Goal: Task Accomplishment & Management: Manage account settings

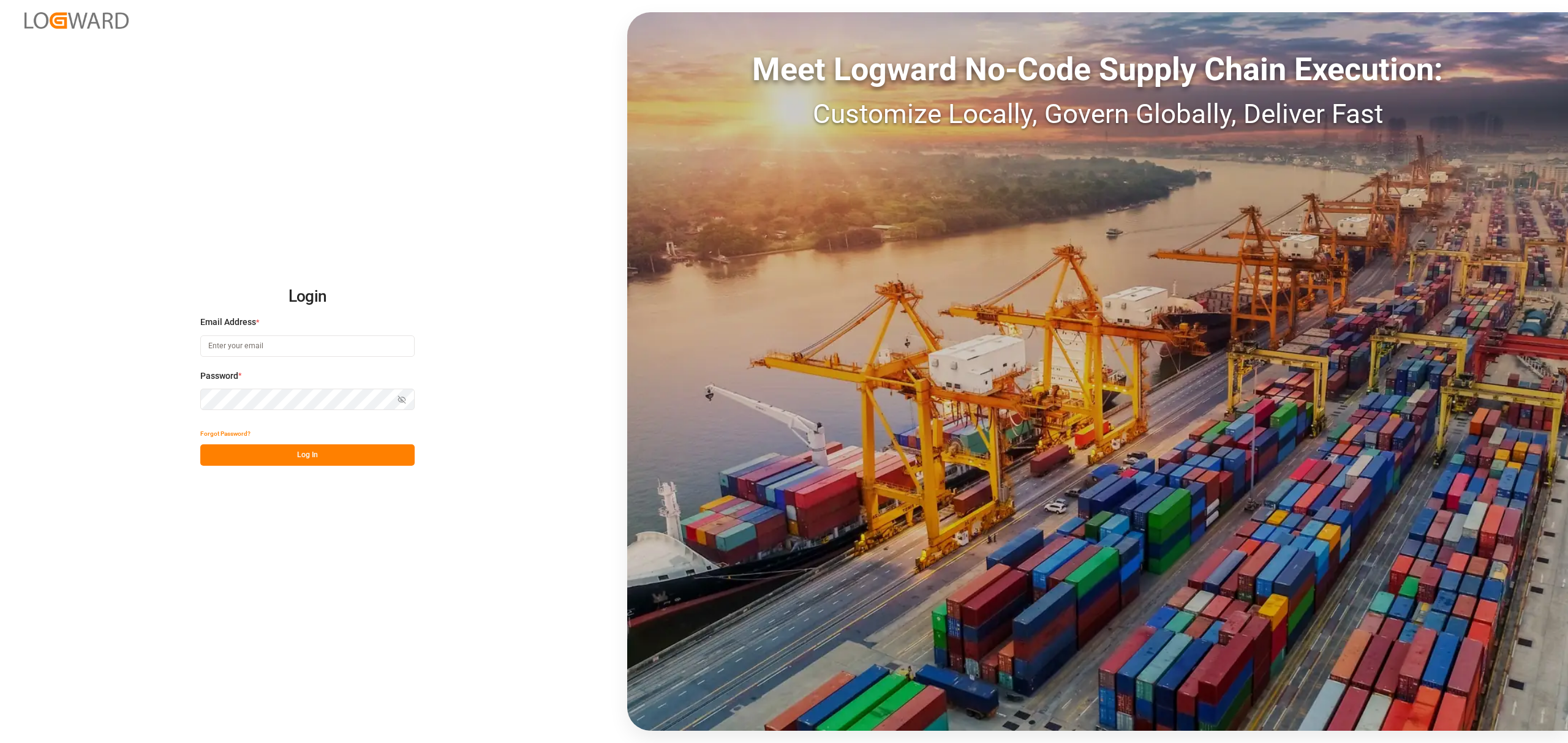
click at [285, 353] on input at bounding box center [307, 346] width 214 height 22
type input "maria.piranquive@leschaco.com"
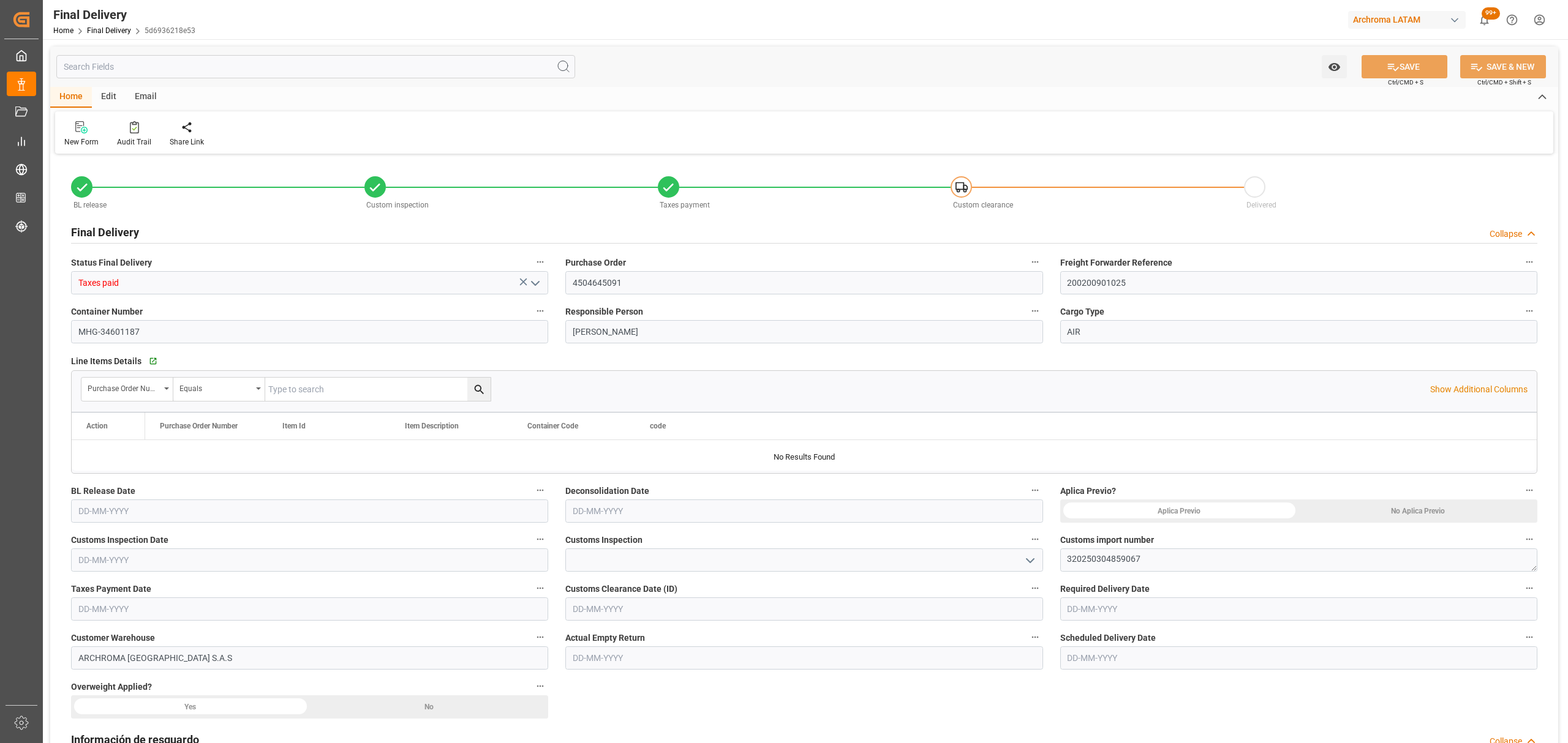
type input "16-09-2025"
type input "[DATE]"
click at [96, 30] on link "Final Delivery" at bounding box center [108, 30] width 44 height 9
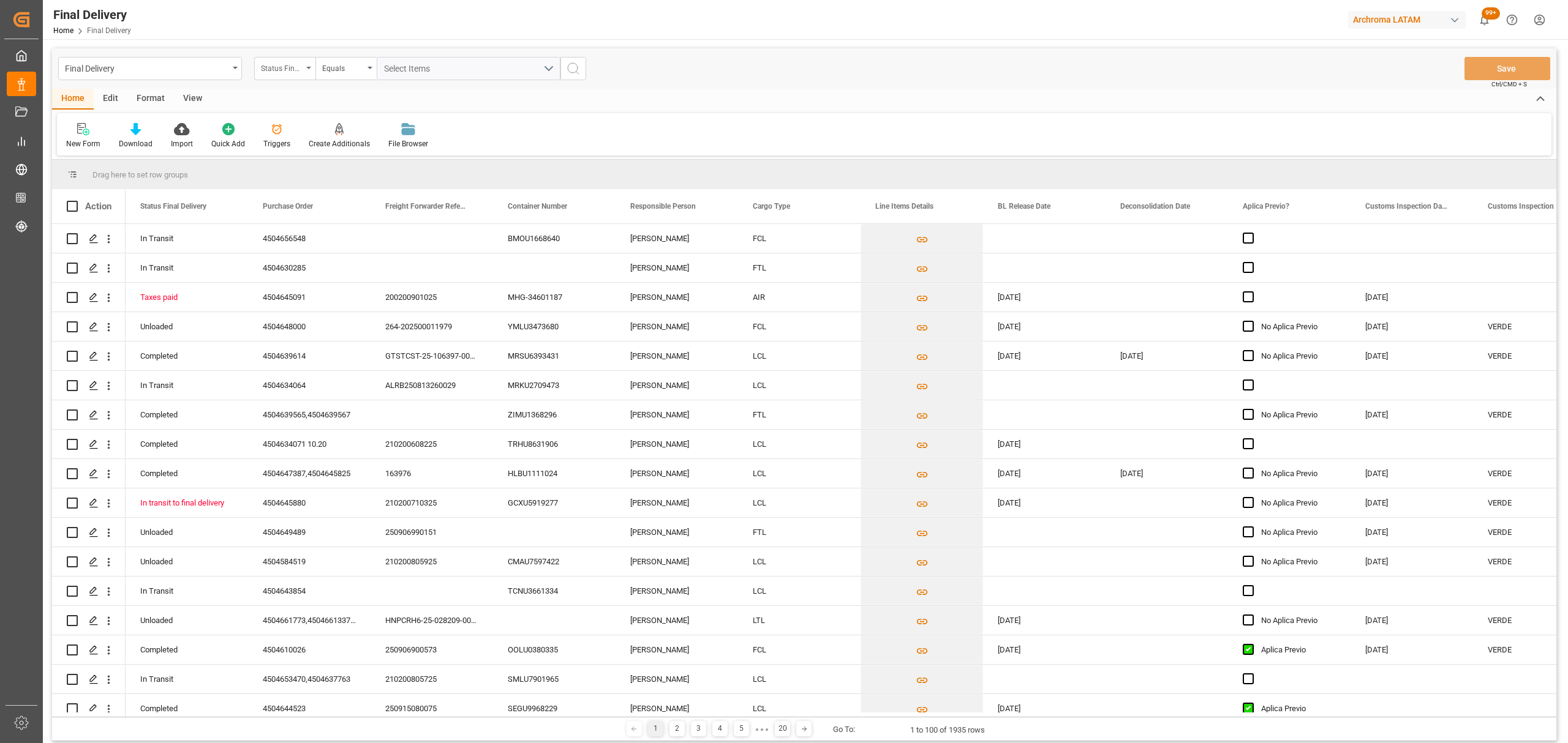
click at [296, 66] on div "Status Final Delivery" at bounding box center [282, 67] width 42 height 14
click at [309, 145] on div "Purchase Order" at bounding box center [346, 150] width 183 height 26
click at [336, 71] on div "Equals" at bounding box center [343, 67] width 42 height 14
click at [364, 152] on div "Fuzzy search" at bounding box center [408, 150] width 183 height 26
click at [430, 71] on input "text" at bounding box center [469, 69] width 184 height 23
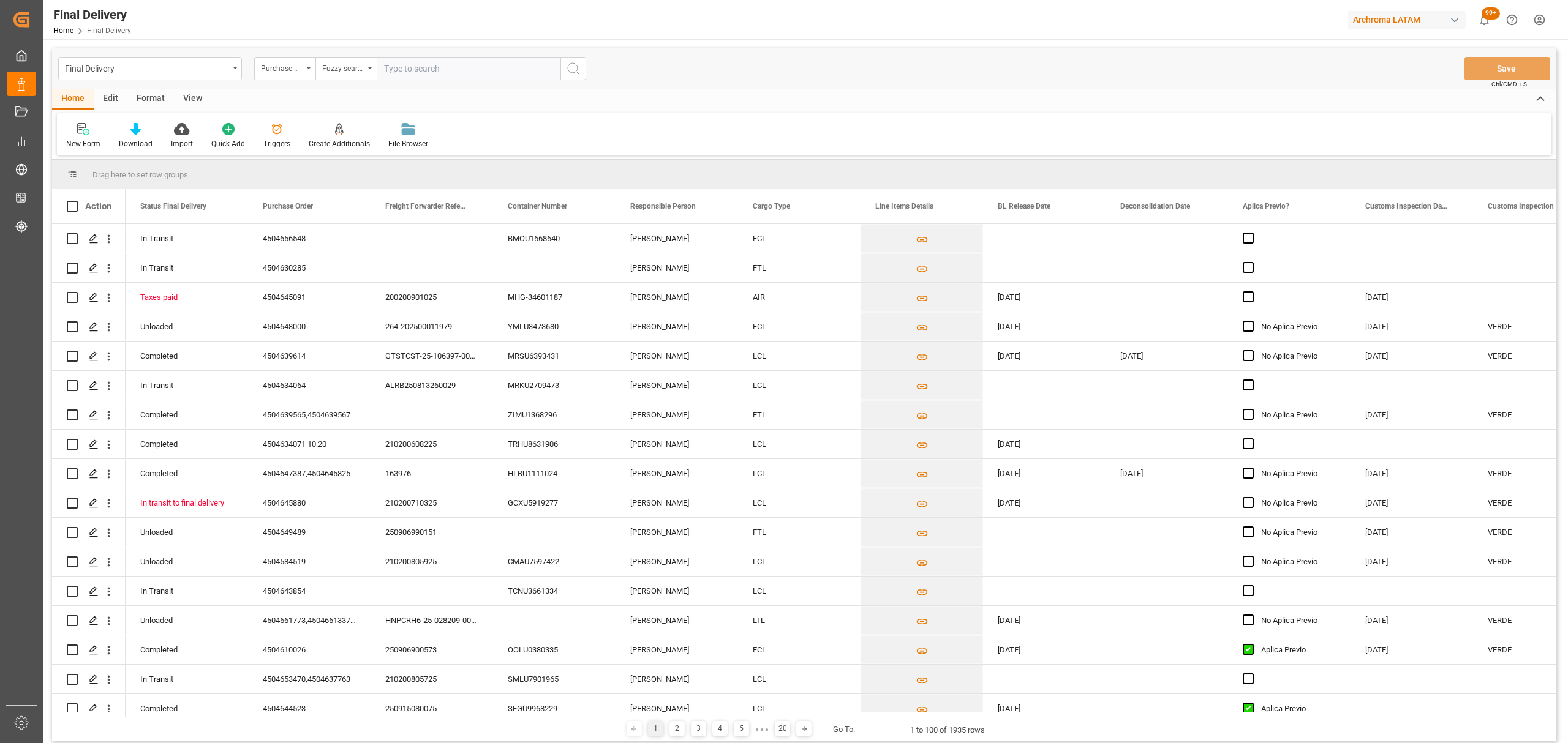
paste input "4504621583"
type input "4504621583"
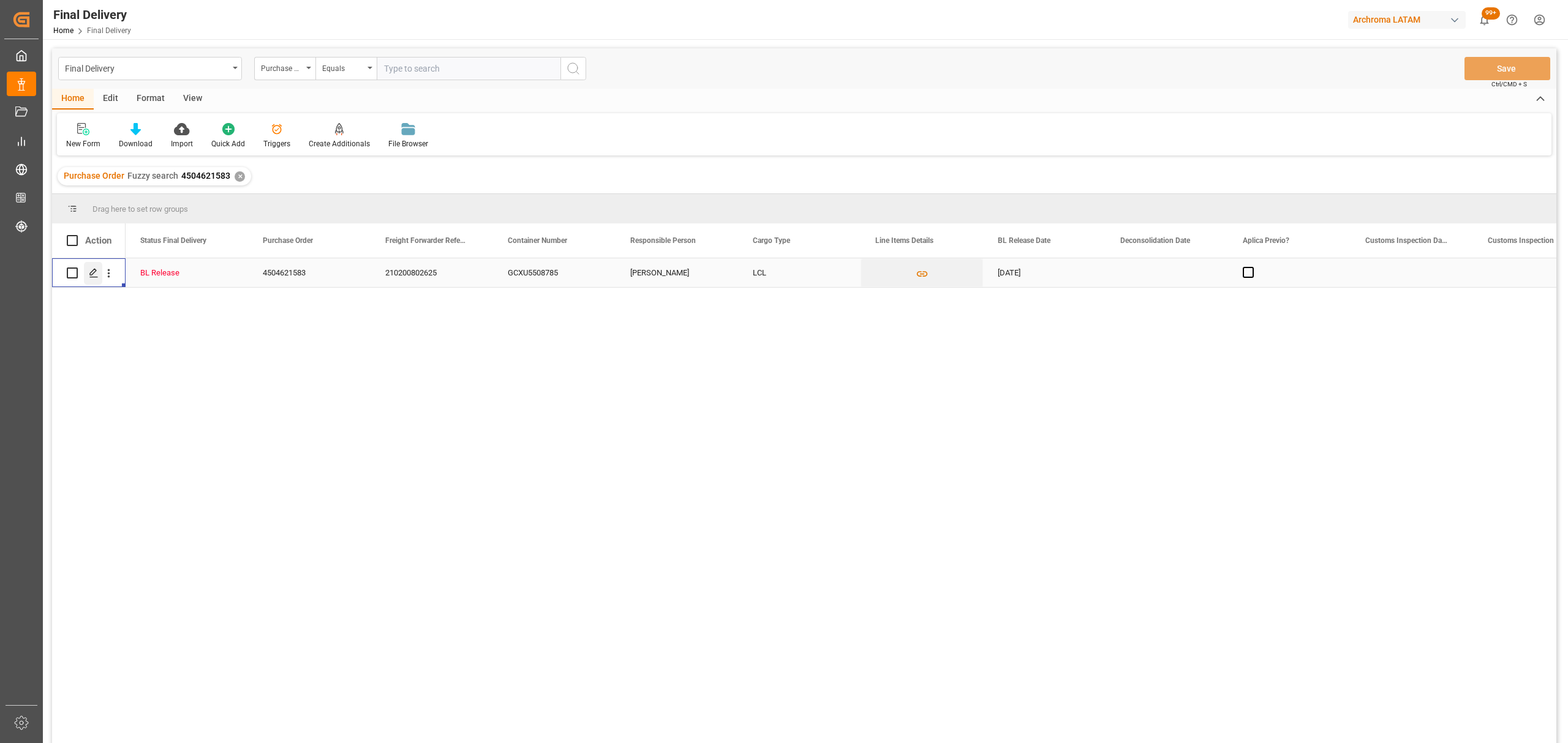
click at [94, 277] on icon "Press SPACE to select this row." at bounding box center [94, 273] width 10 height 10
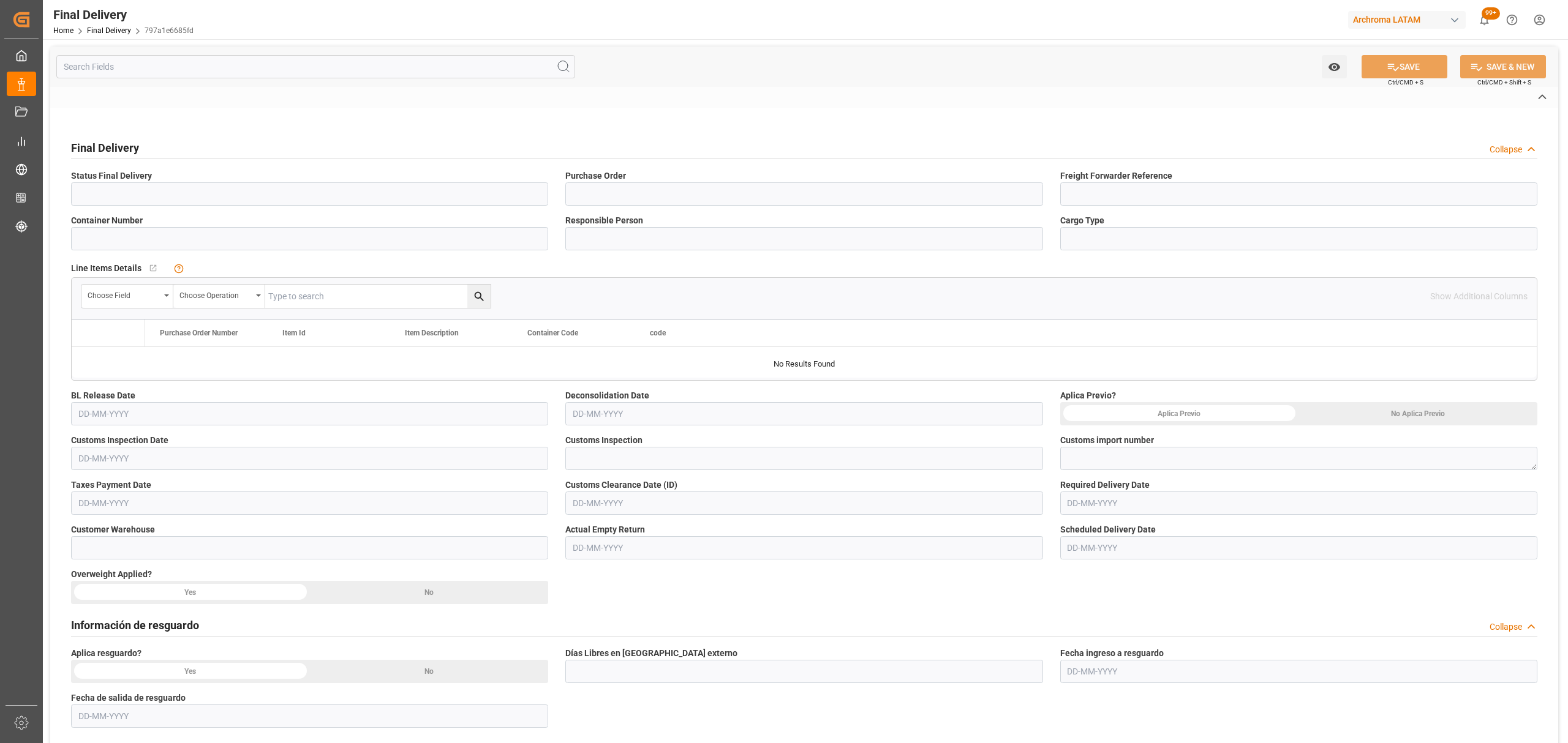
type input "BL Release"
type input "4504621583"
type input "210200802625"
type input "GCXU5508785"
type input "[PERSON_NAME]"
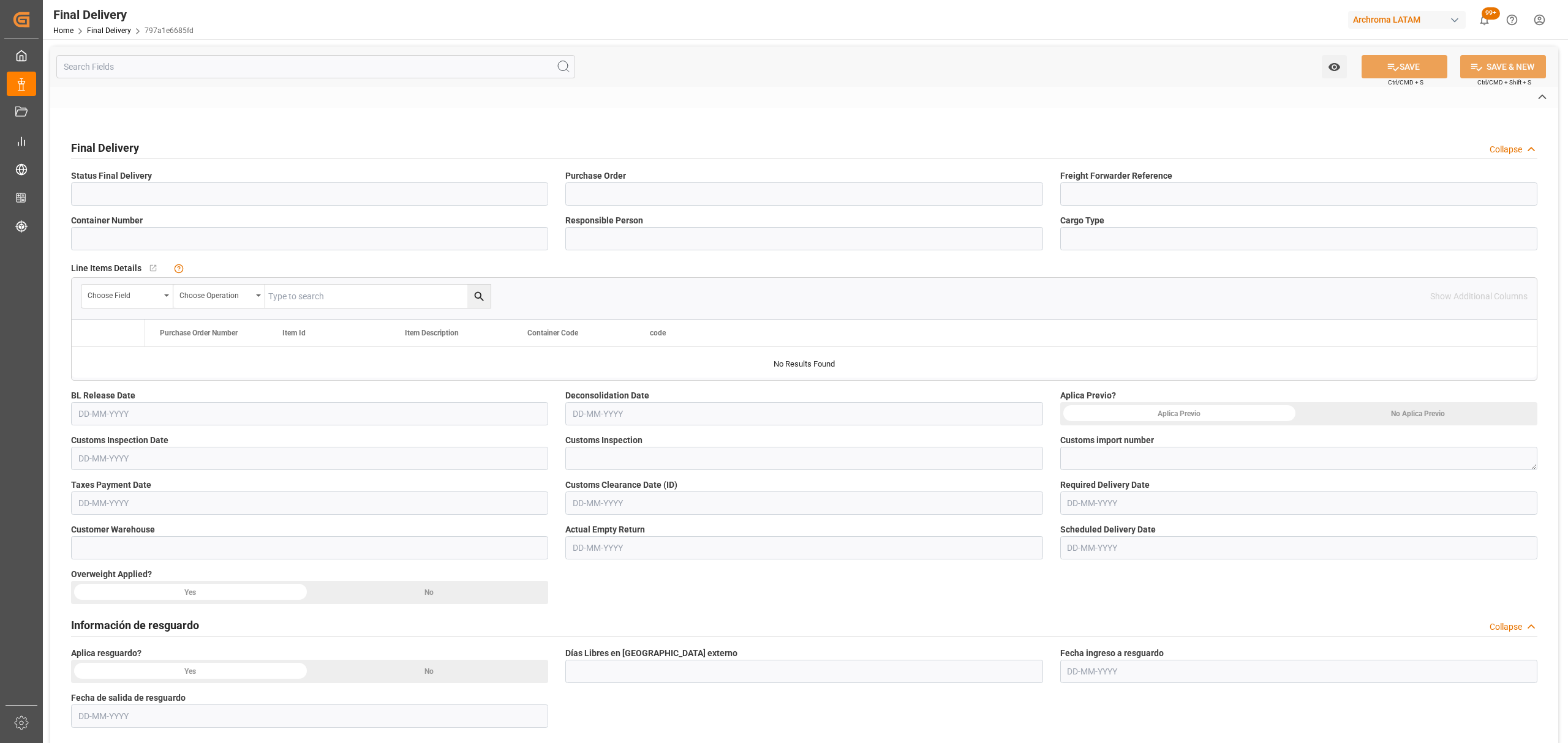
type input "LCL"
type input "ARCHROMA COLOMBIA S.A.S"
type input "Not Assigned"
type input "797a1e6685fd"
type input "TEXTIL"
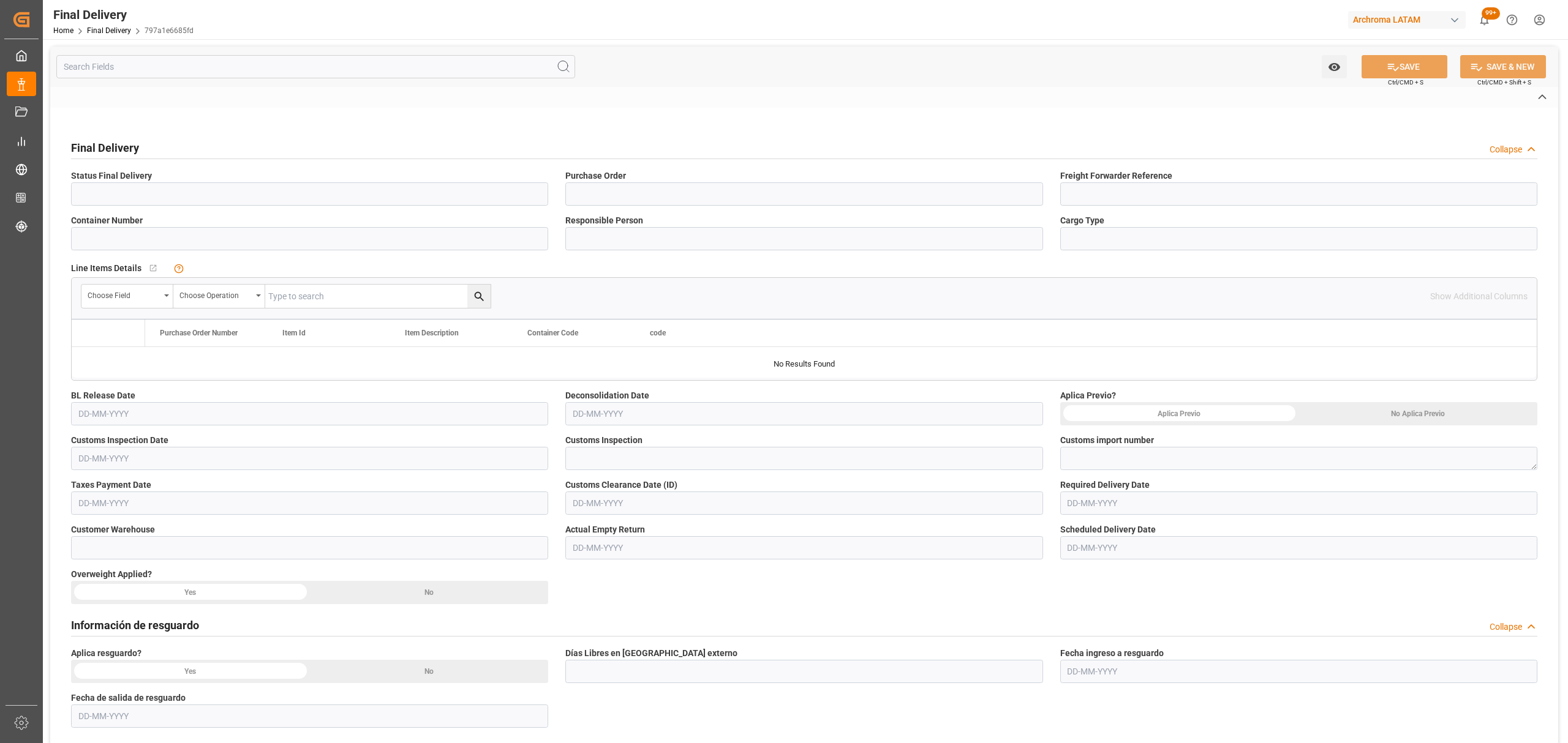
type textarea "1"
type input "87257f21b7e2"
type input "ONE"
type textarea "ONE"
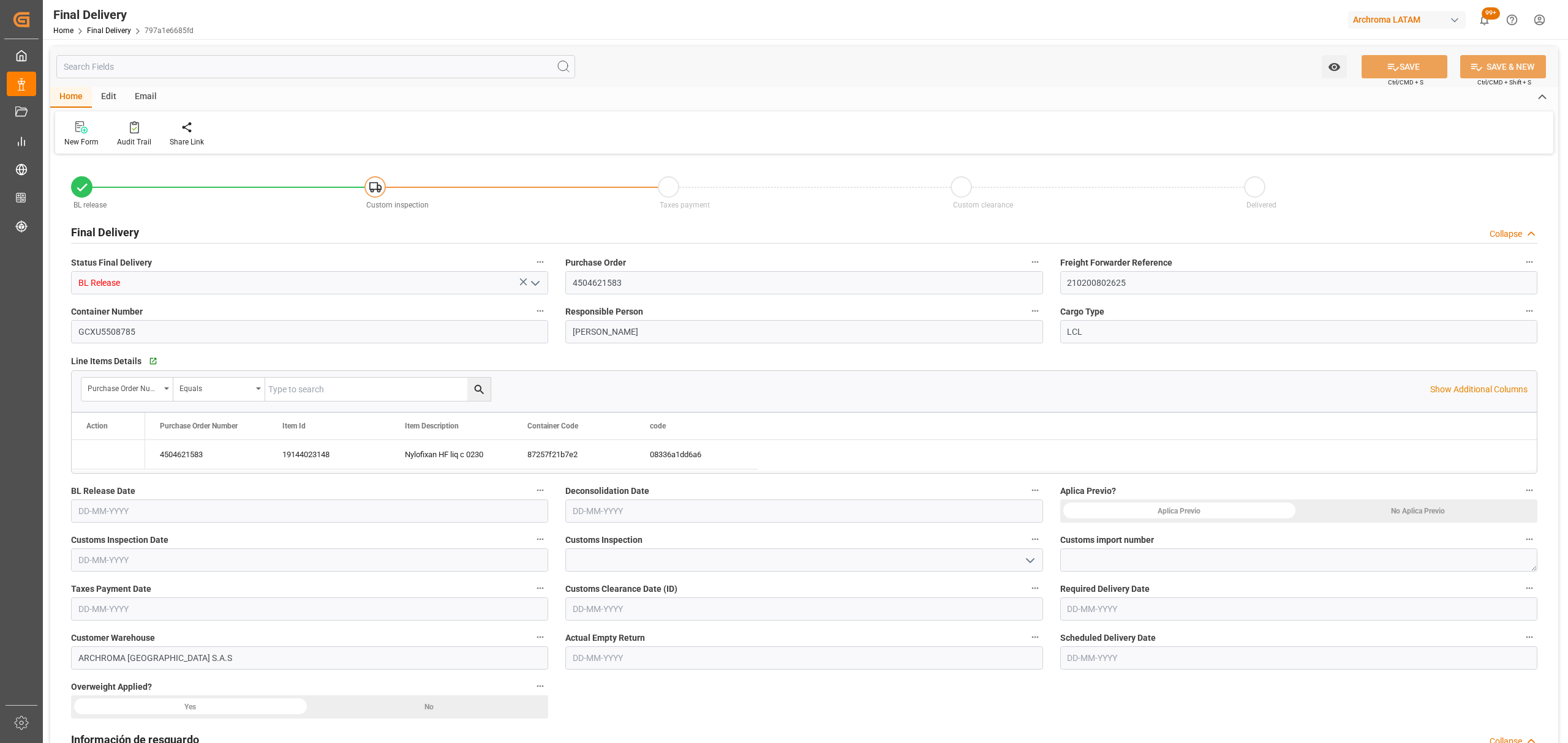
type input "2"
type input "08-09-2025"
type input "22-09-2025"
type input "06-09-2025"
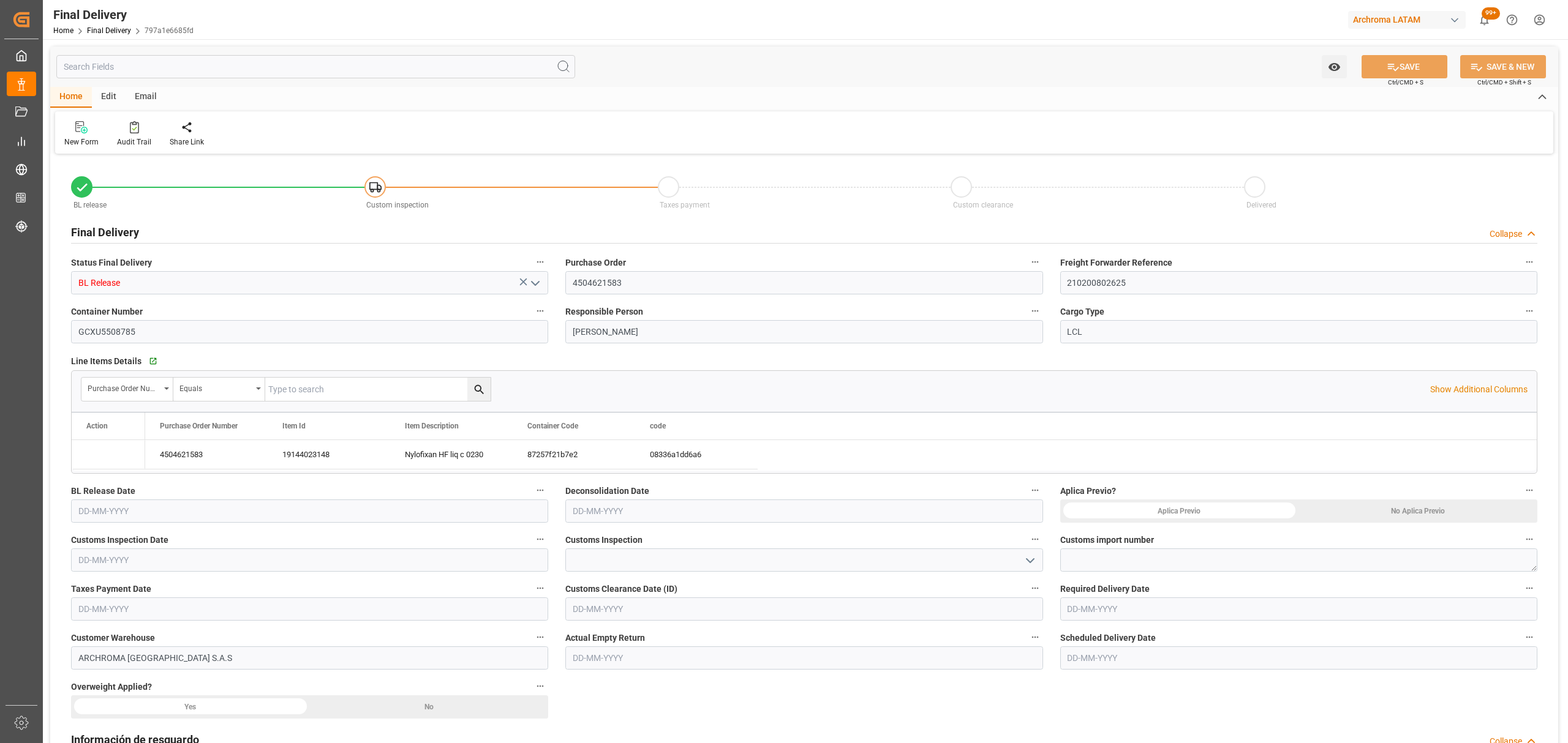
type input "06-09-2025"
click at [672, 498] on label "Deconsolidation Date" at bounding box center [804, 491] width 477 height 17
click at [1027, 498] on button "Deconsolidation Date" at bounding box center [1035, 490] width 16 height 16
click at [678, 515] on div at bounding box center [784, 371] width 1568 height 743
click at [678, 514] on input "text" at bounding box center [804, 511] width 477 height 23
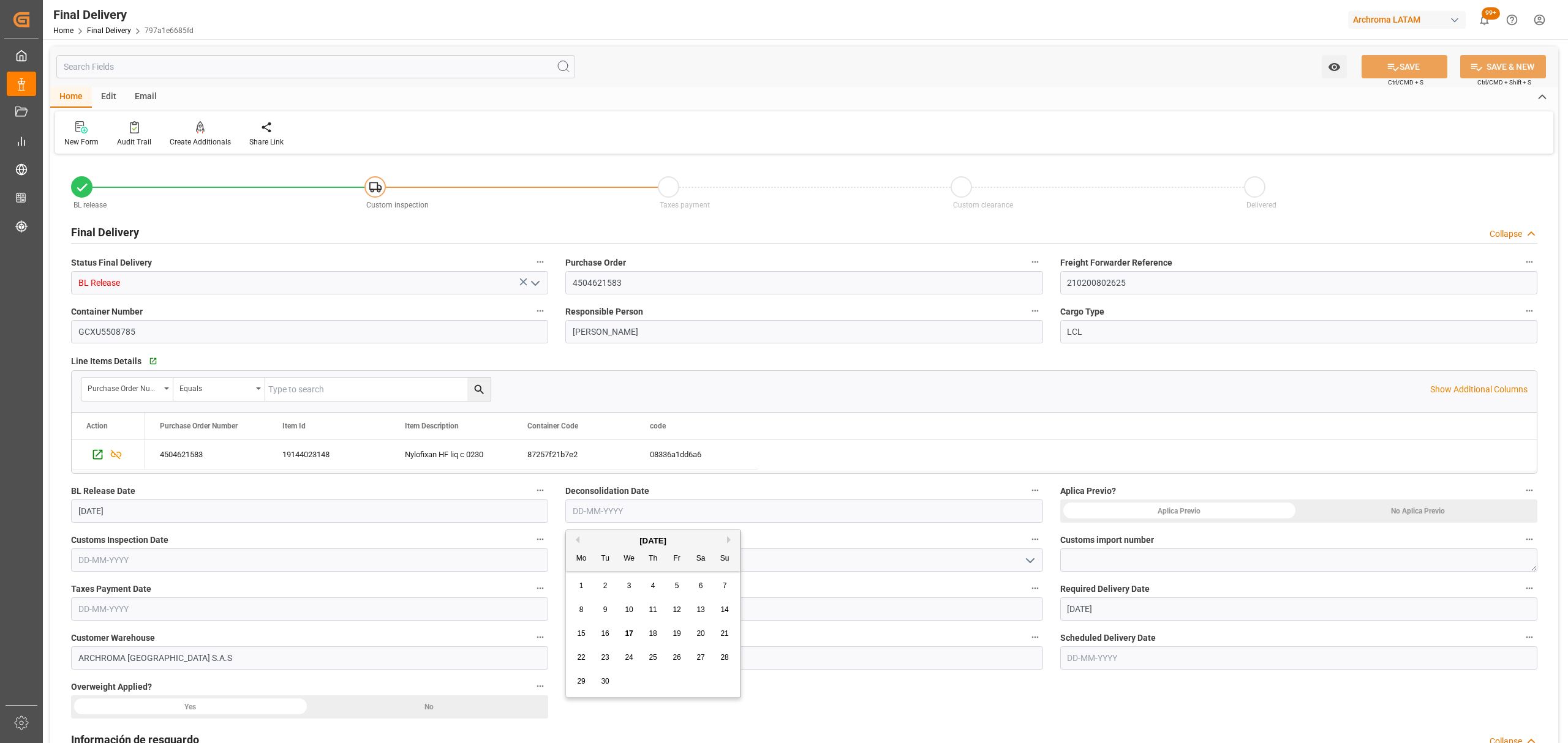
click at [608, 631] on span "16" at bounding box center [605, 633] width 8 height 9
type input "16-09-2025"
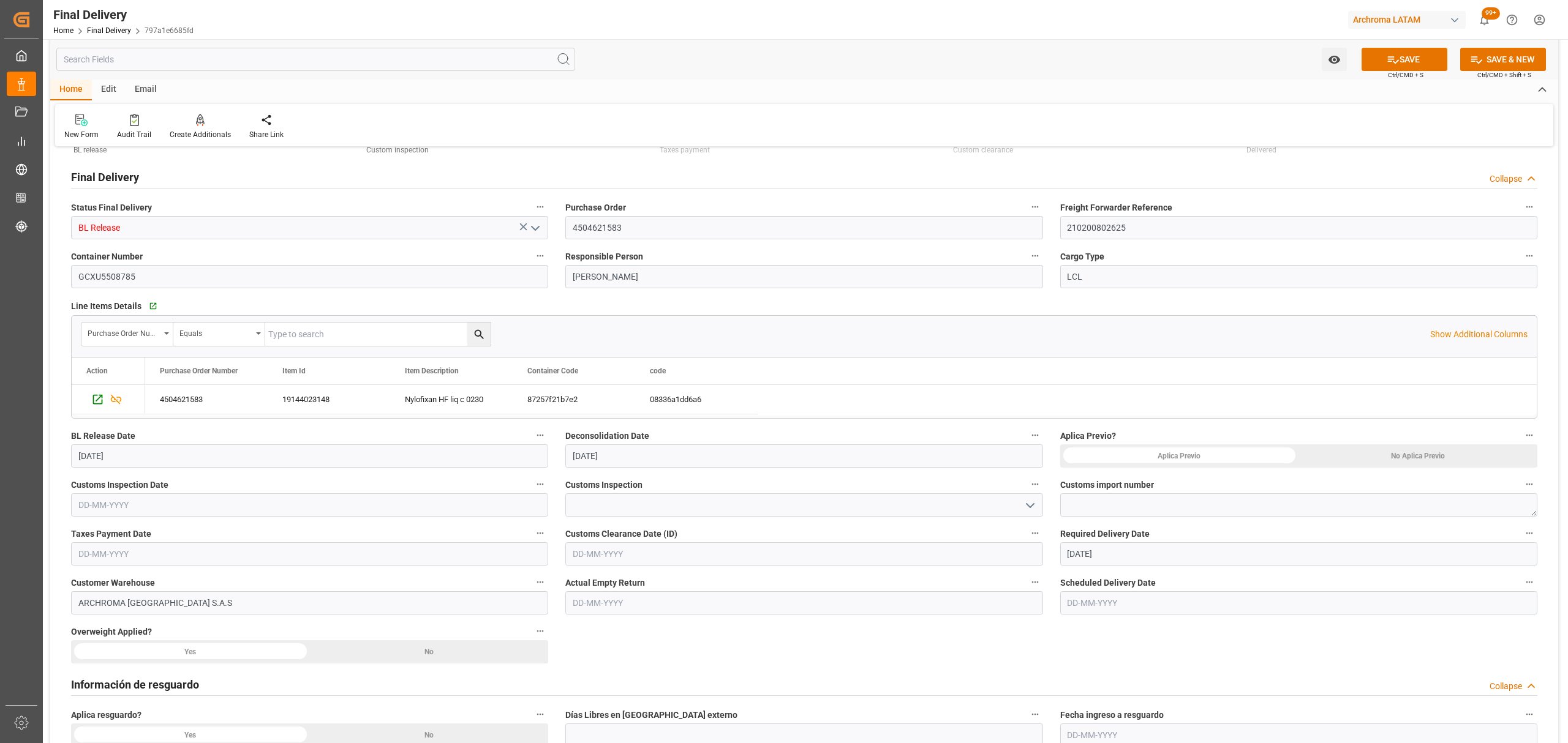
scroll to position [81, 0]
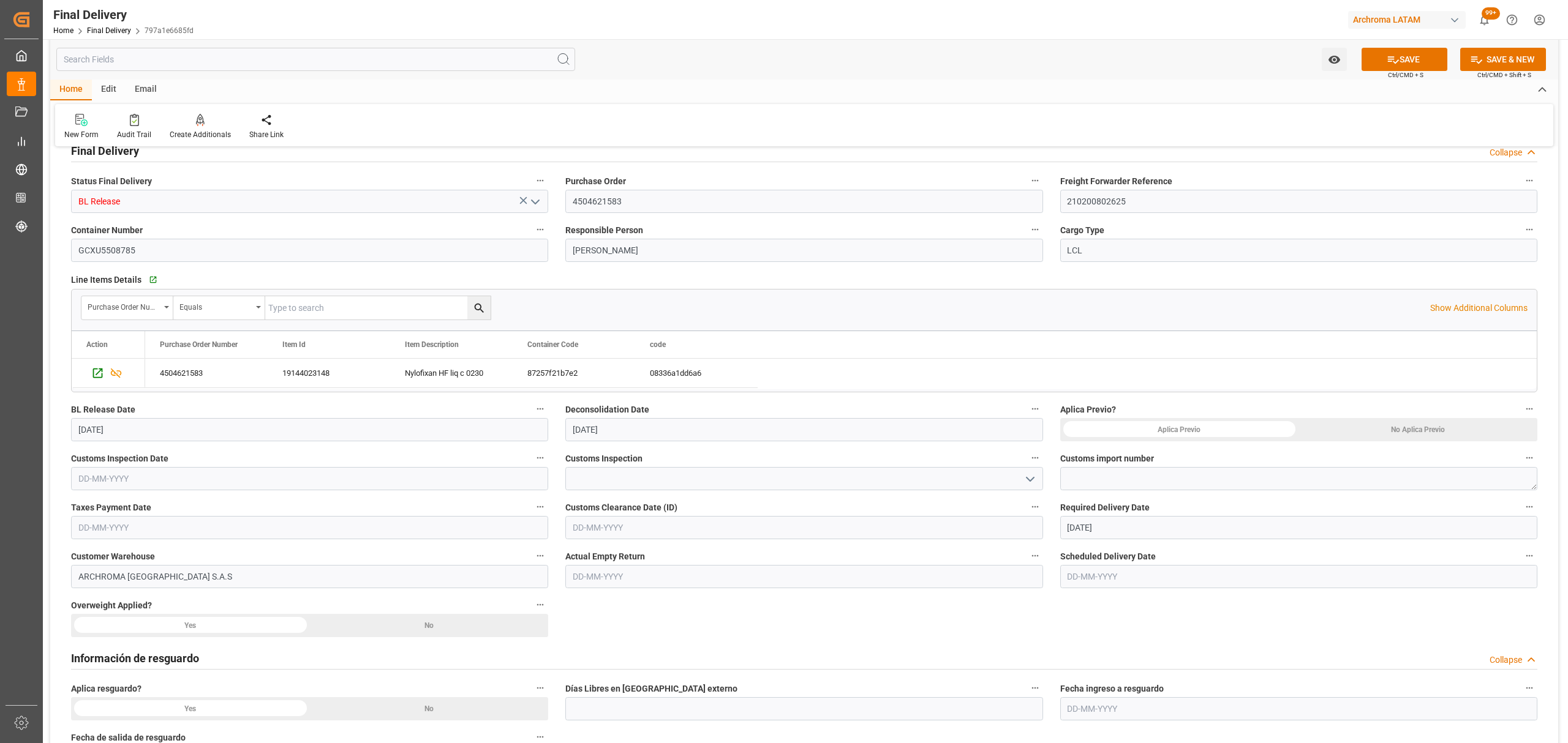
click at [305, 489] on input "text" at bounding box center [309, 479] width 477 height 23
click at [1221, 478] on textarea at bounding box center [1299, 479] width 477 height 23
paste textarea "4820250301882790"
type textarea "4820250301882790"
click at [189, 524] on input "text" at bounding box center [309, 527] width 477 height 23
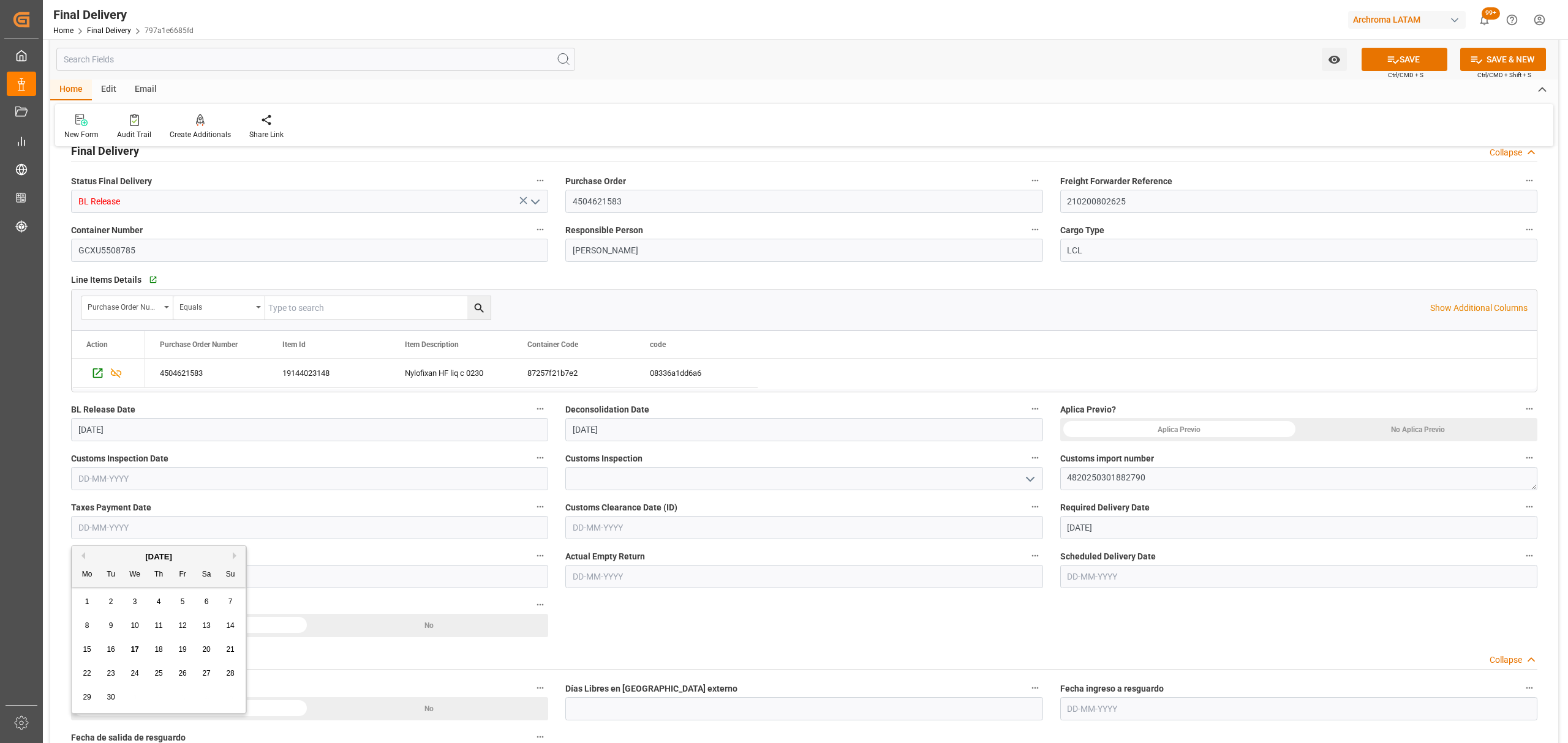
click at [128, 655] on div "17" at bounding box center [135, 649] width 15 height 15
type input "[DATE]"
click at [1387, 48] on div "SAVE Ctrl/CMD + S" at bounding box center [1404, 60] width 111 height 23
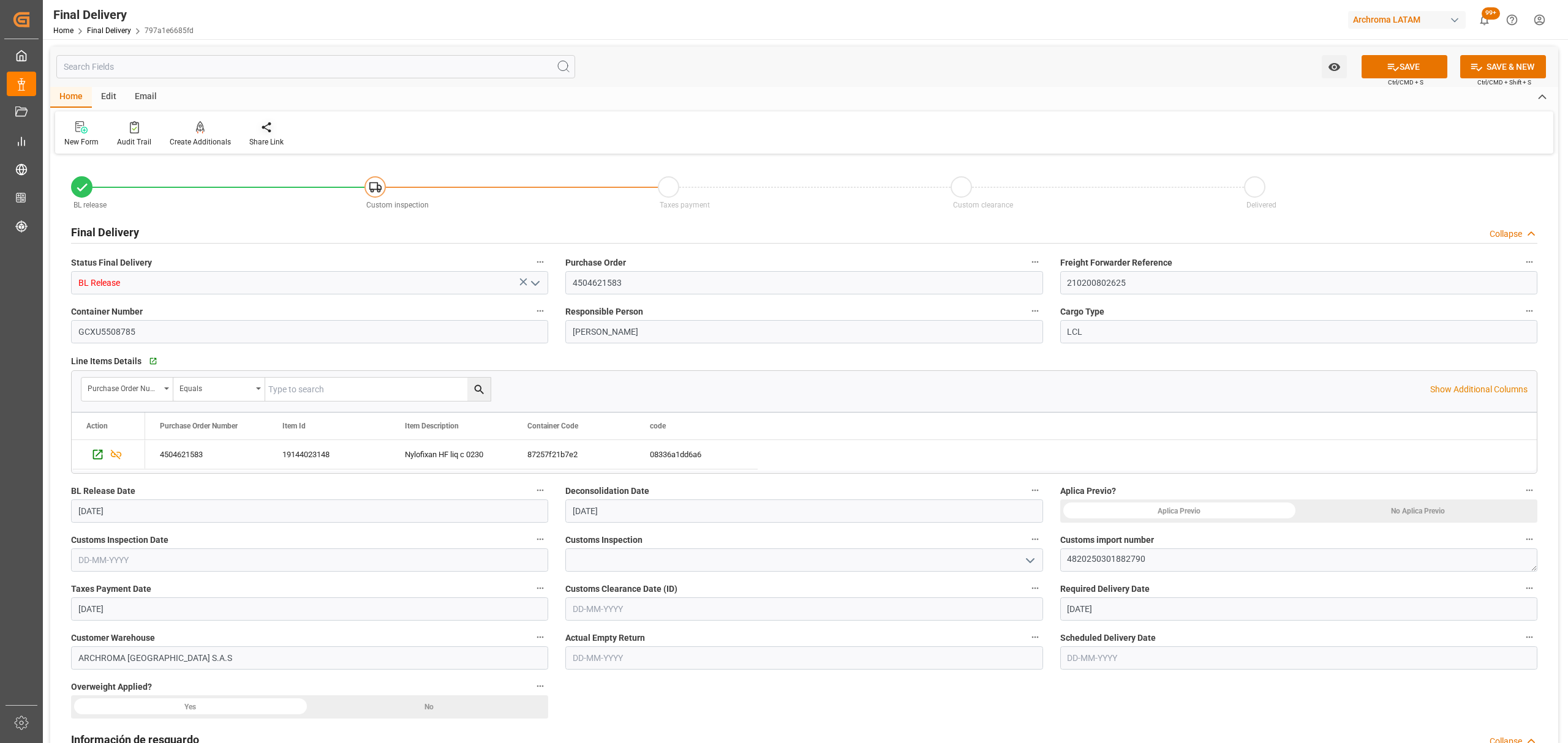
click at [265, 126] on icon at bounding box center [267, 128] width 12 height 12
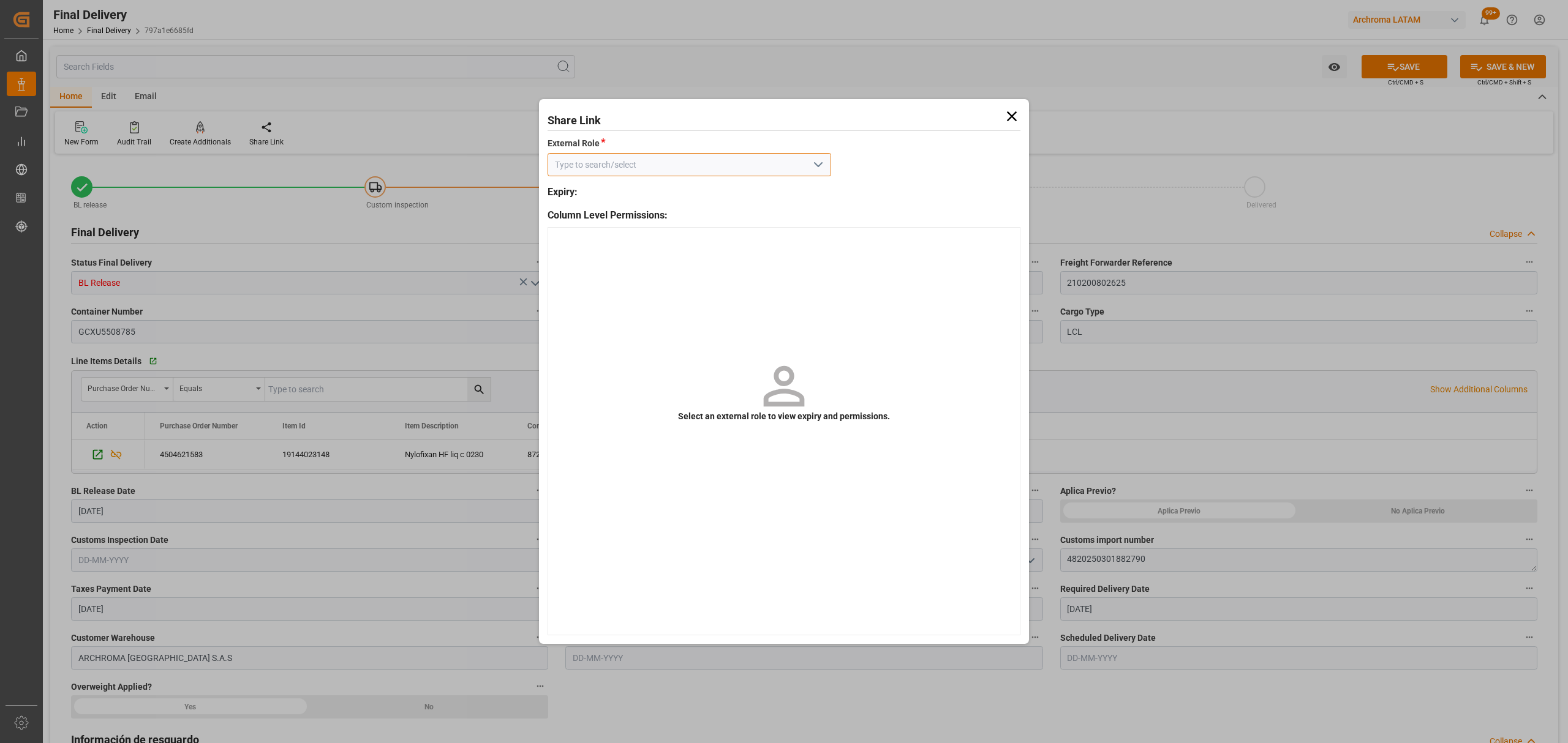
click at [804, 174] on input at bounding box center [689, 165] width 284 height 23
click at [811, 165] on icon "open menu" at bounding box center [818, 164] width 15 height 15
click at [754, 189] on div "External - finalDelivery" at bounding box center [689, 192] width 282 height 28
type input "External - finalDelivery"
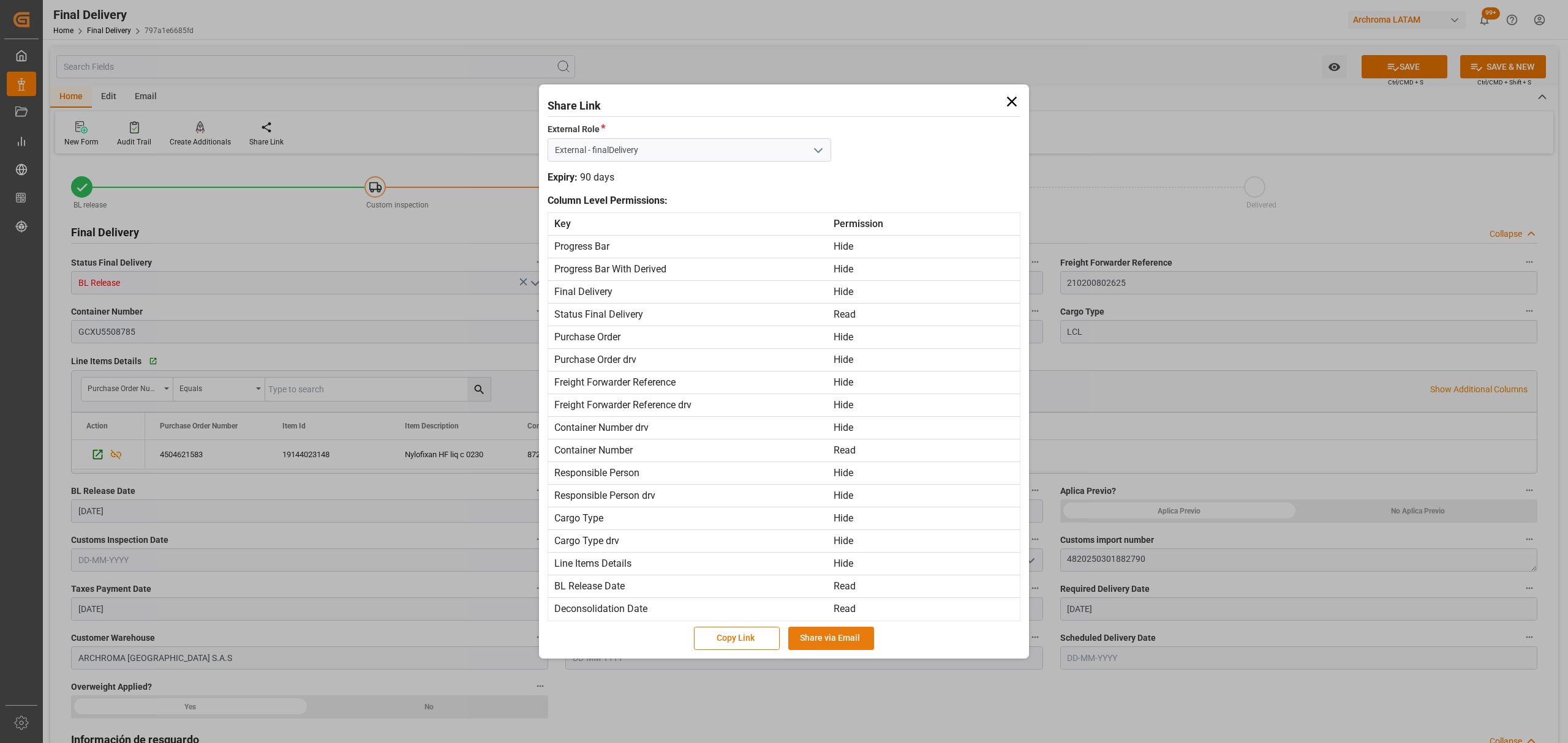
click at [834, 634] on button "Share via Email" at bounding box center [831, 639] width 86 height 23
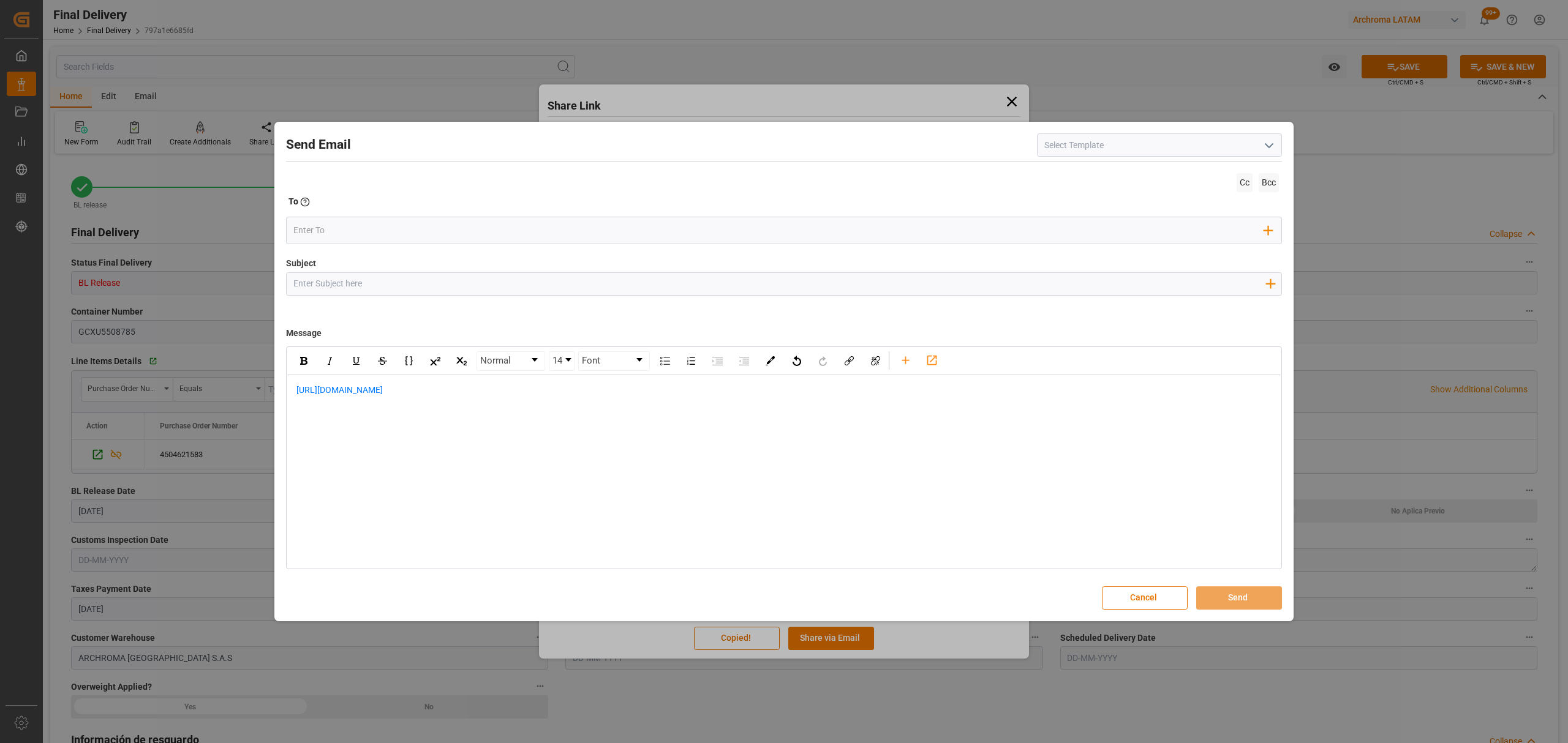
click at [499, 285] on input "Subject" at bounding box center [779, 284] width 985 height 22
click at [749, 289] on input "Subject" at bounding box center [779, 284] width 985 height 22
paste input "PO 4504621583 //TE//LOGWARD STATUS//PRIORIDAD//SPICE INDUSTRIA QUIMICA LTDA / A…"
type input "PO 4504621583 //TE//LOGWARD STATUS//PRIORIDAD//SPICE INDUSTRIA QUIMICA LTDA / A…"
click at [297, 390] on span "https://app.logward.com/share/0220e551aff1" at bounding box center [340, 390] width 87 height 10
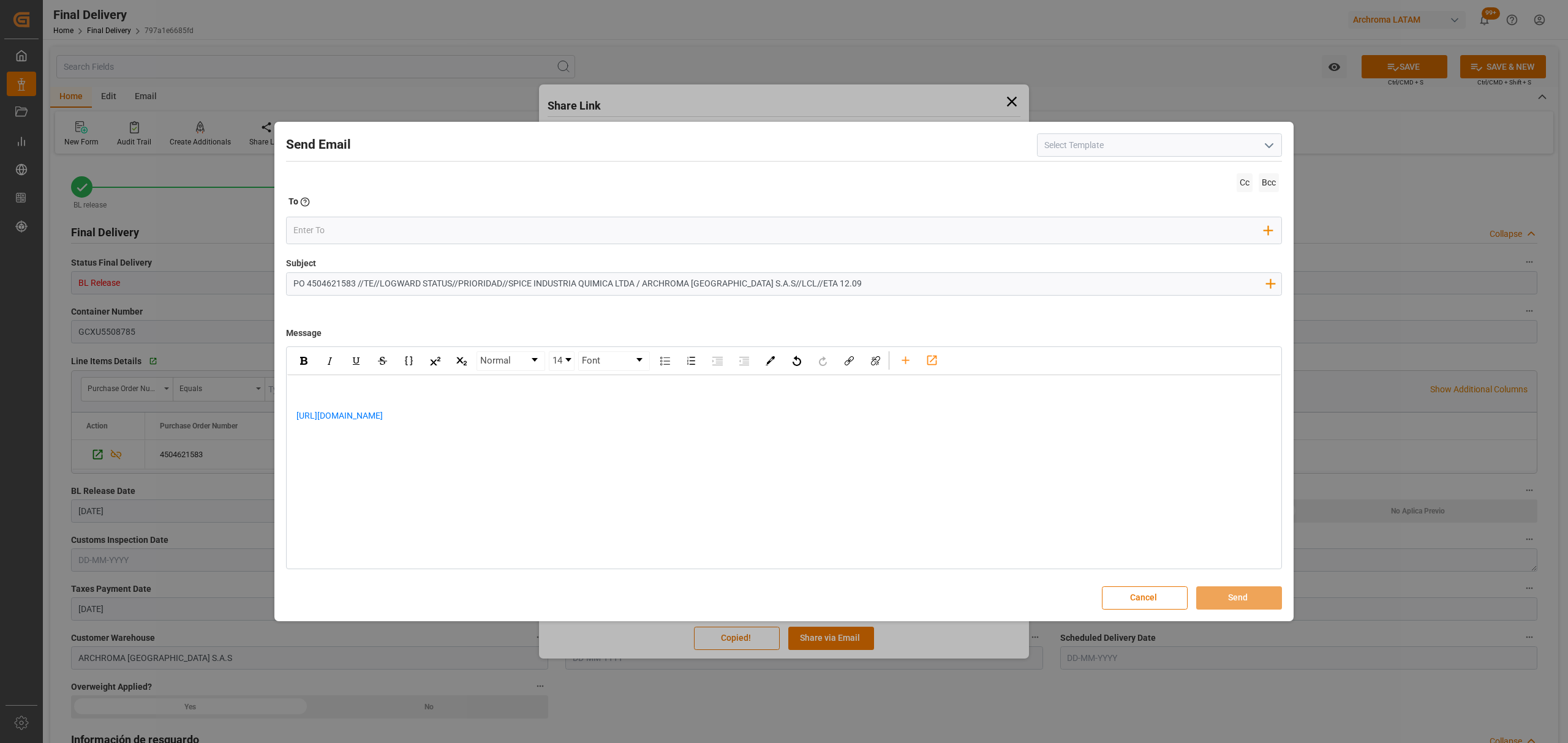
click at [428, 392] on div "rdw-editor" at bounding box center [784, 390] width 975 height 13
click at [528, 441] on div "https://app.logward.com/share/0220e551aff1" at bounding box center [784, 448] width 975 height 26
click at [357, 475] on div "rdw-editor" at bounding box center [784, 473] width 975 height 26
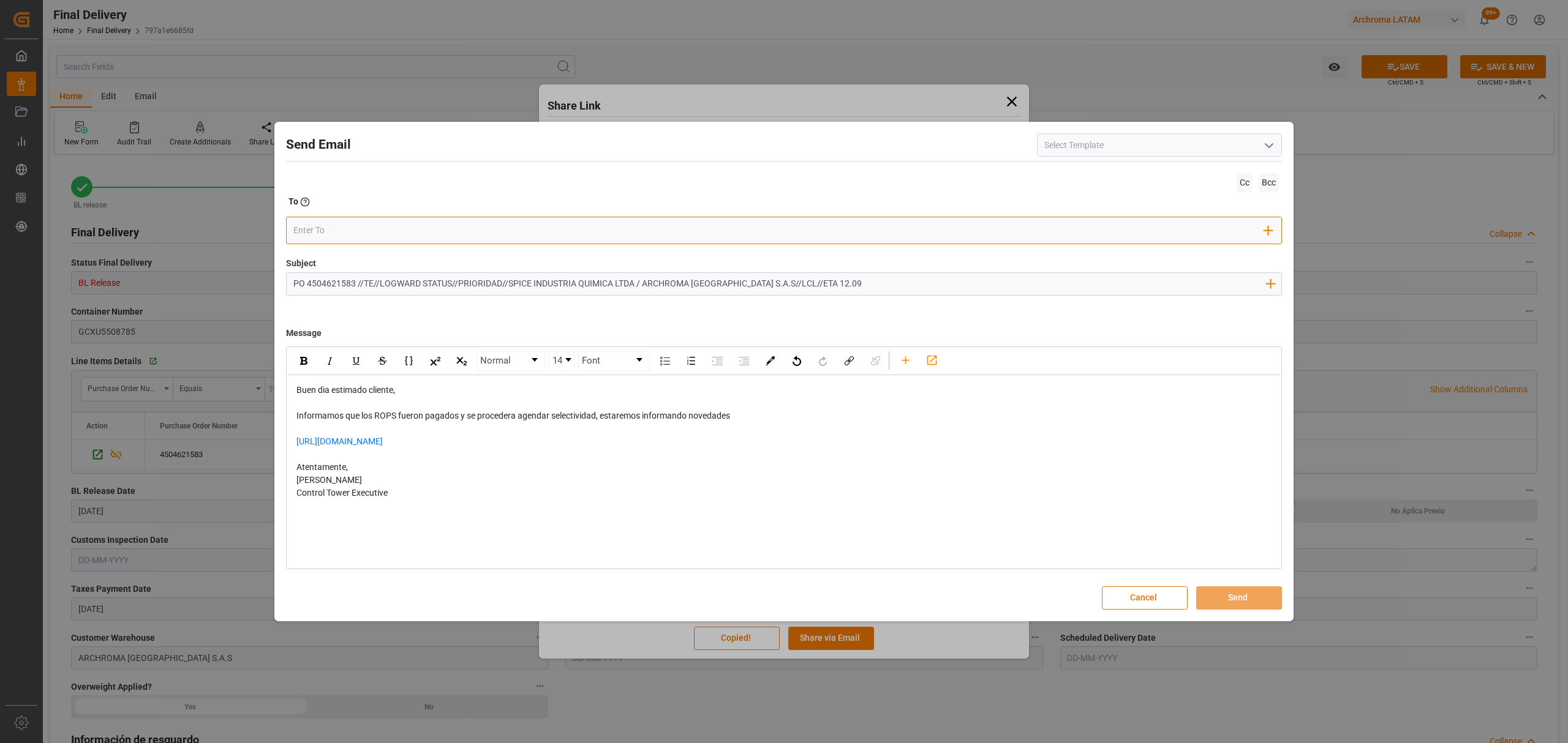
click at [333, 216] on div "Add Field to To" at bounding box center [784, 230] width 996 height 28
click at [333, 228] on input "email" at bounding box center [779, 231] width 972 height 19
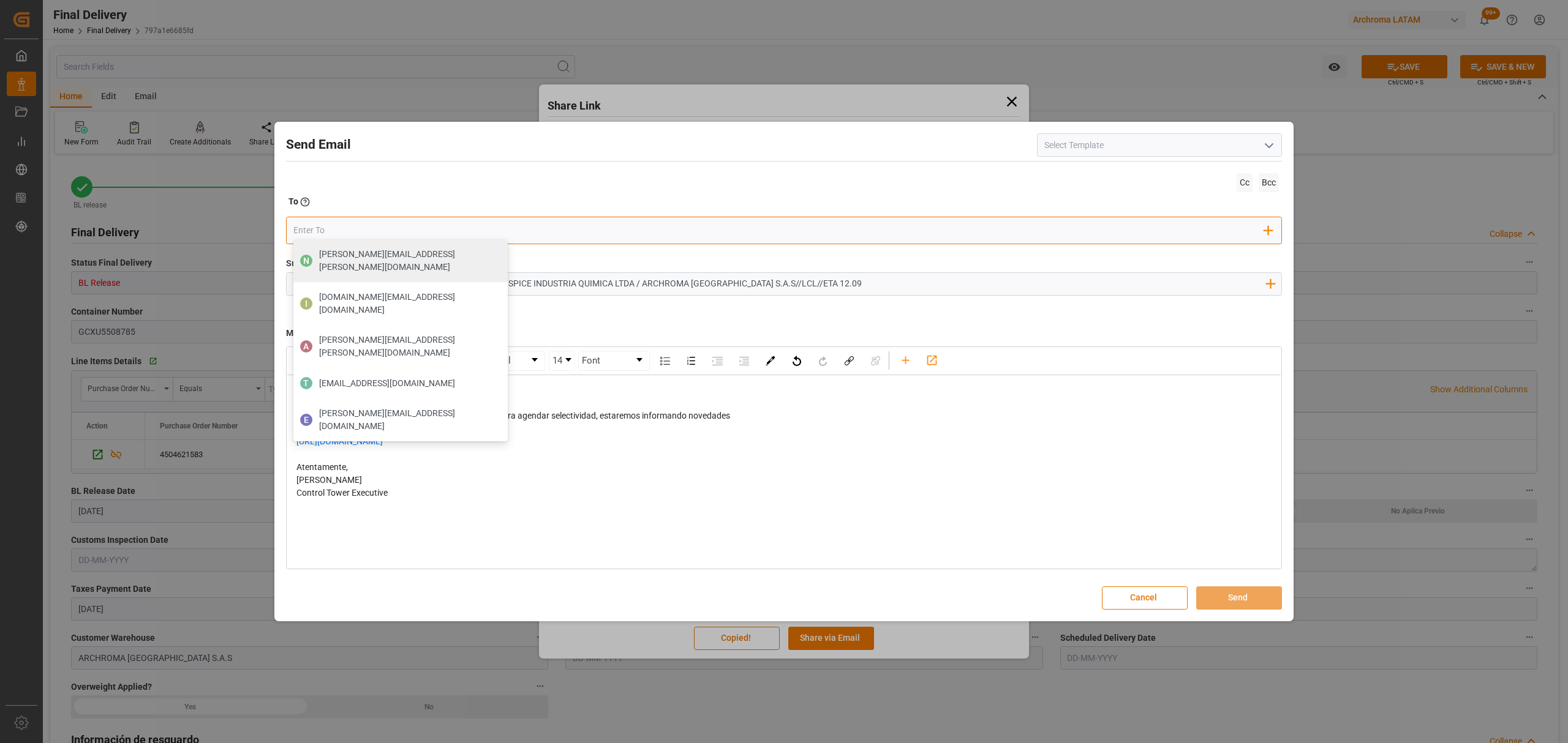
type input "n"
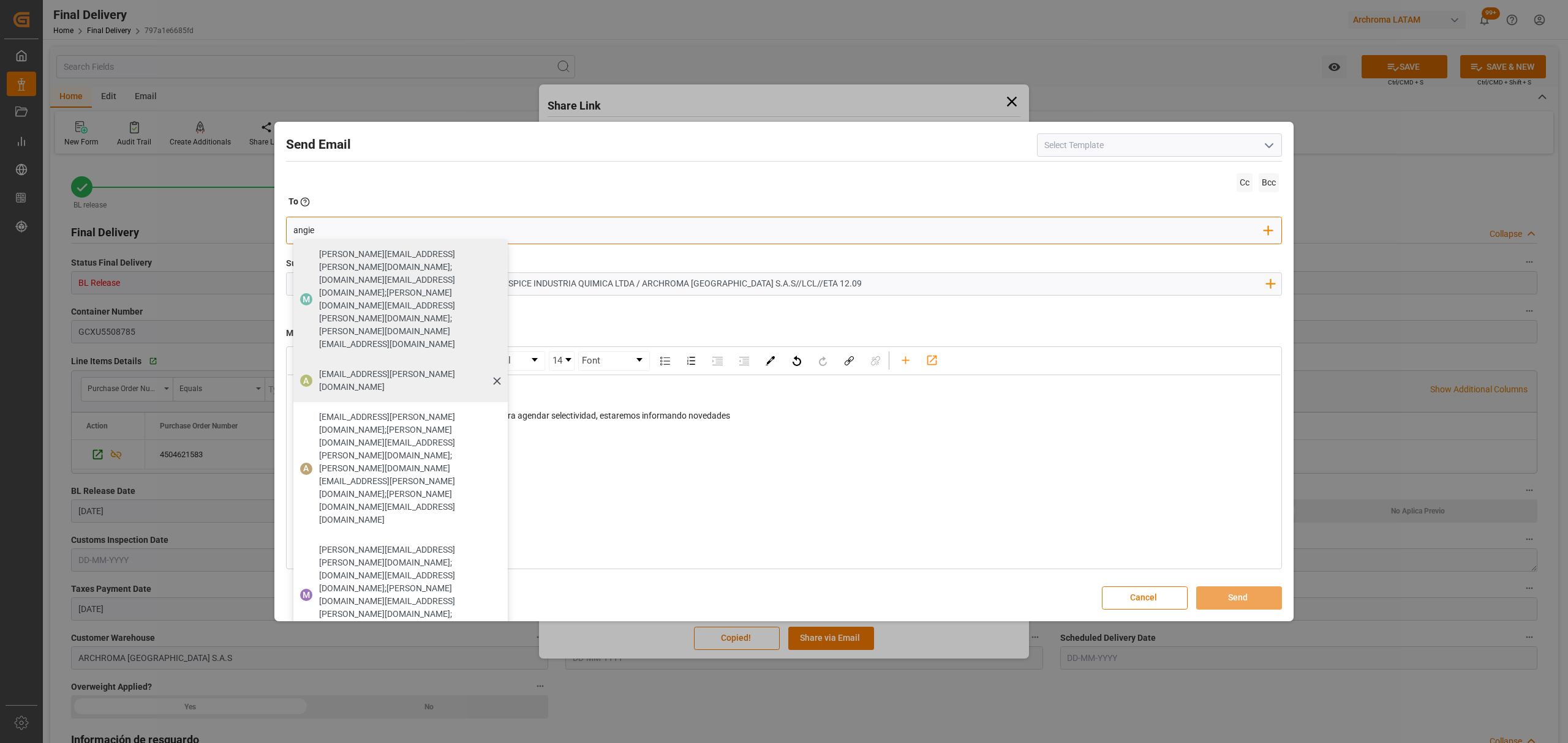
type input "angie"
click at [401, 368] on span "angiee.lamilla@archroma.com" at bounding box center [409, 380] width 180 height 26
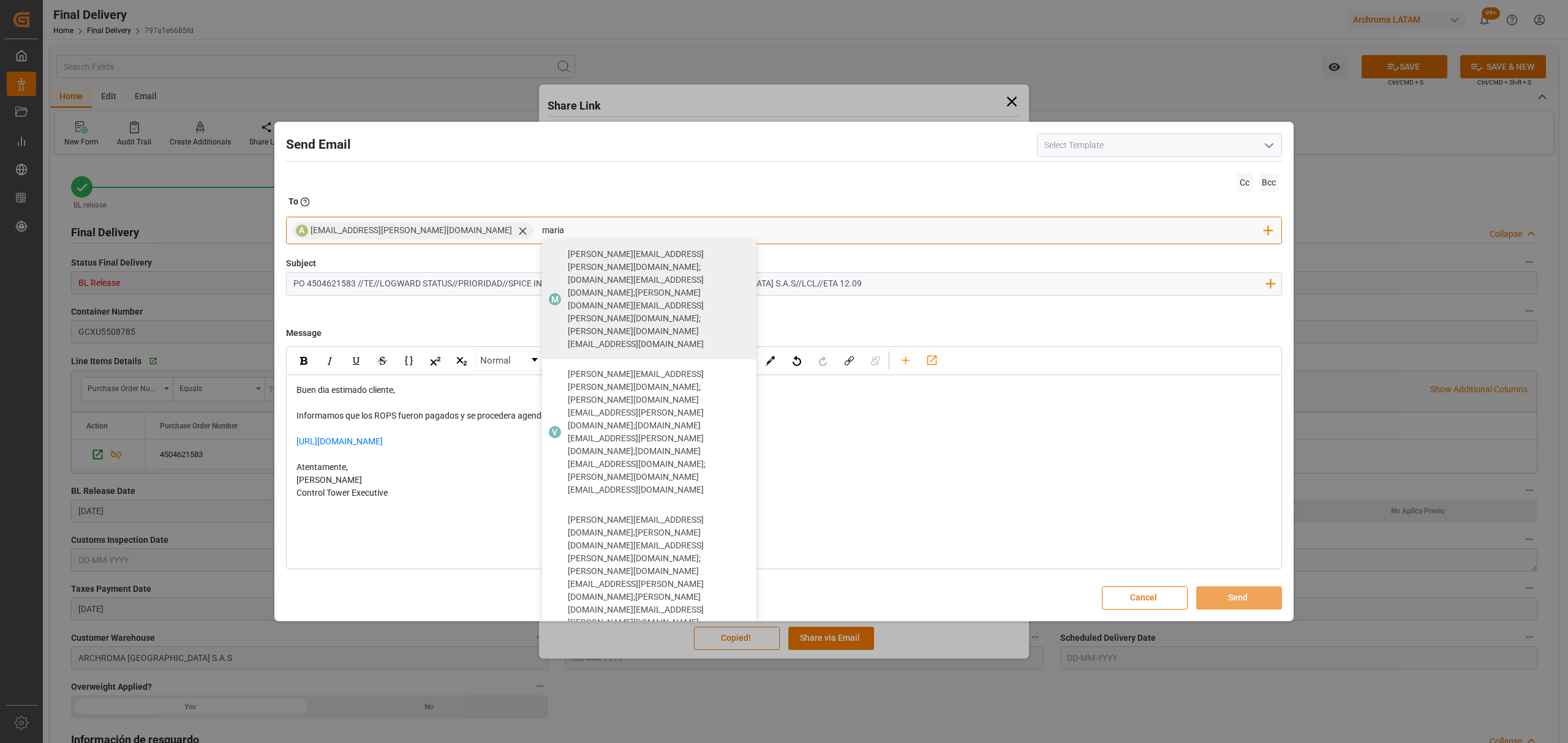
type input "maria"
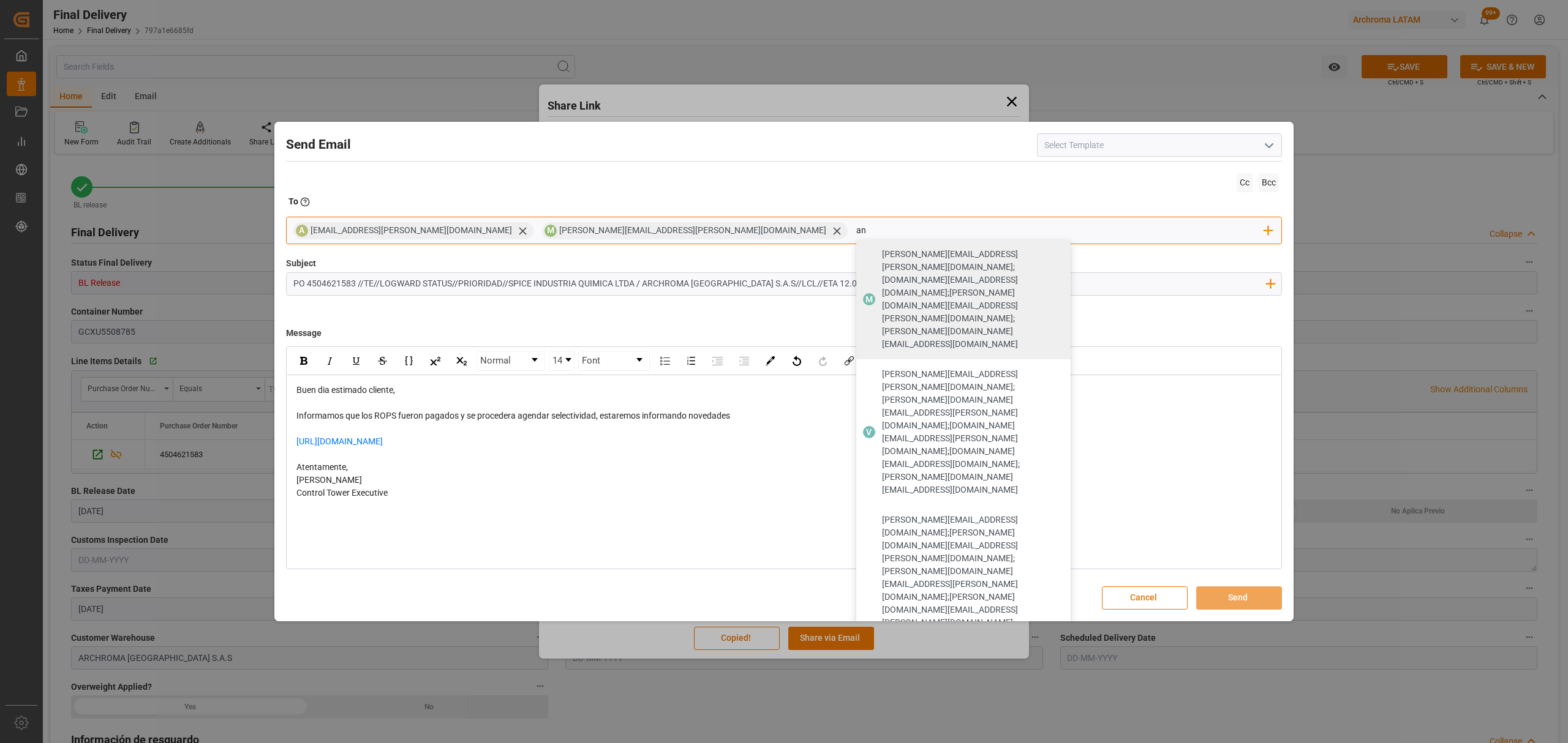
type input "a"
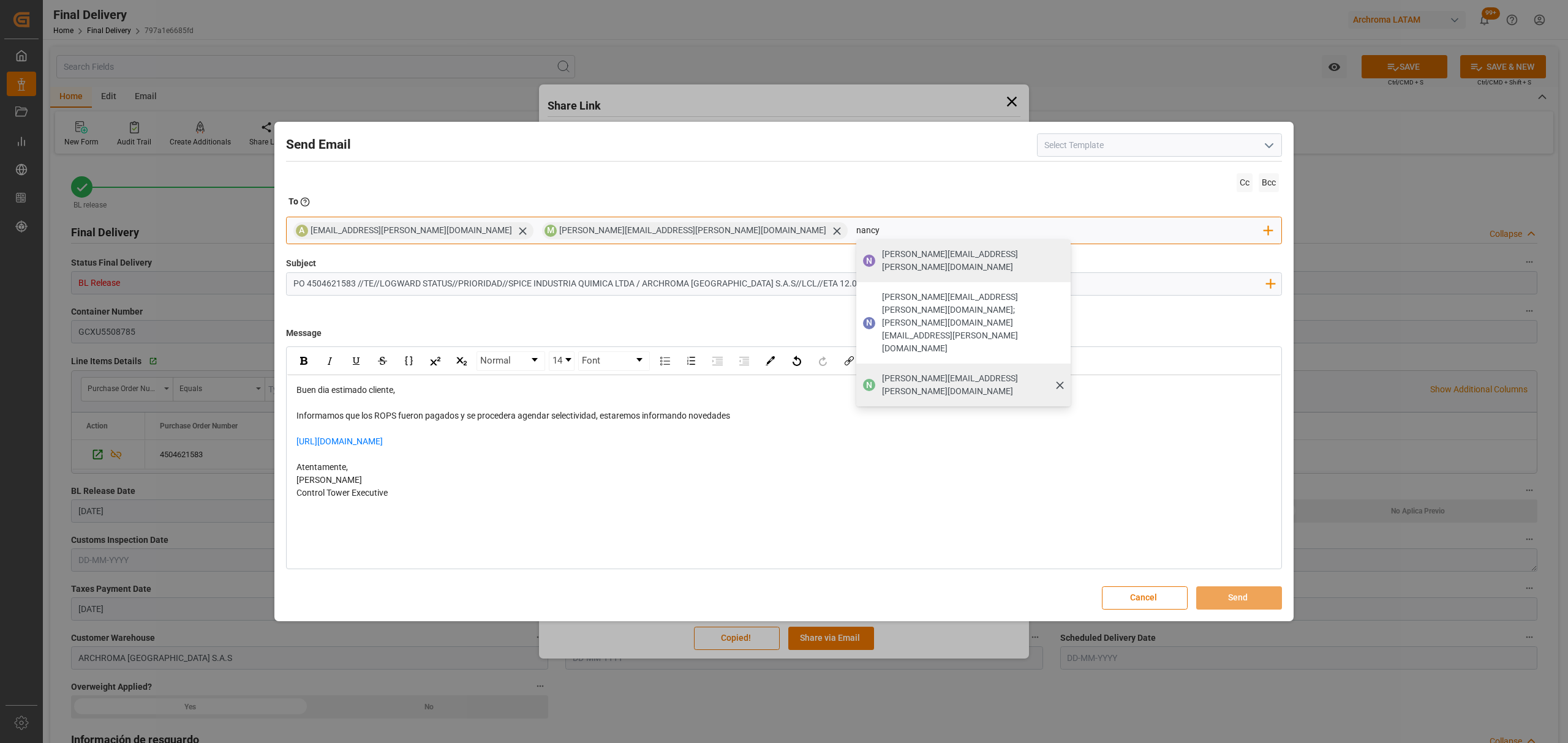
type input "nancy"
click at [882, 372] on span "nancy.castellanos@archroma.com" at bounding box center [972, 384] width 180 height 26
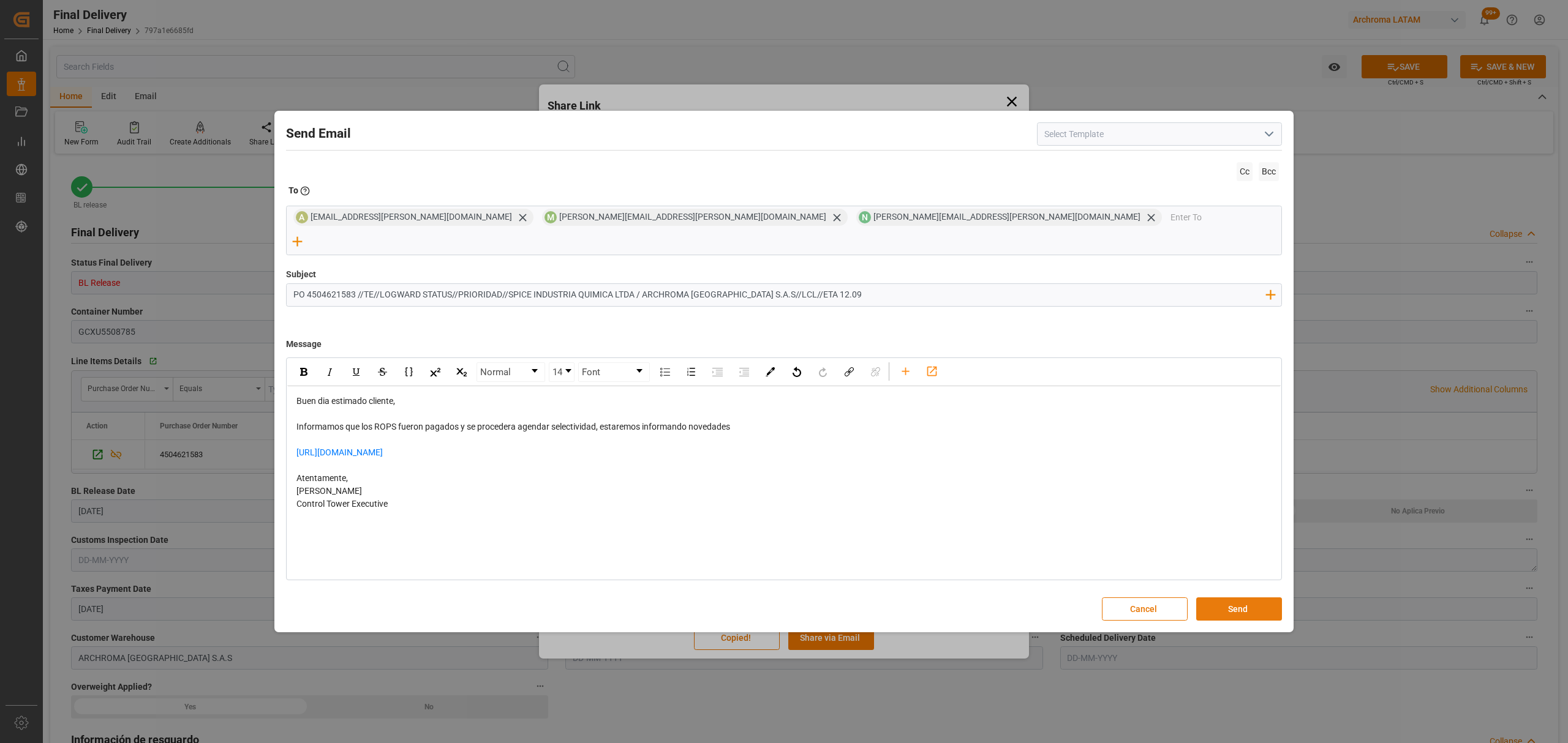
click at [1245, 602] on button "Send" at bounding box center [1238, 609] width 86 height 23
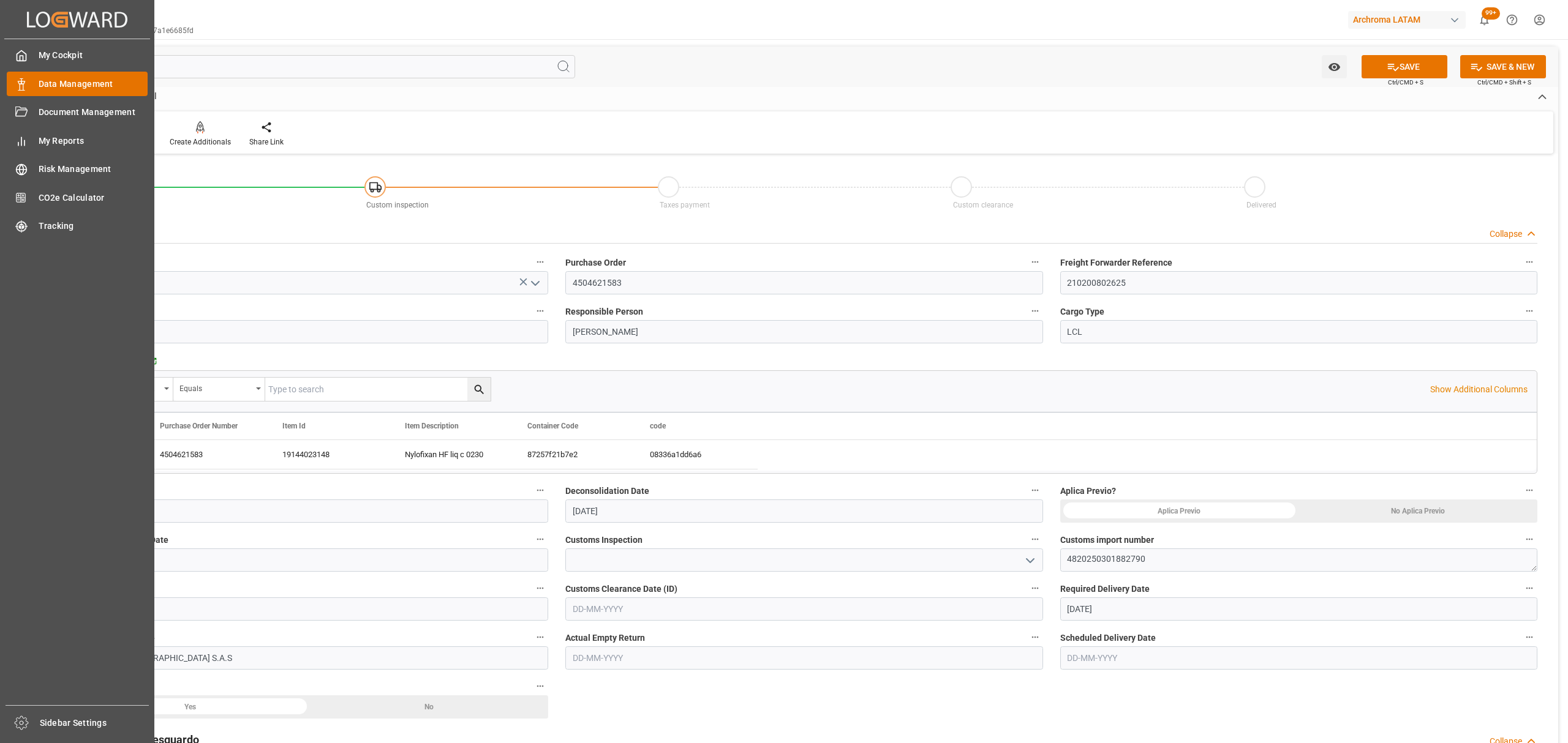
click at [22, 84] on rect at bounding box center [21, 87] width 4 height 6
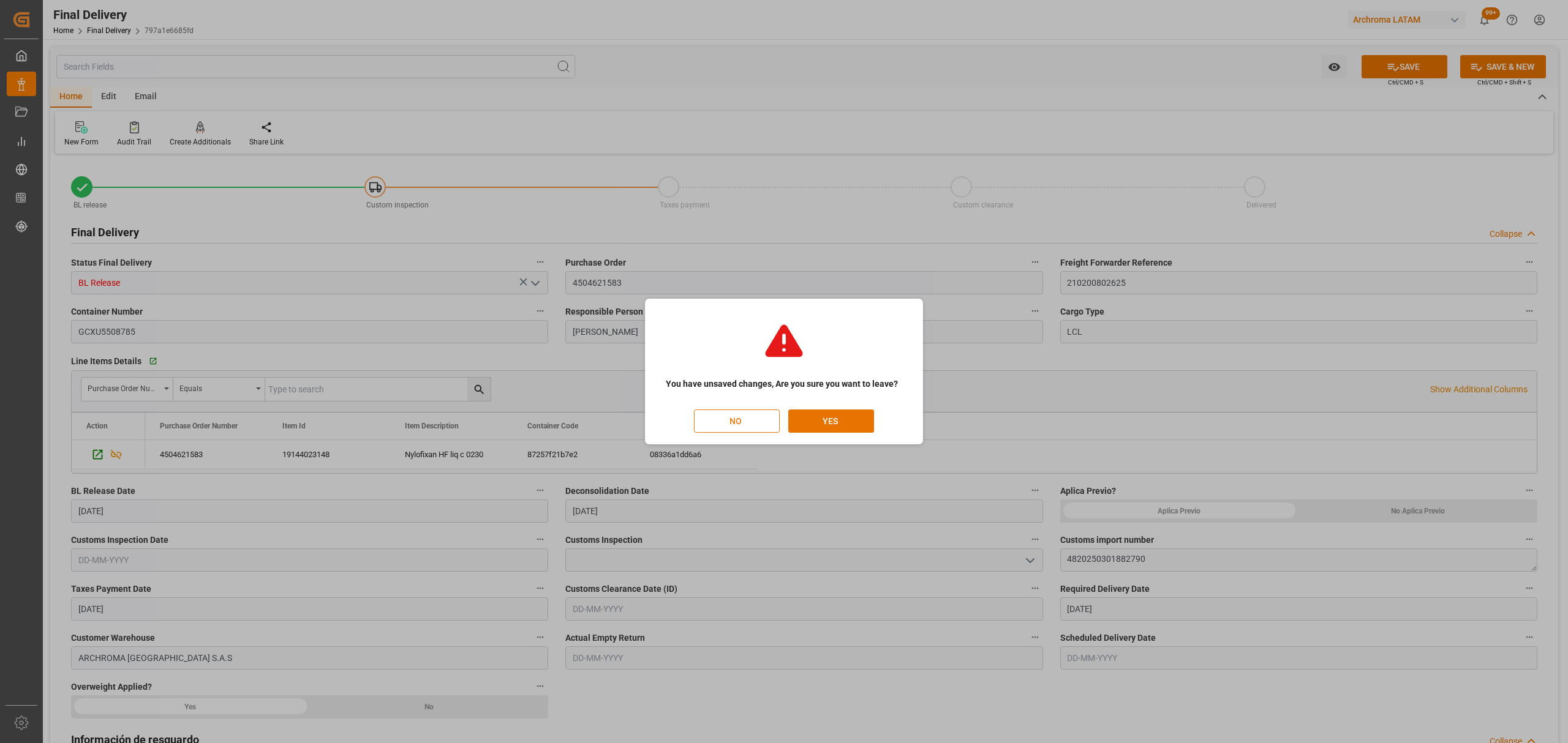
click at [713, 428] on button "NO" at bounding box center [736, 421] width 86 height 23
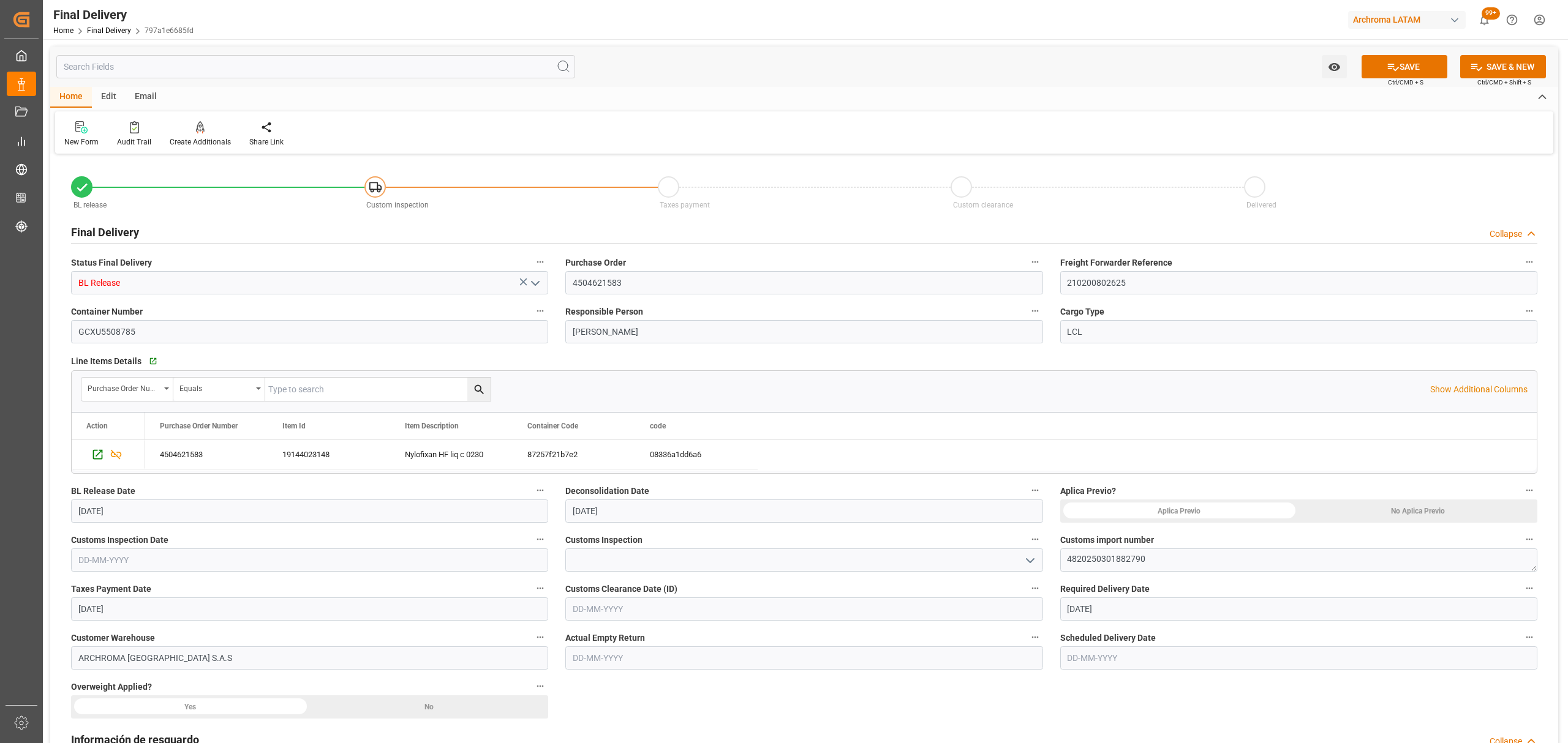
click at [1390, 60] on button "SAVE" at bounding box center [1404, 66] width 86 height 23
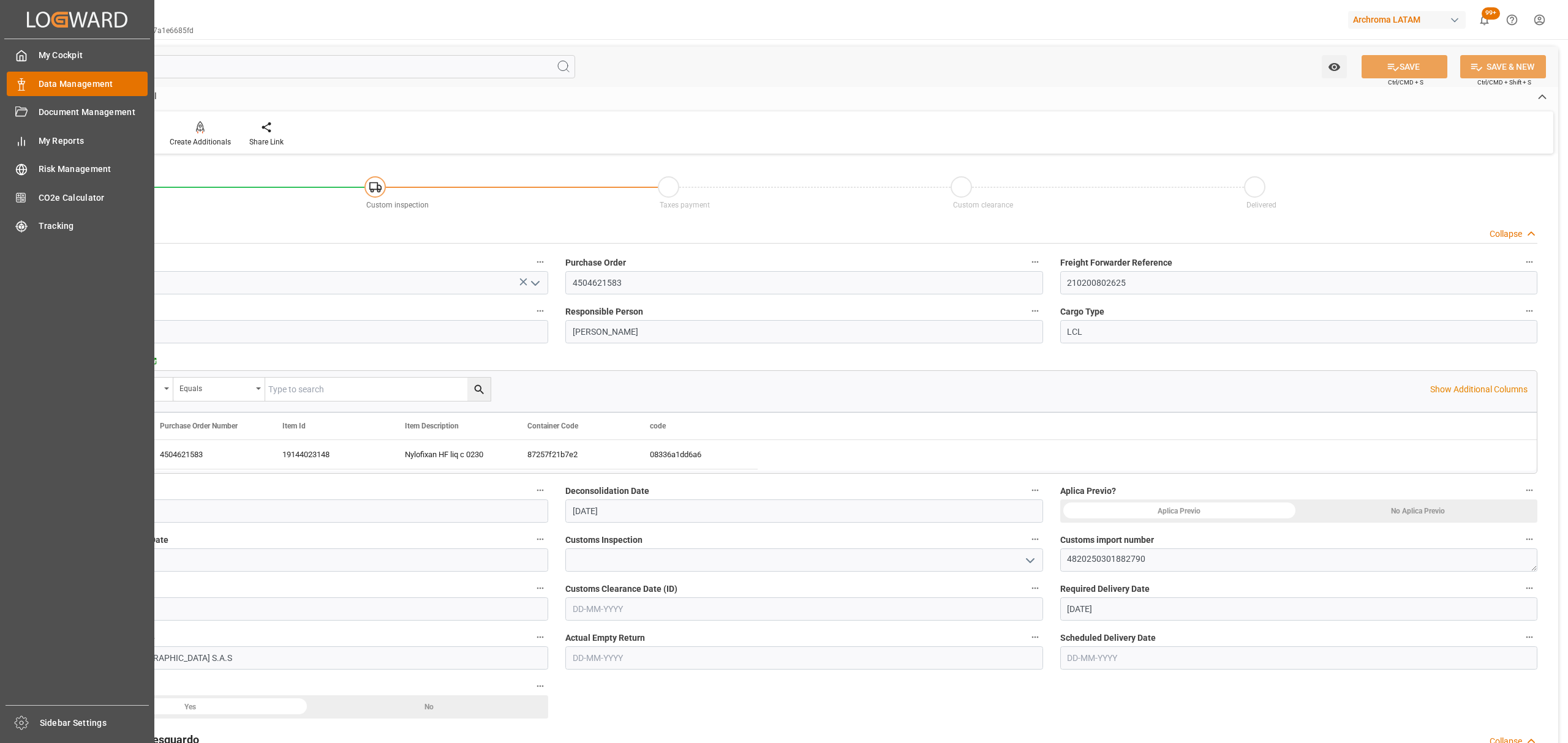
click at [25, 82] on polygon at bounding box center [23, 82] width 4 height 2
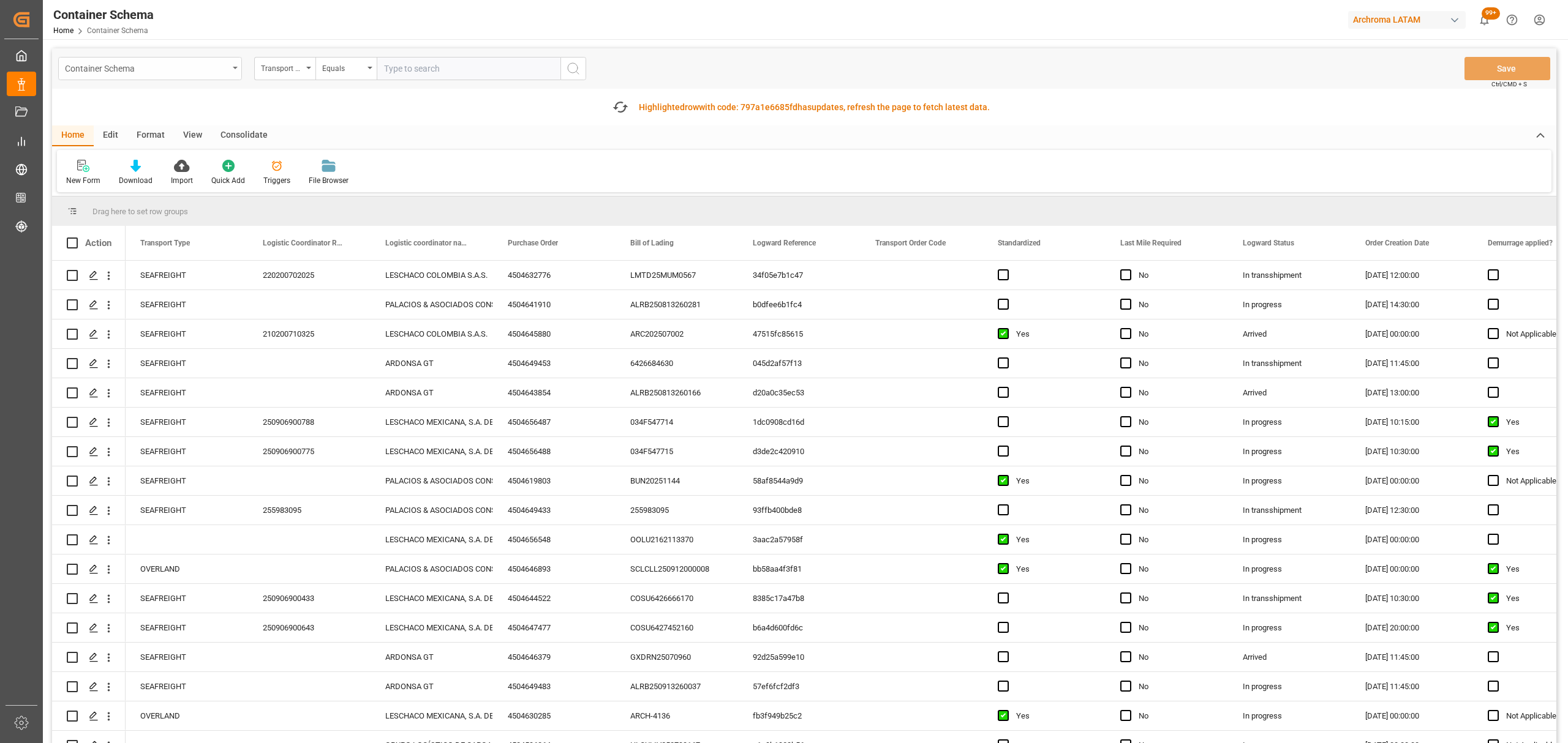
click at [200, 73] on div "Container Schema" at bounding box center [146, 68] width 163 height 15
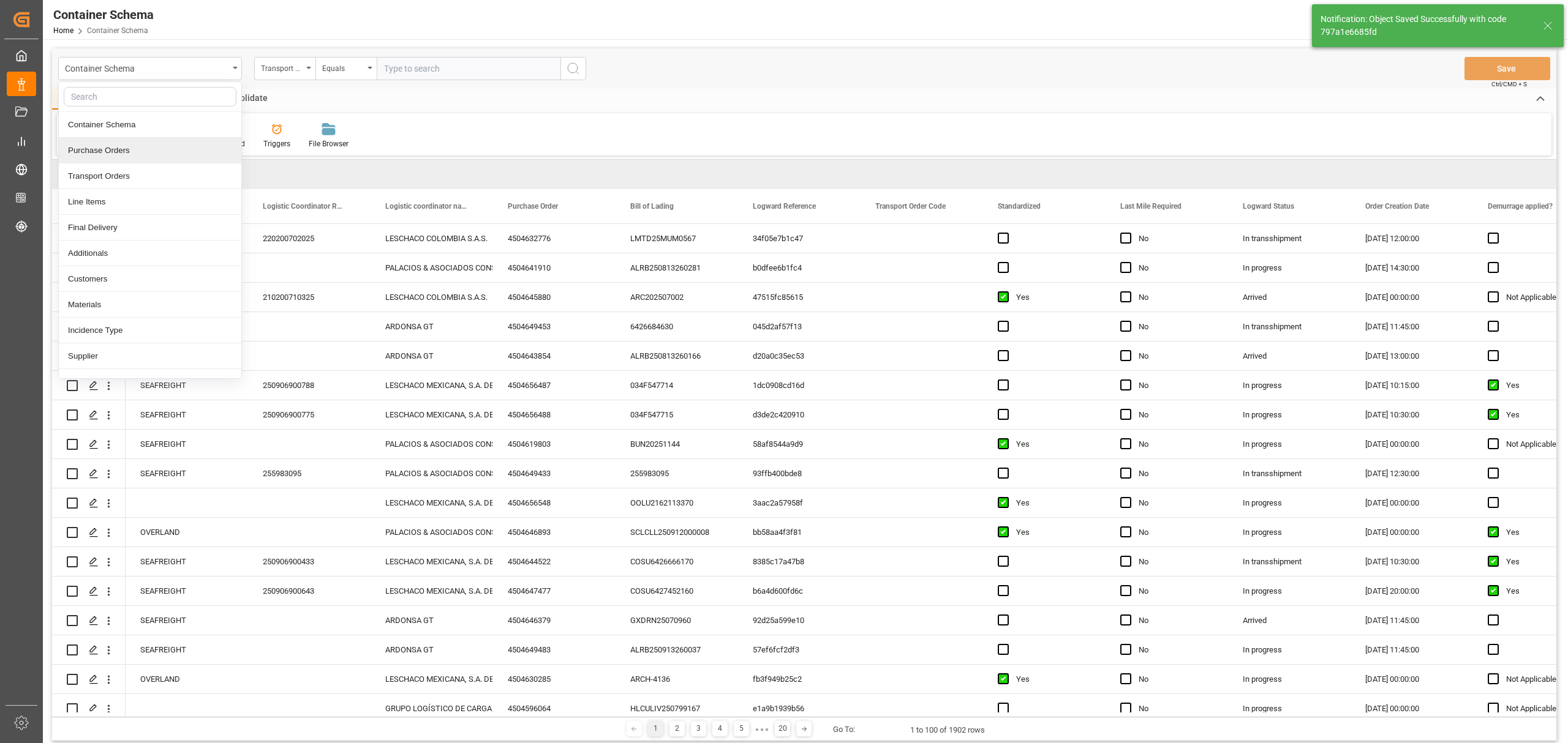
click at [128, 151] on div "Purchase Orders" at bounding box center [150, 150] width 183 height 26
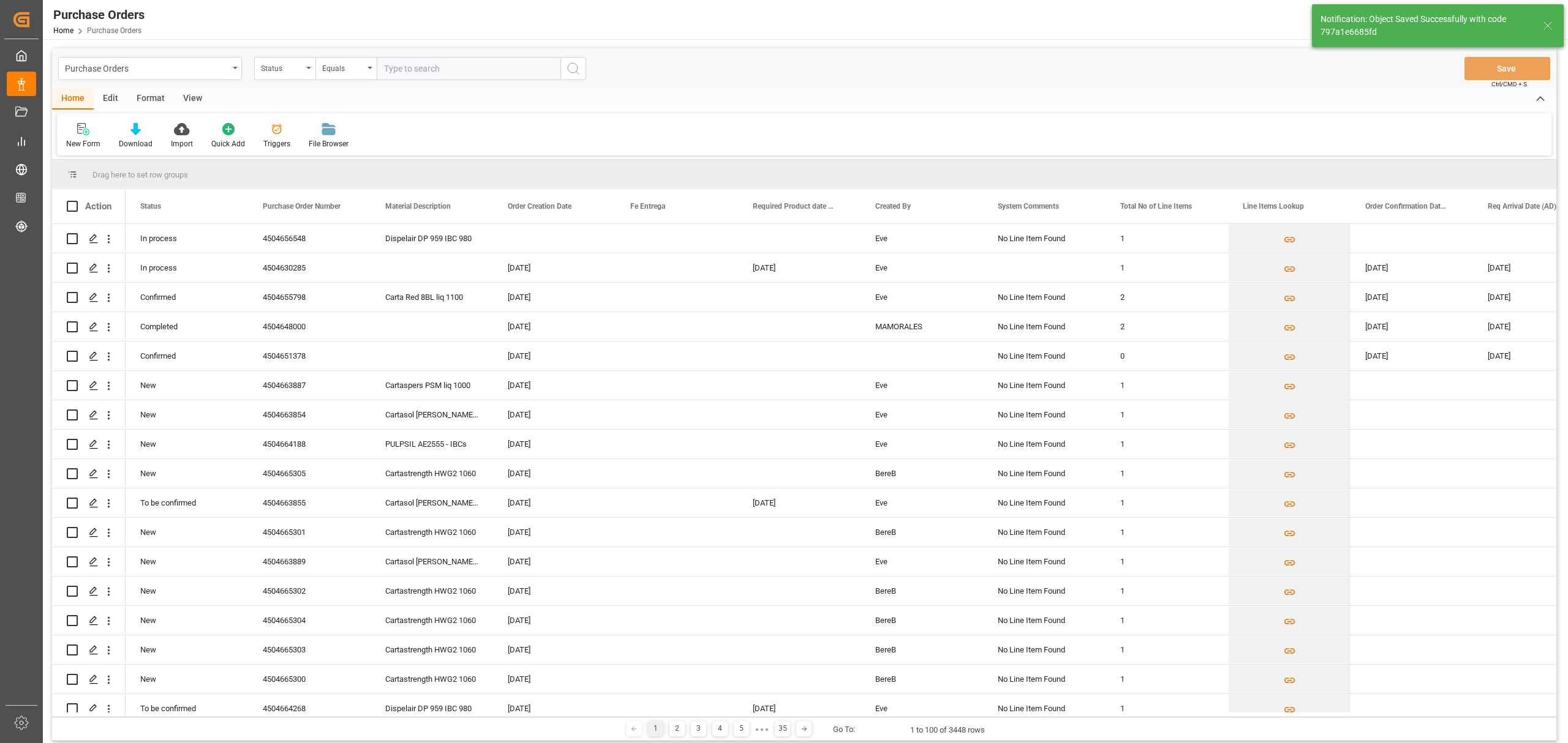
click at [299, 70] on div "Status" at bounding box center [282, 67] width 42 height 14
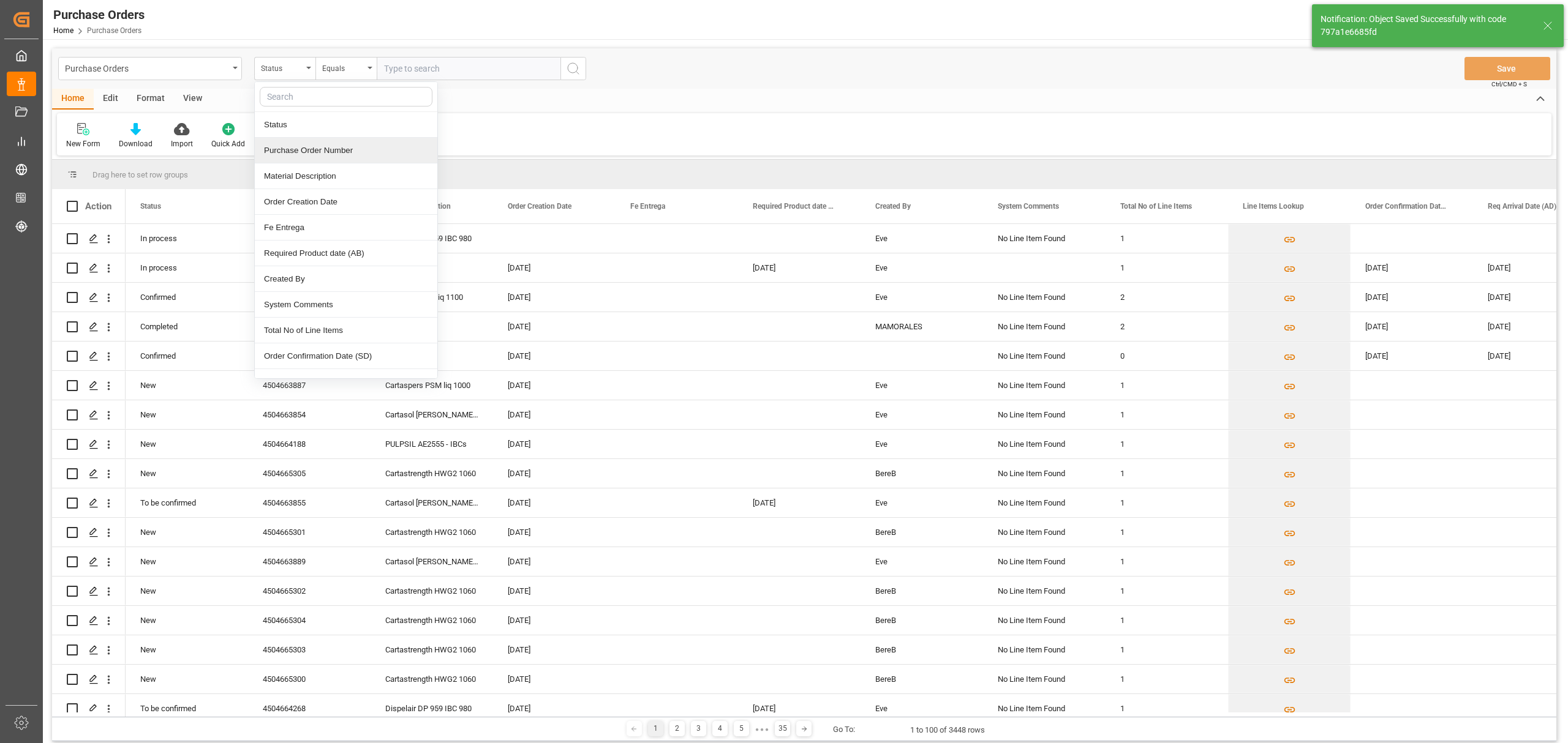
click at [313, 151] on div "Purchase Order Number" at bounding box center [346, 150] width 183 height 26
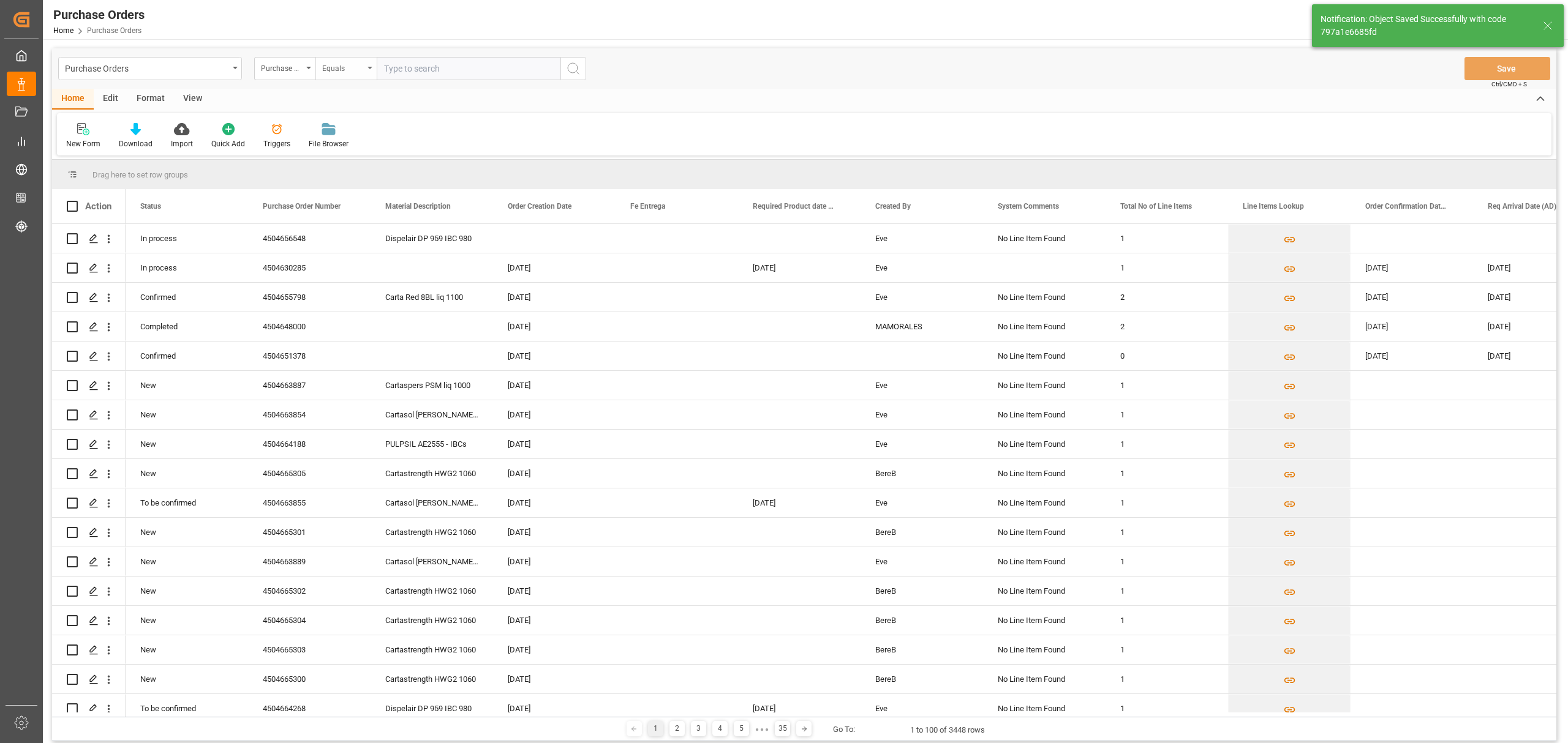
click at [367, 70] on div "Equals" at bounding box center [346, 69] width 61 height 23
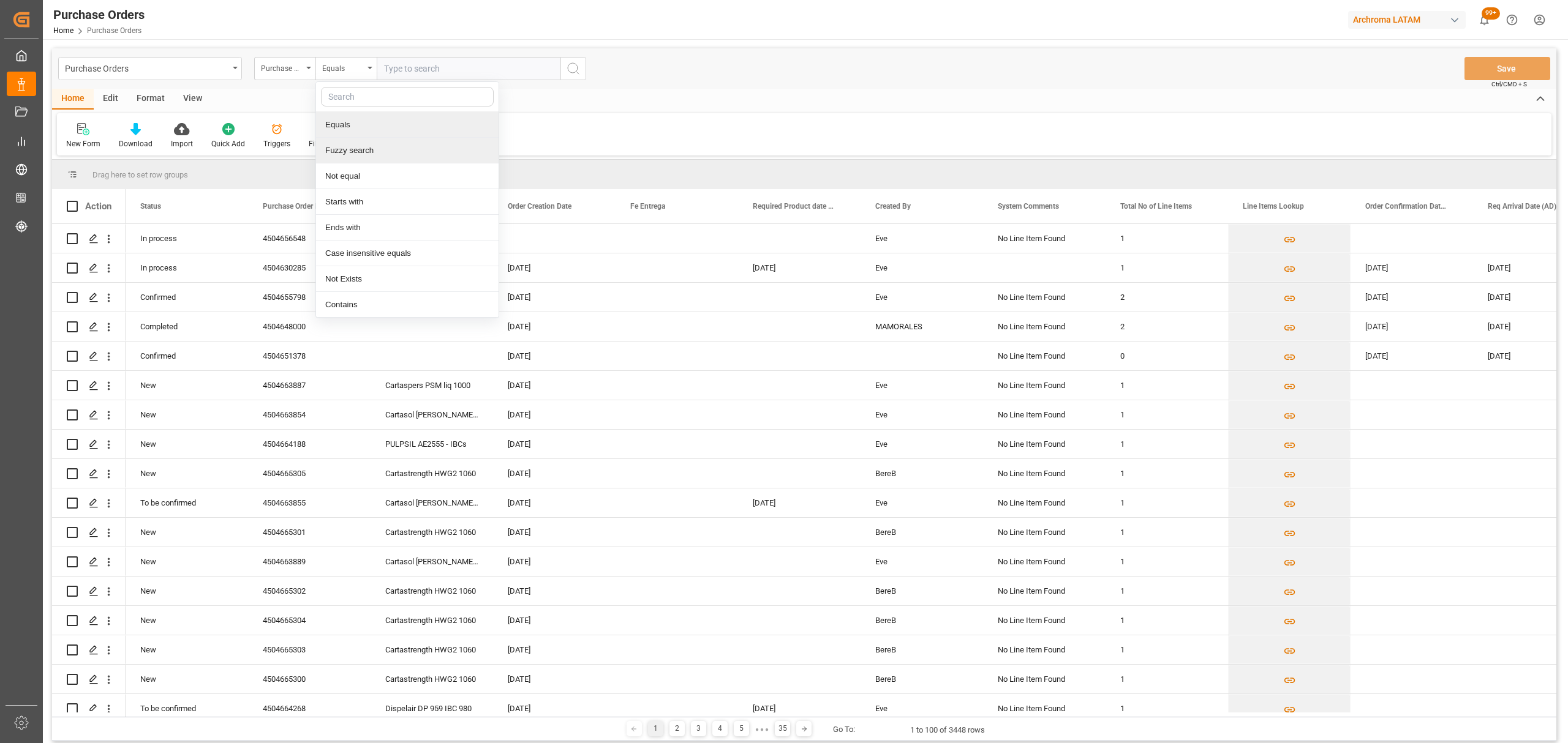
drag, startPoint x: 357, startPoint y: 149, endPoint x: 375, endPoint y: 126, distance: 29.2
click at [358, 149] on div "Fuzzy search" at bounding box center [408, 150] width 183 height 26
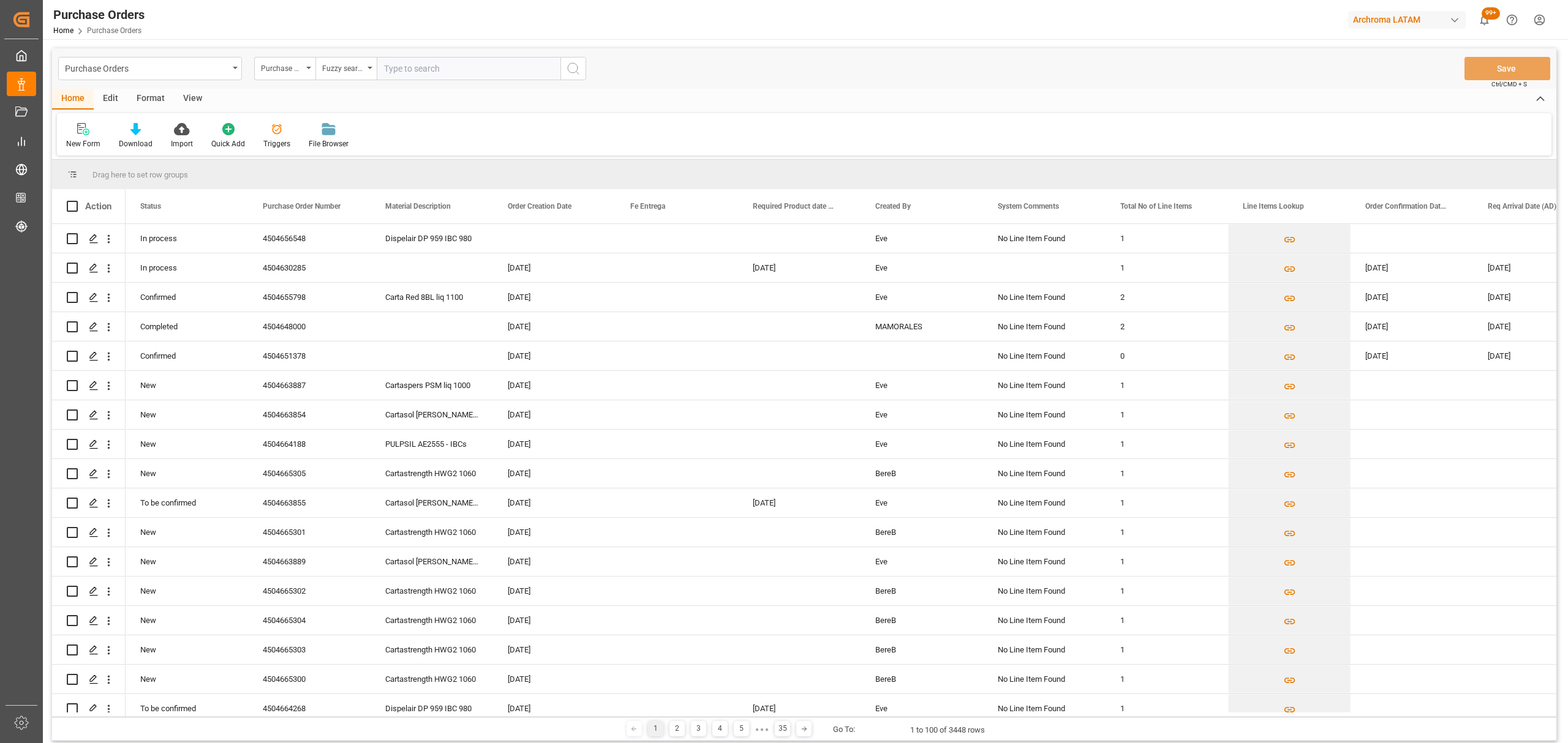
drag, startPoint x: 410, startPoint y: 78, endPoint x: 415, endPoint y: 67, distance: 12.1
click at [412, 74] on input "text" at bounding box center [469, 69] width 184 height 23
paste input "4504663750"
type input "4504663750"
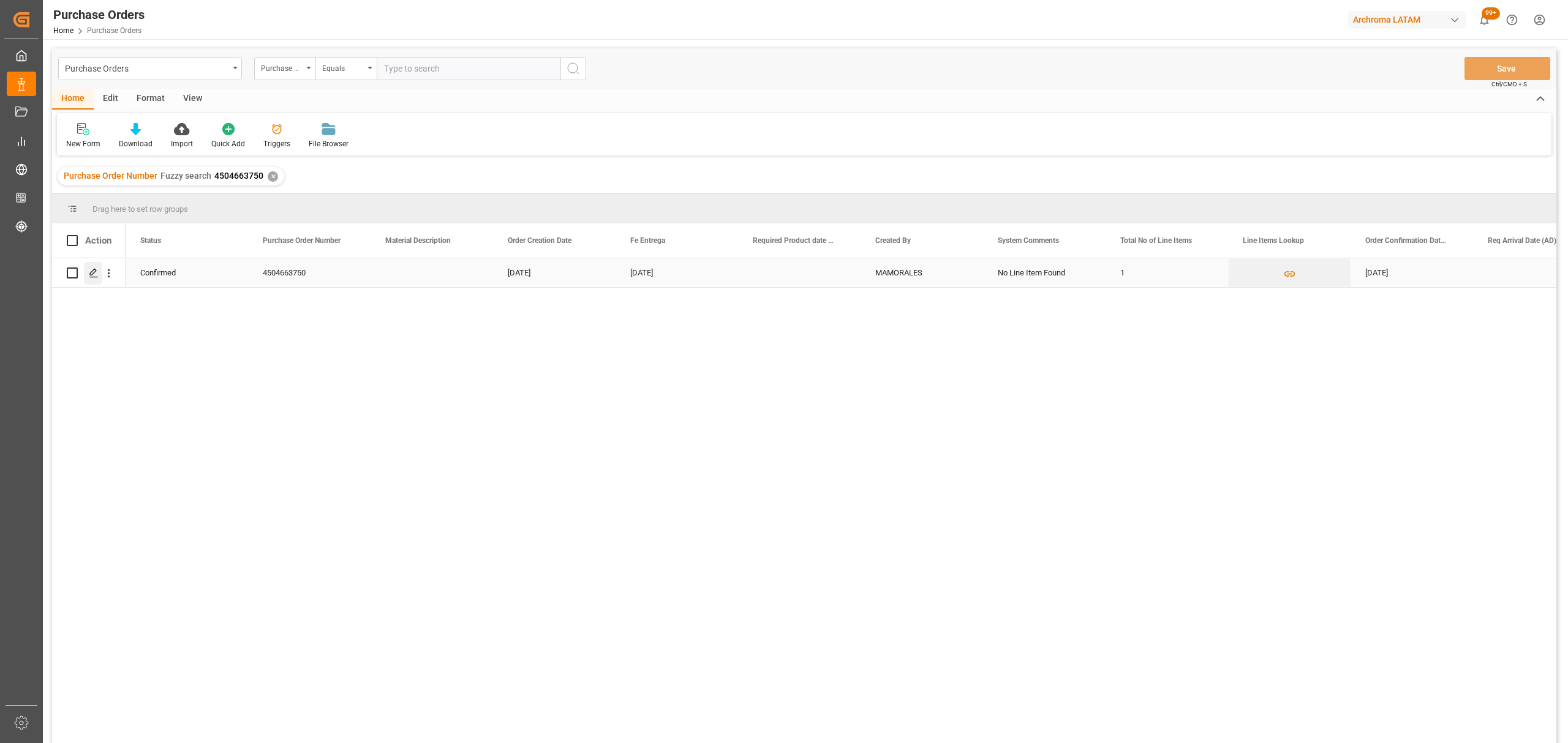
click at [91, 275] on polygon "Press SPACE to select this row." at bounding box center [93, 272] width 6 height 6
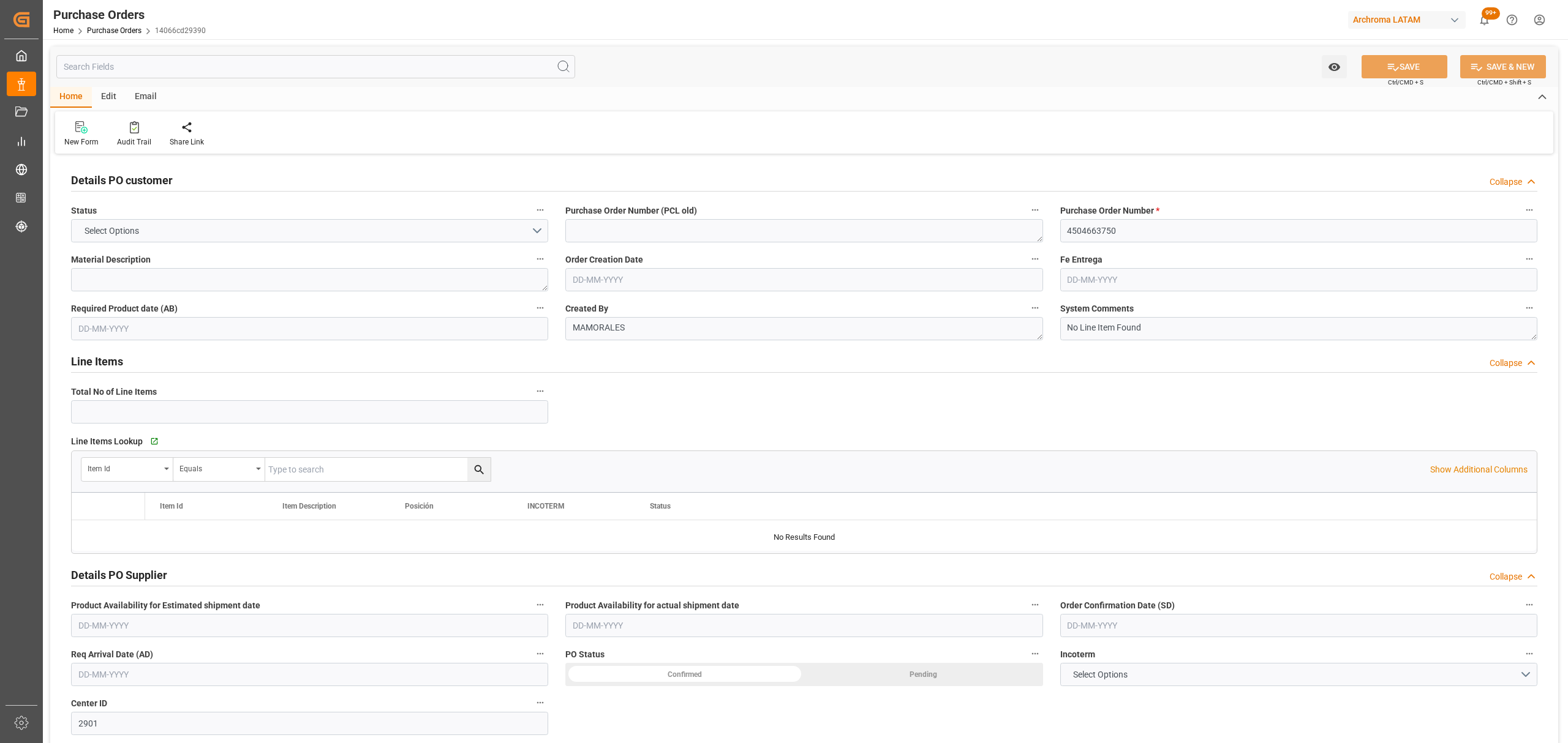
type input "1"
type input "08-09-2025"
type input "23-09-2025"
type input "[DATE]"
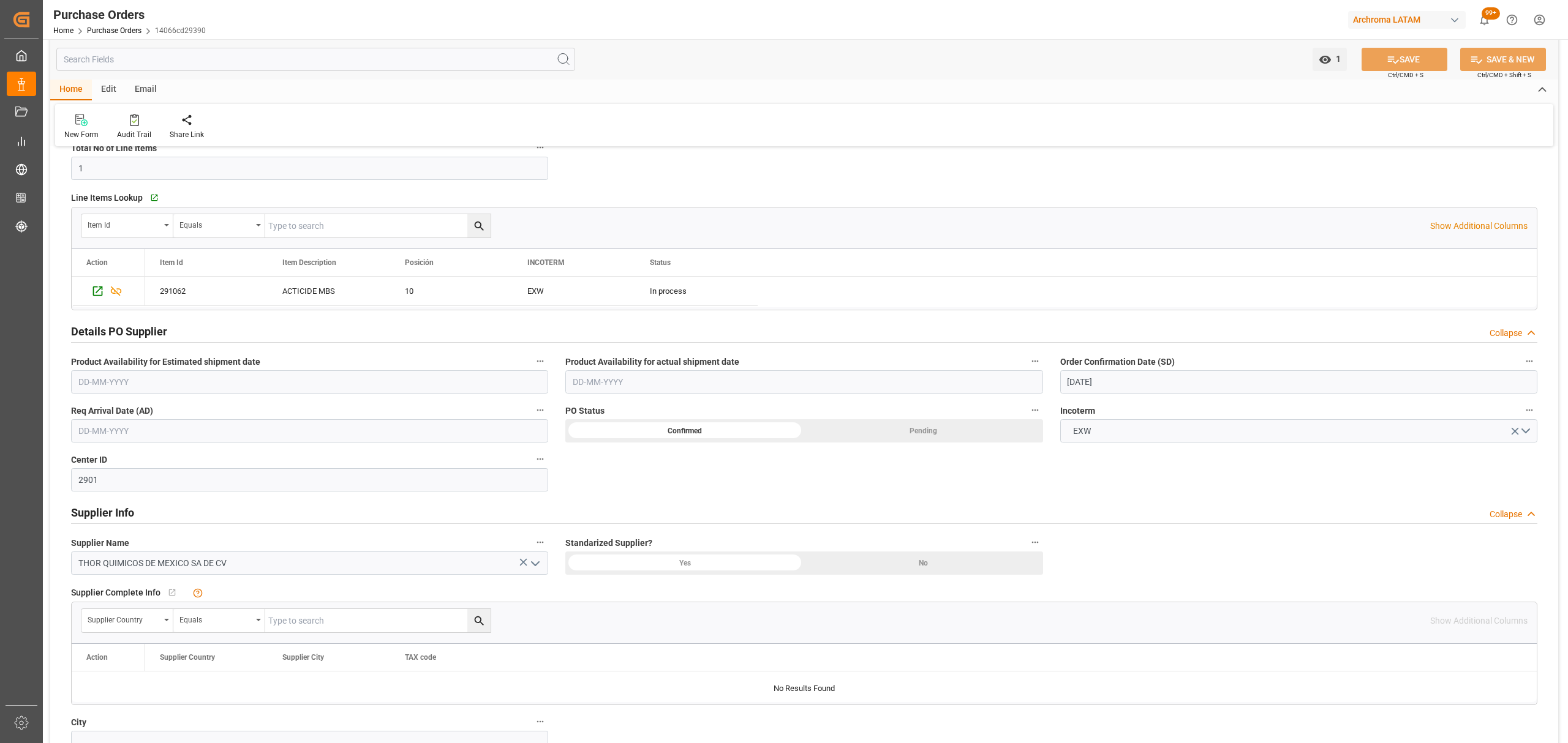
scroll to position [245, 0]
click at [237, 418] on label "Req Arrival Date (AD)" at bounding box center [309, 410] width 477 height 17
click at [532, 417] on button "Req Arrival Date (AD)" at bounding box center [540, 409] width 16 height 16
click at [219, 432] on div at bounding box center [784, 371] width 1568 height 743
click at [182, 428] on input "text" at bounding box center [309, 430] width 477 height 23
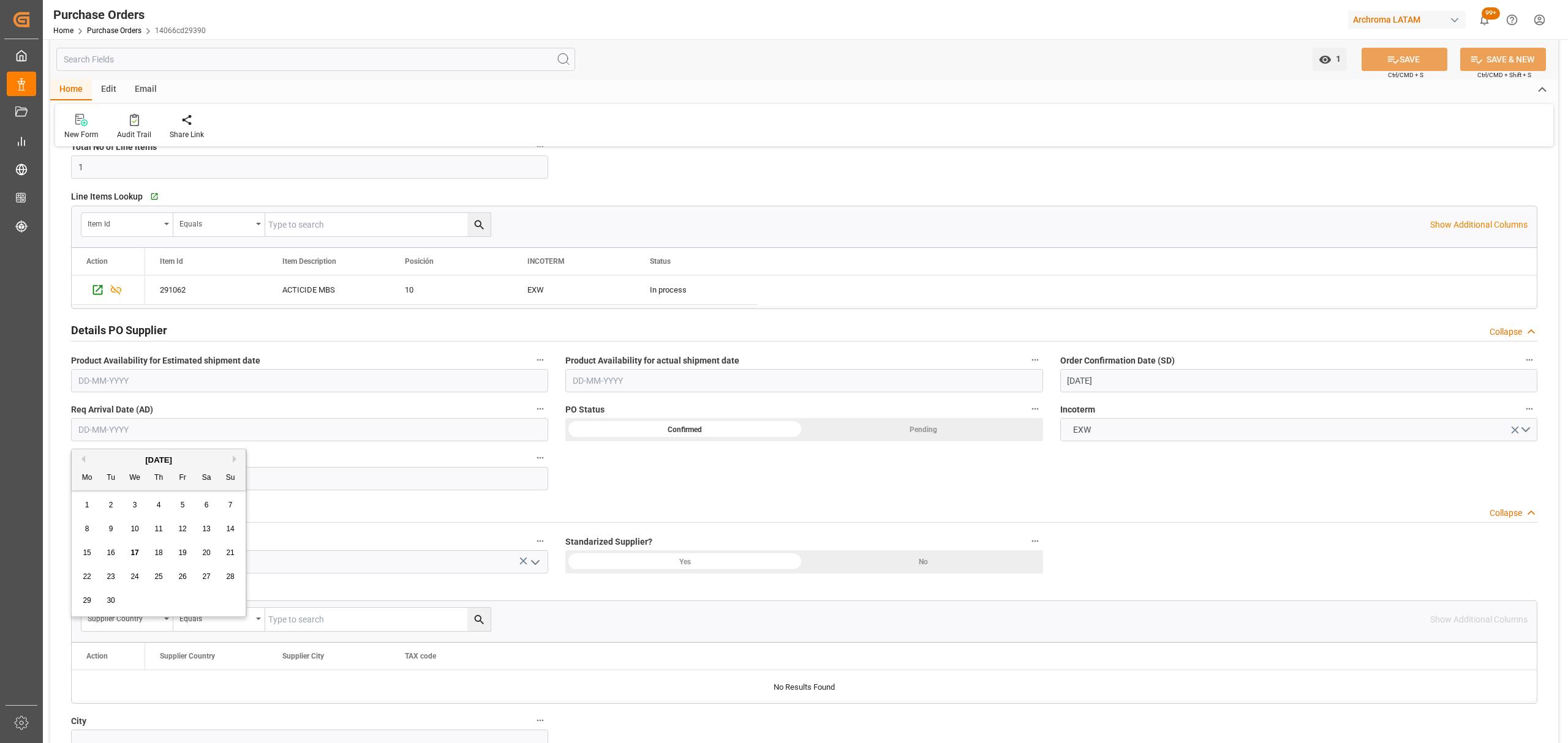
click at [77, 530] on div "8 9 10 11 12 13 14" at bounding box center [159, 529] width 167 height 24
drag, startPoint x: 89, startPoint y: 603, endPoint x: 152, endPoint y: 584, distance: 65.8
click at [88, 603] on span "29" at bounding box center [87, 600] width 8 height 9
type input "29-09-2025"
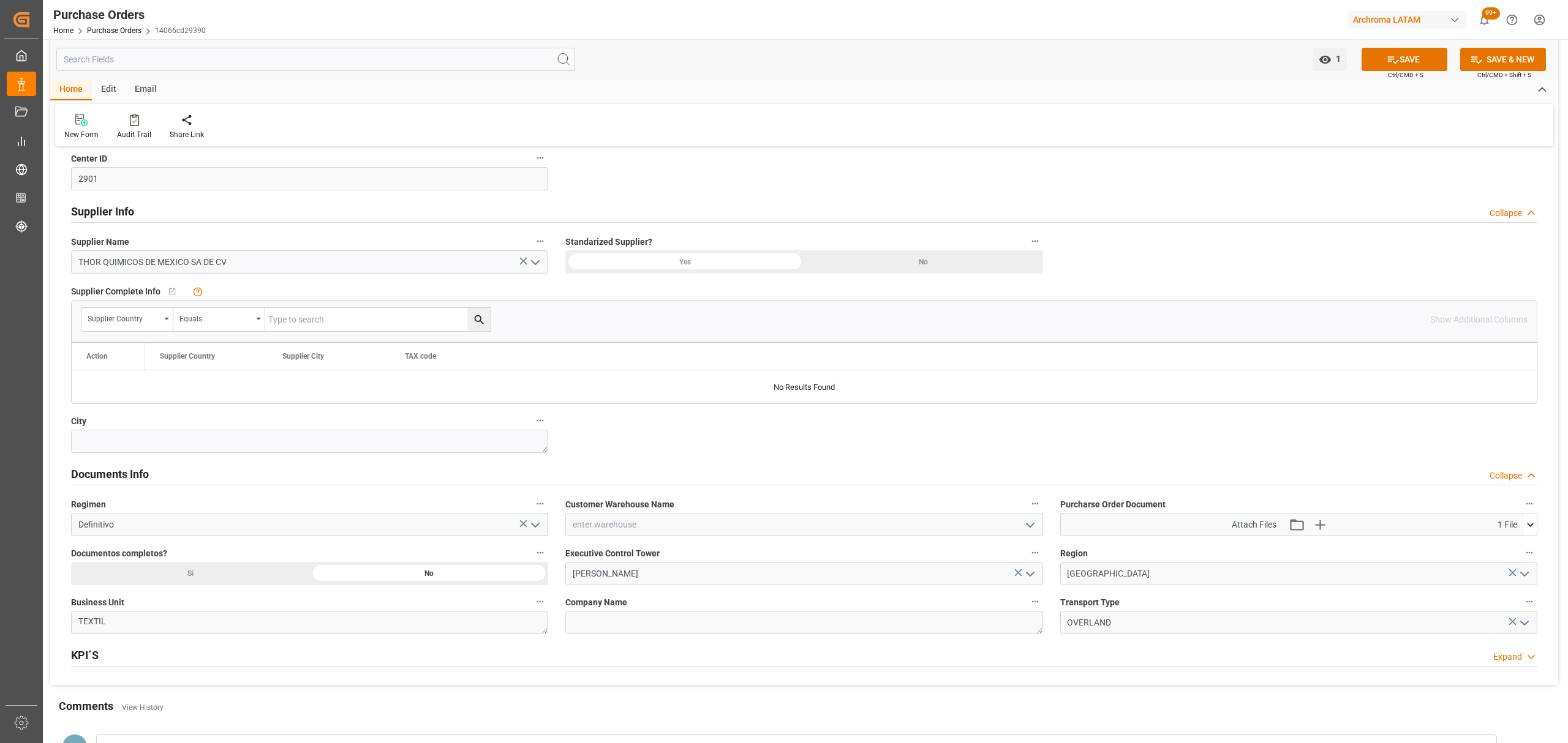
scroll to position [571, 0]
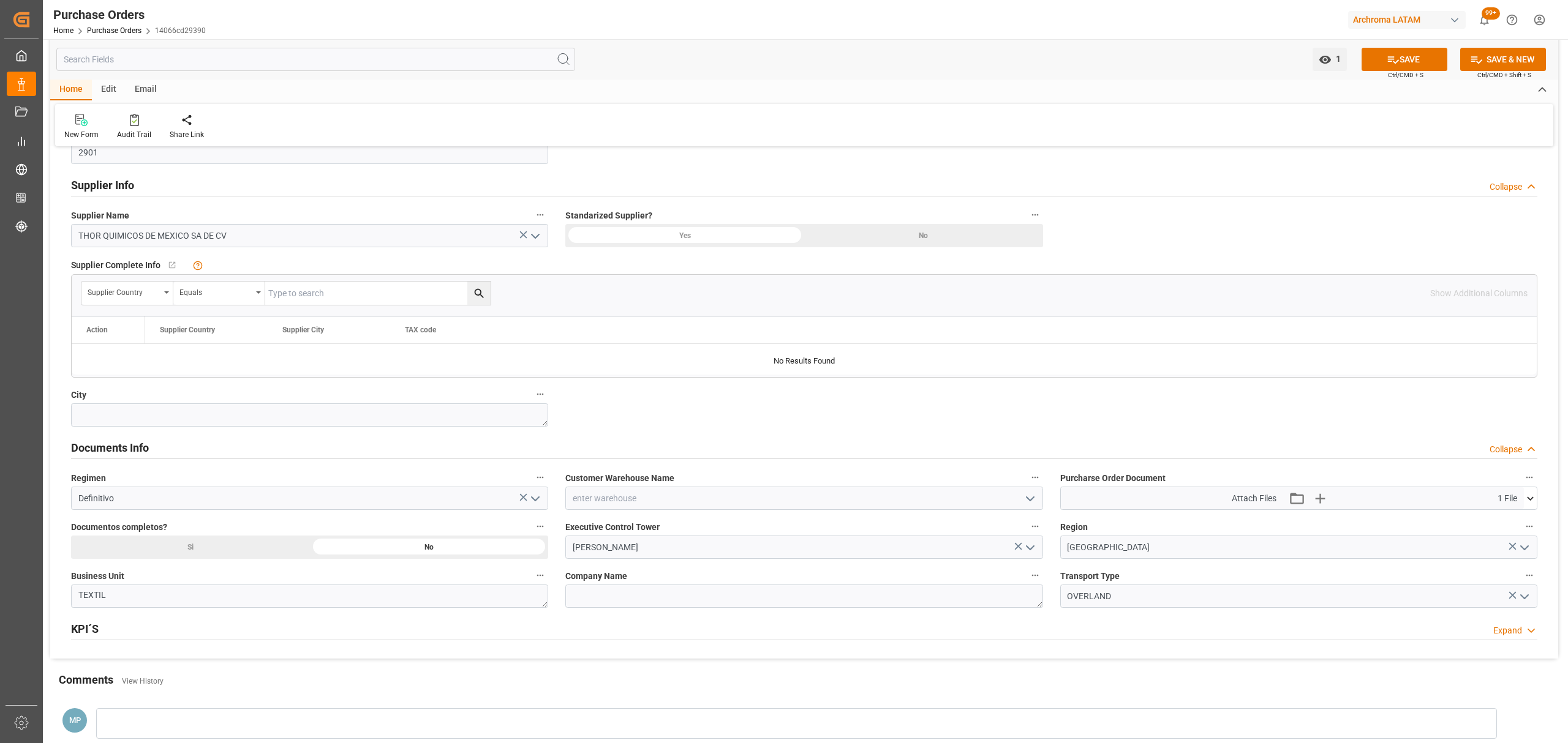
click at [1030, 504] on icon "open menu" at bounding box center [1030, 499] width 15 height 15
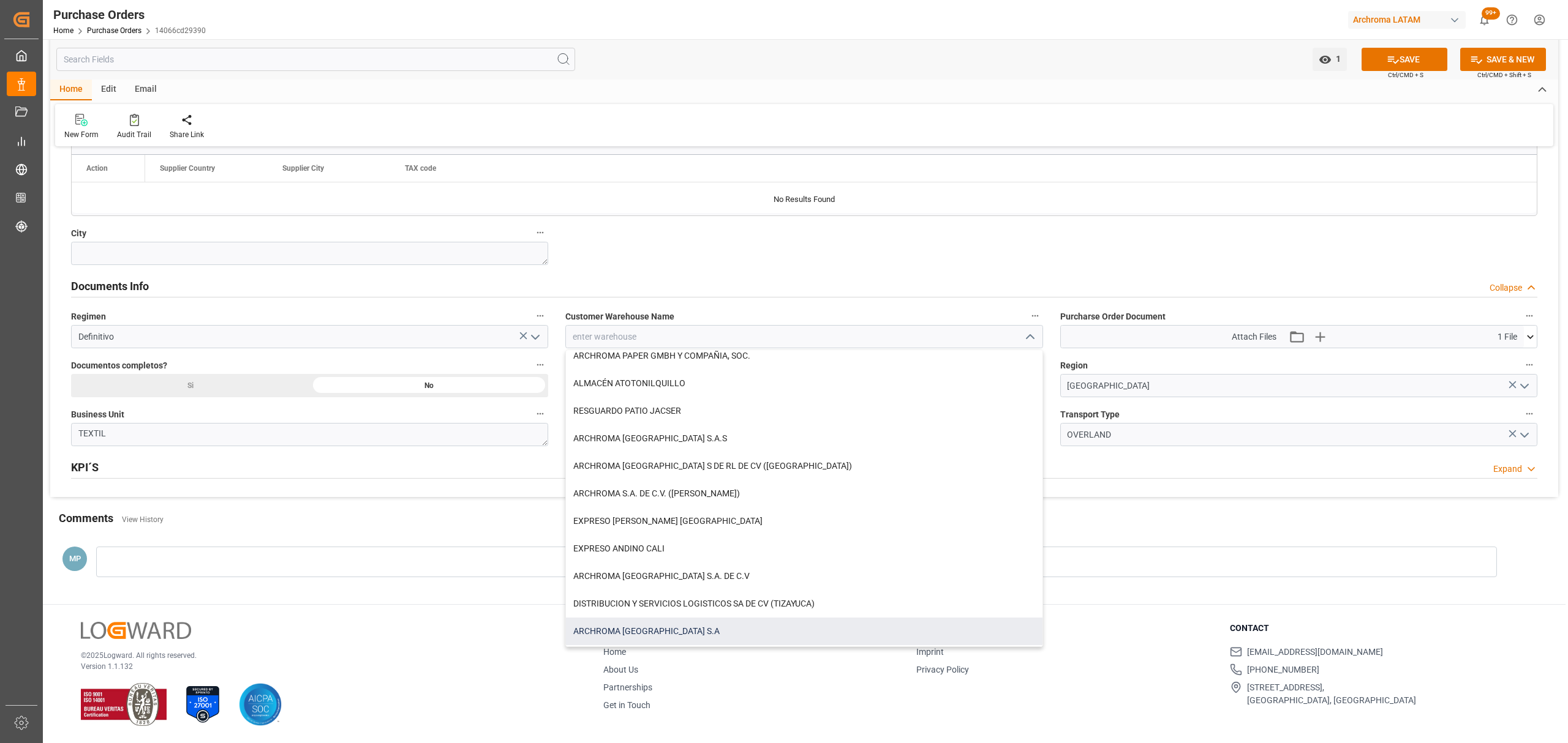
scroll to position [0, 0]
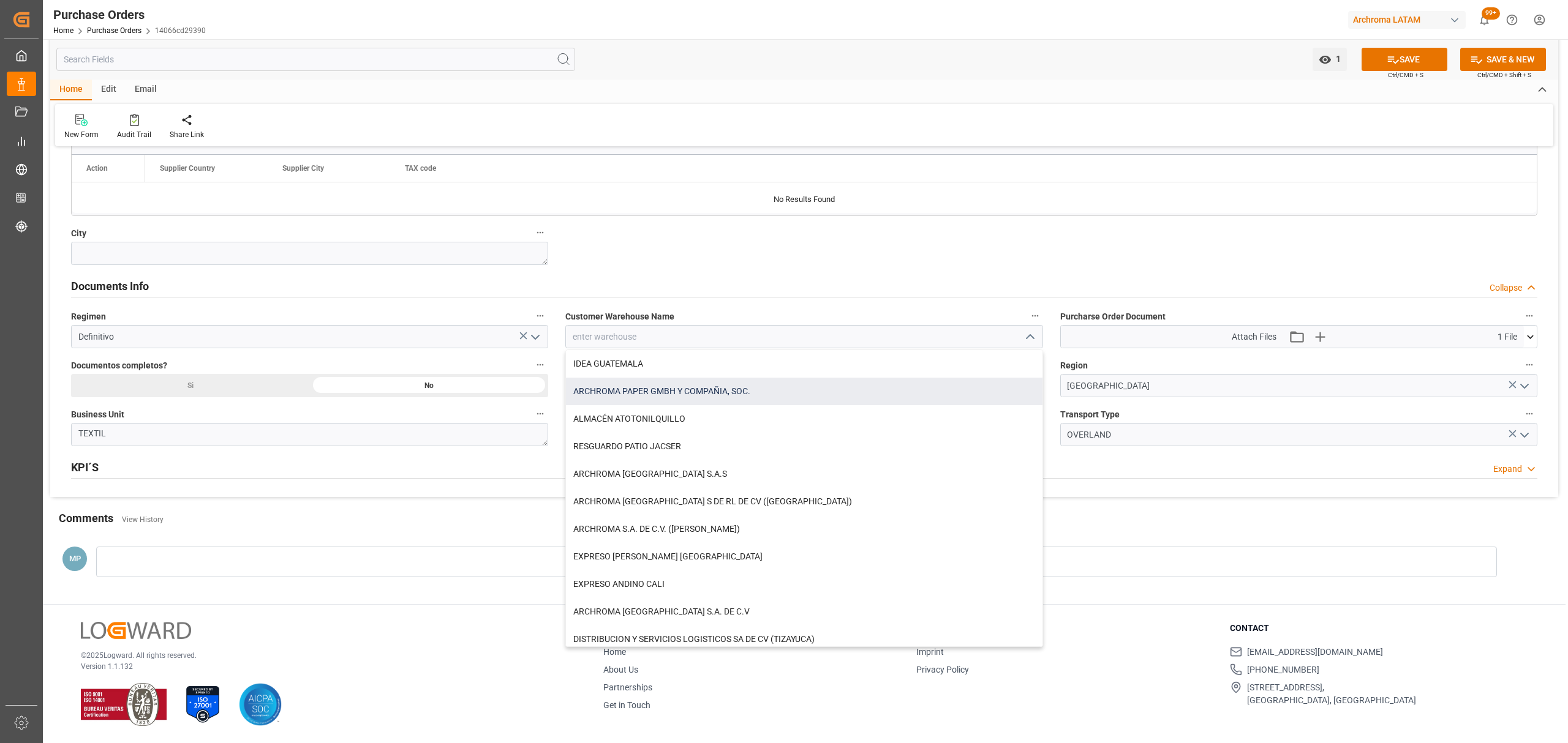
click at [775, 392] on div "ARCHROMA PAPER GMBH Y COMPAÑIA, SOC." at bounding box center [804, 392] width 476 height 28
type input "ARCHROMA PAPER GMBH Y COMPAÑIA, SOC."
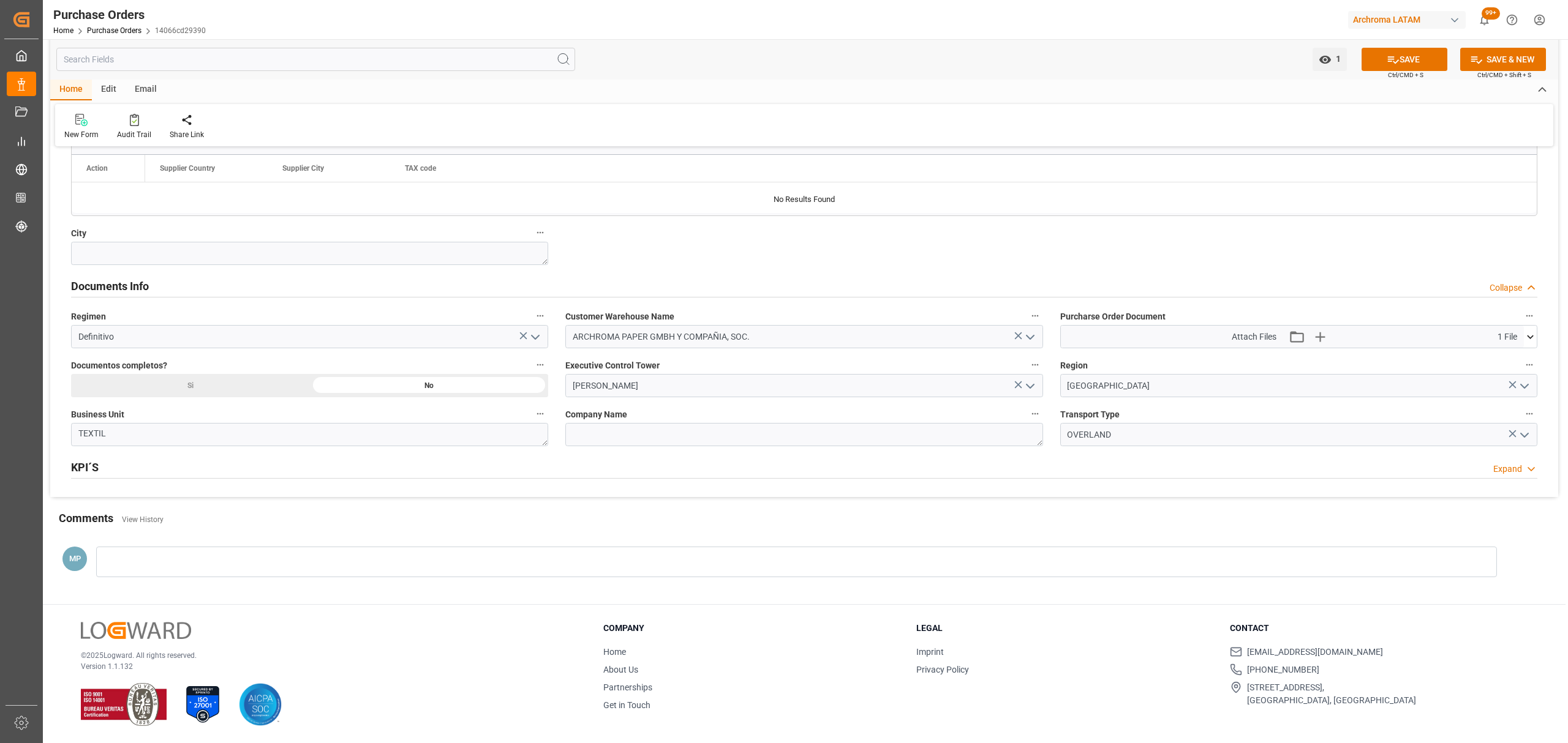
click at [225, 380] on div "Si" at bounding box center [190, 386] width 239 height 23
click at [1532, 342] on icon at bounding box center [1530, 337] width 13 height 13
click at [1532, 341] on icon at bounding box center [1530, 337] width 13 height 13
click at [1404, 59] on button "SAVE" at bounding box center [1404, 60] width 86 height 23
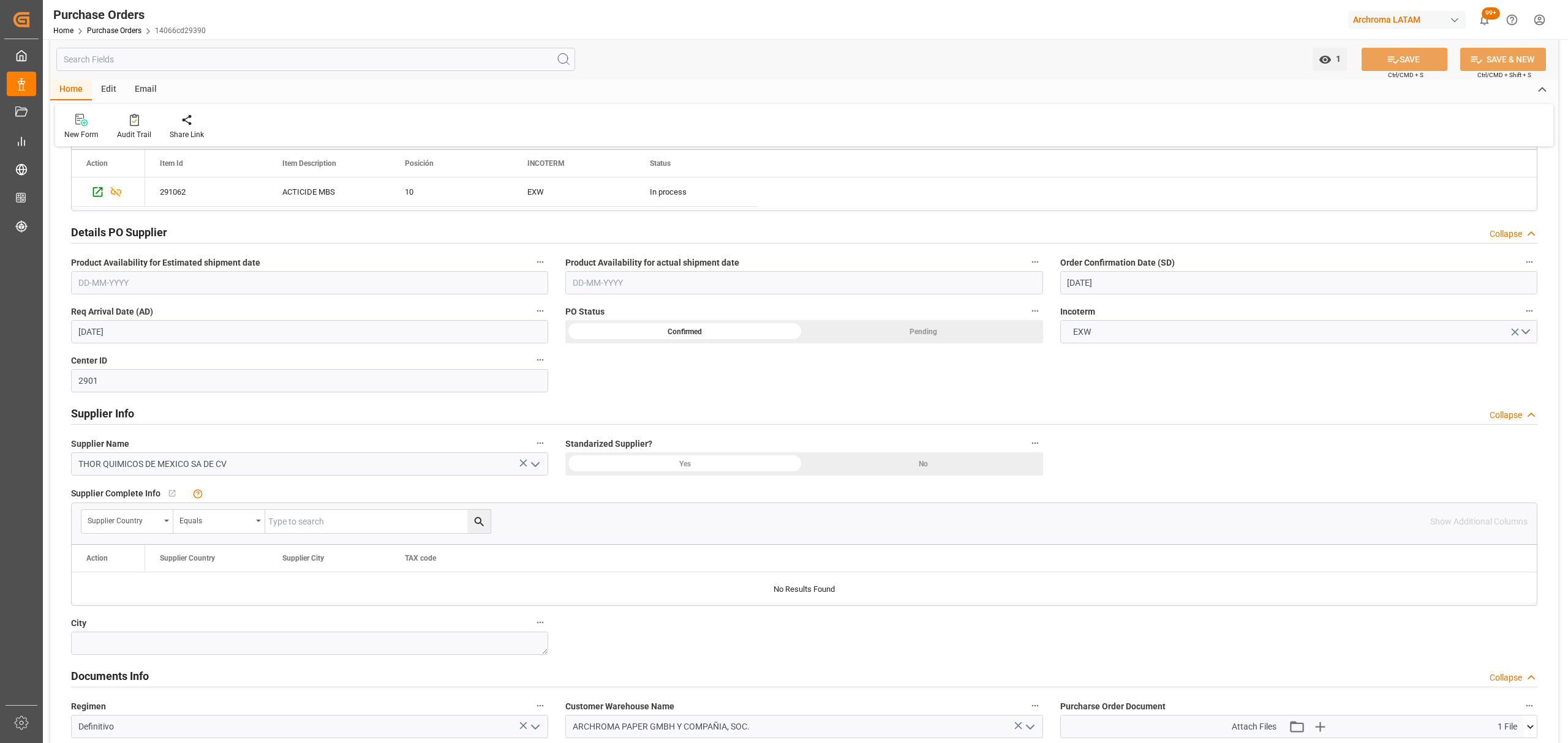
scroll to position [245, 0]
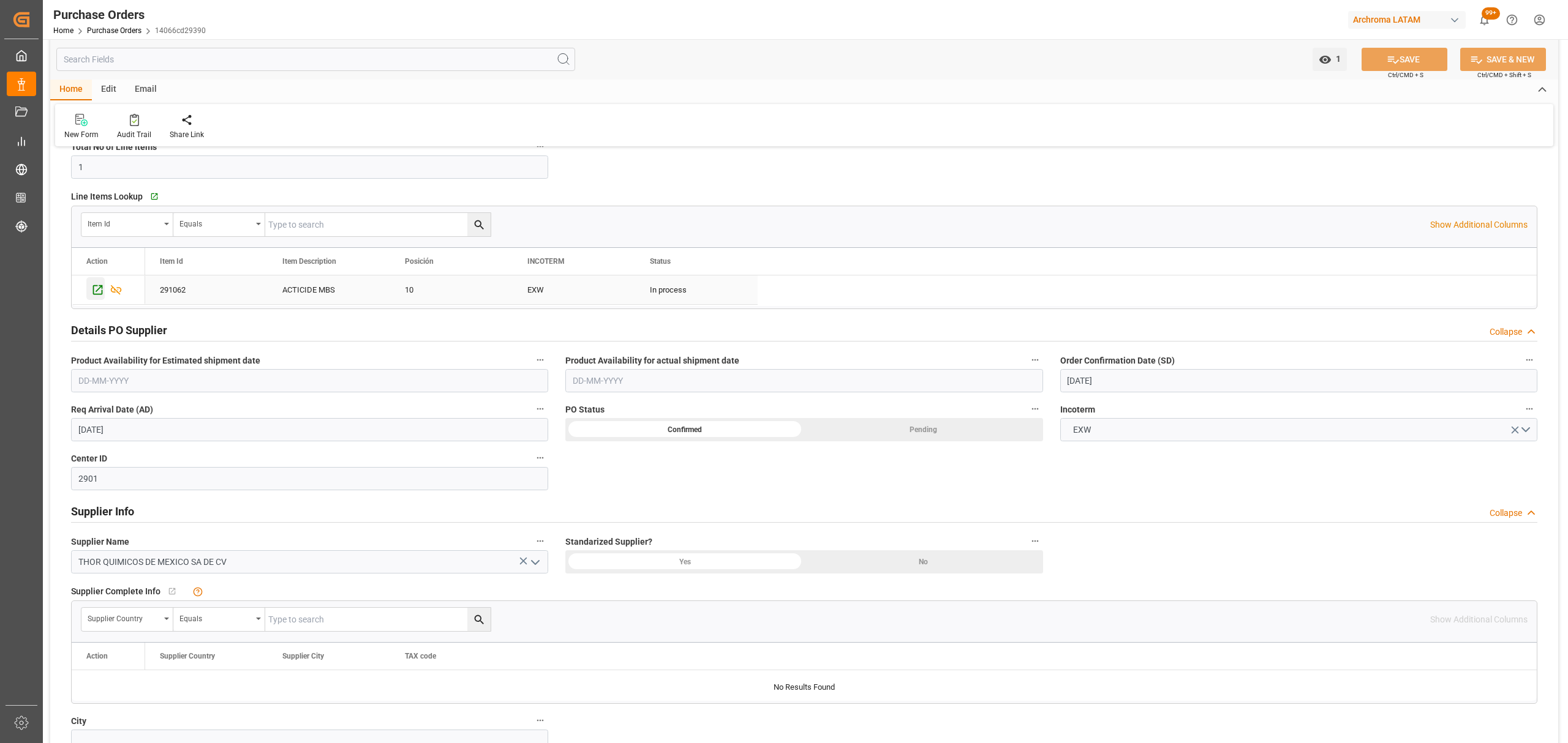
click at [98, 292] on icon "Press SPACE to select this row." at bounding box center [97, 290] width 13 height 13
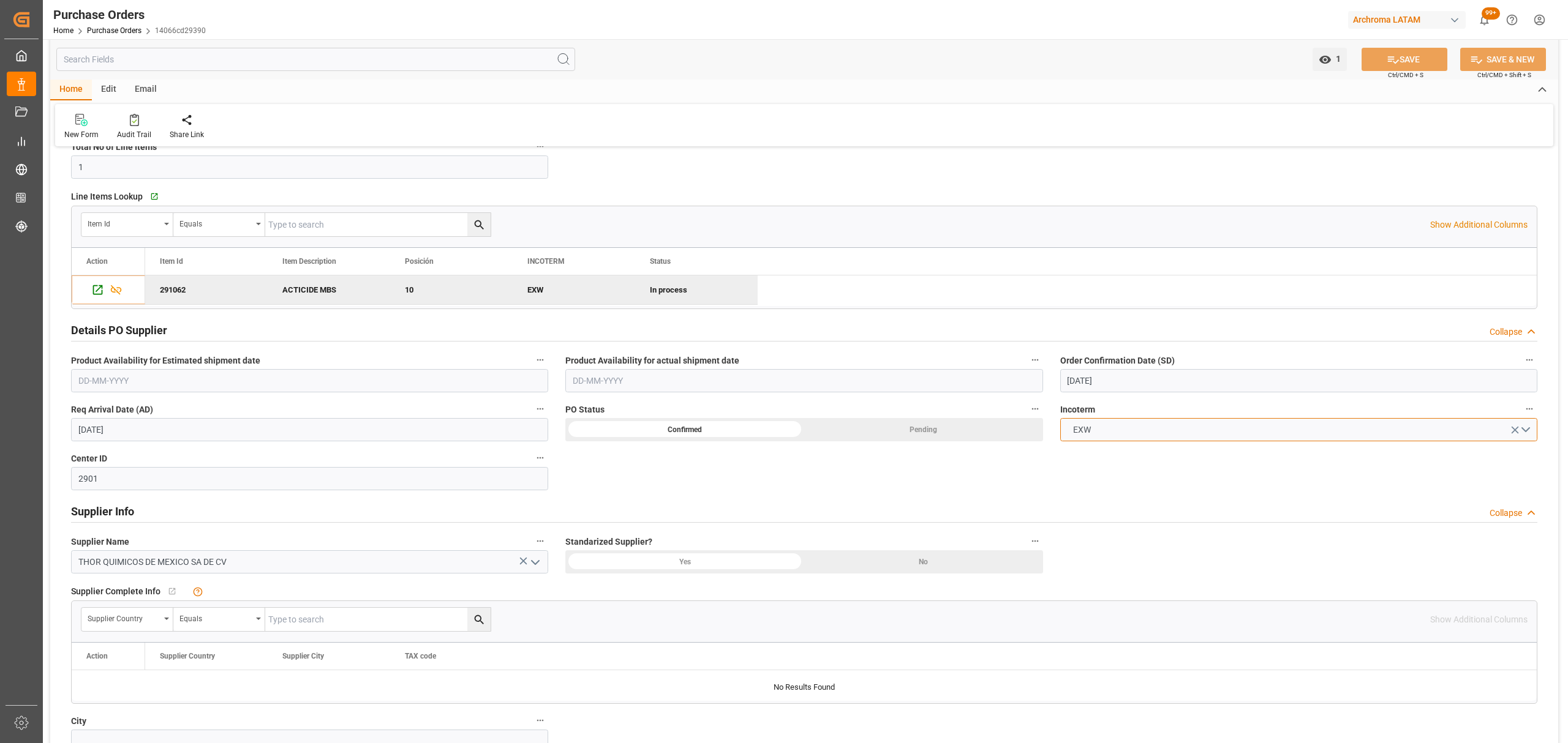
click at [1529, 428] on button "EXW" at bounding box center [1299, 430] width 477 height 23
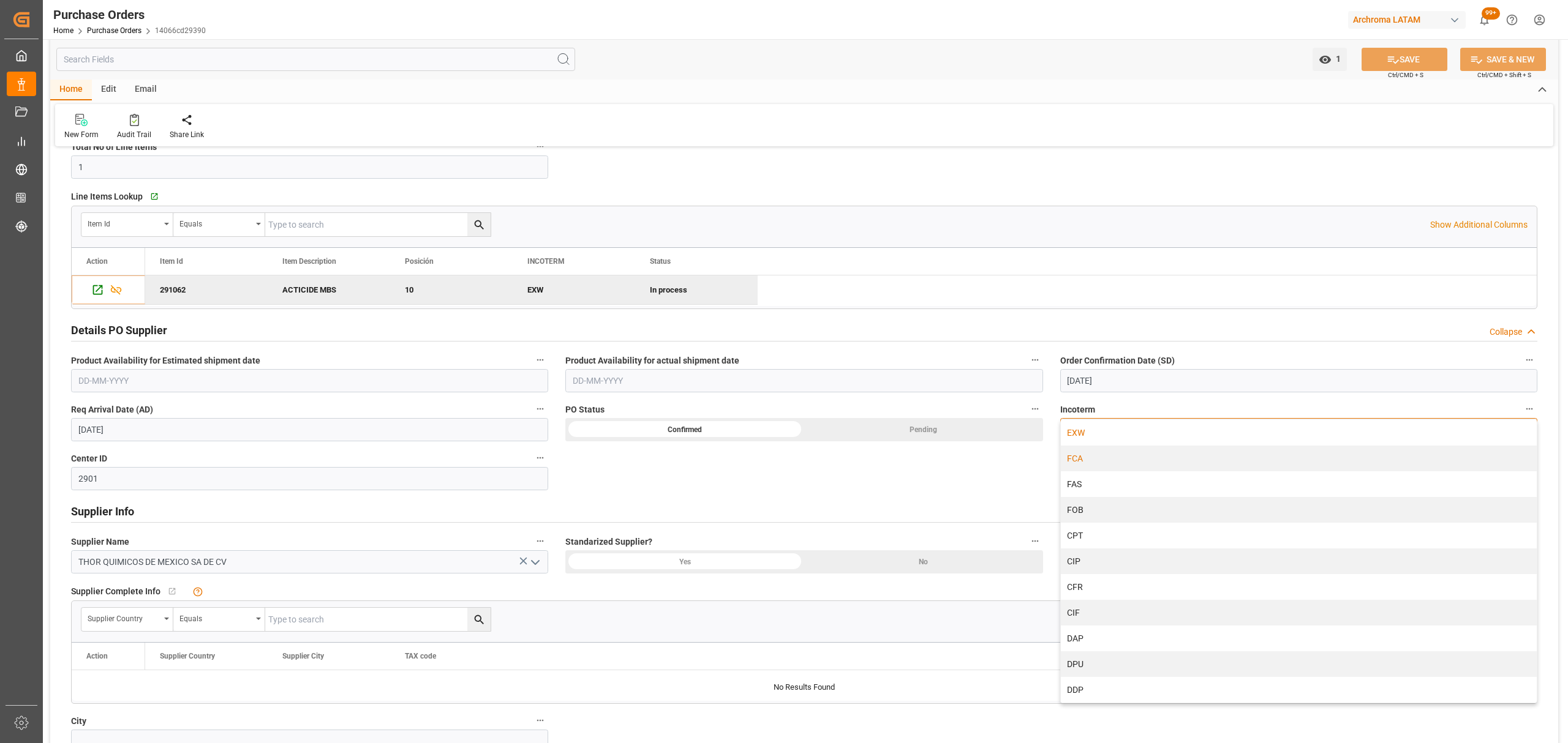
click at [1079, 456] on div "FCA" at bounding box center [1298, 458] width 476 height 26
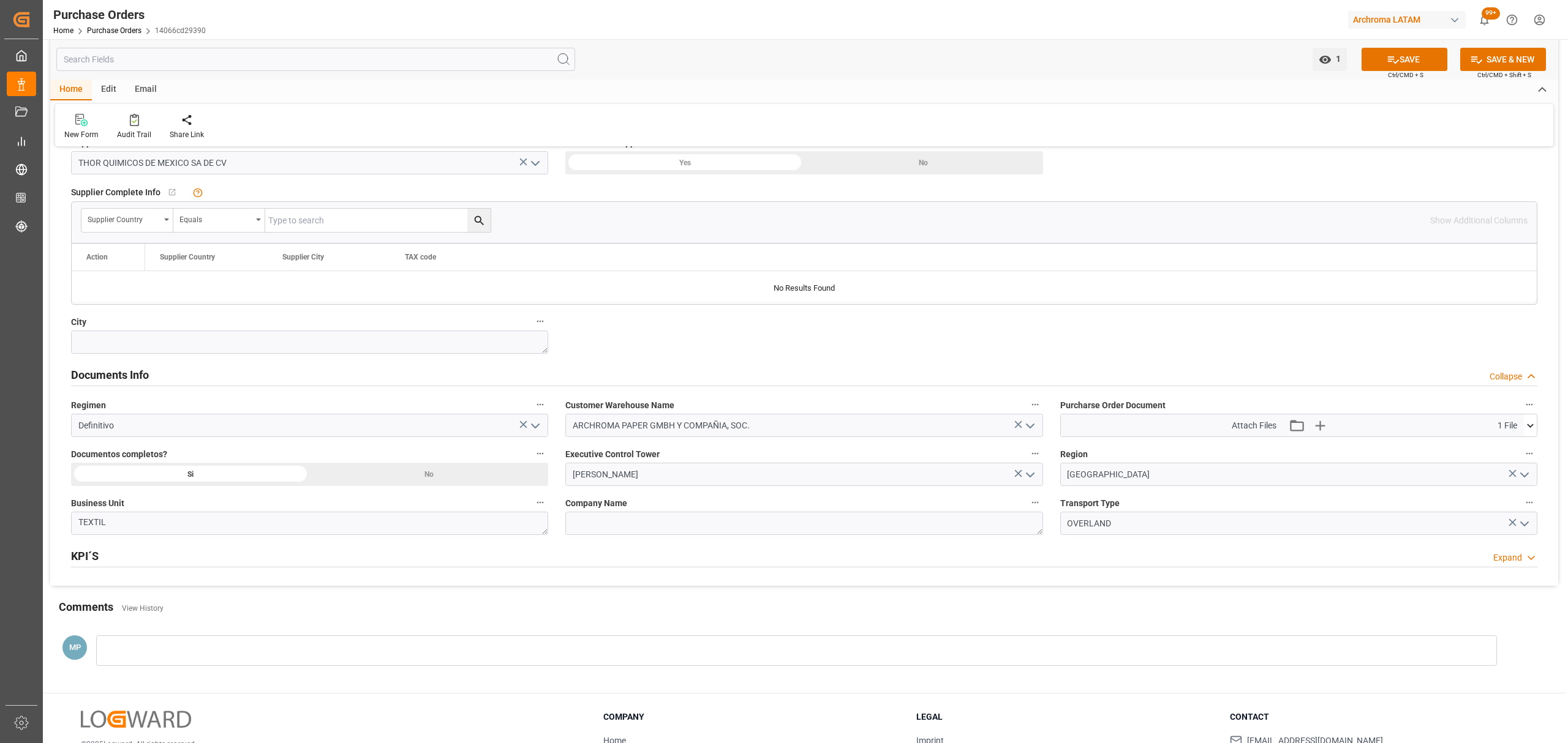
scroll to position [653, 0]
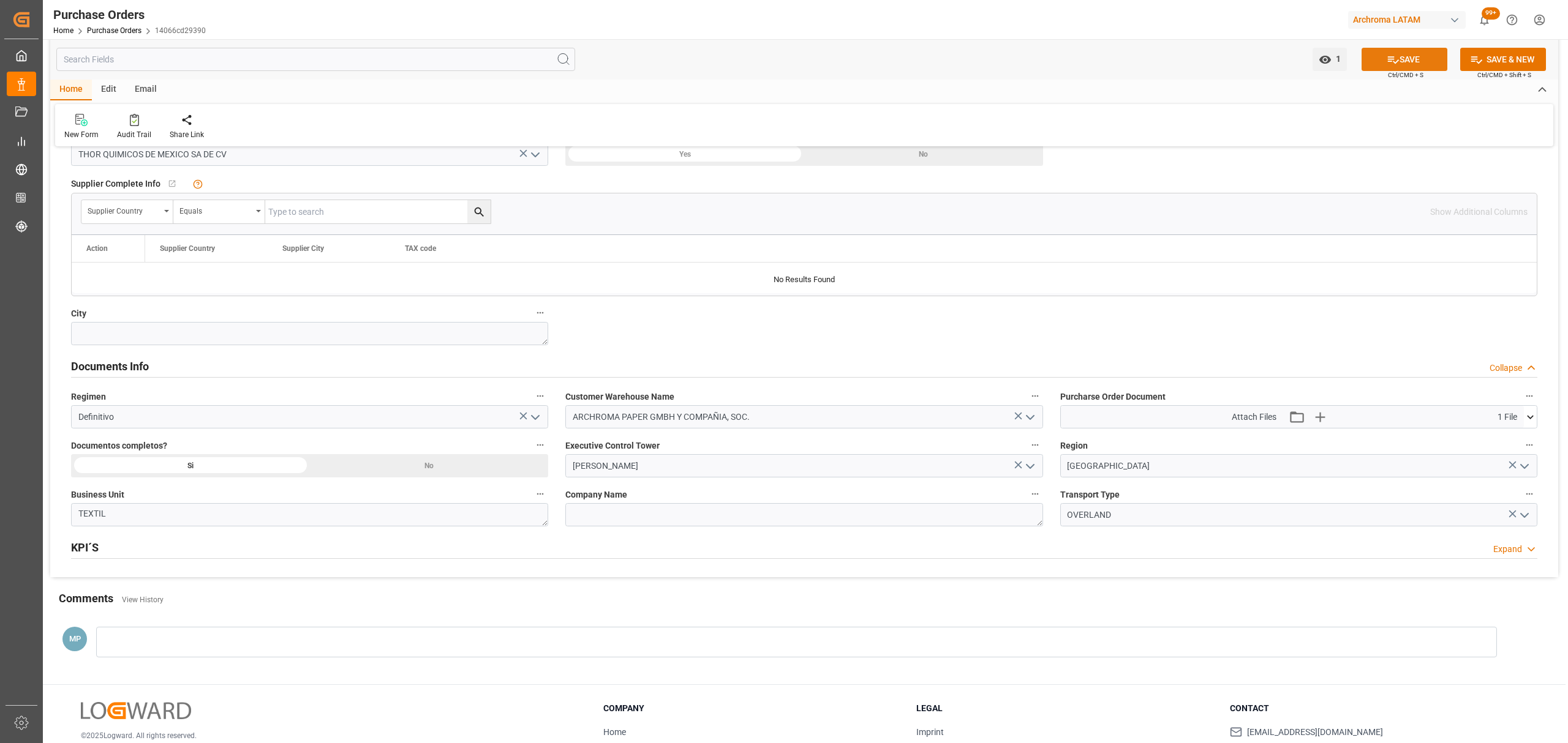
click at [1402, 56] on button "SAVE" at bounding box center [1404, 60] width 86 height 23
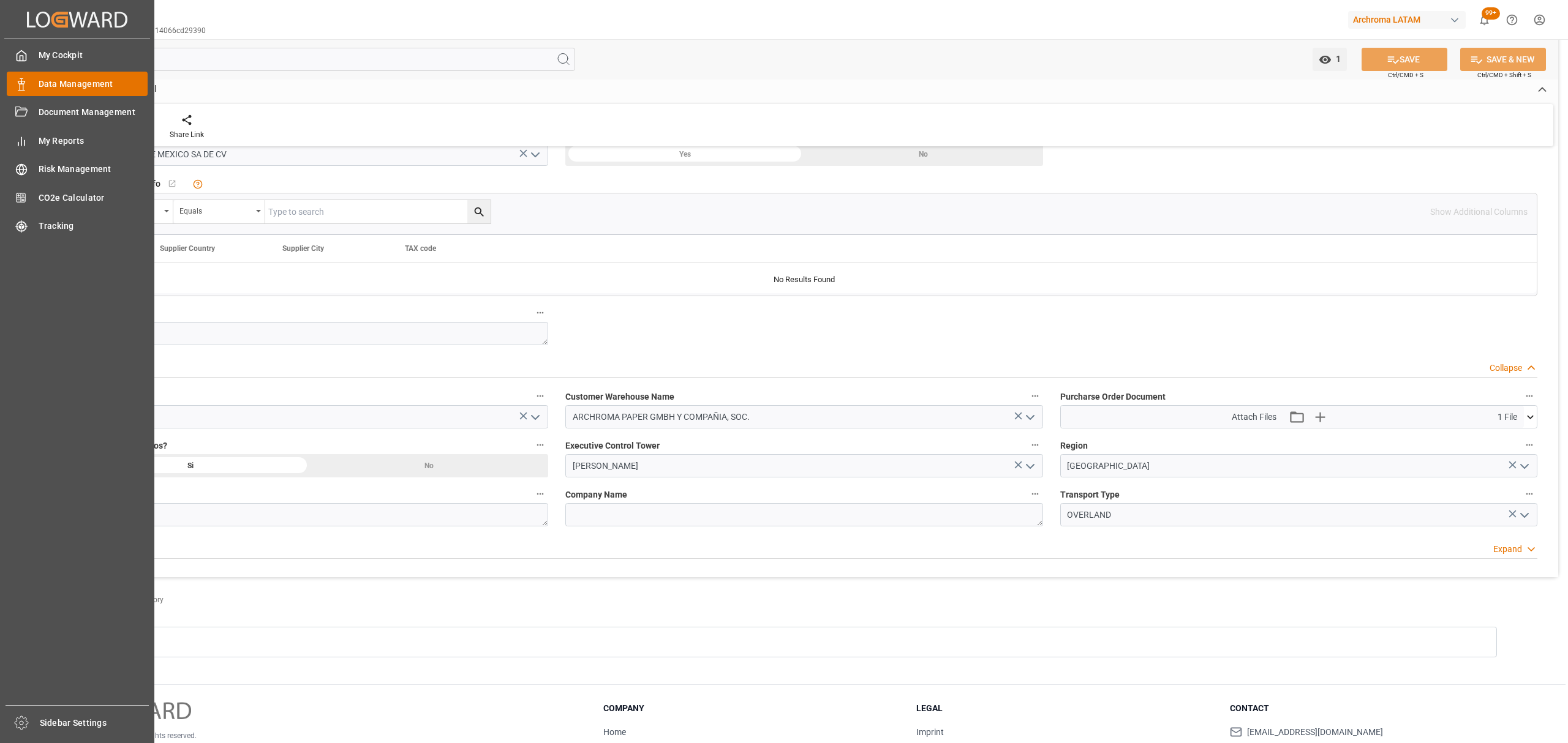
click at [80, 81] on span "Data Management" at bounding box center [94, 84] width 110 height 13
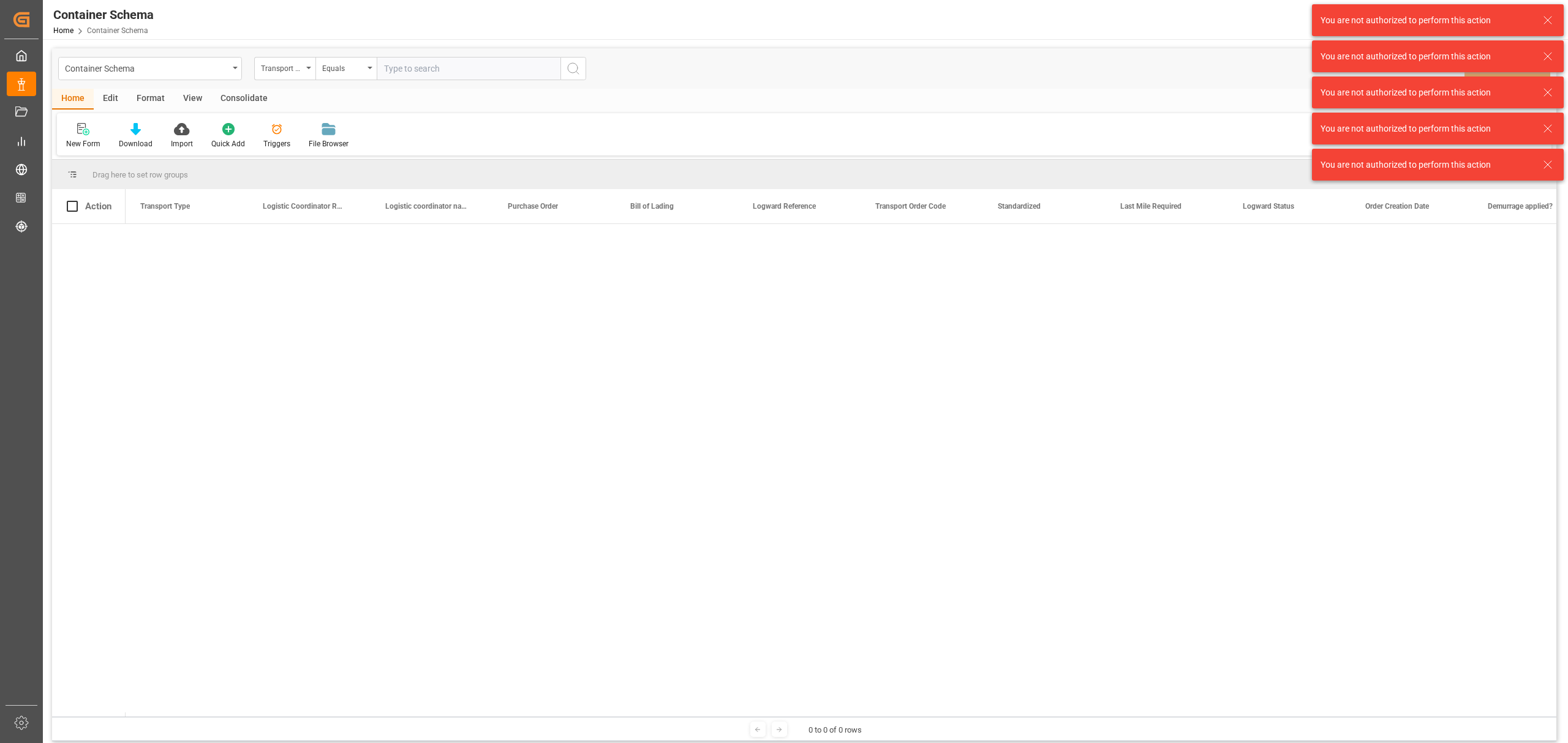
click at [1561, 19] on div "You are not authorized to perform this action" at bounding box center [1437, 20] width 251 height 32
click at [1551, 22] on icon at bounding box center [1547, 20] width 15 height 15
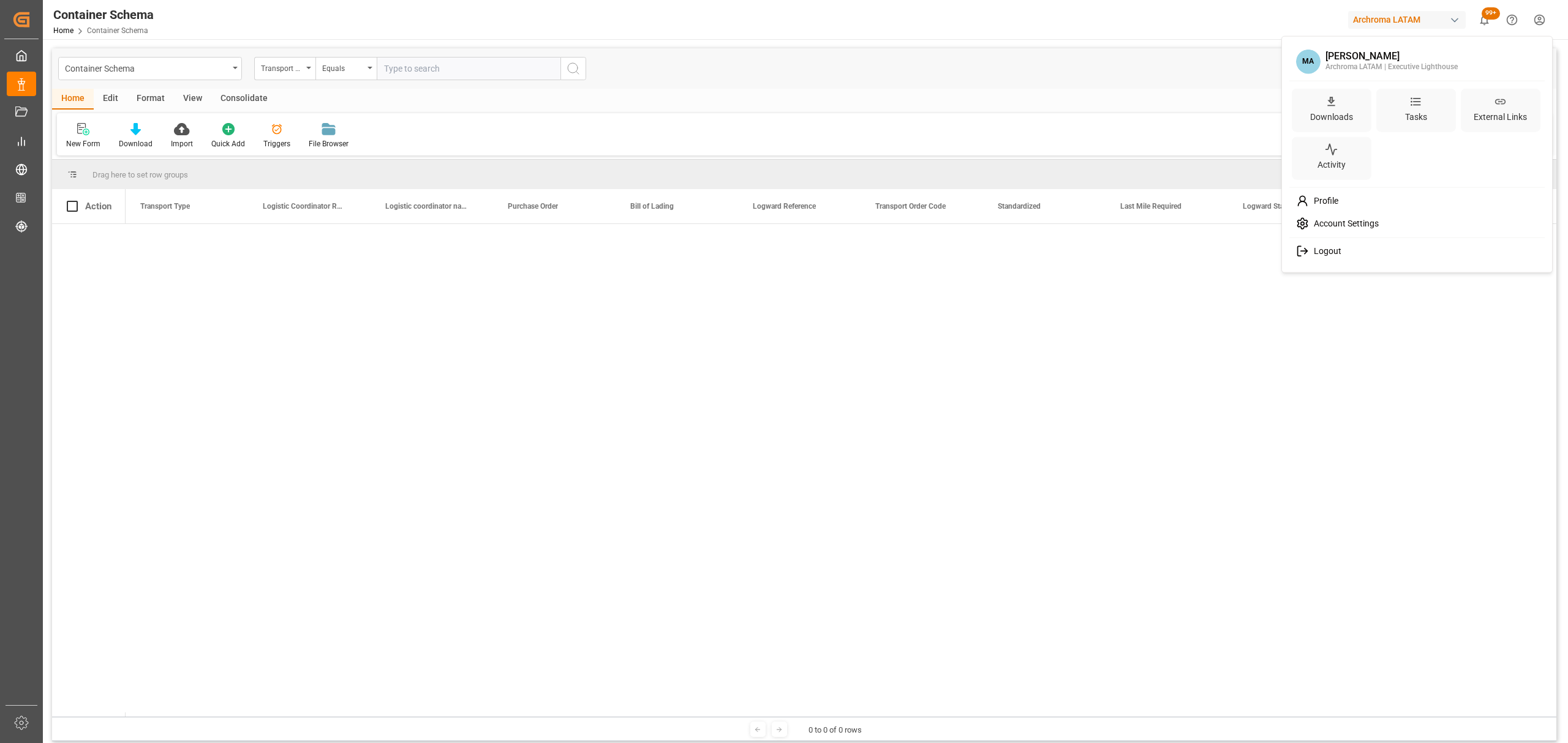
click at [1541, 19] on html "Created by potrace 1.15, written by Peter Selinger 2001-2017 Created by potrace…" at bounding box center [784, 371] width 1568 height 743
click at [1334, 252] on span "Logout" at bounding box center [1325, 251] width 32 height 11
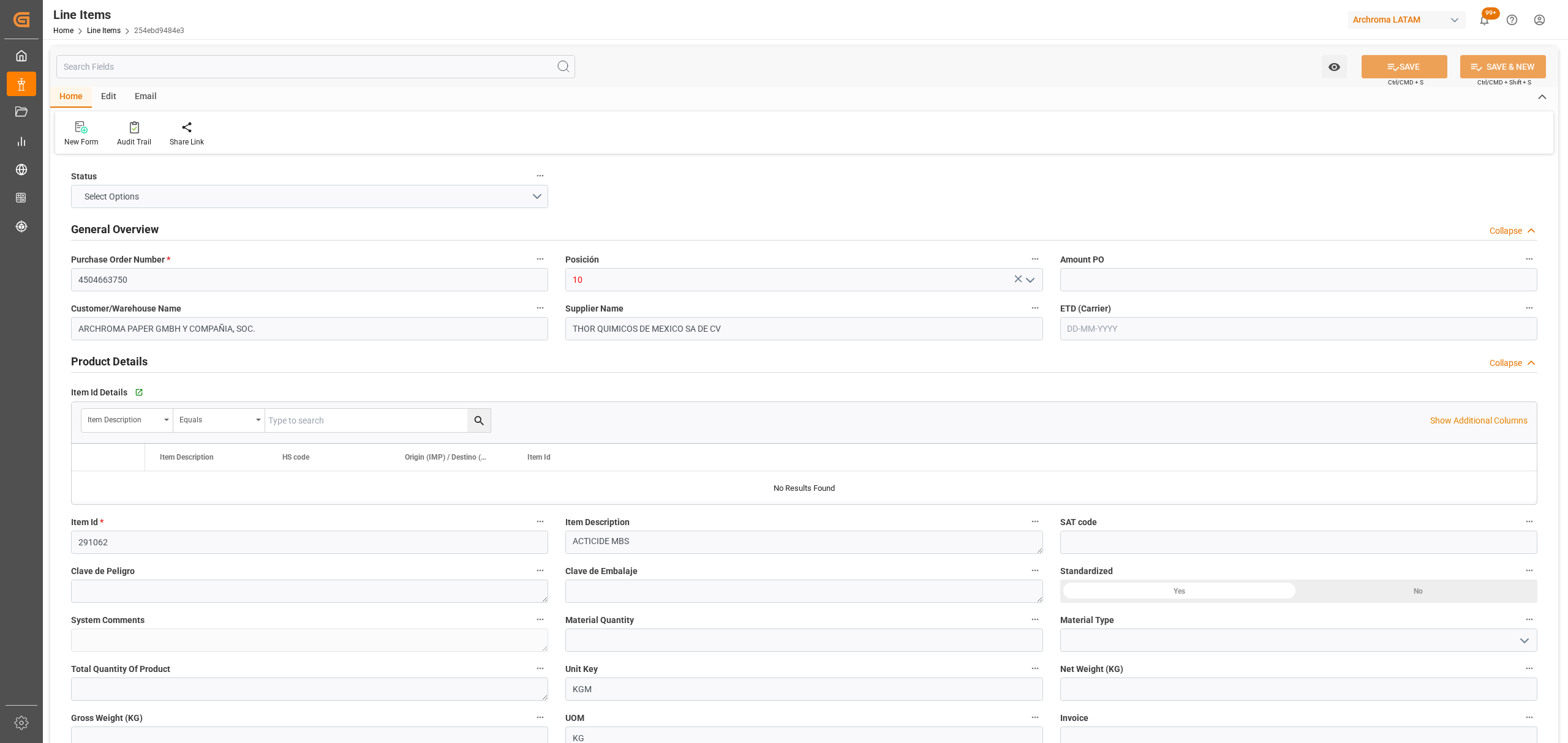
type input "90"
type input "3808940200"
type input "17-09-2025 20:16"
type input "09-09-2025 17:27"
click at [1106, 331] on input "text" at bounding box center [1299, 329] width 477 height 23
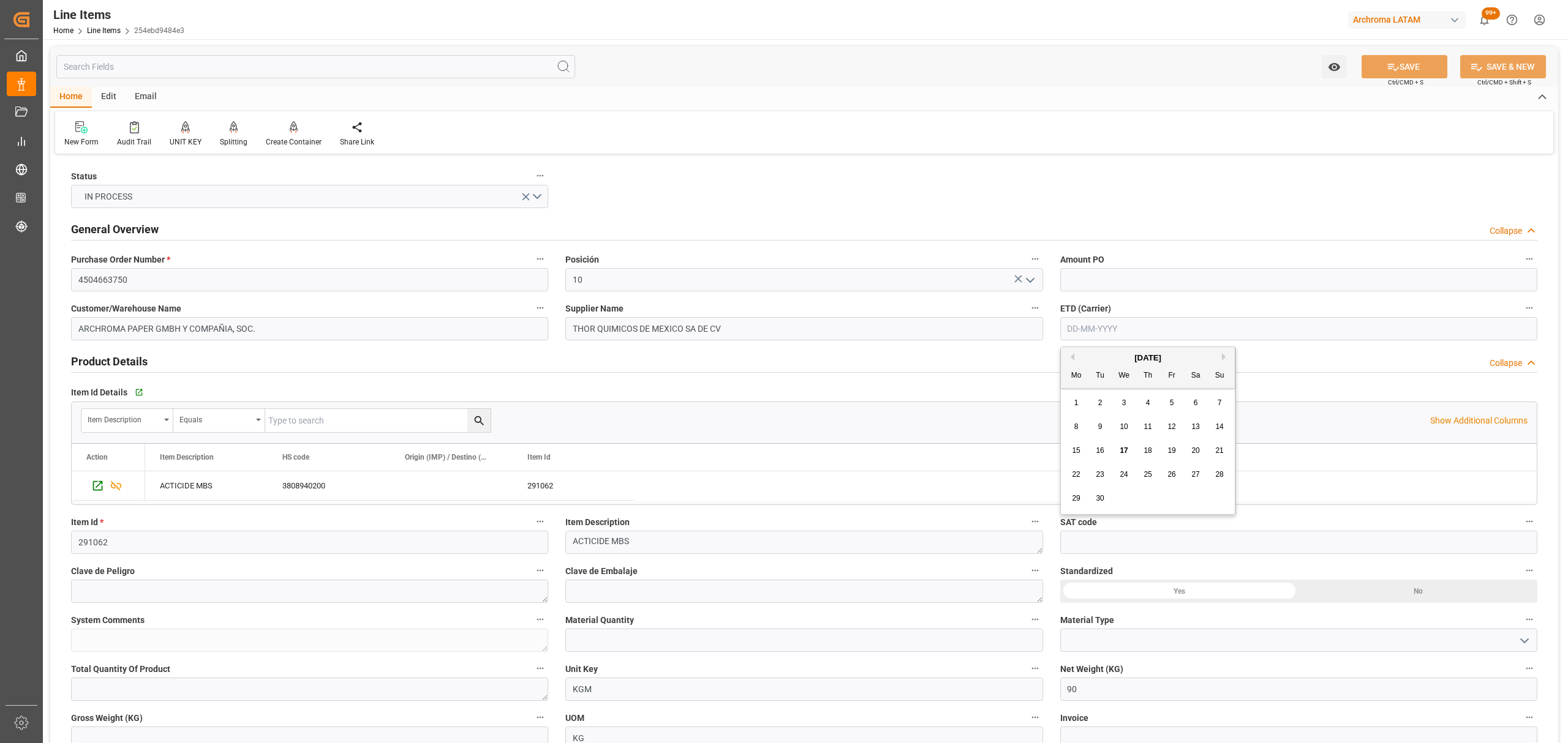
click at [1066, 417] on div "8 9 10 11 12 13 14" at bounding box center [1148, 427] width 167 height 24
click at [1113, 451] on div "15 16 17 18 19 20 21" at bounding box center [1148, 451] width 167 height 24
click at [1116, 448] on div "15 16 17 18 19 20 21" at bounding box center [1148, 451] width 167 height 24
click at [1118, 452] on div "17" at bounding box center [1124, 451] width 15 height 15
type input "[DATE]"
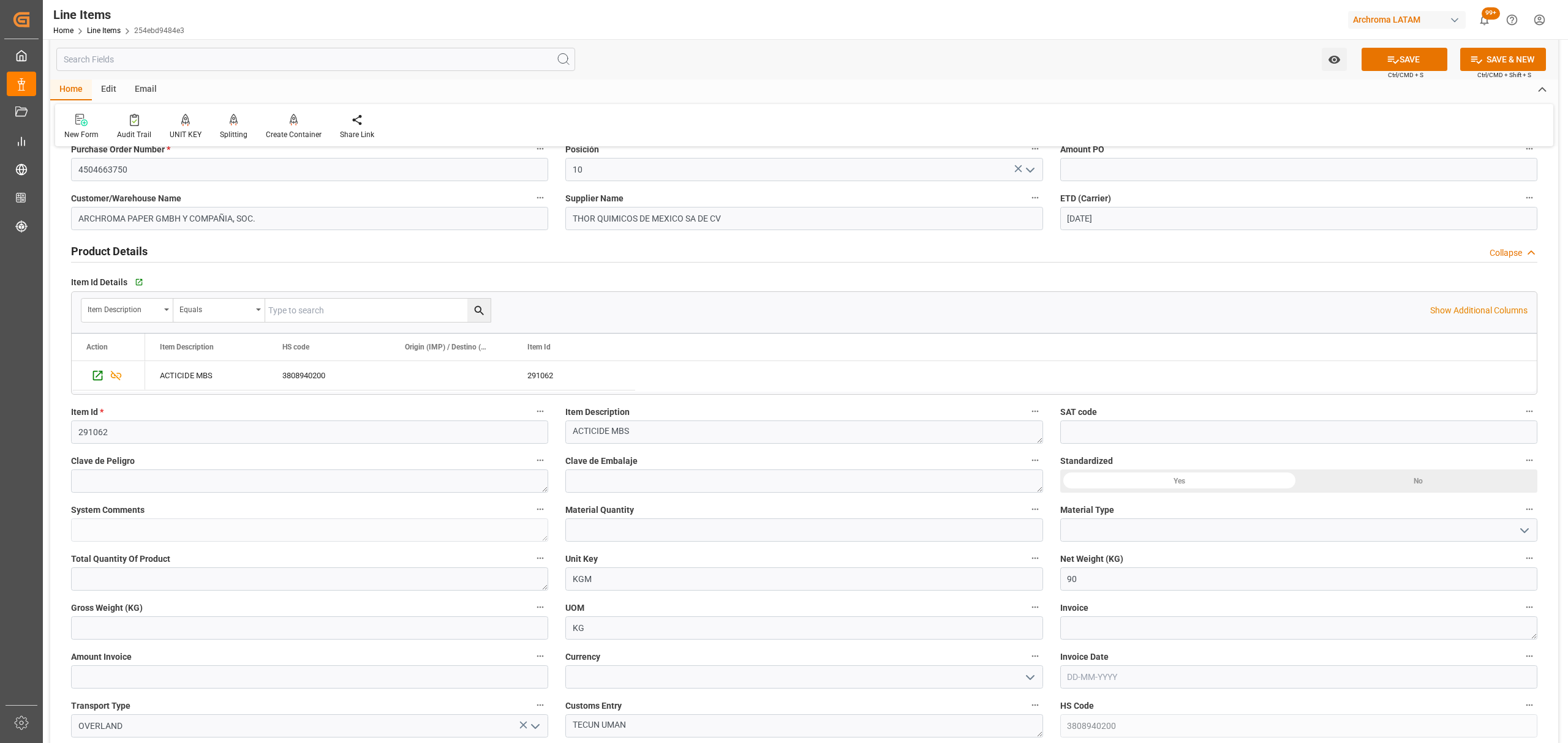
scroll to position [81, 0]
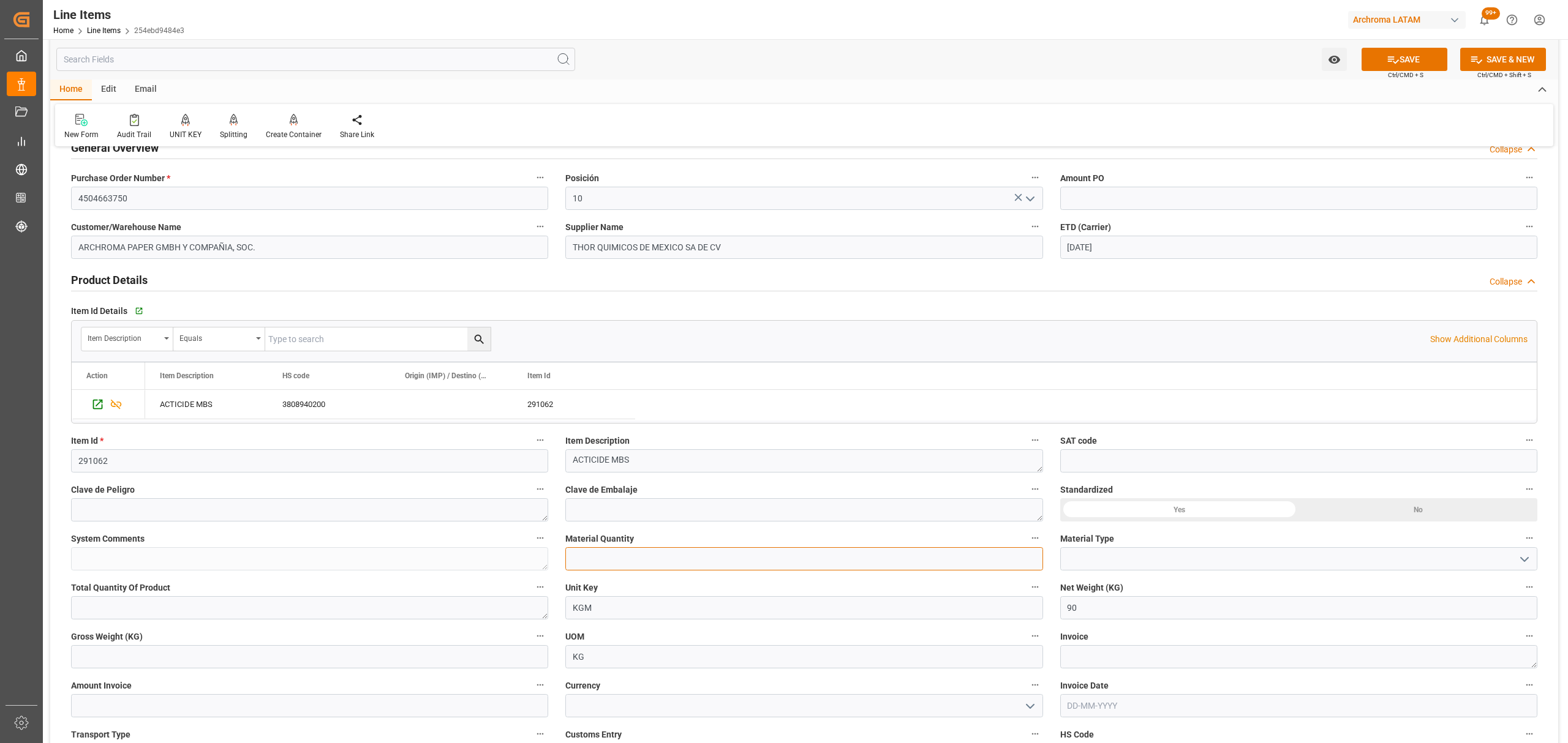
click at [678, 569] on input "text" at bounding box center [804, 559] width 477 height 23
type input "3"
click at [1522, 561] on polyline "open menu" at bounding box center [1525, 559] width 8 height 4
click at [1086, 640] on div "PIEZAS" at bounding box center [1298, 642] width 476 height 28
type input "PIEZAS"
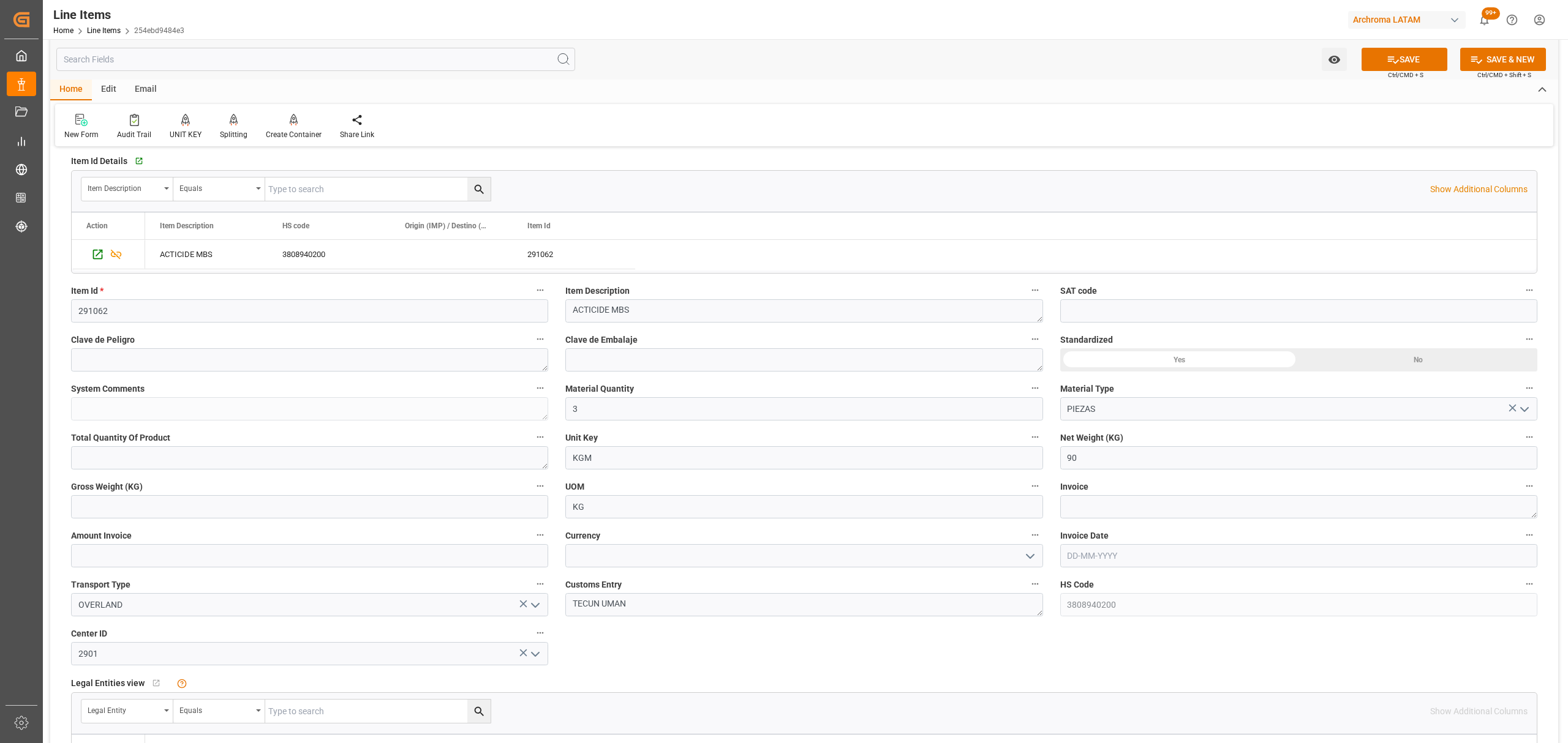
scroll to position [245, 0]
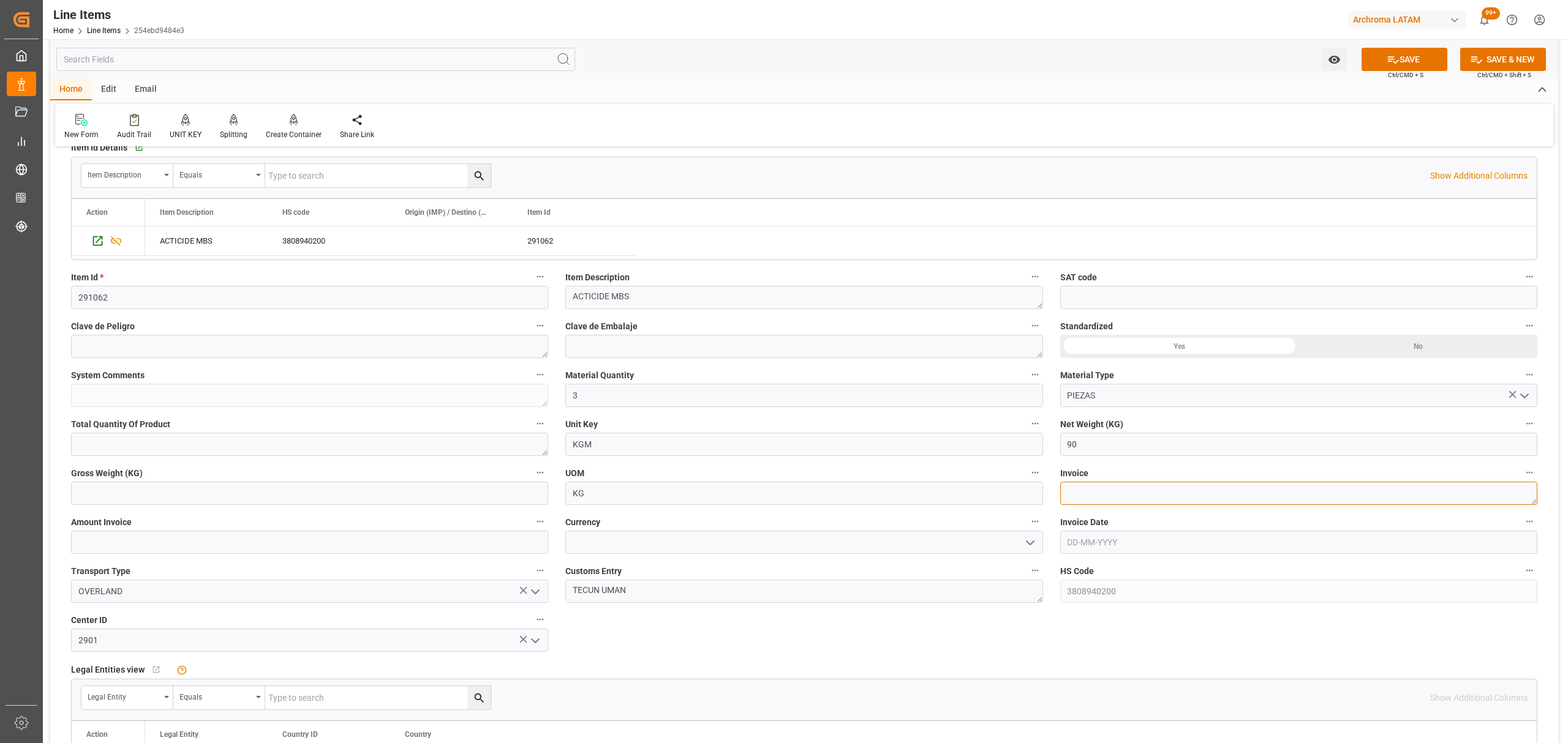
click at [1127, 498] on textarea at bounding box center [1299, 493] width 477 height 23
paste textarea "TQM041022SG6"
type textarea "TQM041022SG6"
click at [1031, 544] on polyline "open menu" at bounding box center [1030, 543] width 8 height 4
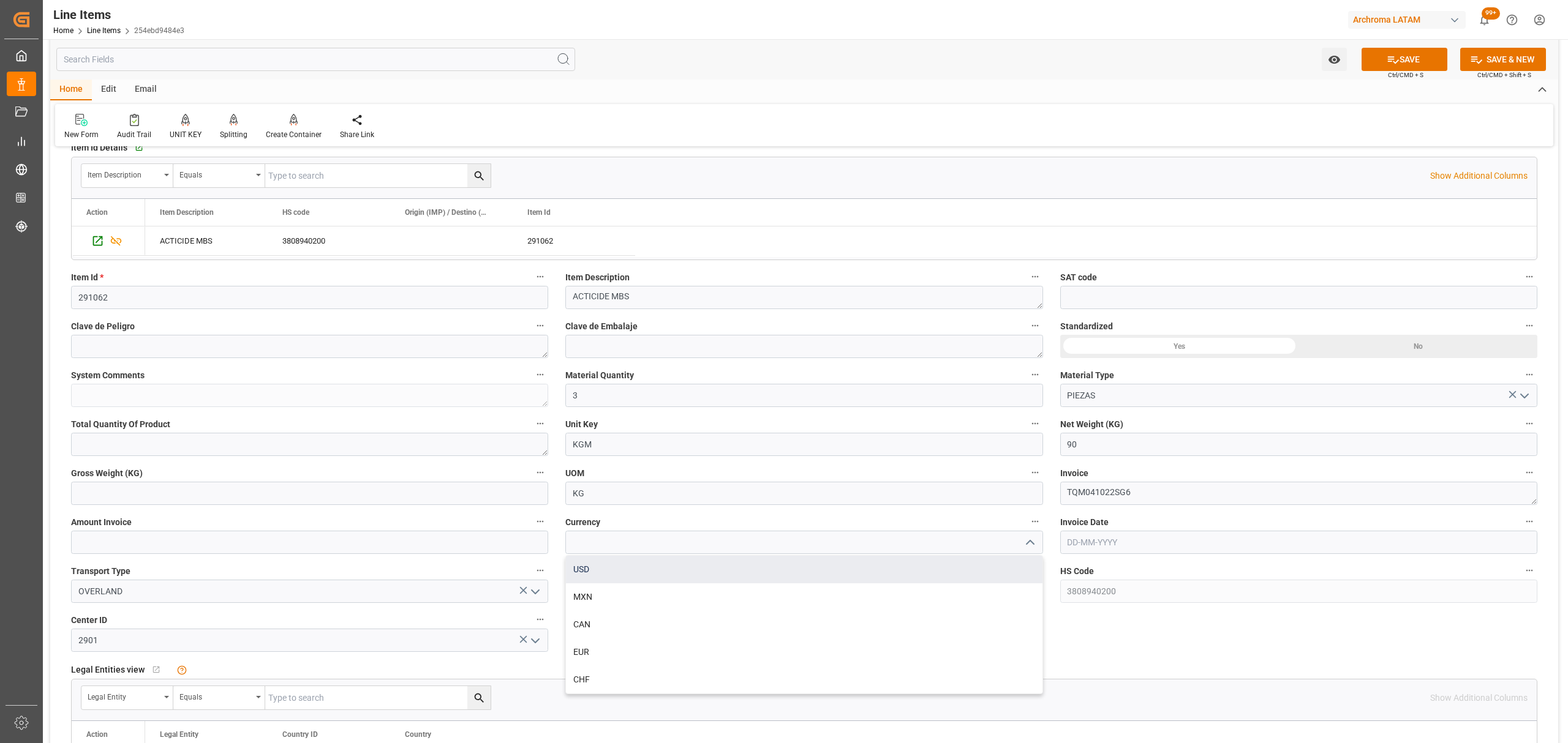
click at [689, 569] on div "USD" at bounding box center [804, 570] width 476 height 28
type input "USD"
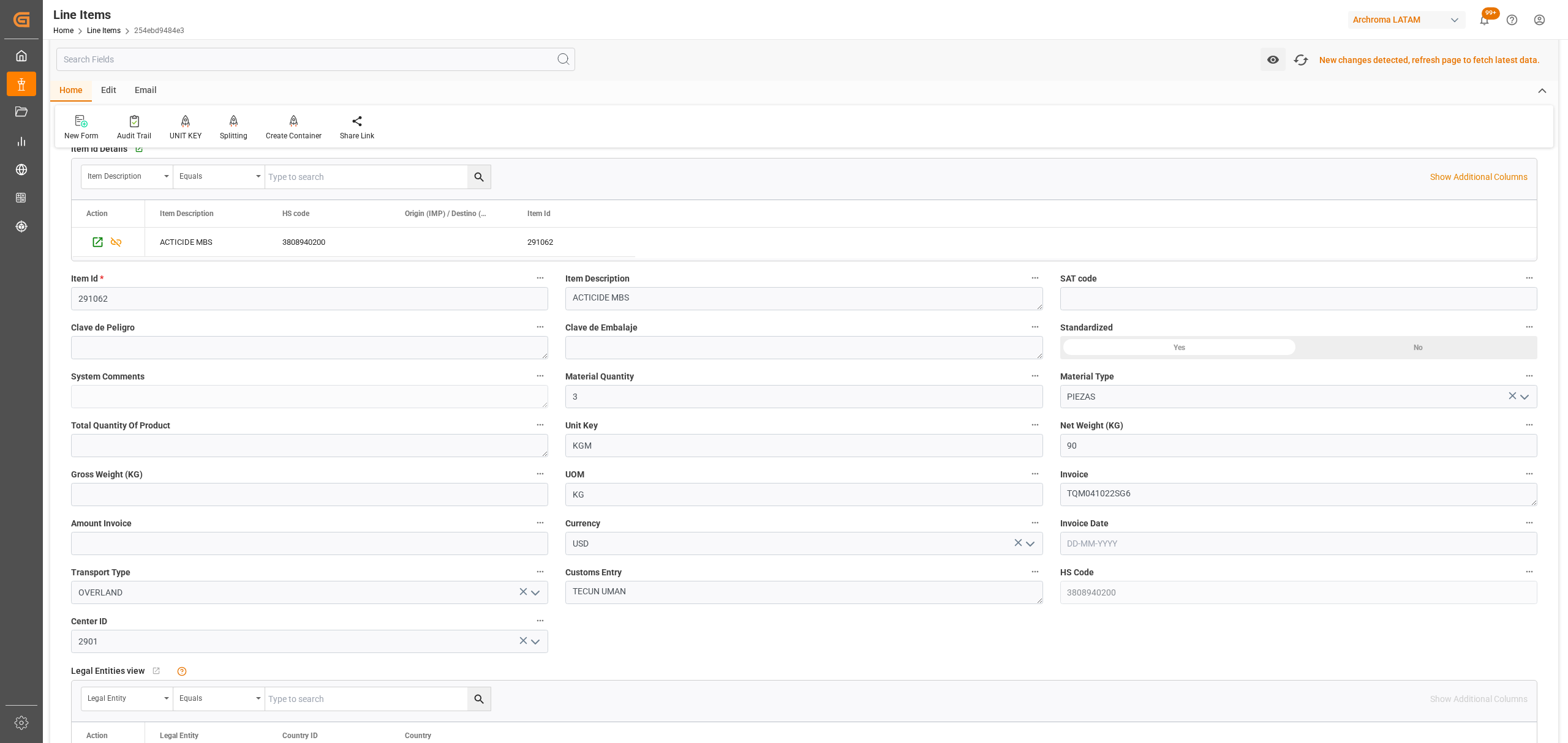
scroll to position [328, 0]
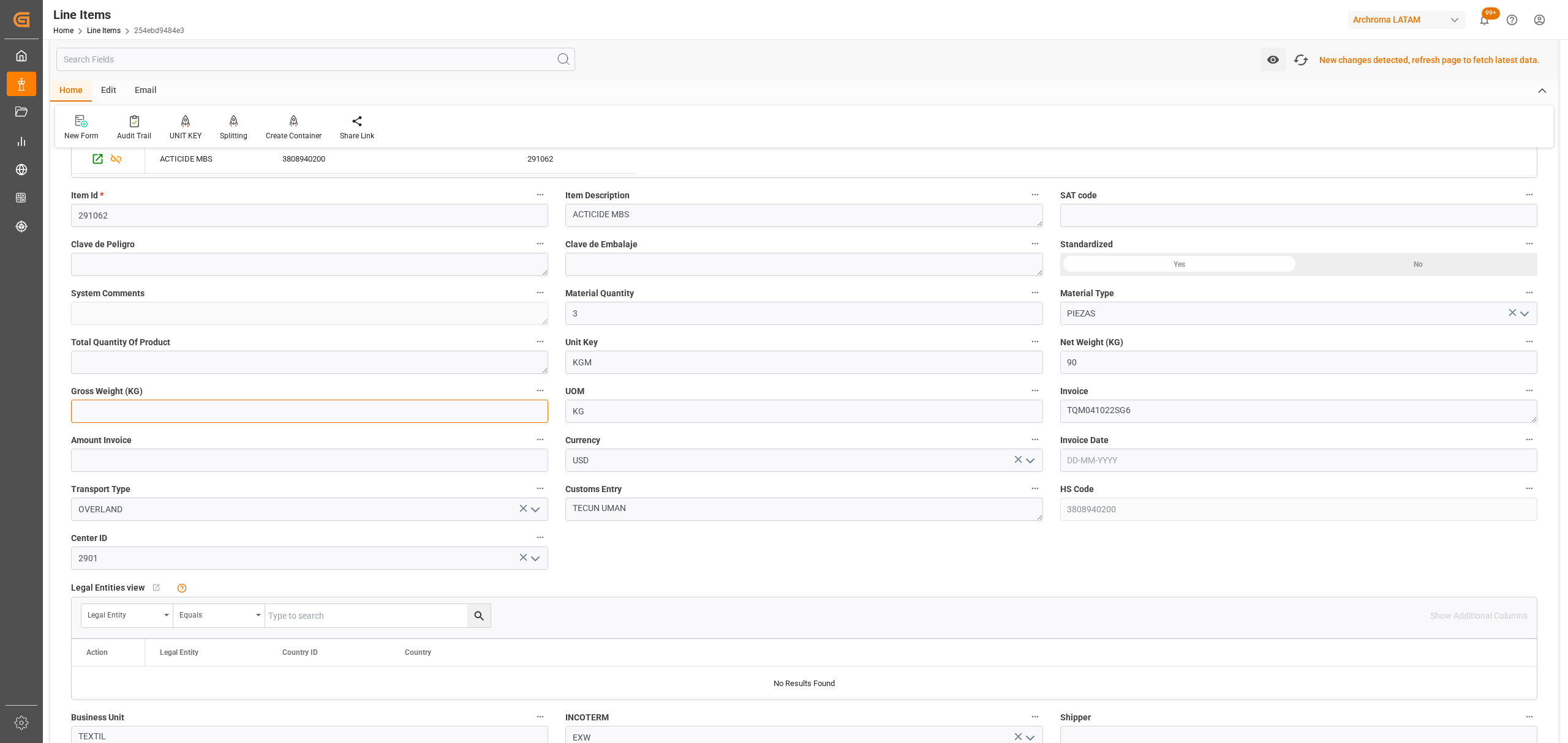
click at [224, 413] on input "text" at bounding box center [309, 411] width 477 height 23
type input "90"
click at [204, 457] on input "text" at bounding box center [309, 461] width 477 height 23
type input "62280"
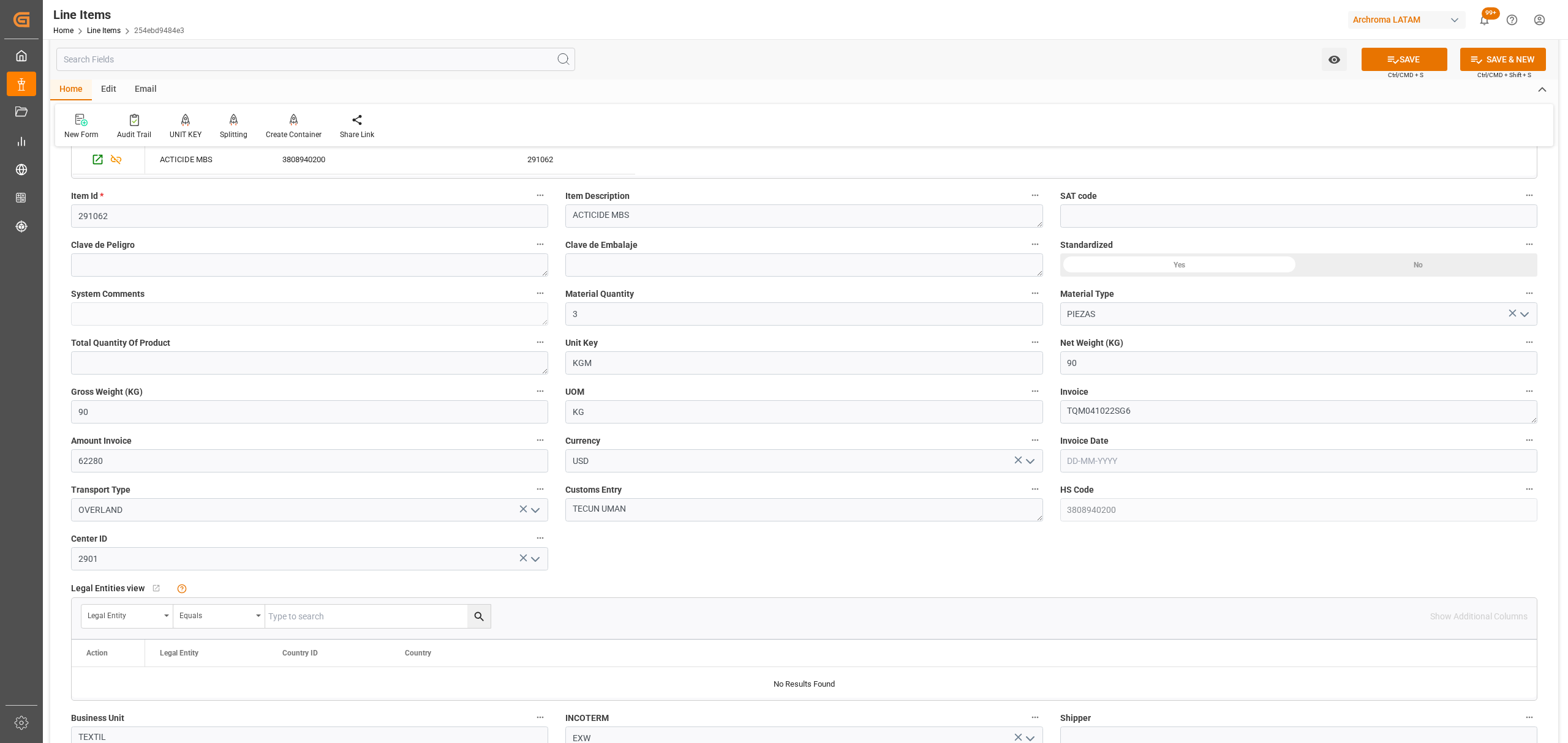
click at [1128, 469] on input "text" at bounding box center [1299, 461] width 477 height 23
click at [1078, 587] on span "15" at bounding box center [1076, 584] width 8 height 9
type input "15-09-2025"
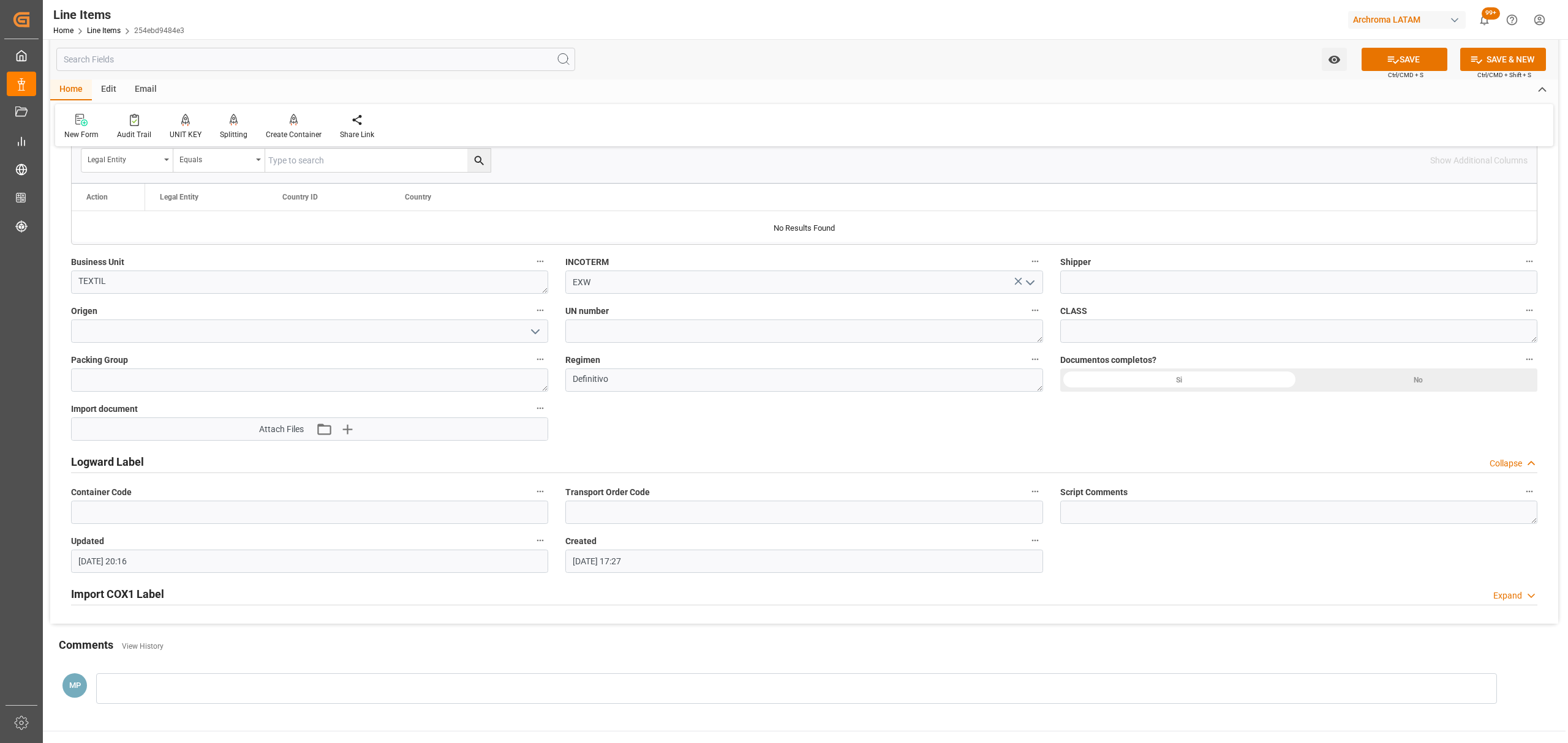
scroll to position [816, 0]
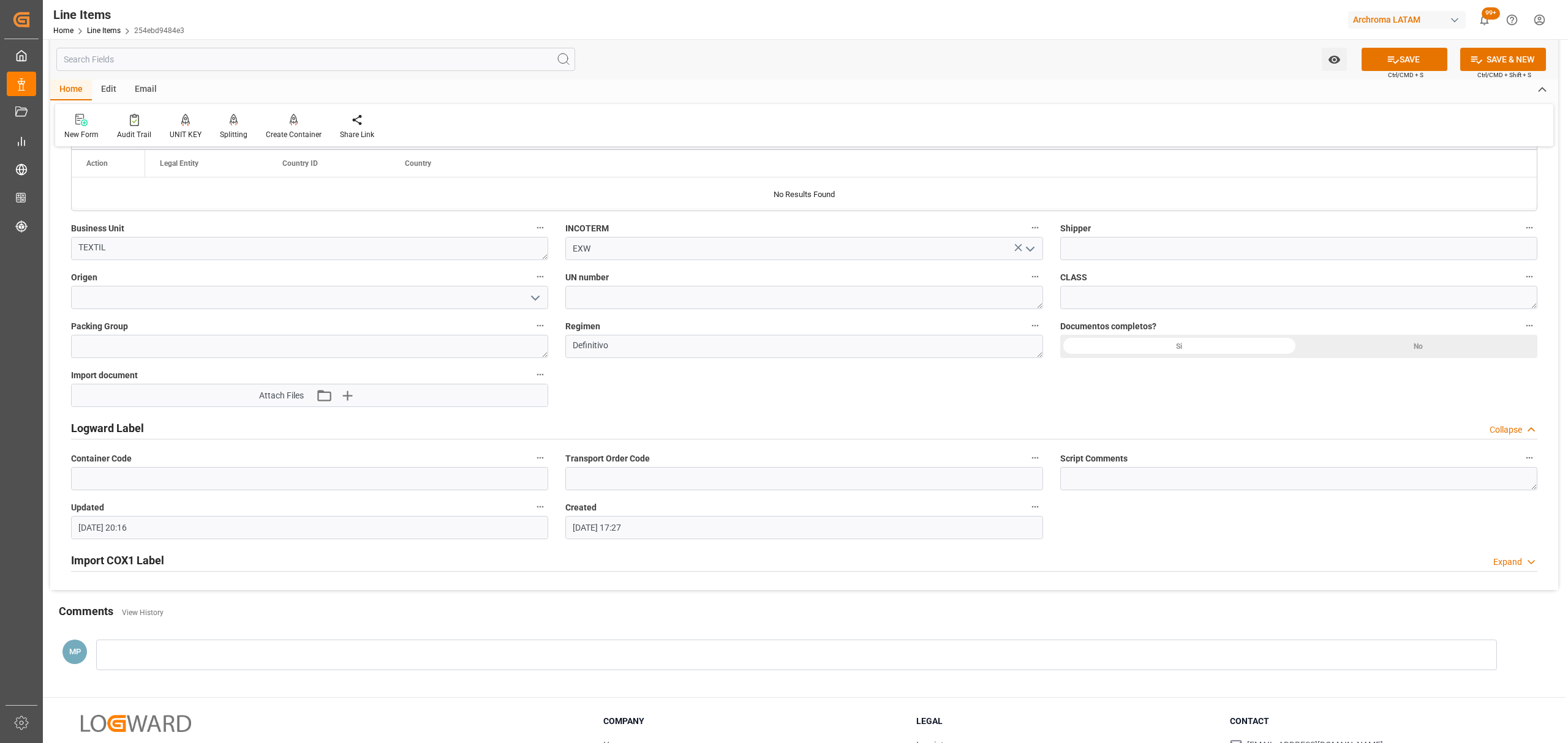
click at [1030, 257] on icon "open menu" at bounding box center [1030, 249] width 15 height 15
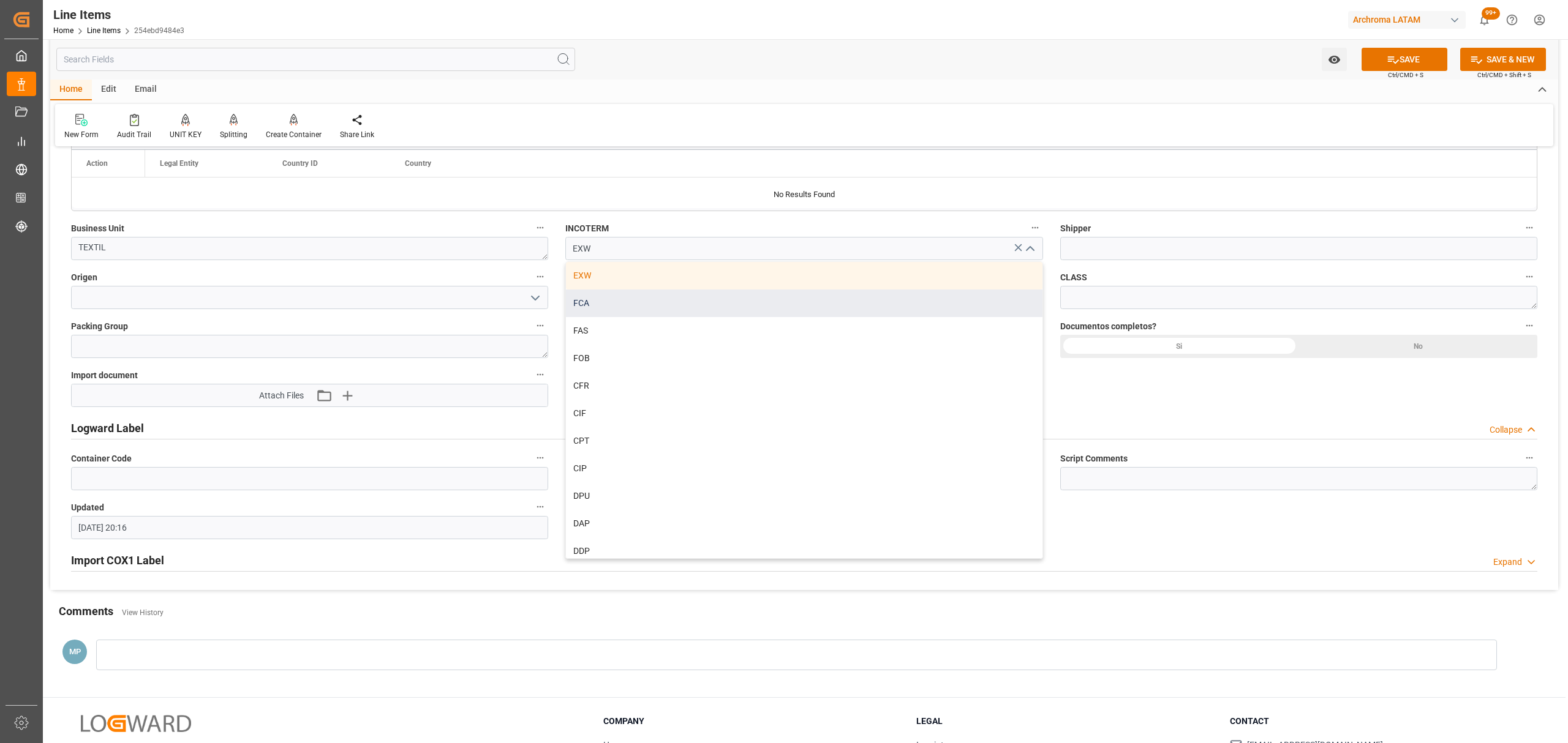
click at [637, 306] on div "FCA" at bounding box center [804, 304] width 476 height 28
type input "FCA"
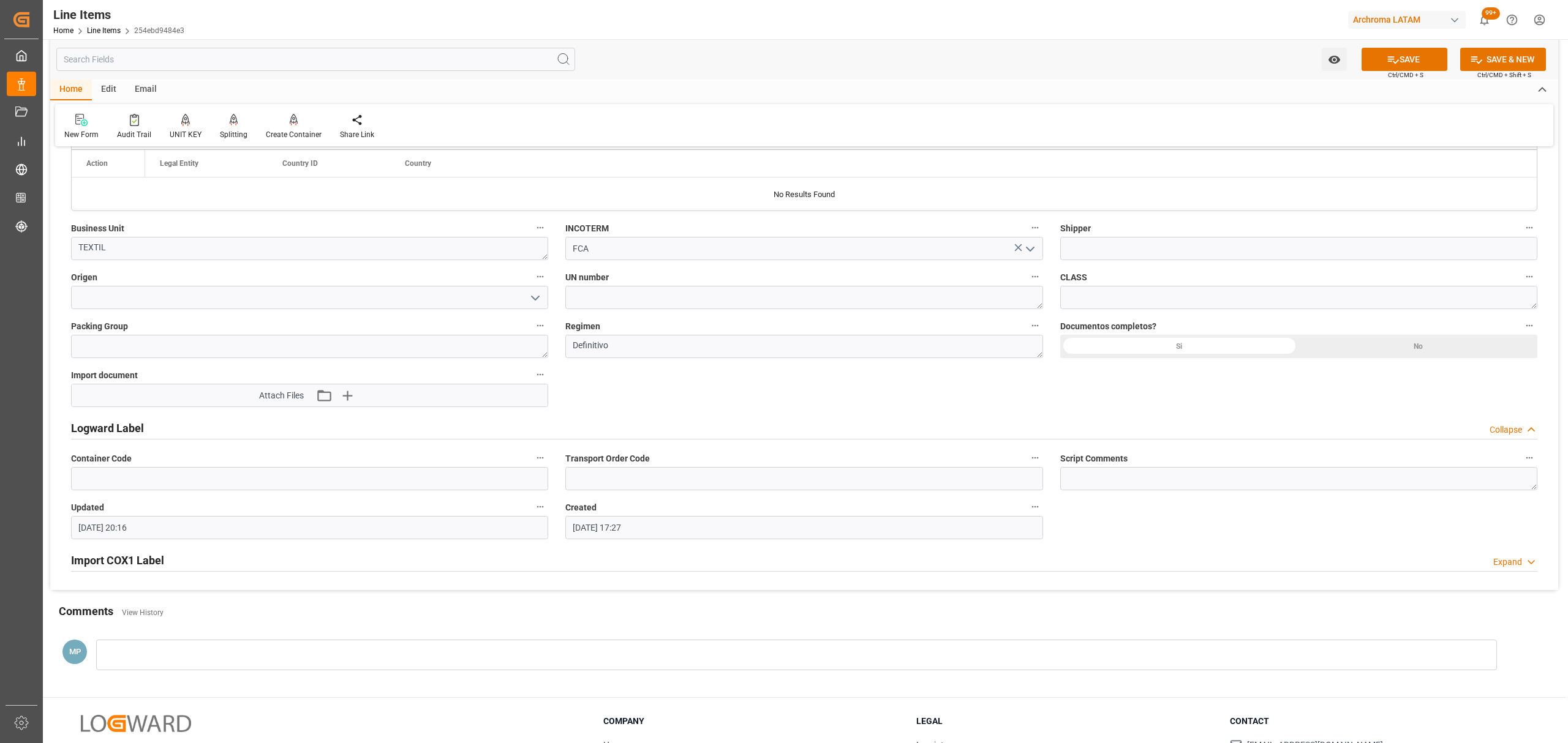
click at [535, 302] on icon "open menu" at bounding box center [535, 298] width 15 height 15
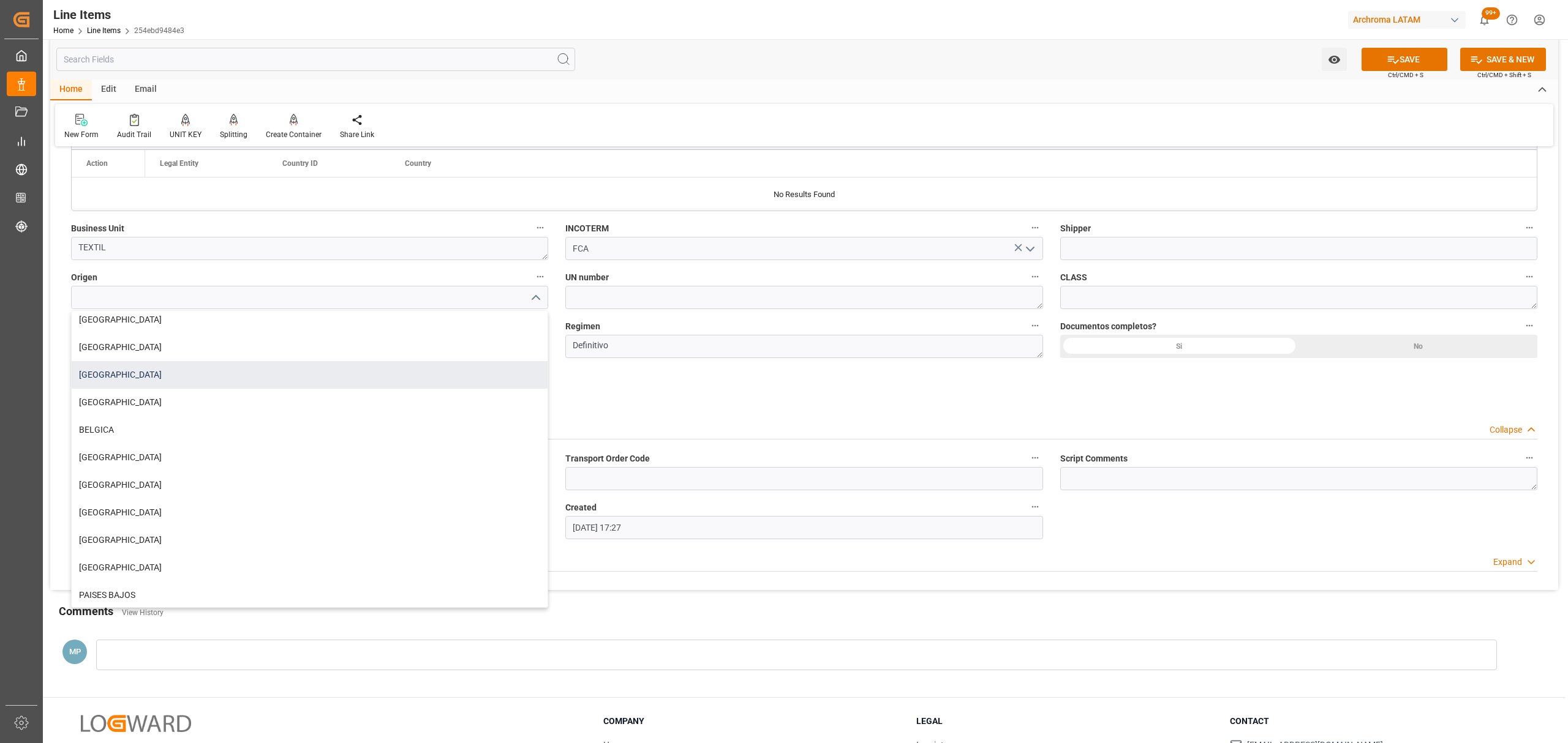
scroll to position [338, 0]
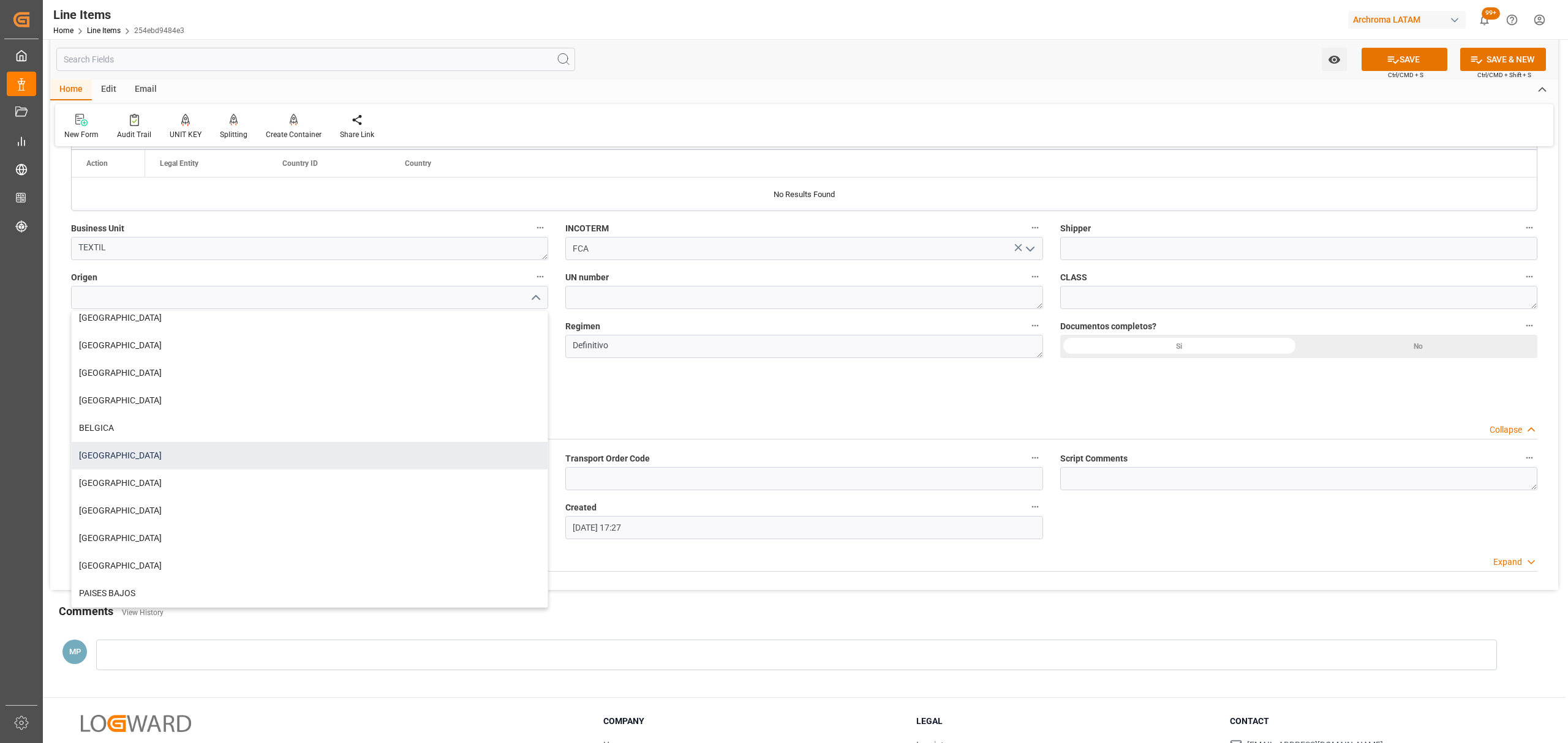
click at [166, 457] on div "MEXICO" at bounding box center [309, 456] width 476 height 28
type input "MEXICO"
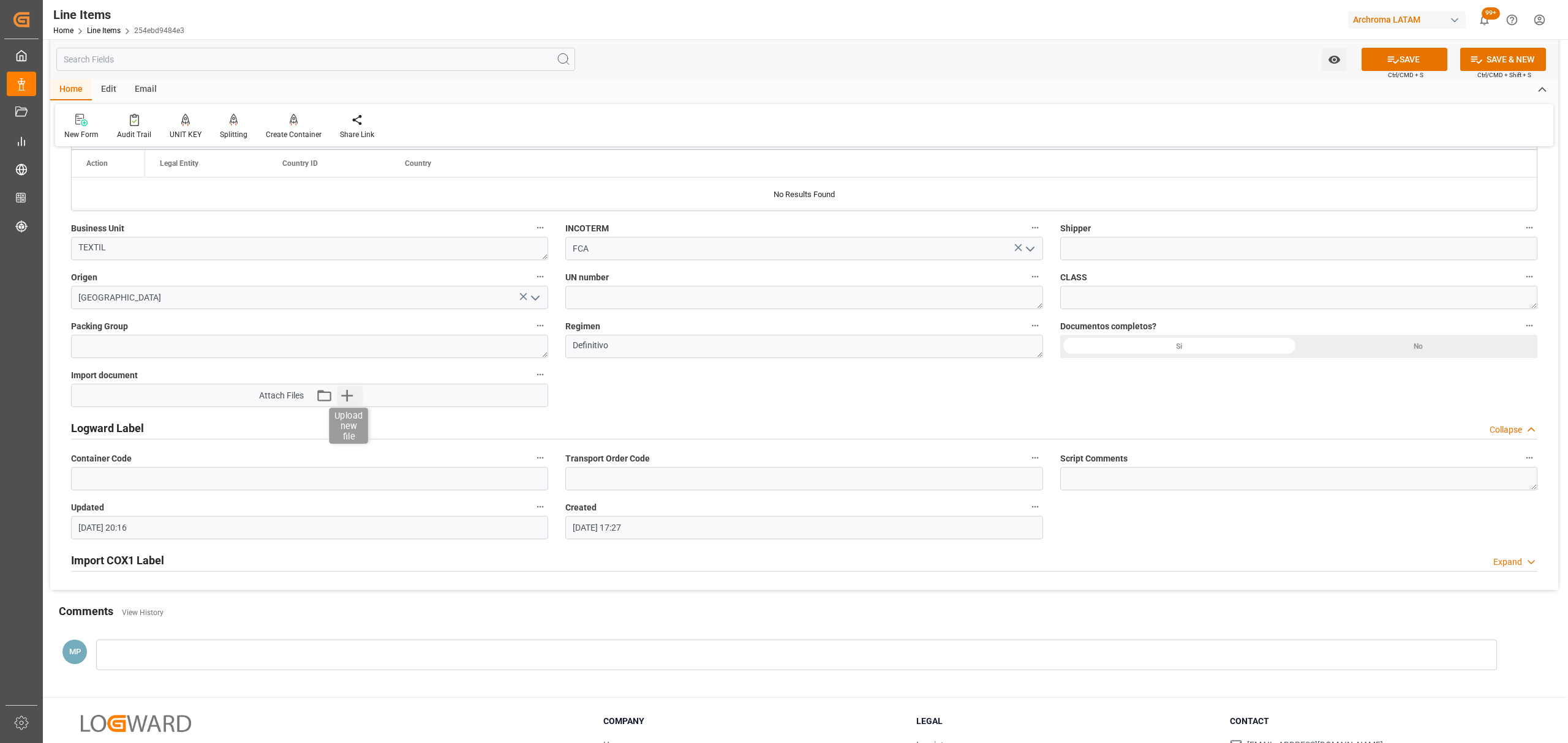
click at [336, 395] on icon "button" at bounding box center [346, 395] width 19 height 19
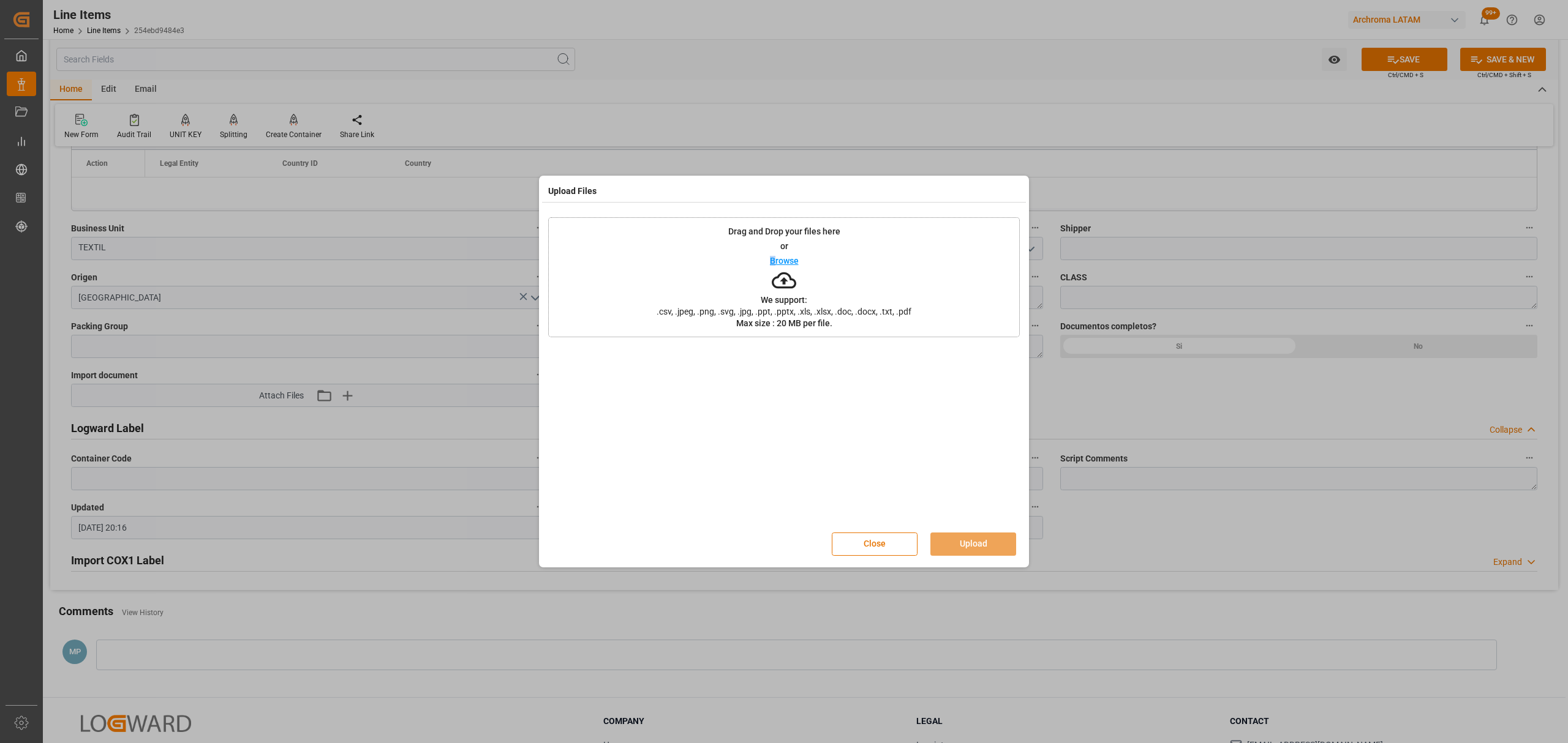
click at [774, 258] on p "Browse" at bounding box center [784, 261] width 29 height 9
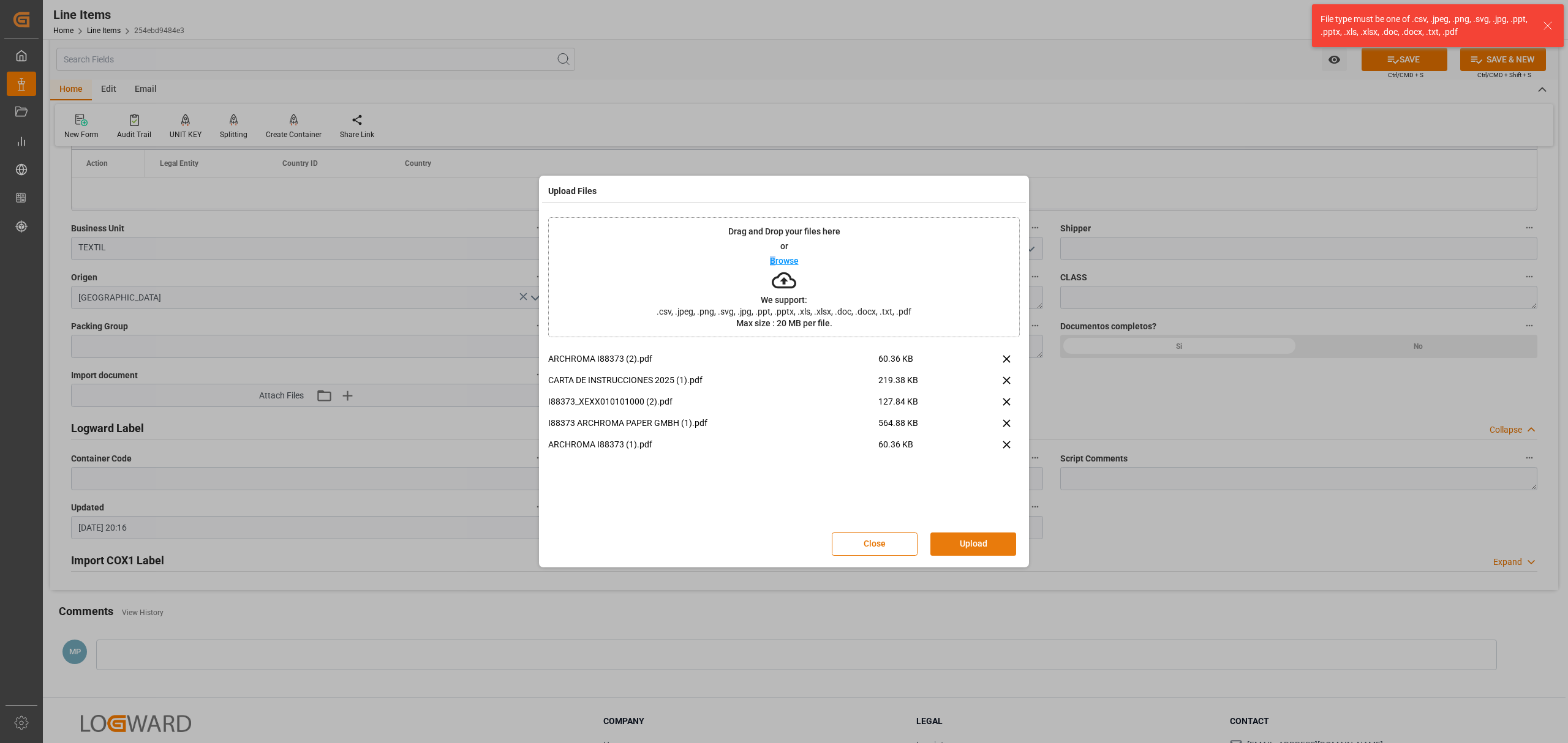
click at [983, 545] on button "Upload" at bounding box center [973, 544] width 86 height 23
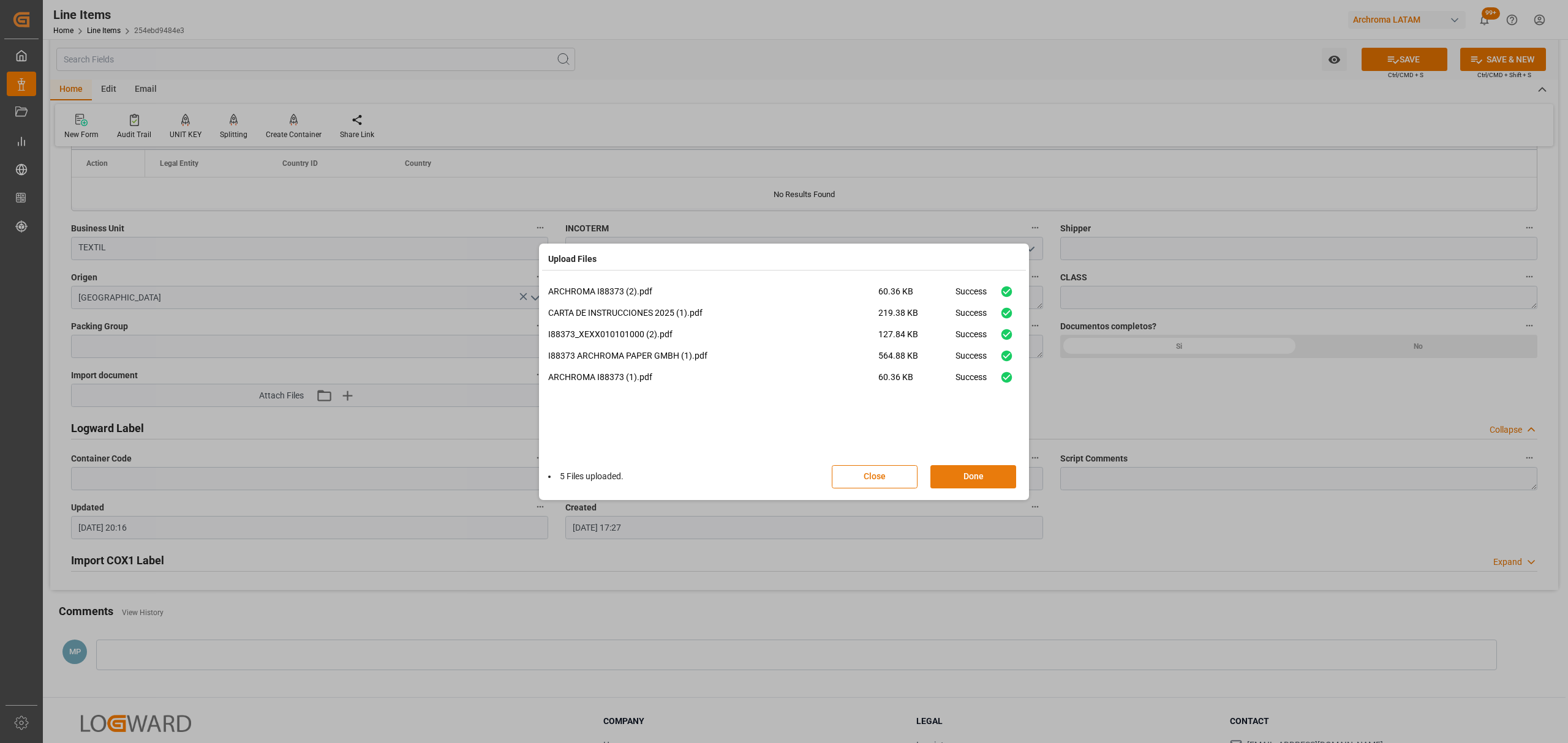
click at [981, 481] on button "Done" at bounding box center [973, 477] width 86 height 23
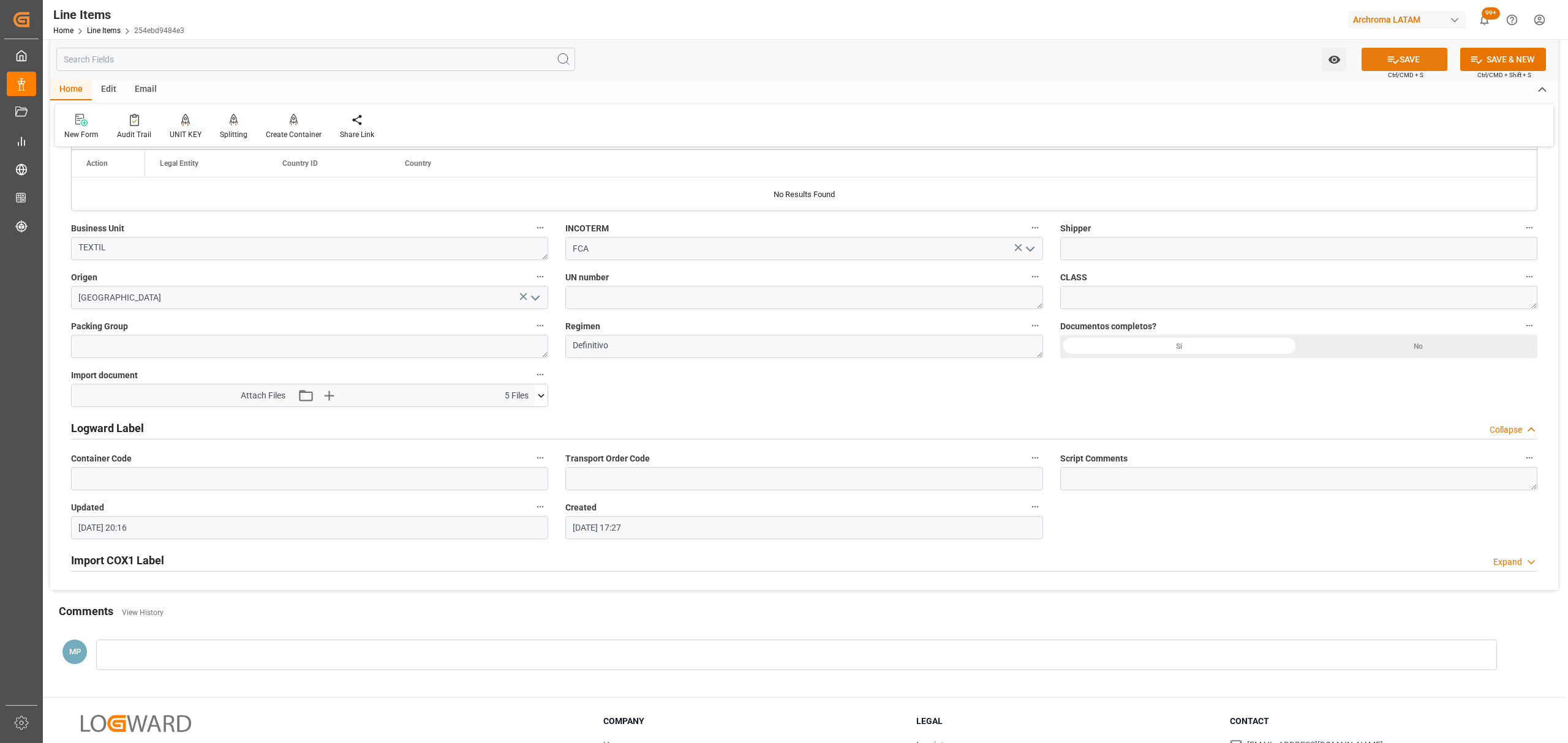
click at [1417, 57] on button "SAVE" at bounding box center [1404, 60] width 86 height 23
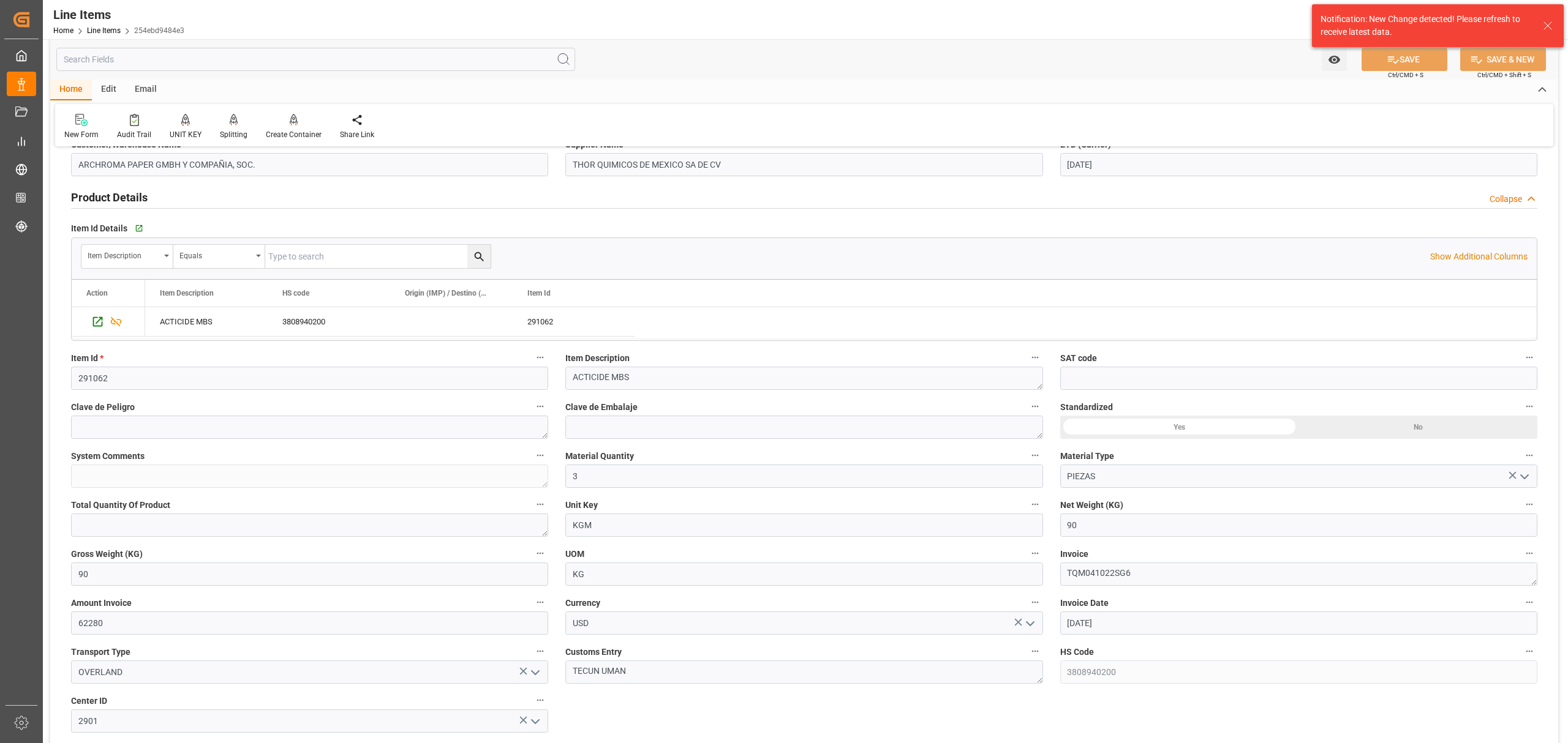
scroll to position [0, 0]
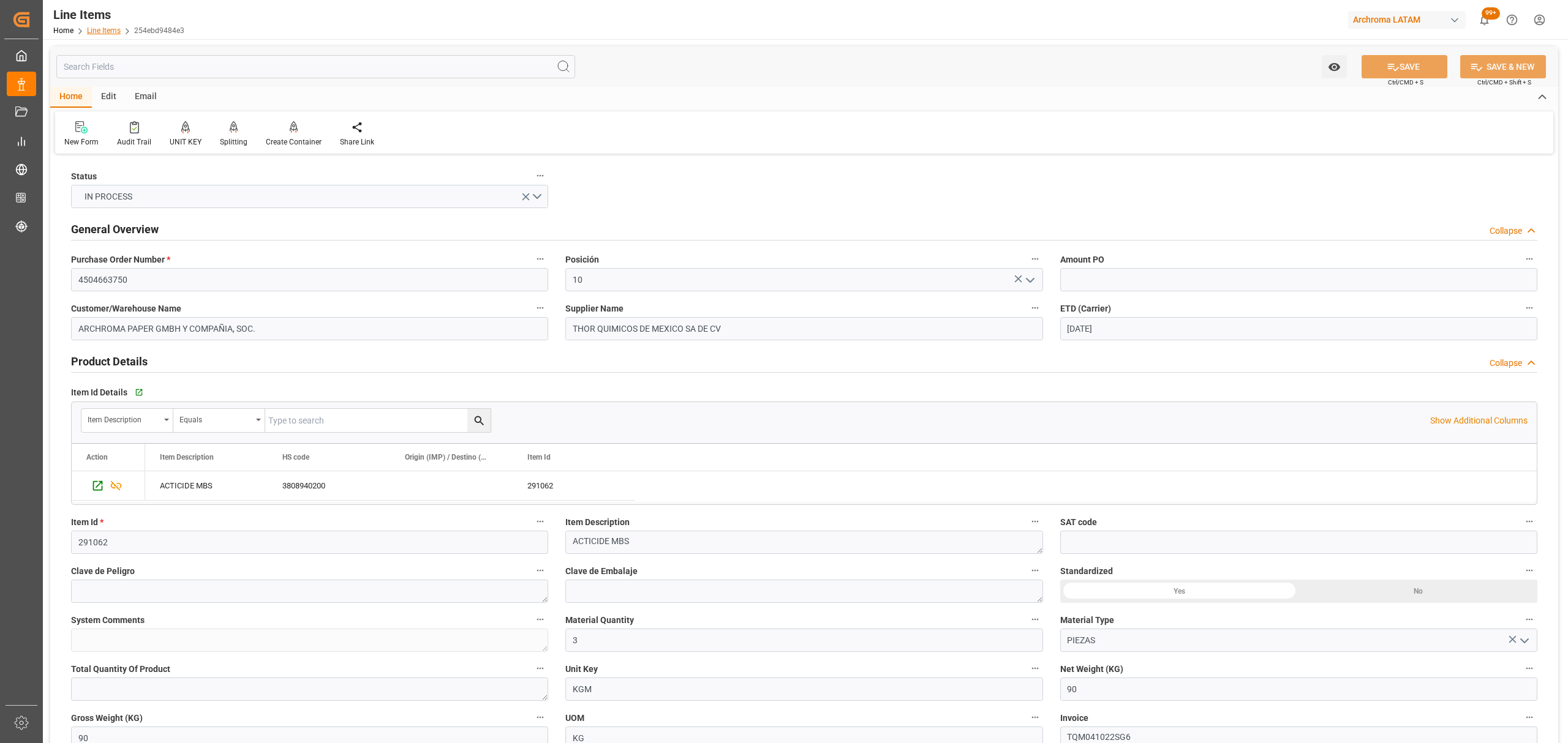
click at [109, 32] on link "Line Items" at bounding box center [104, 30] width 34 height 9
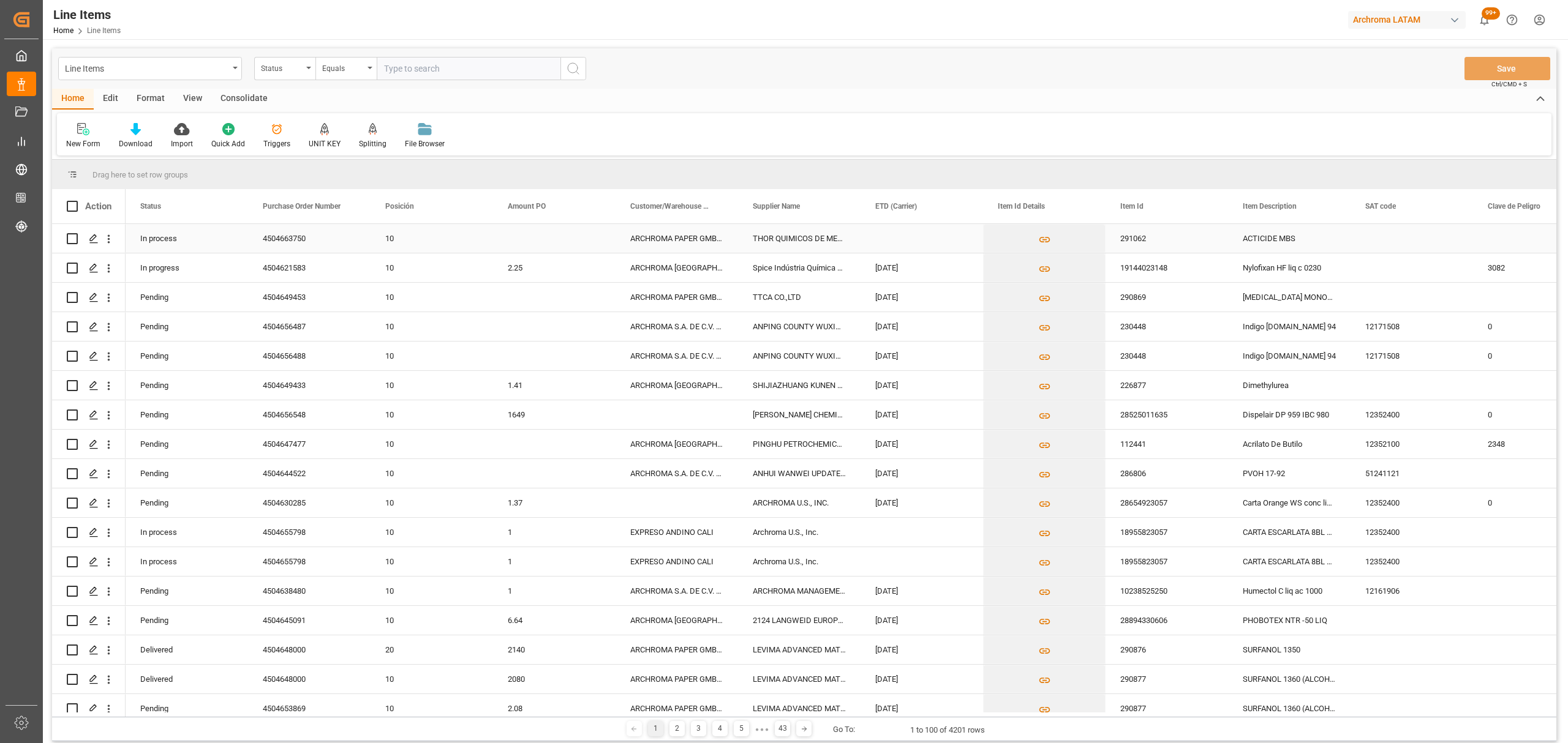
click at [67, 236] on input "Press Space to toggle row selection (unchecked)" at bounding box center [72, 239] width 11 height 11
checkbox input "true"
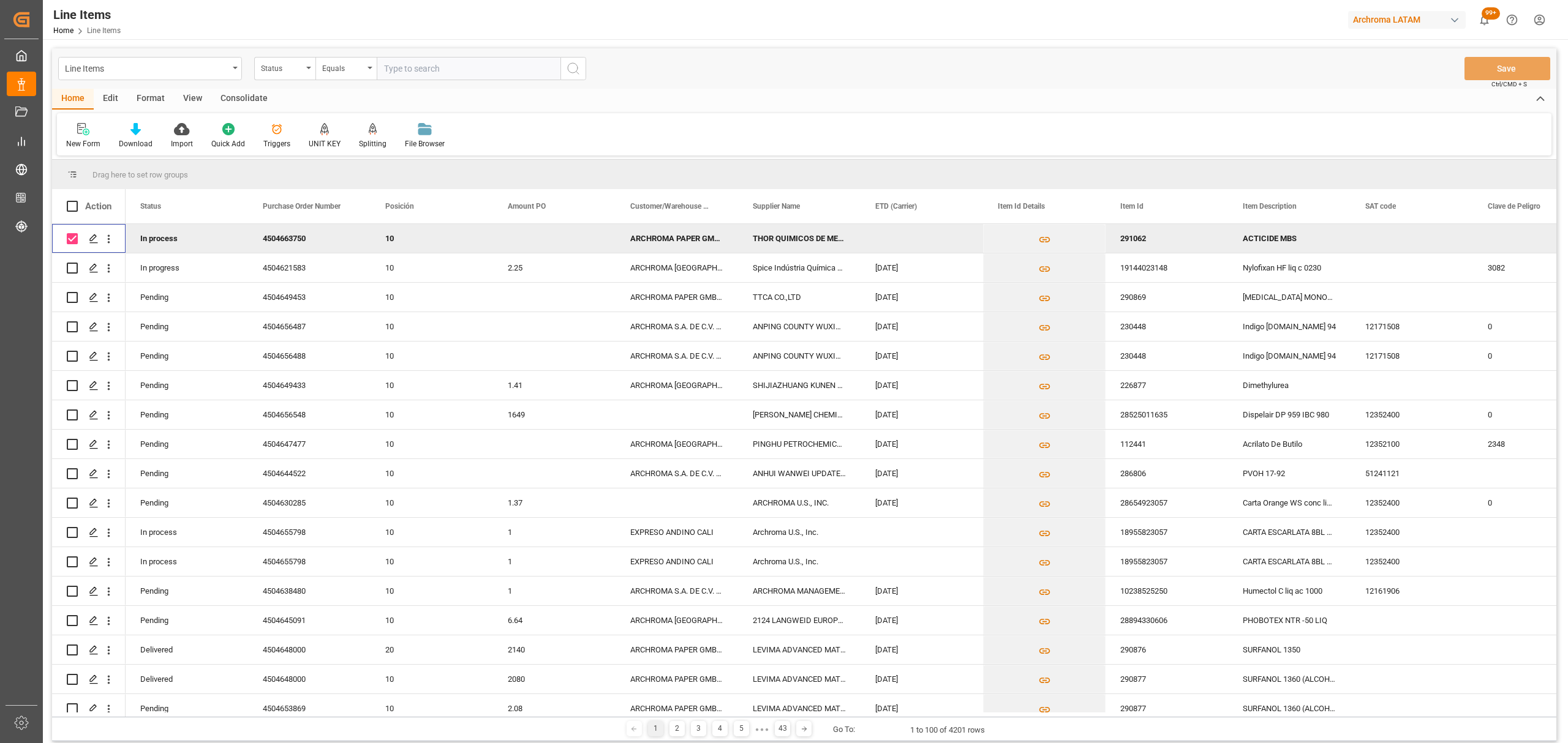
click at [571, 237] on div "Press SPACE to deselect this row." at bounding box center [554, 238] width 122 height 29
click at [566, 239] on input "Press SPACE to deselect this row." at bounding box center [554, 245] width 103 height 23
type input "6.92"
click at [471, 241] on div "10" at bounding box center [432, 239] width 93 height 28
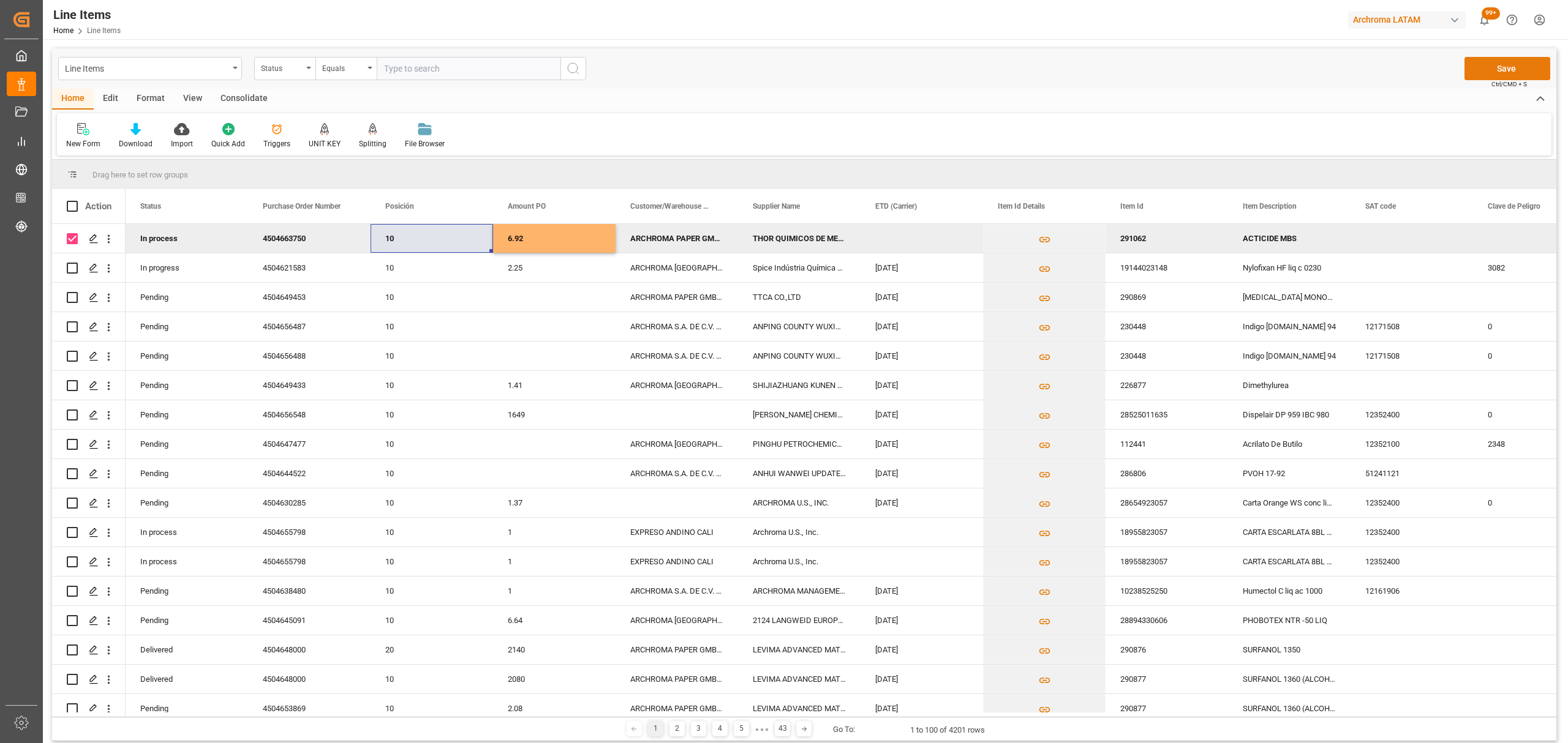
click at [1495, 71] on button "Save" at bounding box center [1507, 69] width 86 height 23
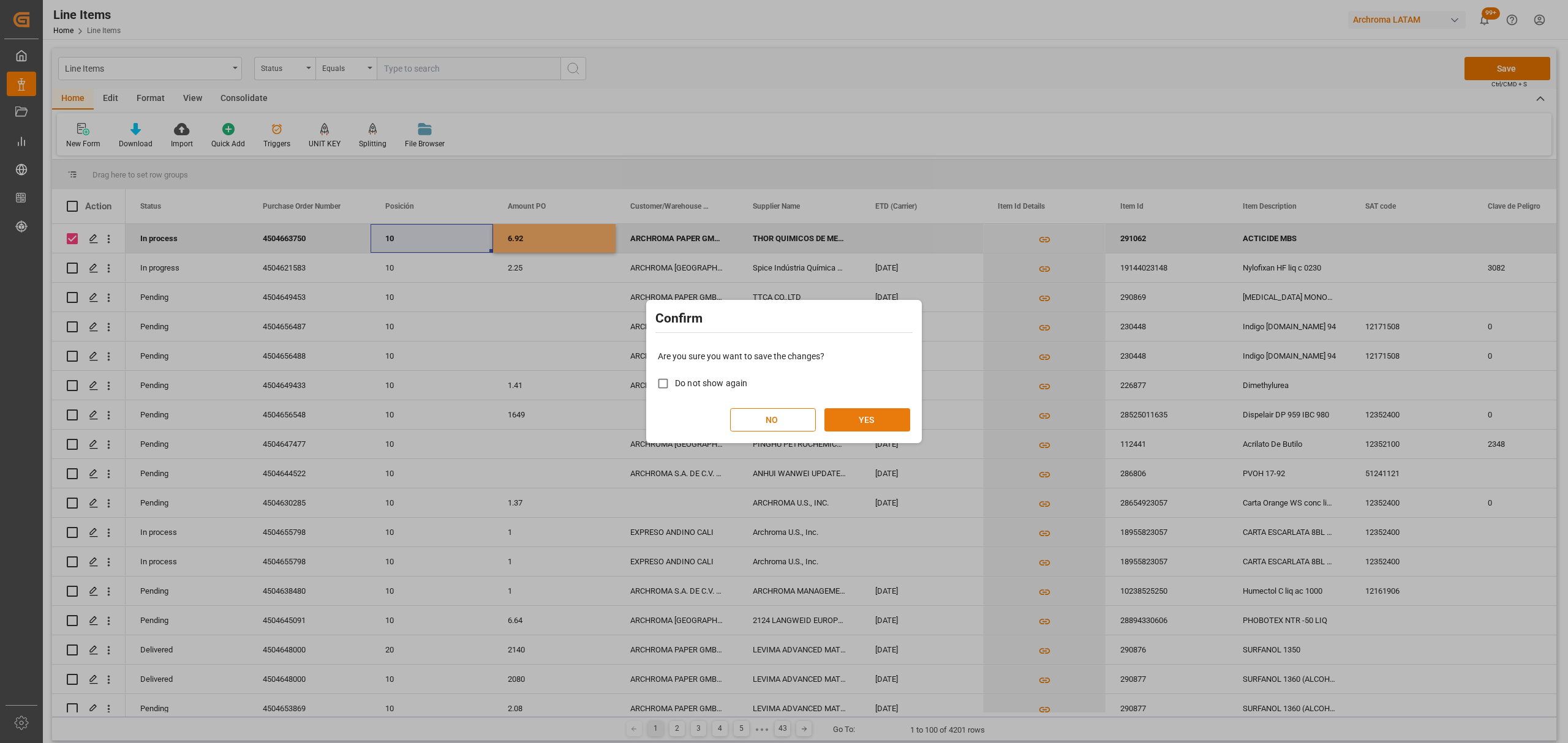
click at [863, 421] on button "YES" at bounding box center [867, 420] width 86 height 23
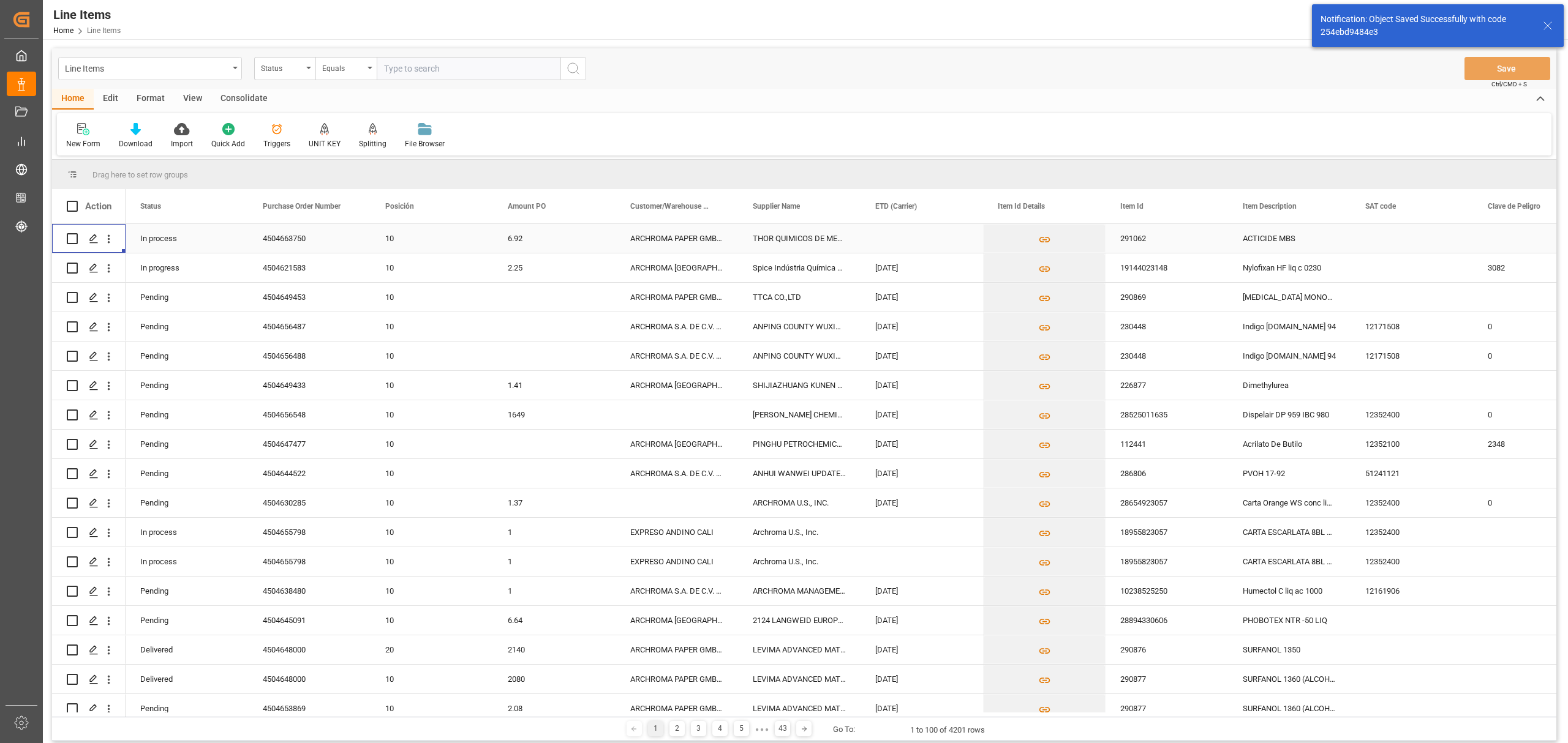
click at [67, 238] on div "Press SPACE to select this row." at bounding box center [88, 238] width 73 height 29
click at [74, 233] on input "Press Space to toggle row selection (unchecked)" at bounding box center [72, 239] width 11 height 11
checkbox input "true"
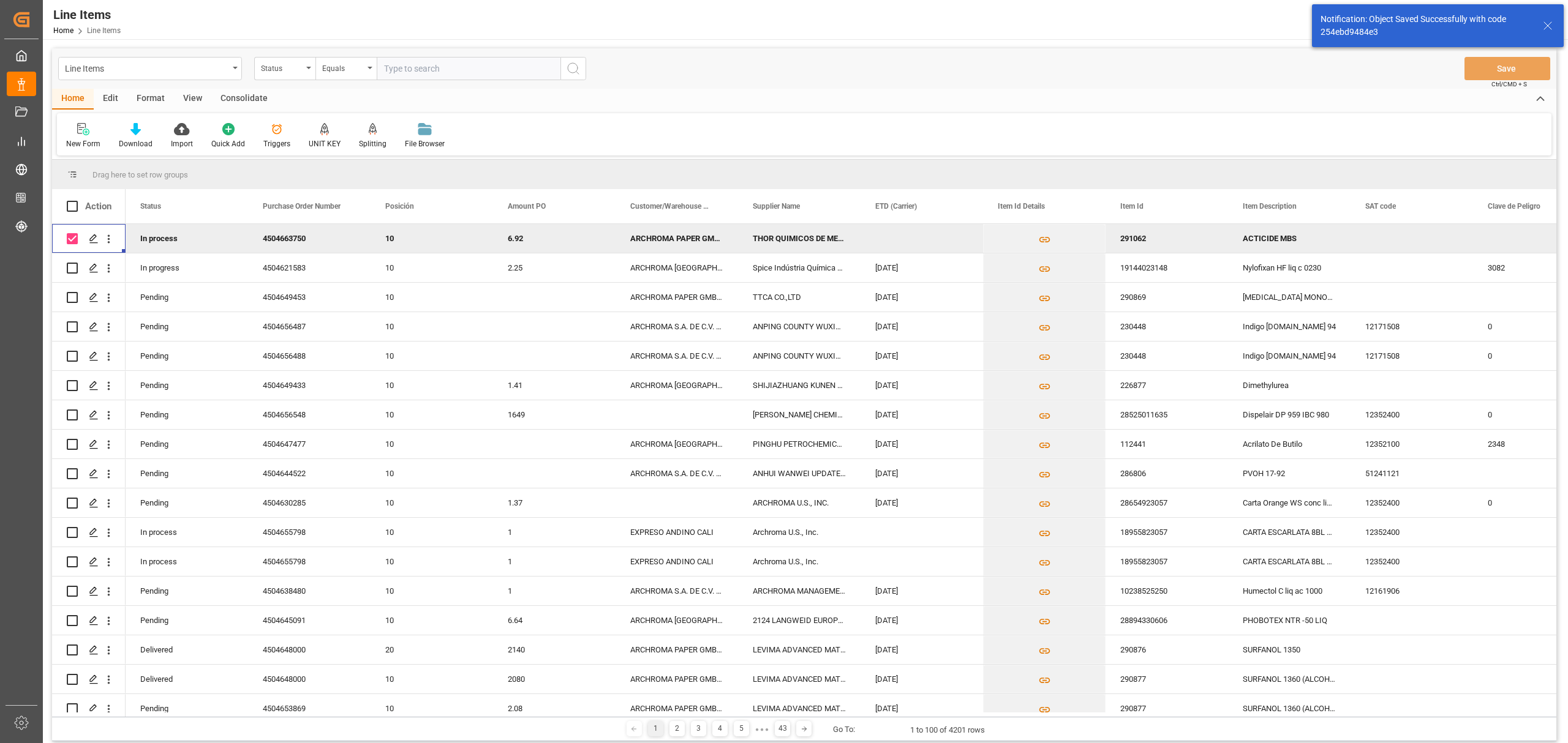
click at [224, 101] on div "Consolidate" at bounding box center [244, 99] width 66 height 21
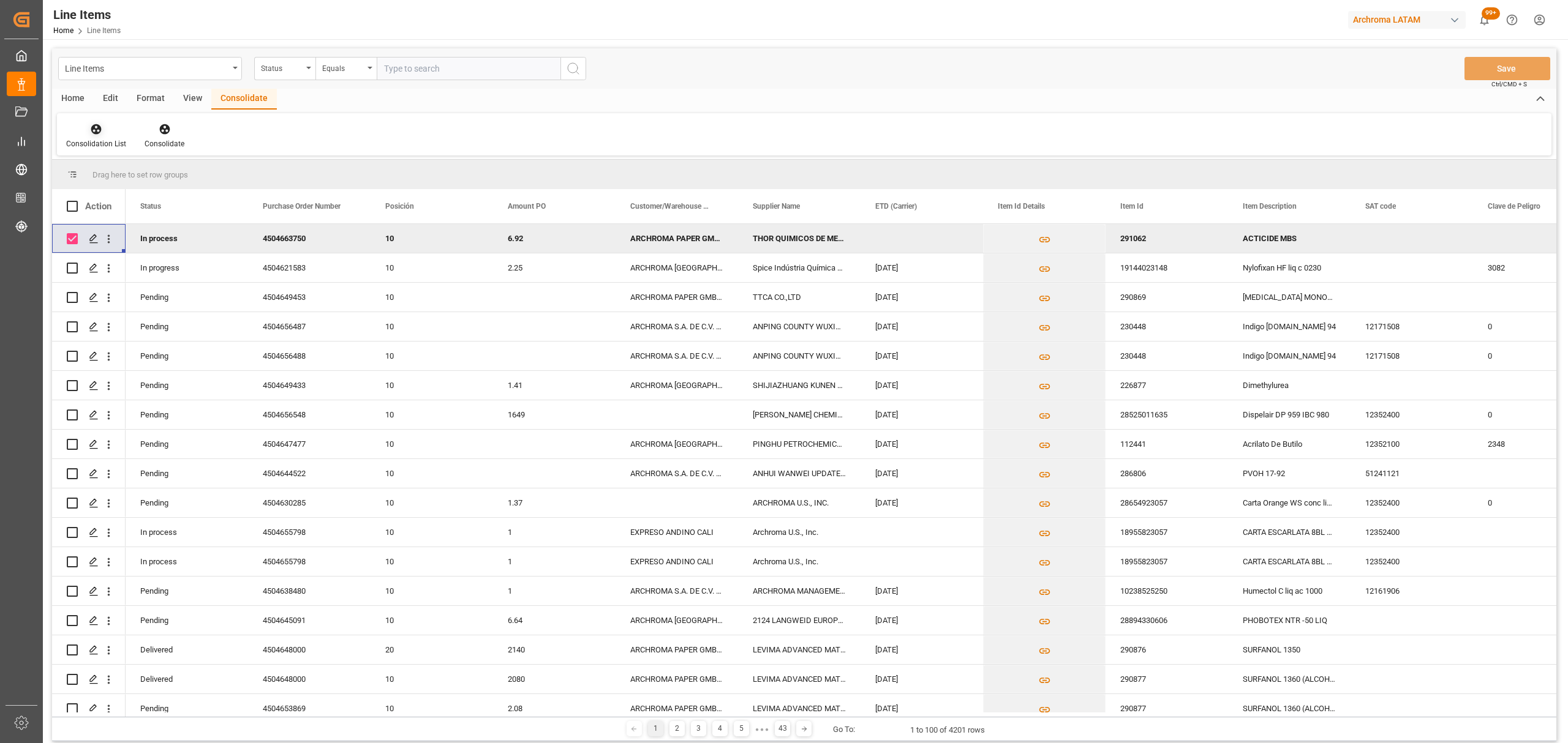
click at [116, 145] on div "Consolidation List" at bounding box center [97, 144] width 60 height 11
click at [138, 182] on div "Create TO Consolidation" at bounding box center [182, 172] width 225 height 25
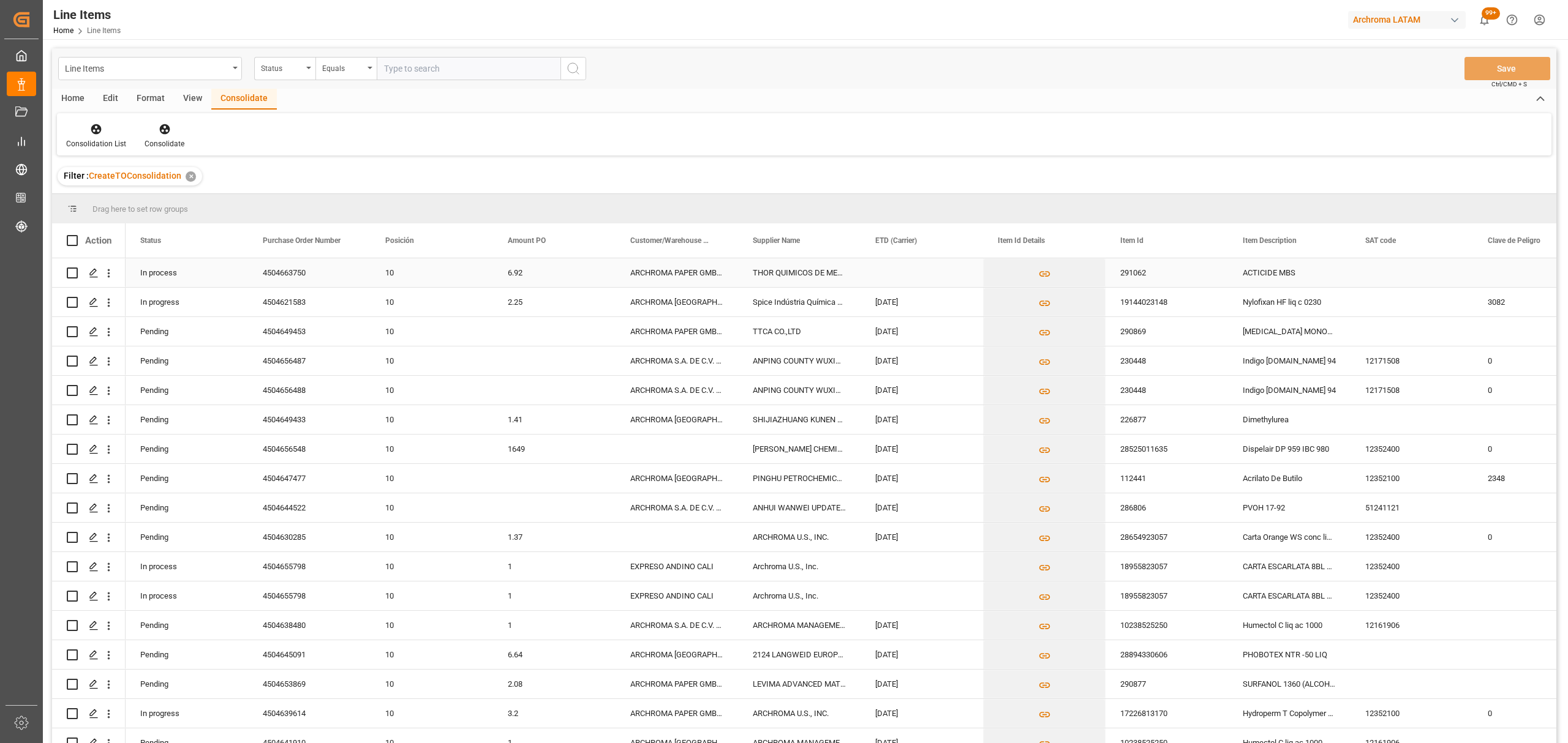
click at [77, 271] on input "Press Space to toggle row selection (unchecked)" at bounding box center [72, 273] width 11 height 11
checkbox input "true"
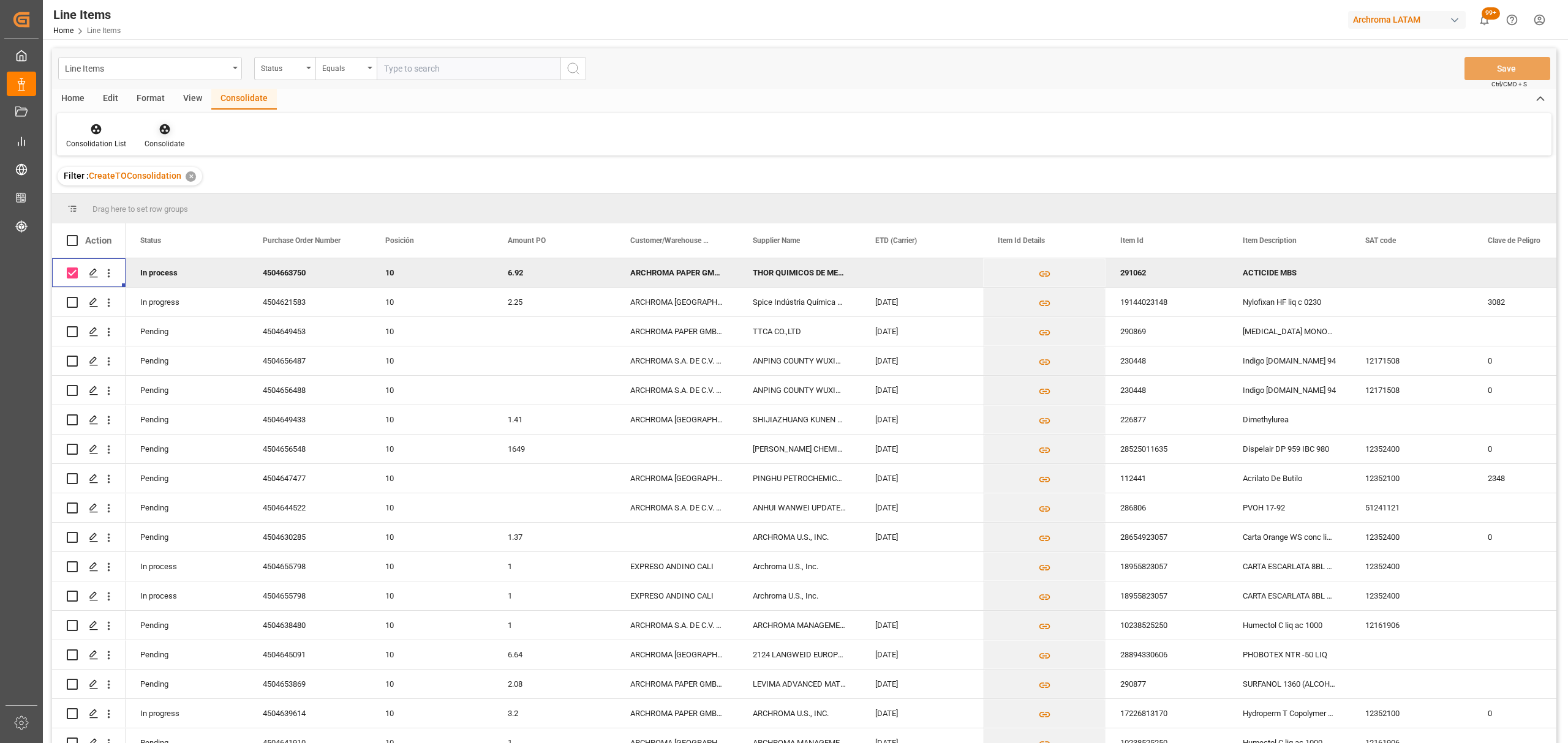
click at [167, 138] on div "Consolidate" at bounding box center [164, 144] width 39 height 11
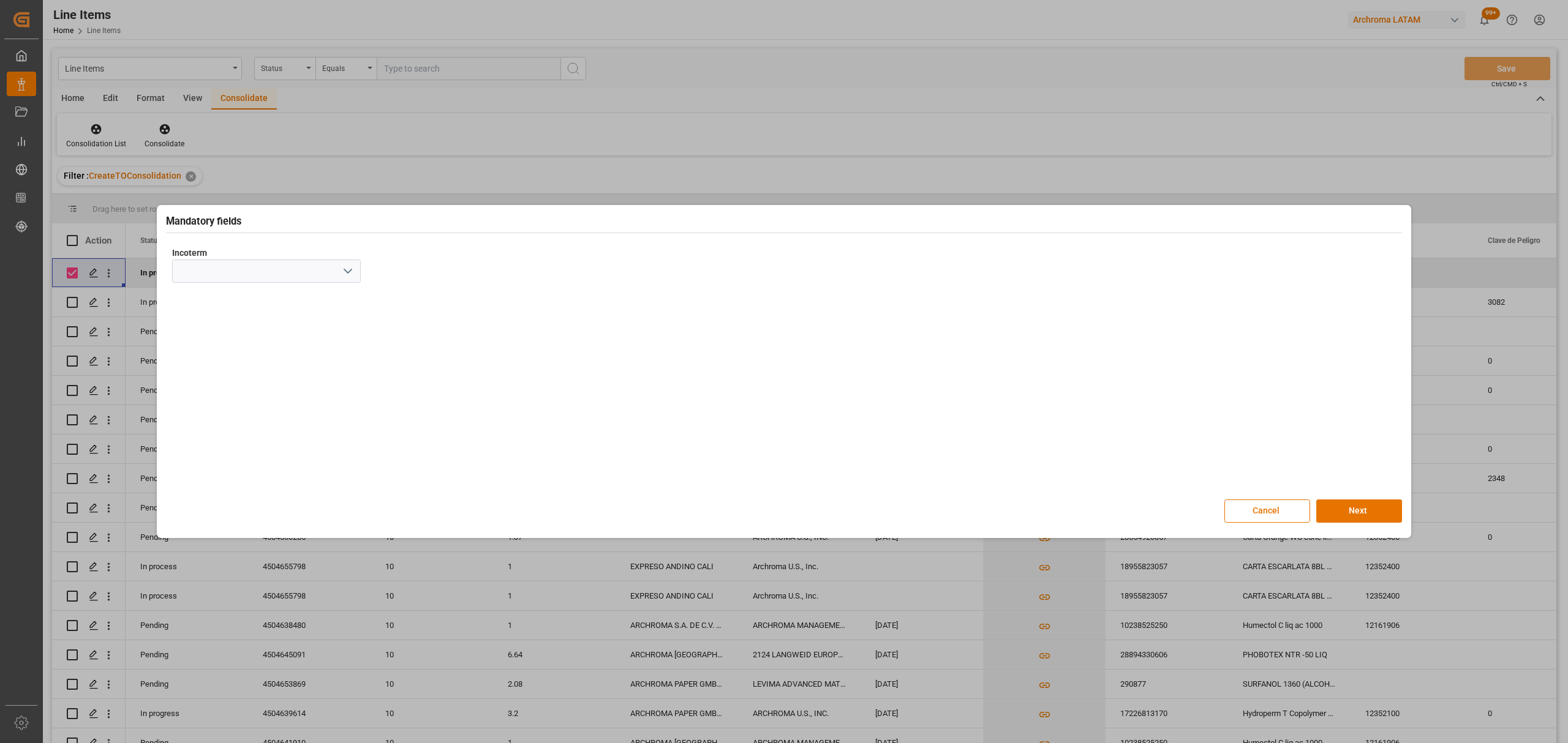
click at [349, 271] on polyline "open menu" at bounding box center [348, 271] width 8 height 4
click at [281, 322] on div "FCA" at bounding box center [266, 326] width 187 height 28
type input "FCA"
click at [1375, 510] on button "Next" at bounding box center [1359, 511] width 86 height 23
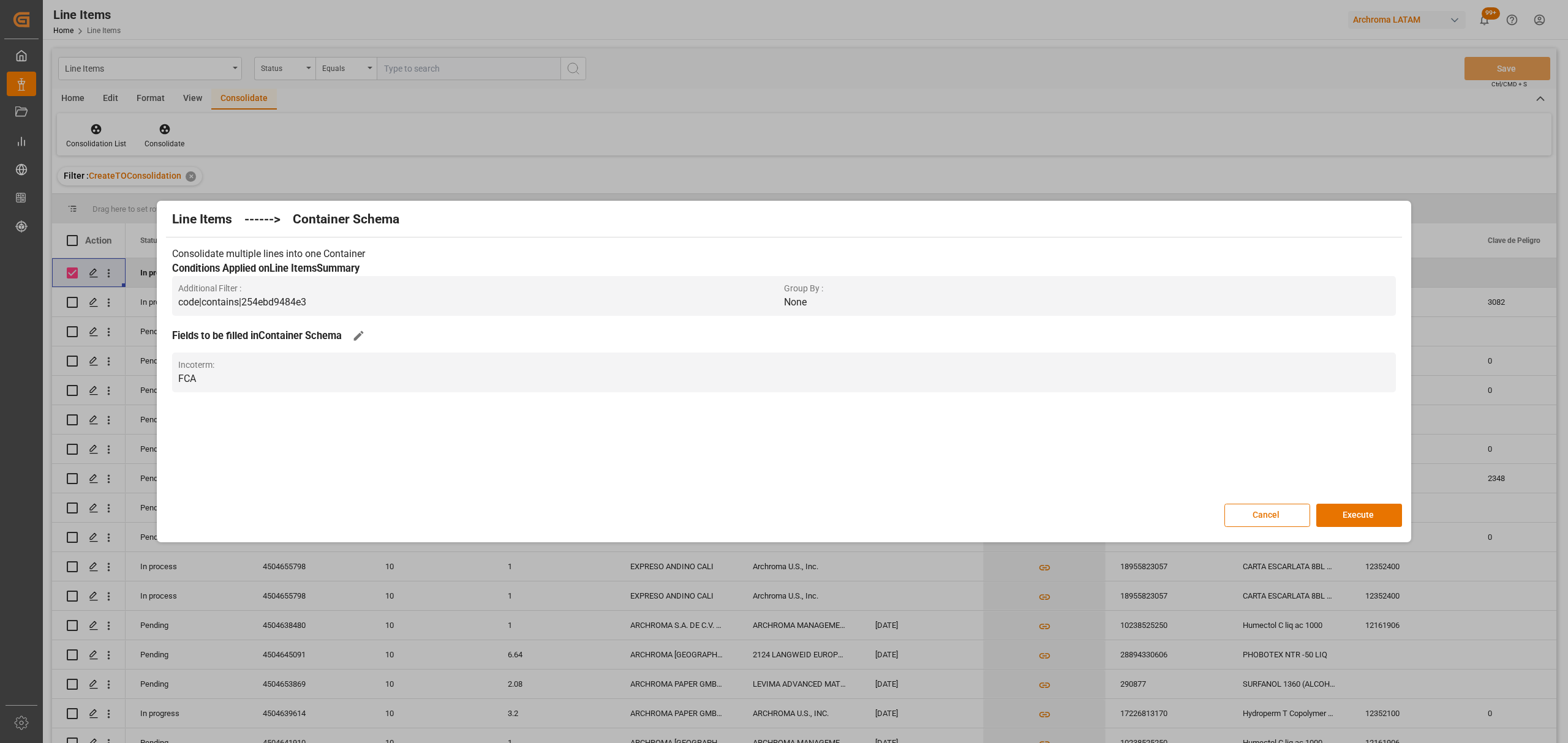
click at [1375, 510] on button "Execute" at bounding box center [1359, 516] width 86 height 23
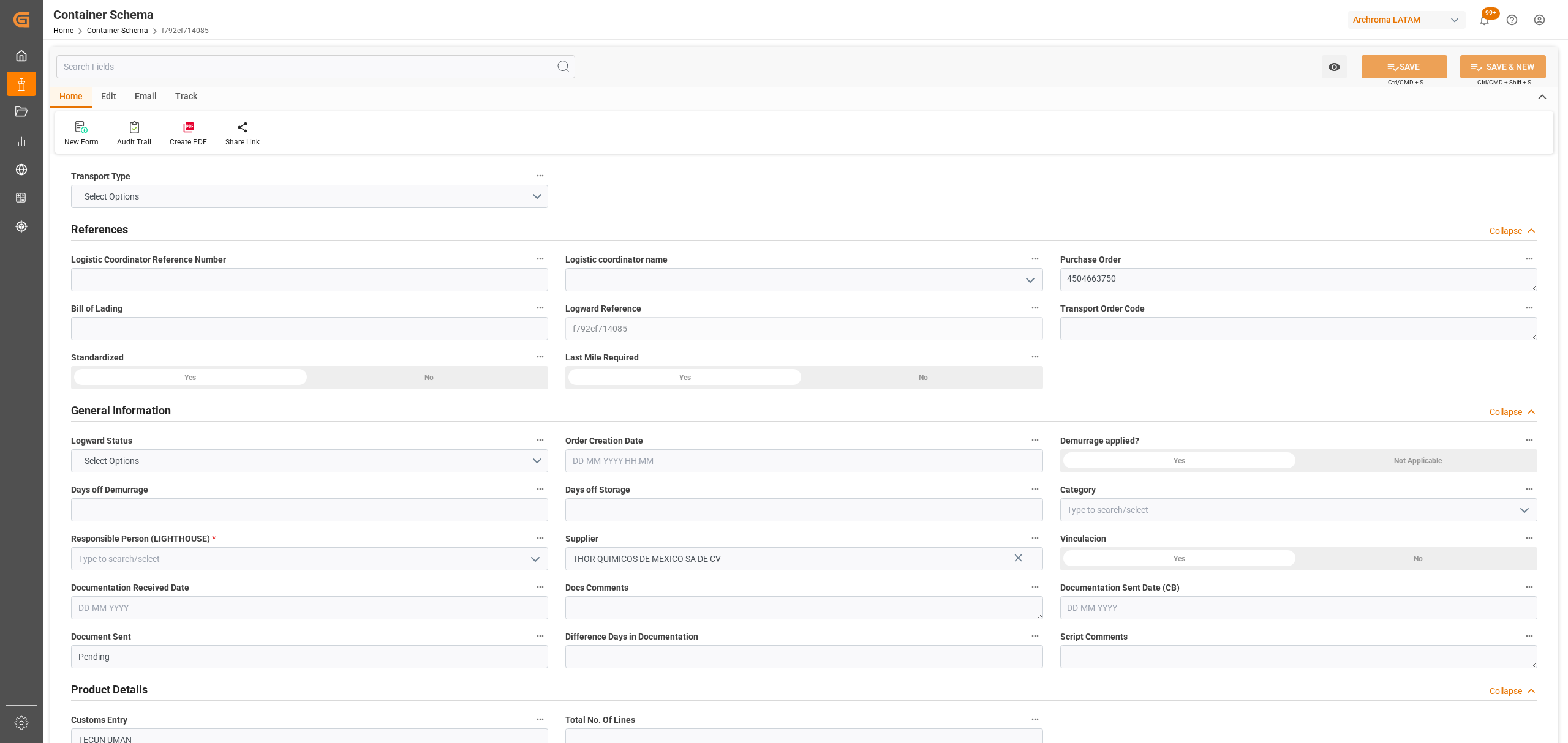
type input "0"
type input "1"
type input "0"
type input "90"
type input "0"
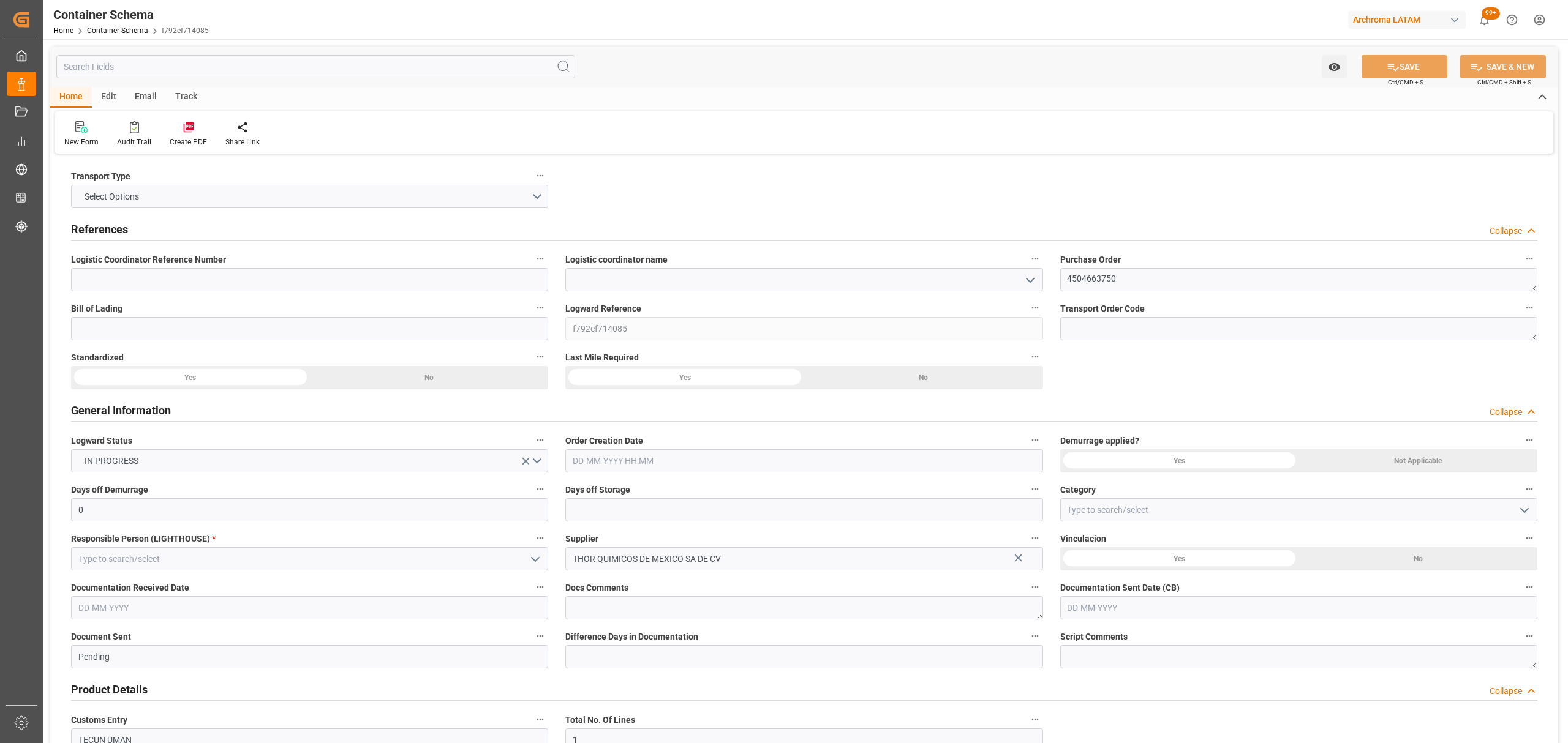
click at [1030, 280] on icon "open menu" at bounding box center [1030, 280] width 15 height 15
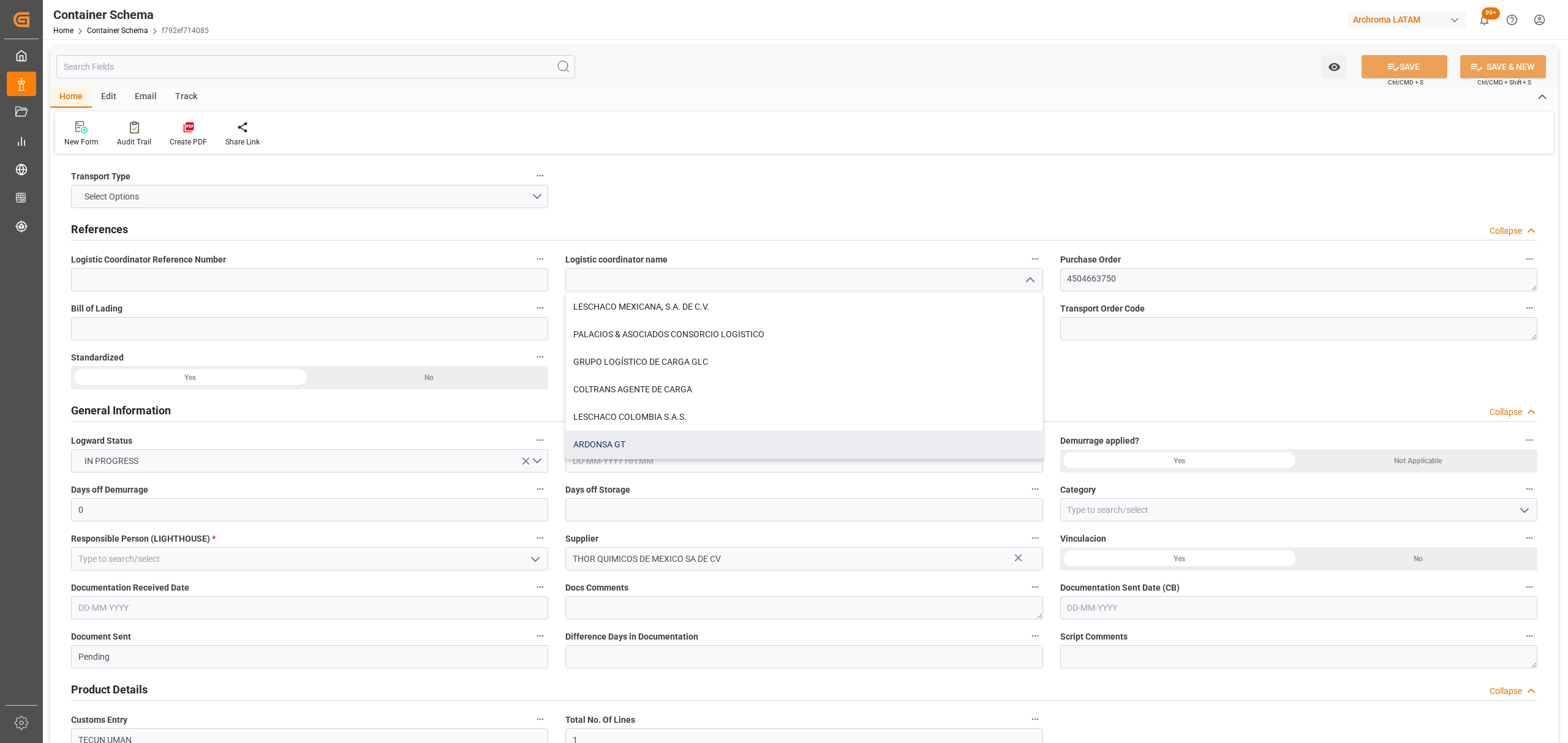
click at [641, 437] on div "ARDONSA GT" at bounding box center [804, 445] width 476 height 28
type input "ARDONSA GT"
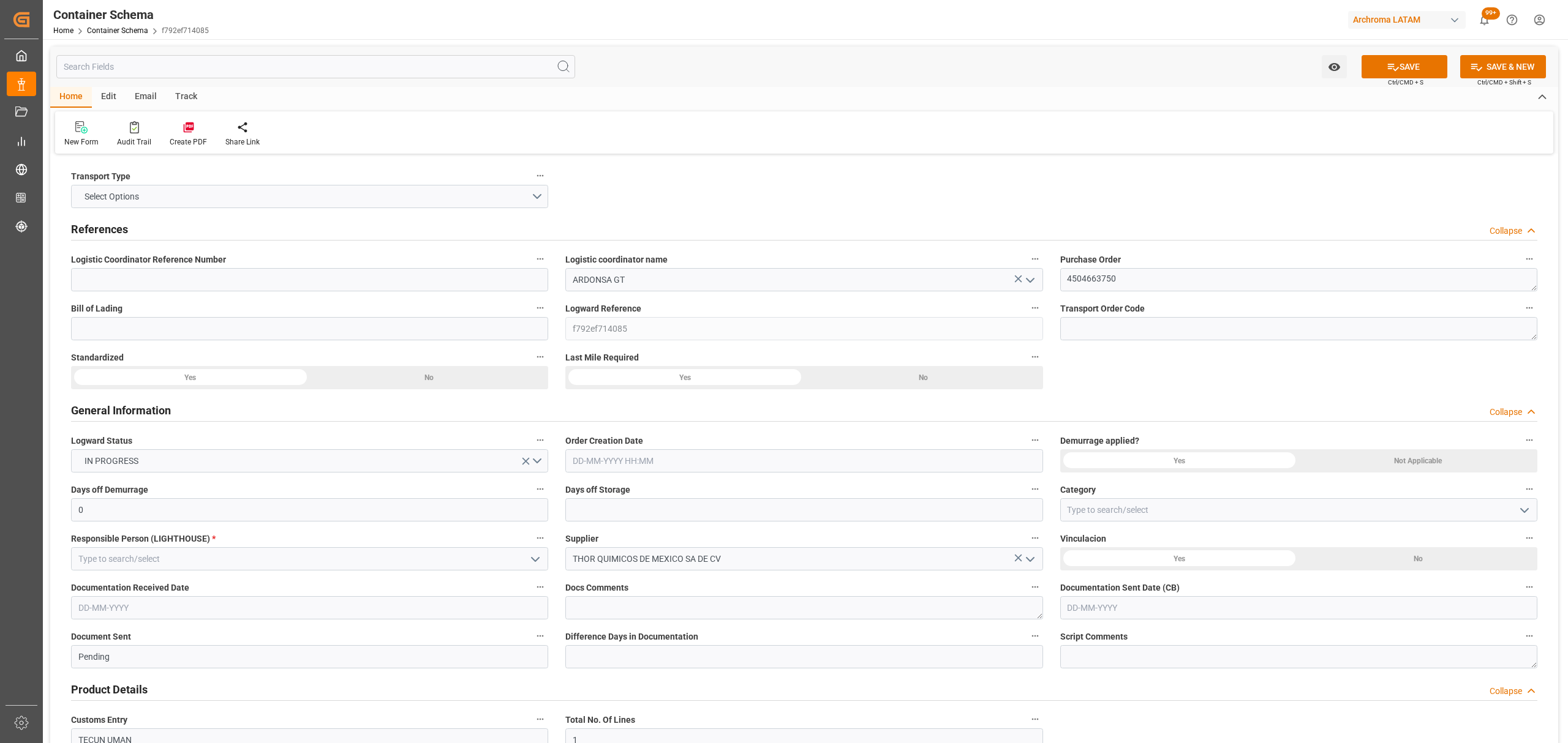
click at [651, 462] on input "text" at bounding box center [804, 461] width 477 height 23
click at [626, 585] on span "17" at bounding box center [629, 583] width 8 height 9
click at [774, 571] on li "15:00" at bounding box center [766, 575] width 52 height 31
type input "[DATE] 15:00"
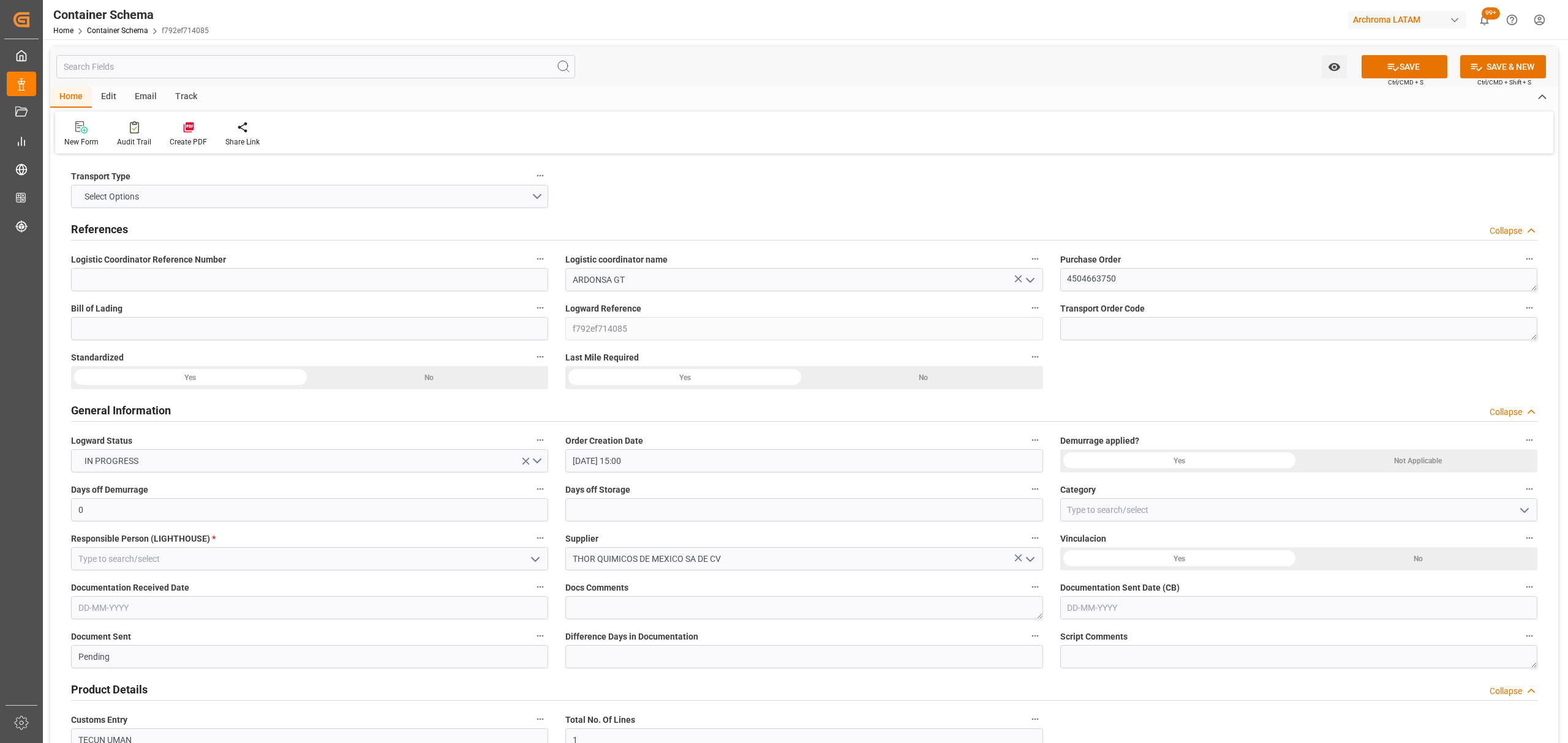
click at [1526, 507] on icon "open menu" at bounding box center [1524, 510] width 15 height 15
click at [1170, 562] on div "On time" at bounding box center [1298, 565] width 476 height 28
type input "On time"
click at [1143, 612] on input "text" at bounding box center [1299, 608] width 477 height 23
click at [1056, 491] on div "Category On time" at bounding box center [1298, 501] width 494 height 49
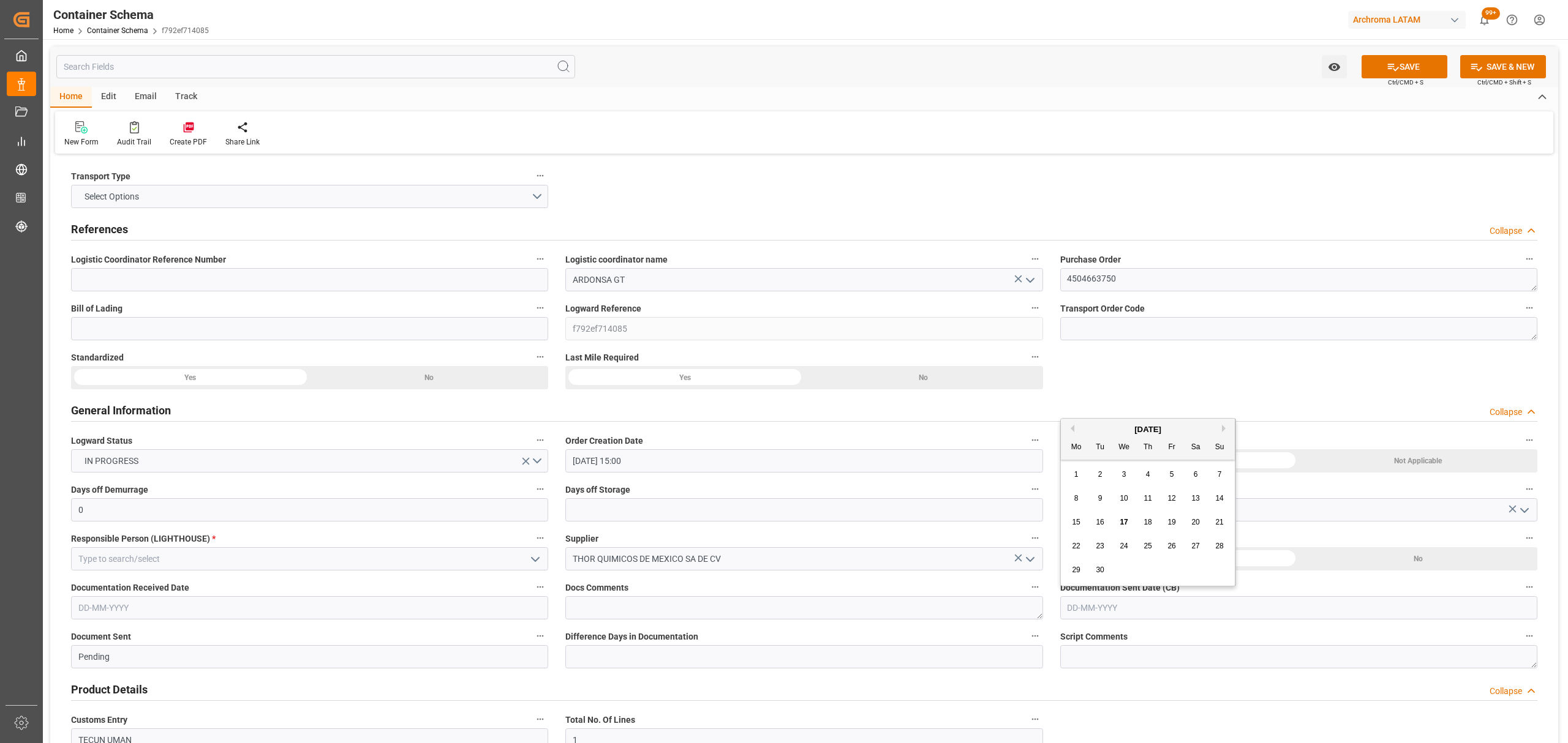
click at [1108, 602] on input "text" at bounding box center [1299, 608] width 477 height 23
click at [1128, 525] on div "17" at bounding box center [1124, 523] width 15 height 15
type input "[DATE]"
click at [152, 564] on input at bounding box center [309, 559] width 477 height 23
click at [546, 558] on input at bounding box center [309, 559] width 477 height 23
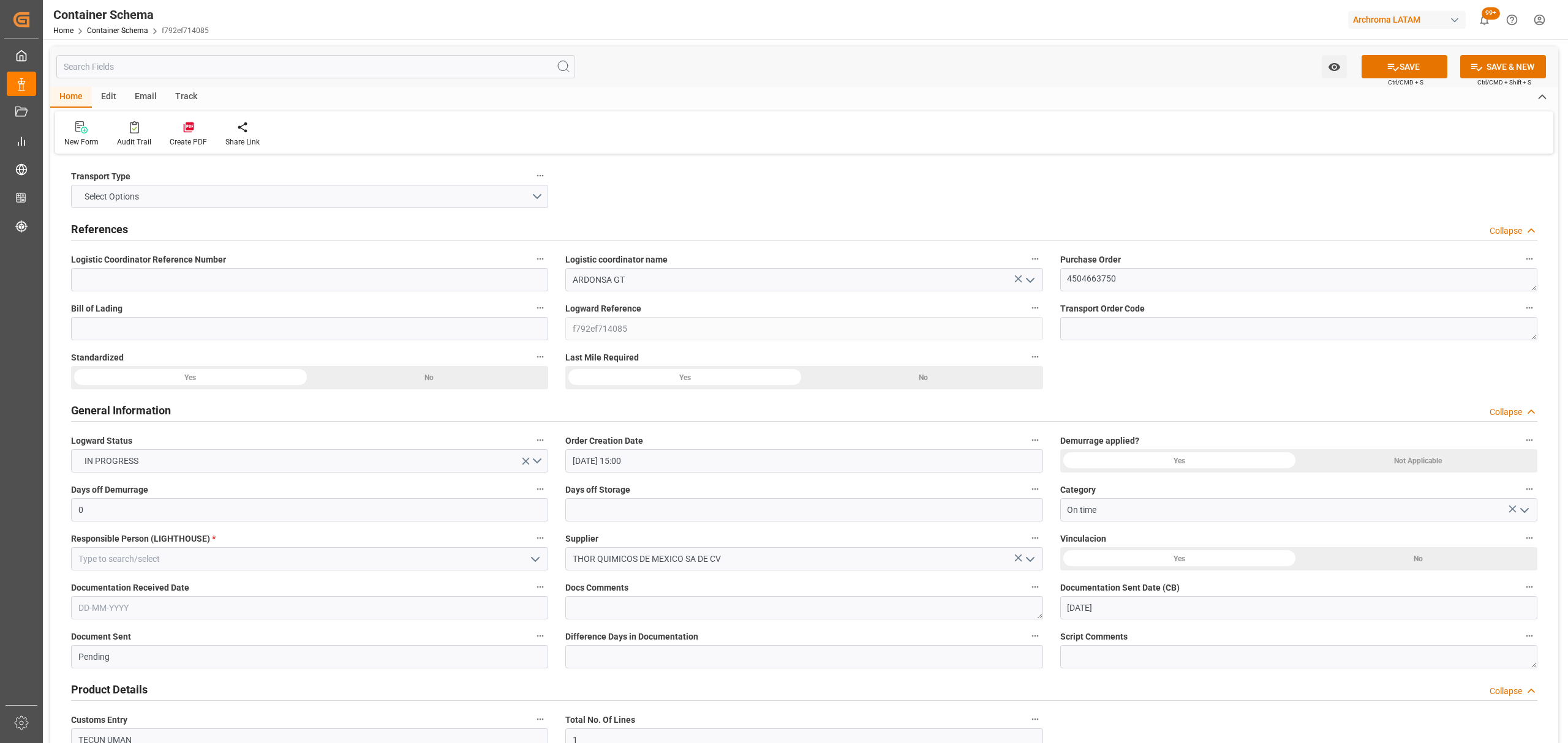
click at [525, 561] on button "open menu" at bounding box center [535, 559] width 19 height 19
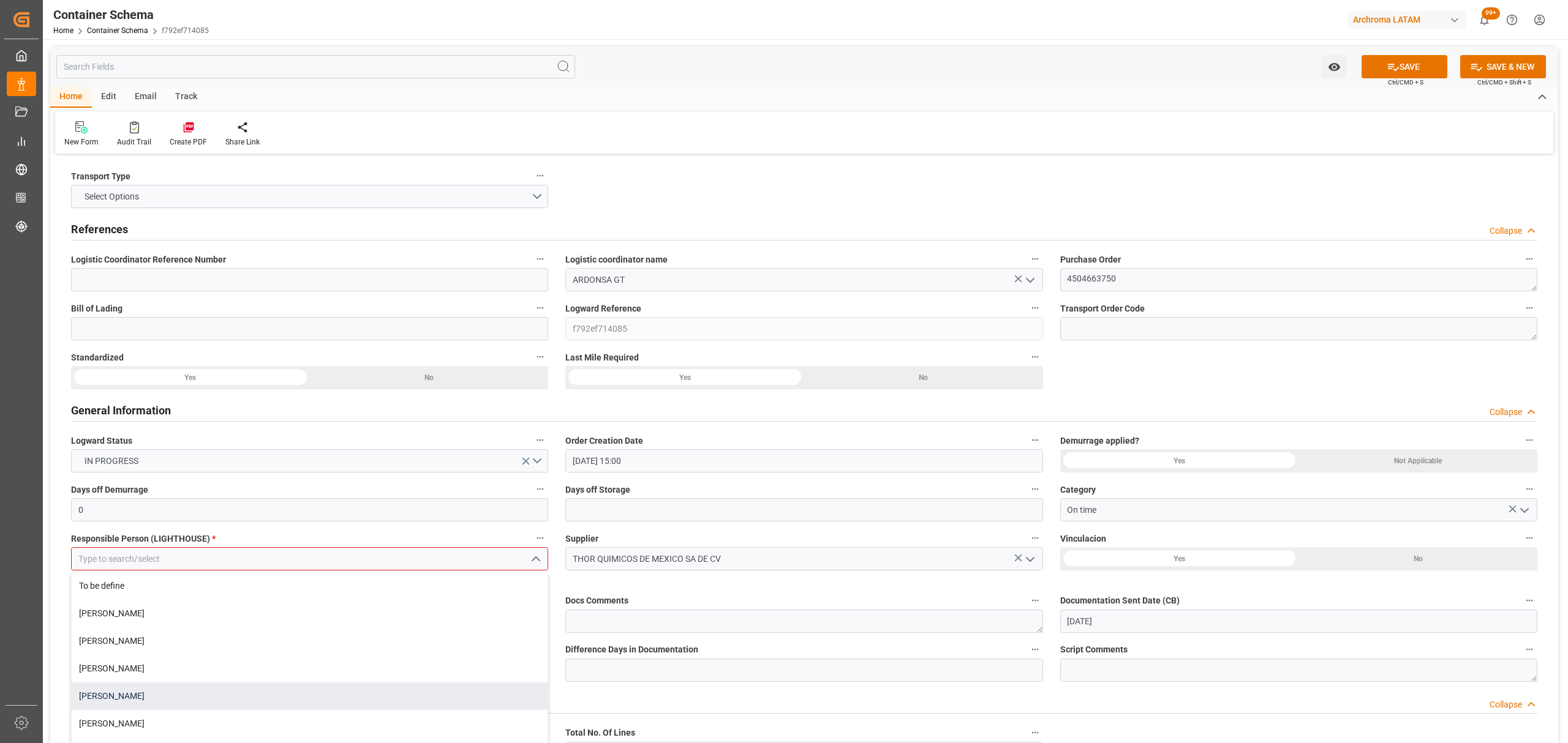
click at [140, 701] on div "[PERSON_NAME]" at bounding box center [309, 697] width 476 height 28
type input "[PERSON_NAME]"
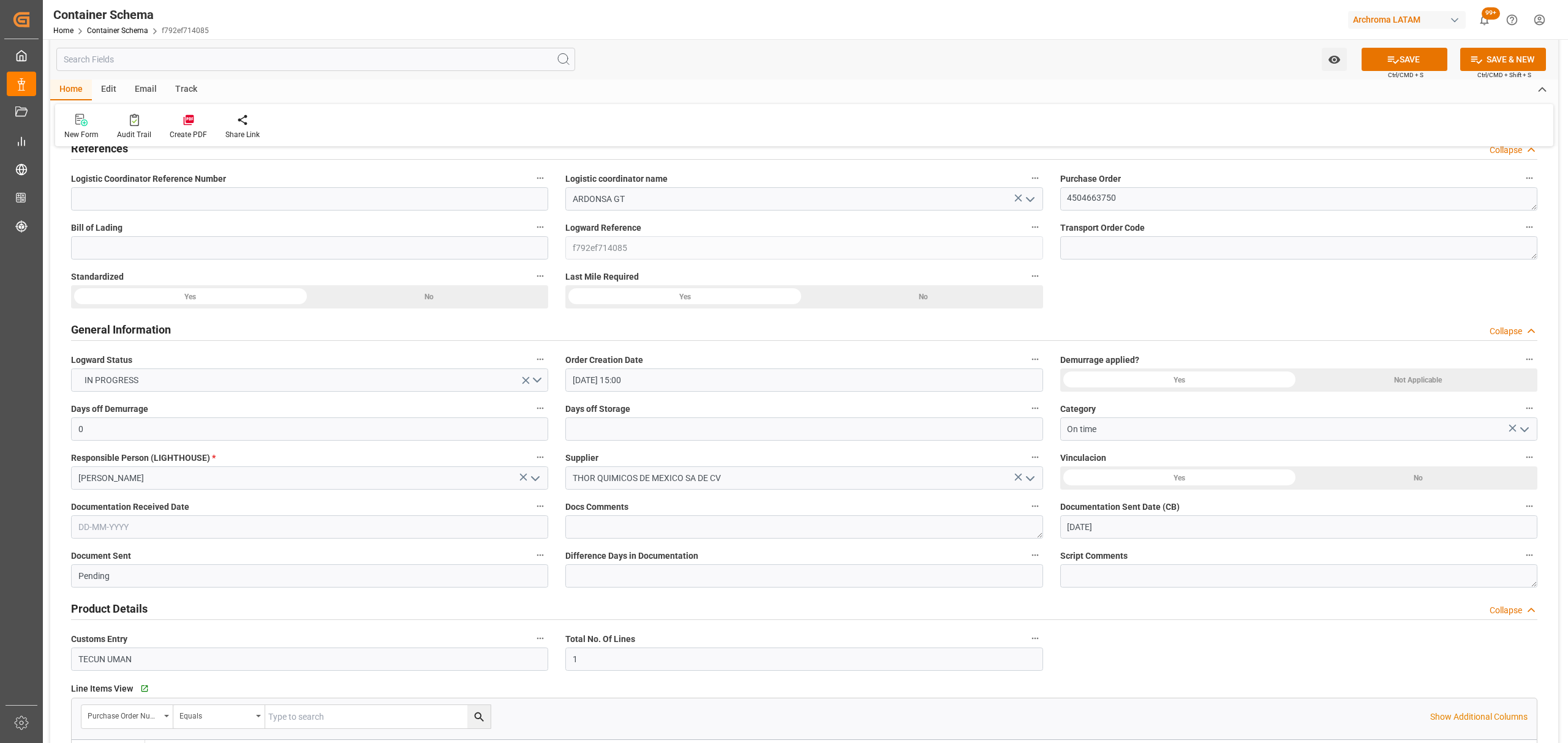
scroll to position [81, 0]
click at [149, 524] on input "text" at bounding box center [309, 527] width 477 height 23
click at [136, 650] on span "17" at bounding box center [135, 648] width 8 height 9
type input "[DATE]"
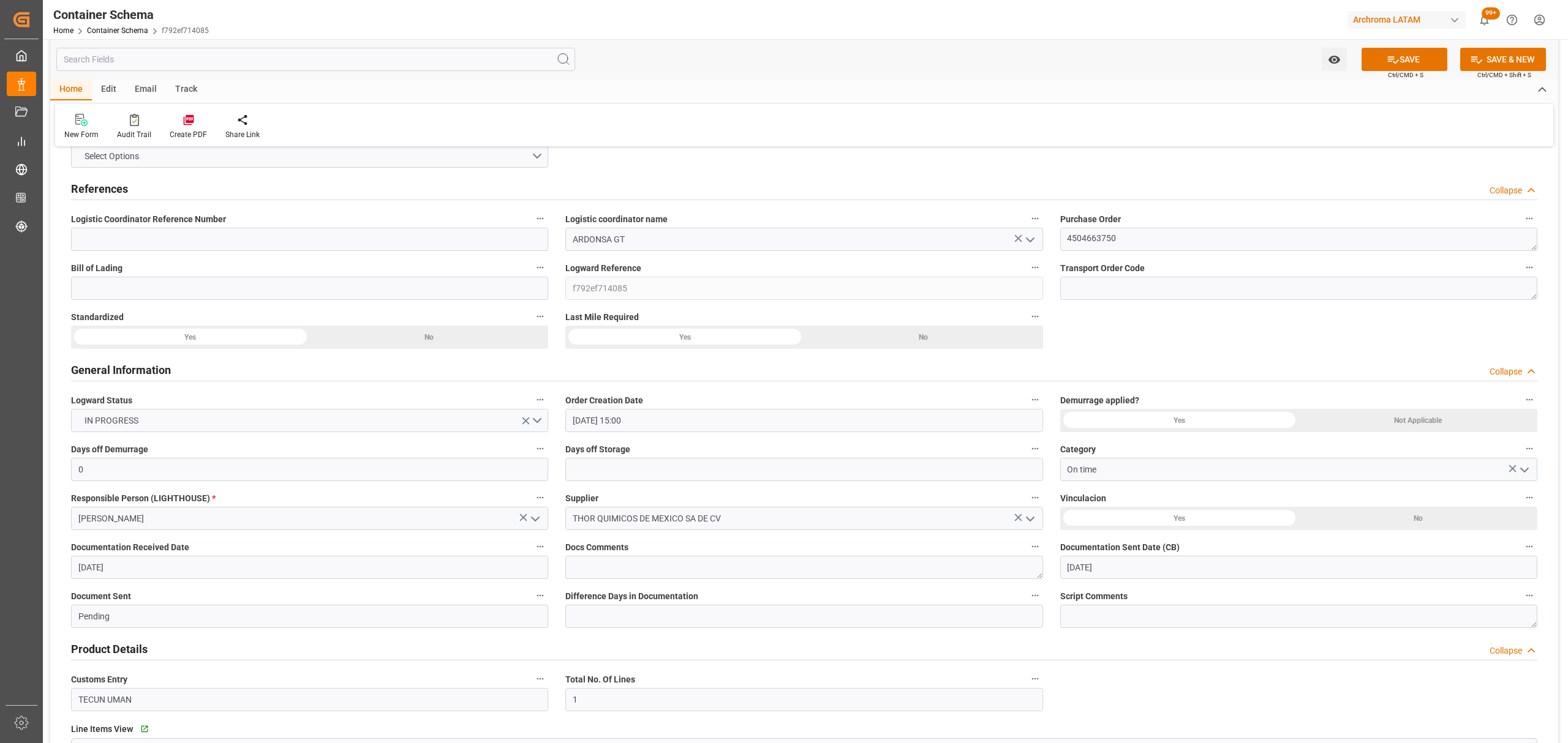
scroll to position [0, 0]
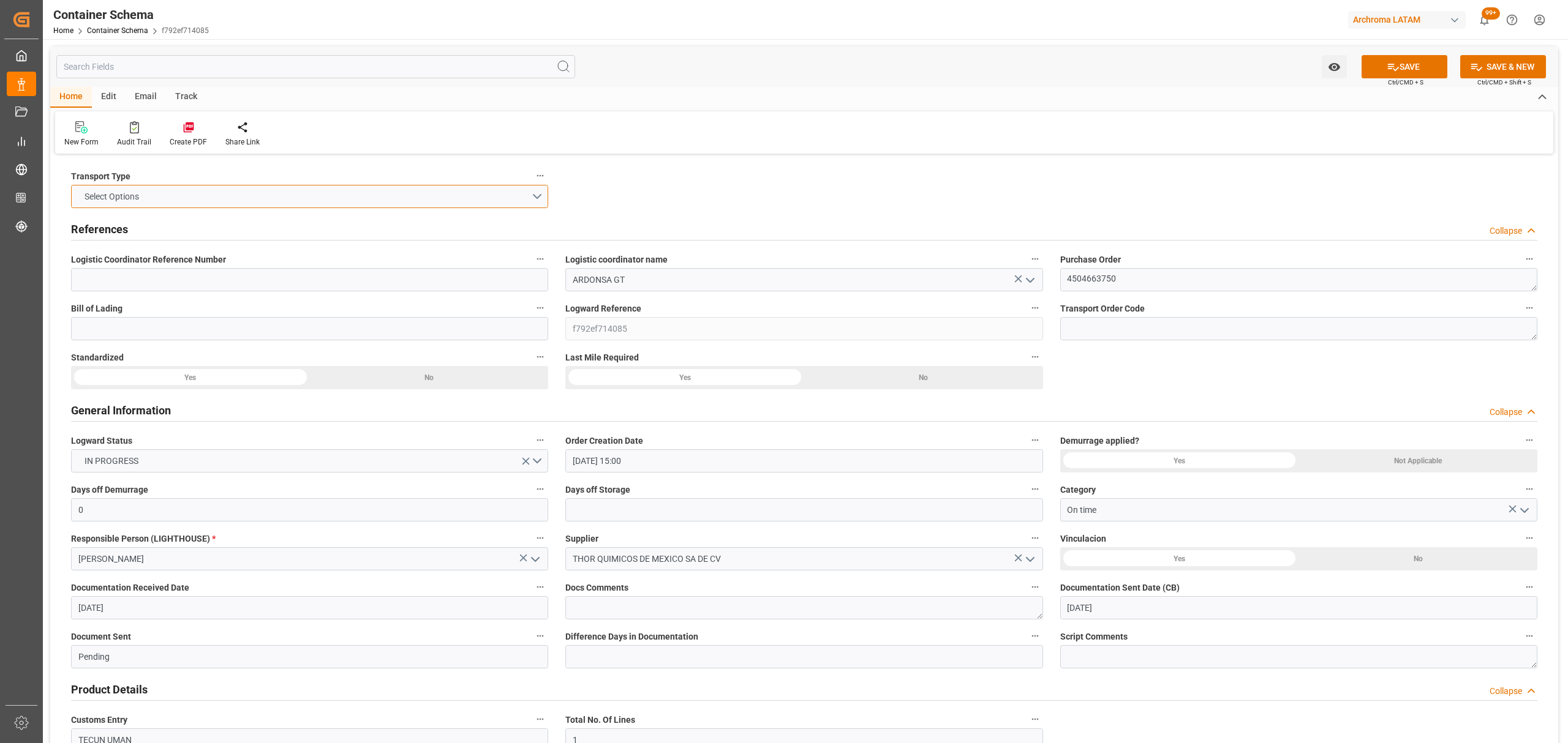
click at [532, 202] on button "Select Options" at bounding box center [309, 196] width 477 height 23
click at [292, 257] on div "OVERLAND" at bounding box center [309, 251] width 476 height 26
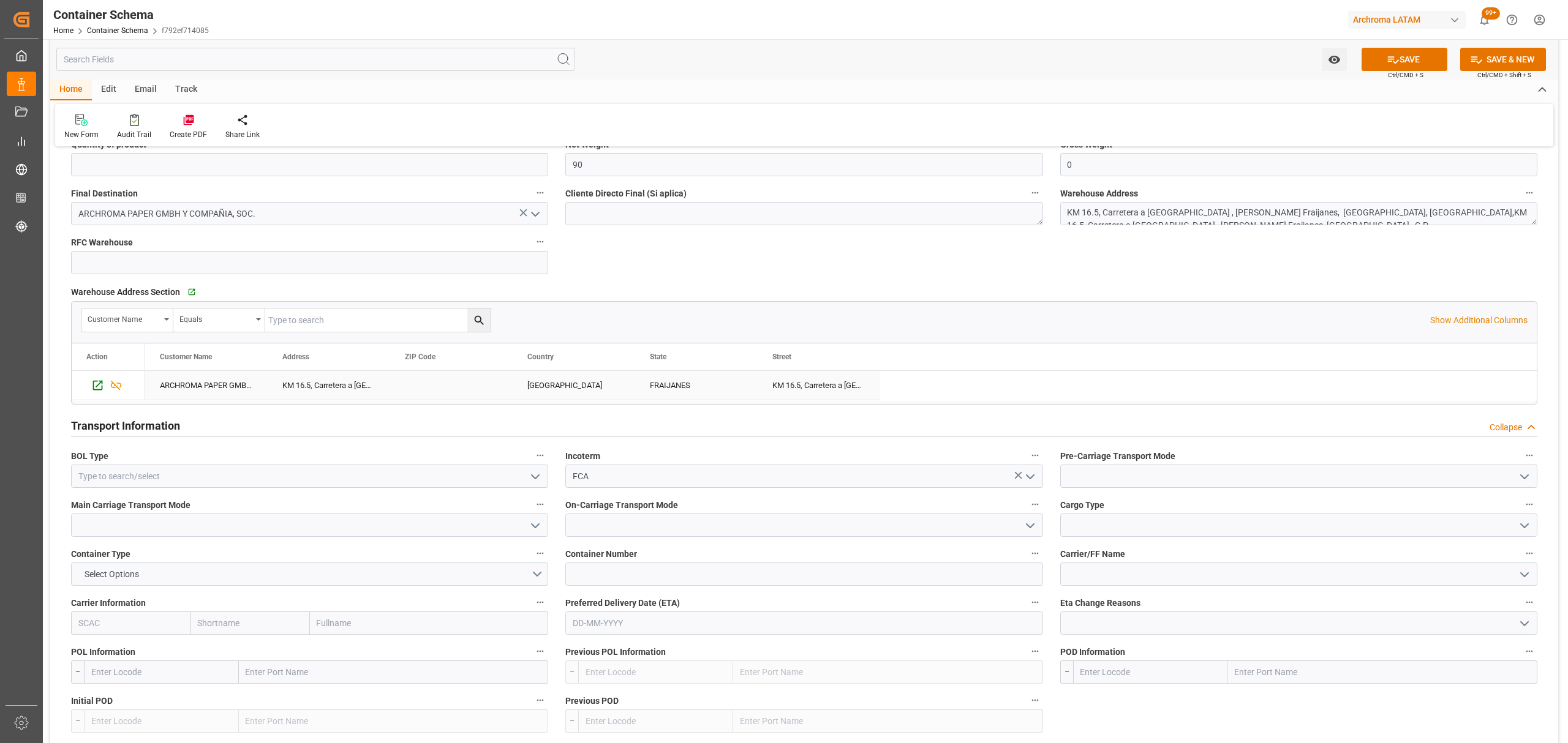
scroll to position [898, 0]
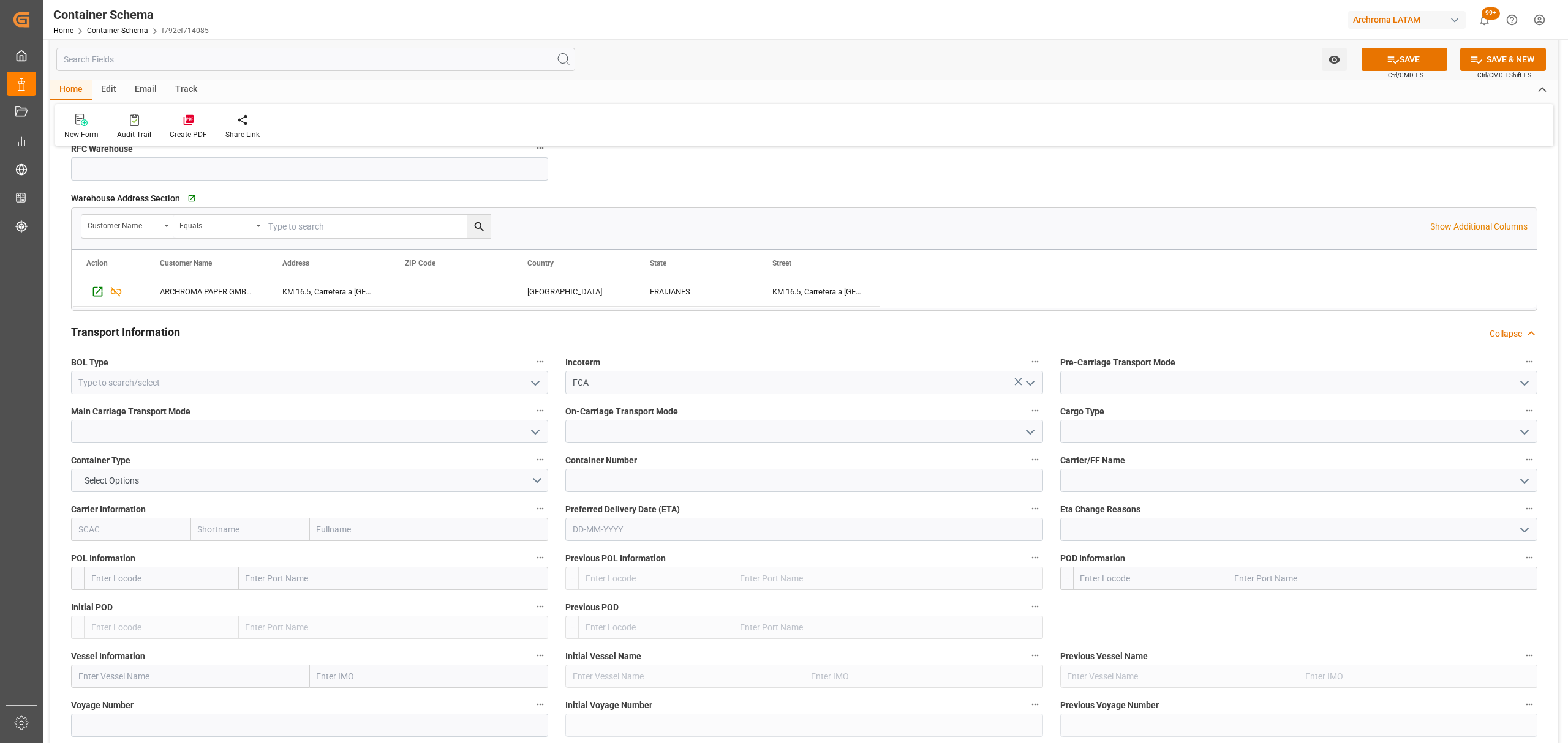
click at [529, 387] on icon "open menu" at bounding box center [535, 383] width 15 height 15
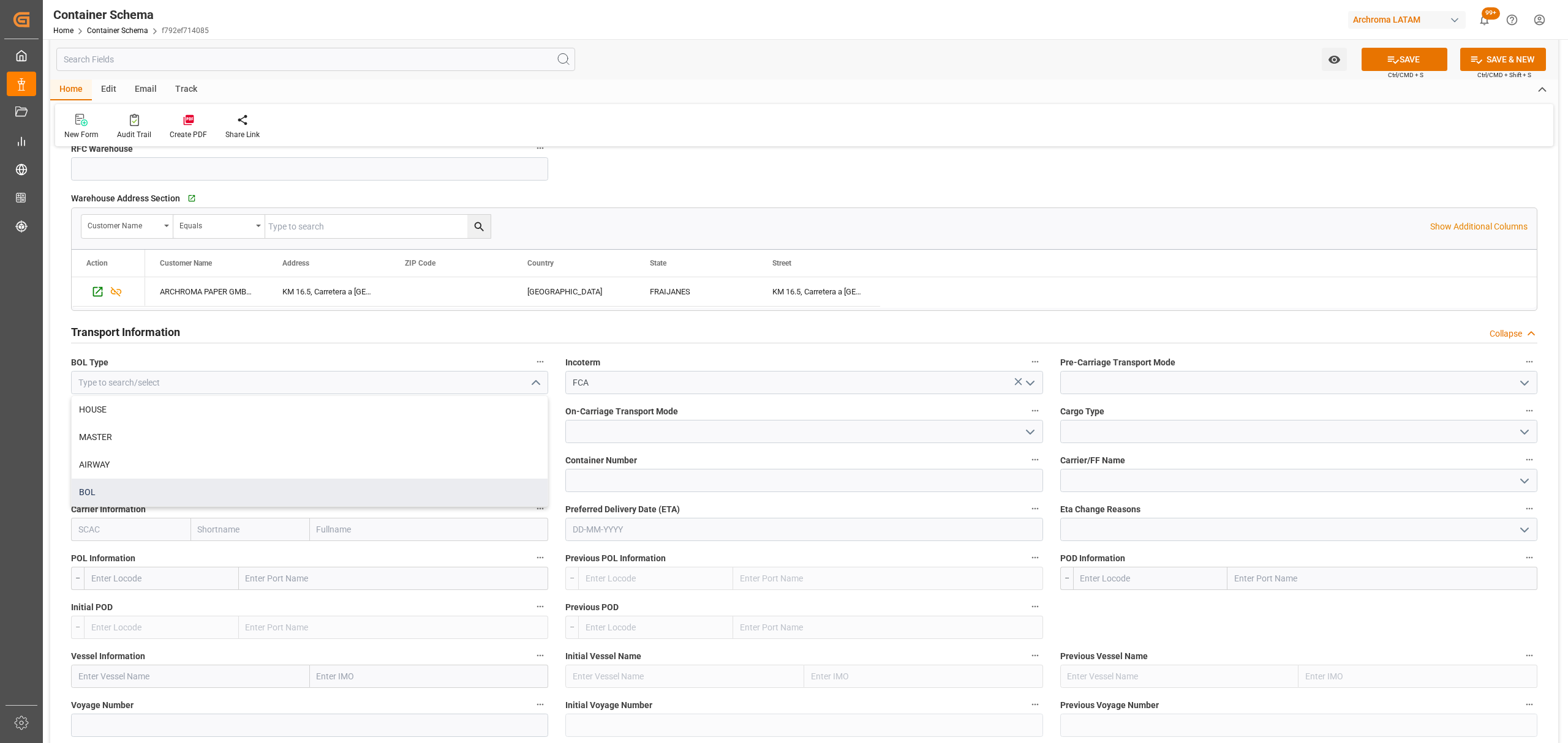
click at [121, 499] on div "BOL" at bounding box center [309, 492] width 476 height 28
type input "BOL"
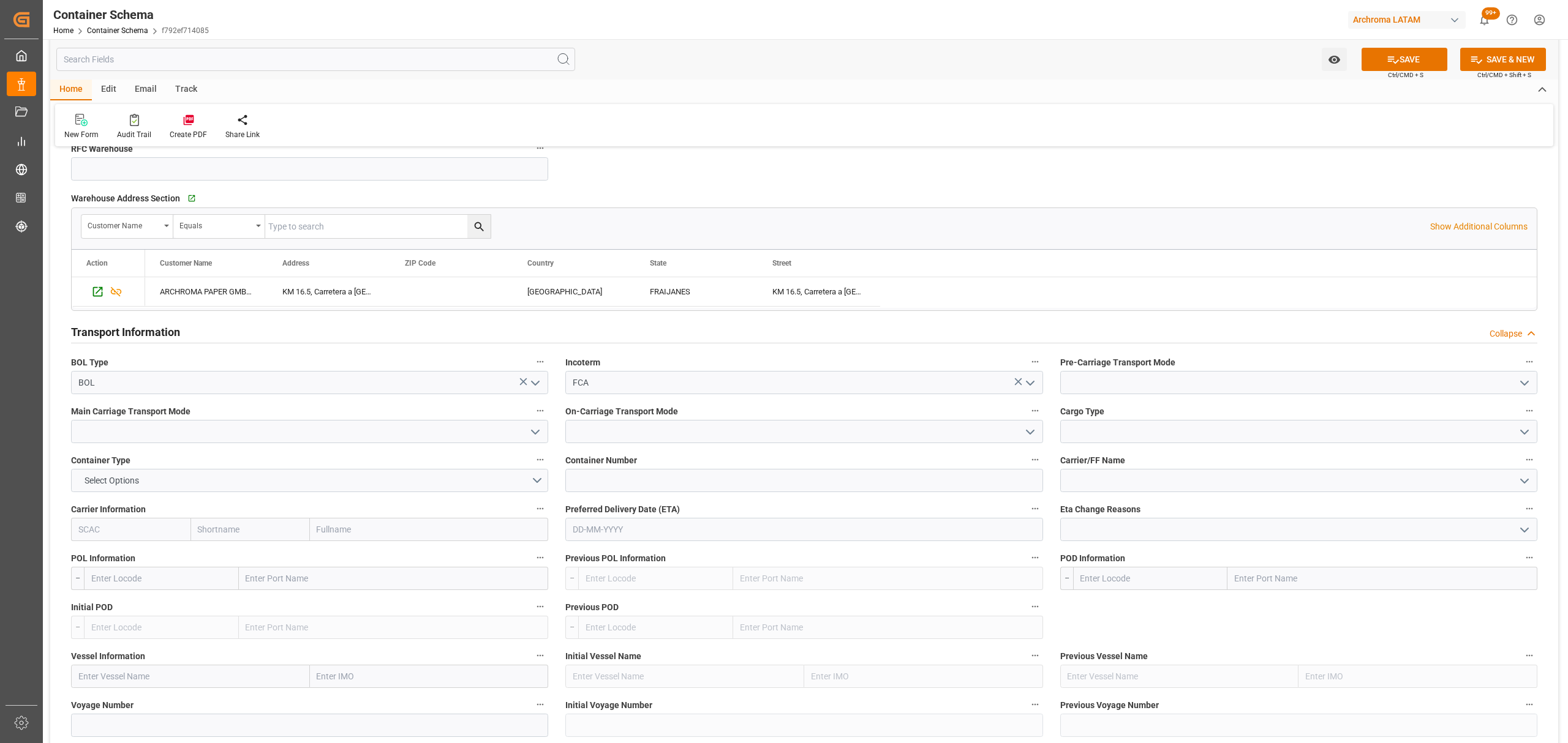
click at [1522, 390] on icon "open menu" at bounding box center [1524, 383] width 15 height 15
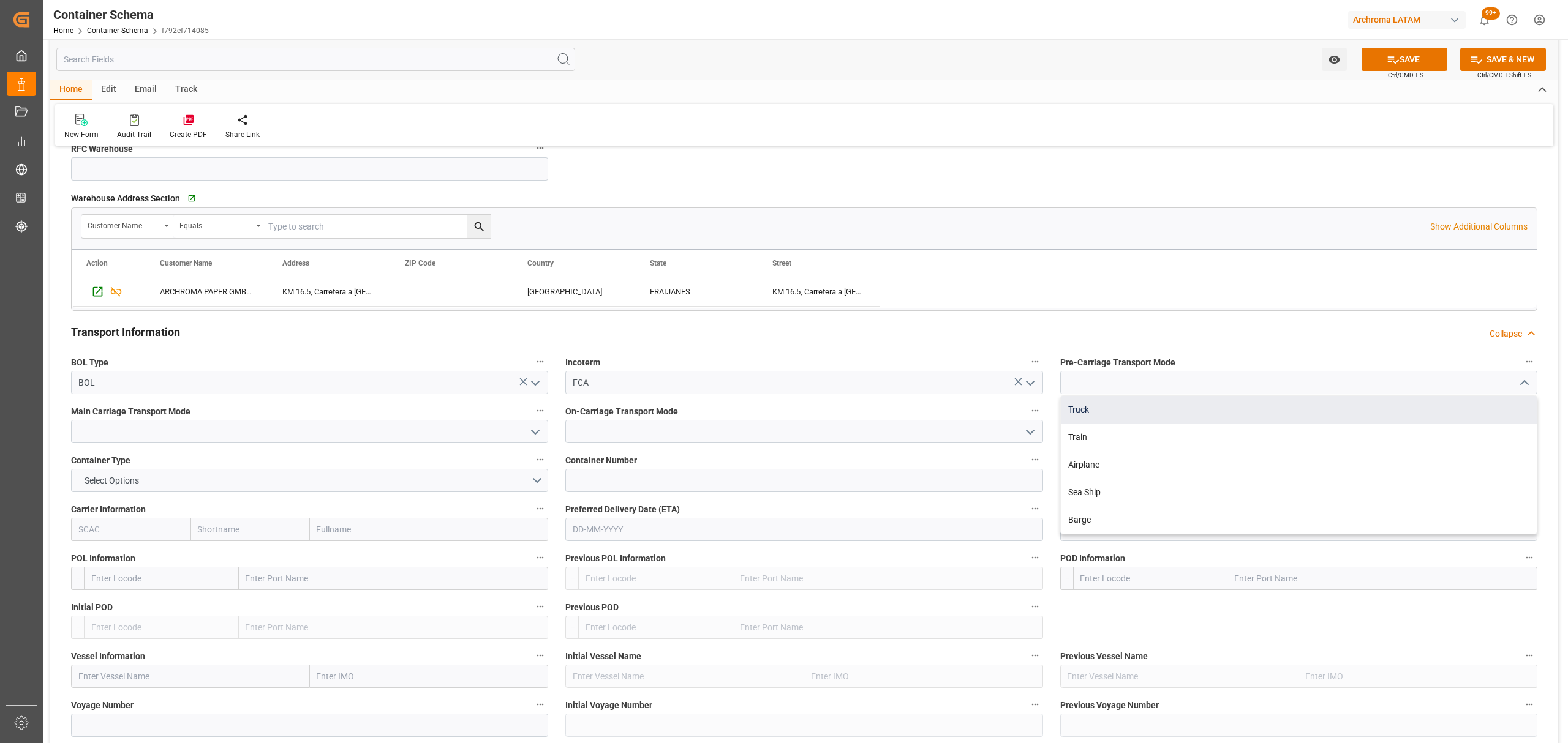
click at [1157, 417] on div "Truck" at bounding box center [1298, 410] width 476 height 28
type input "Truck"
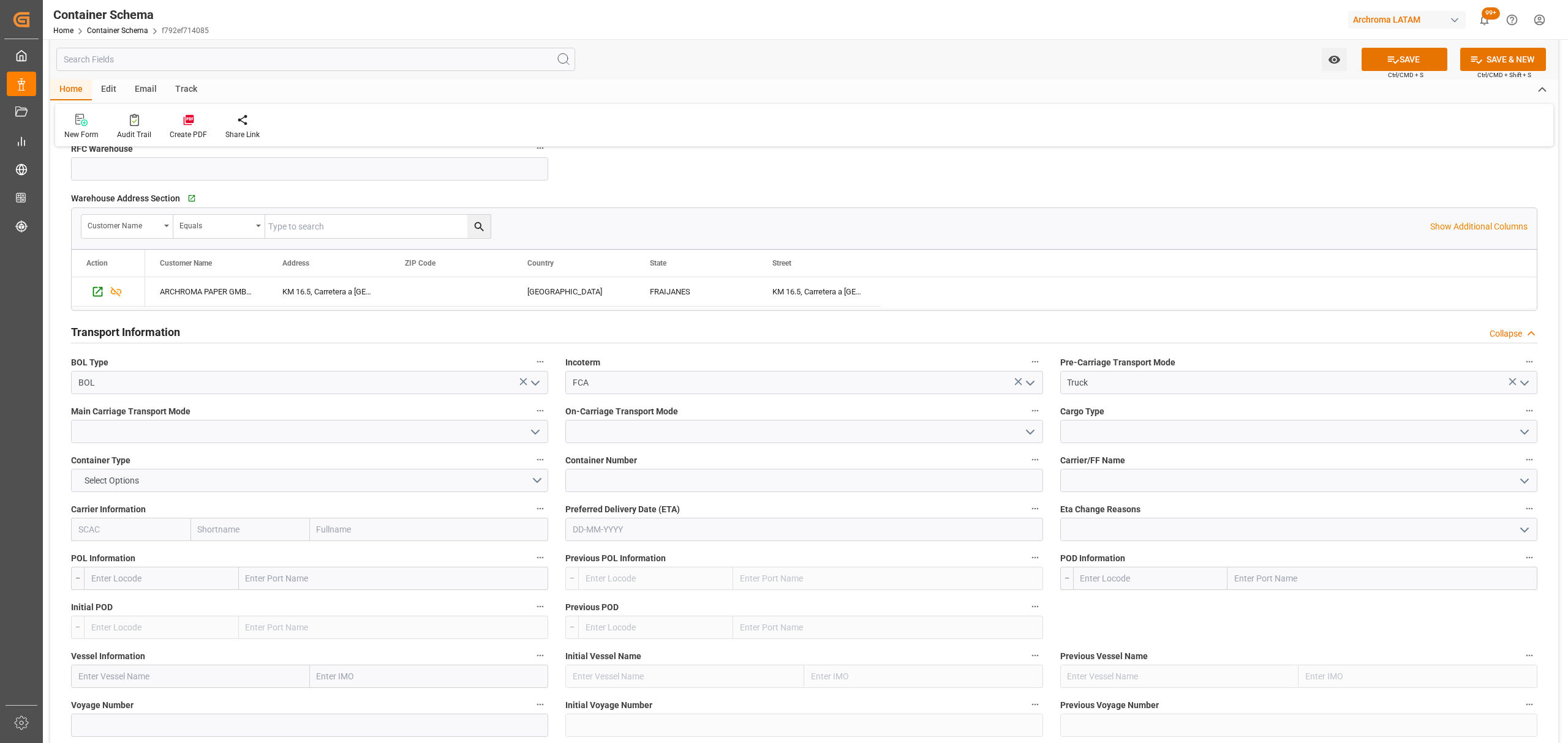
click at [537, 437] on icon "open menu" at bounding box center [535, 431] width 15 height 15
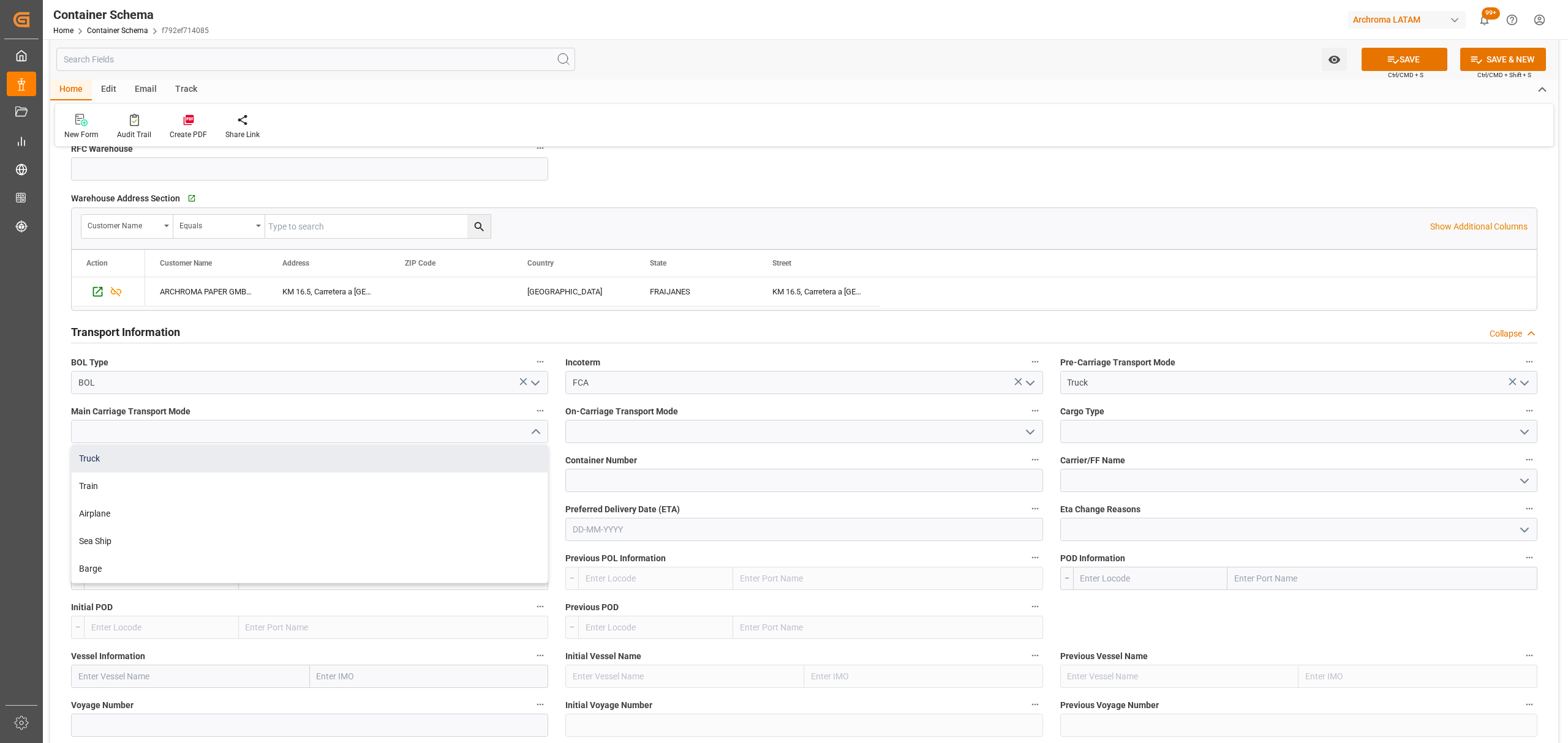
click at [186, 456] on div "Truck" at bounding box center [309, 459] width 476 height 28
type input "Truck"
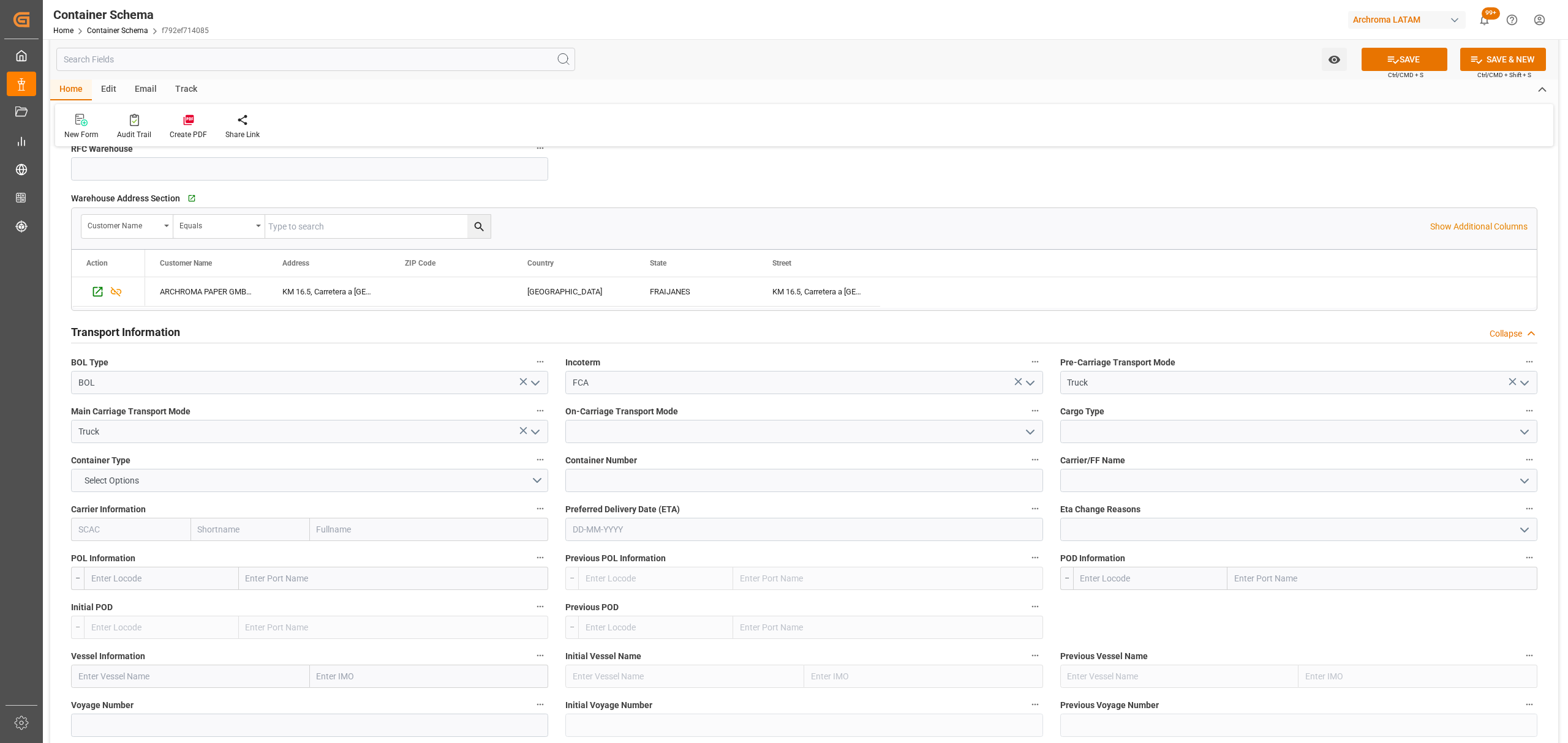
click at [1032, 434] on polyline "open menu" at bounding box center [1030, 432] width 8 height 4
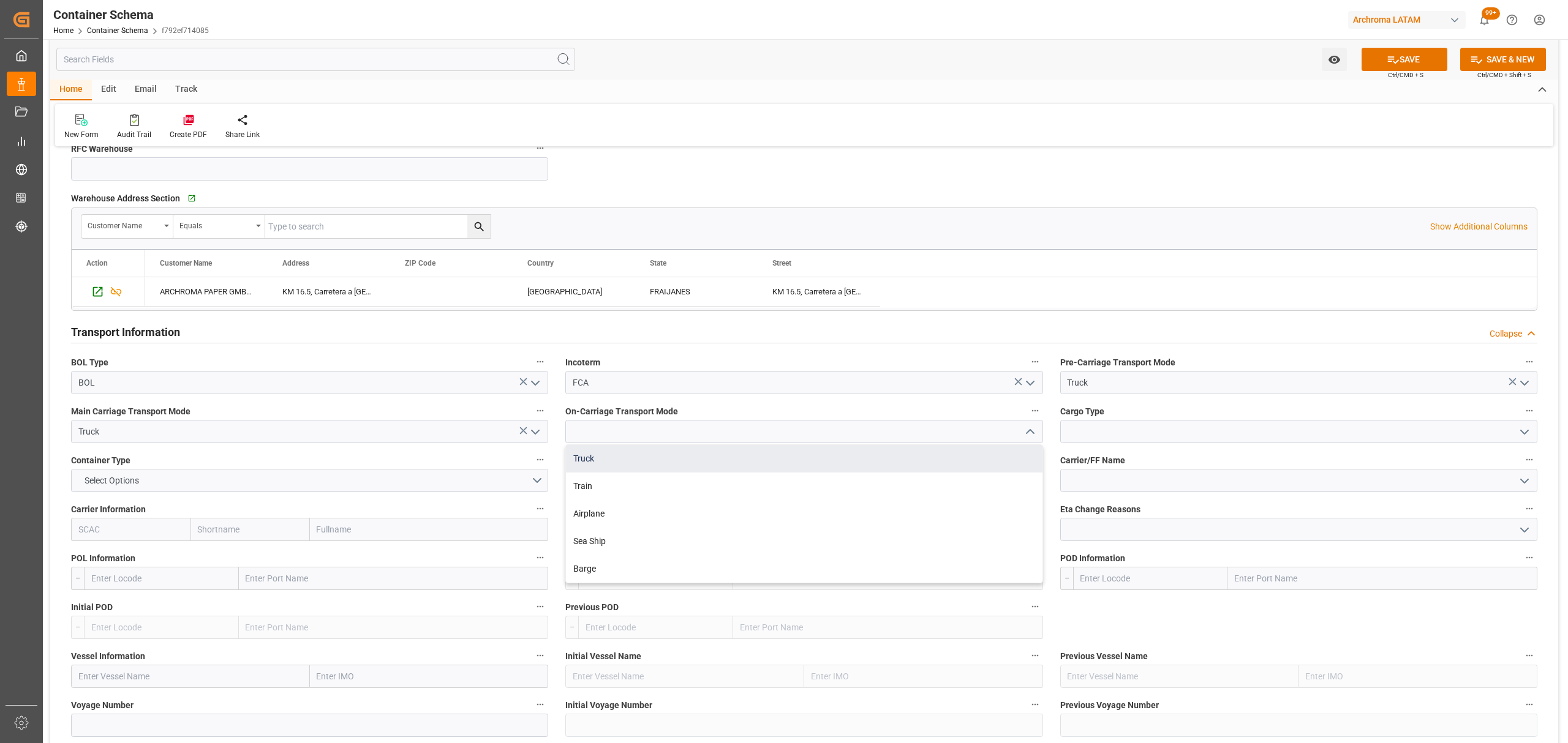
click at [821, 459] on div "Truck" at bounding box center [804, 459] width 476 height 28
type input "Truck"
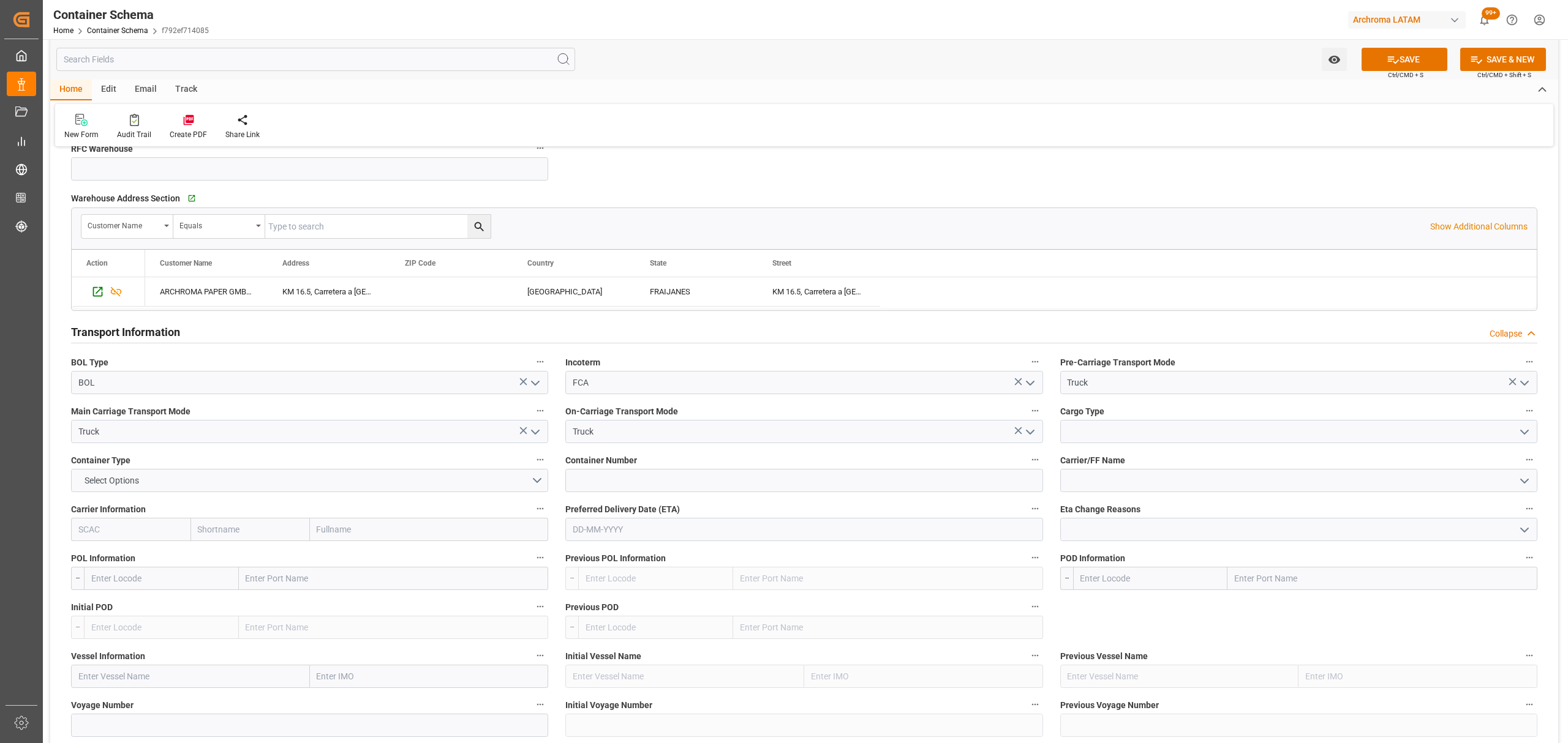
click at [1522, 432] on icon "open menu" at bounding box center [1524, 431] width 15 height 15
click at [1160, 510] on div "FTL" at bounding box center [1298, 514] width 476 height 28
click at [1529, 431] on icon "open menu" at bounding box center [1524, 431] width 15 height 15
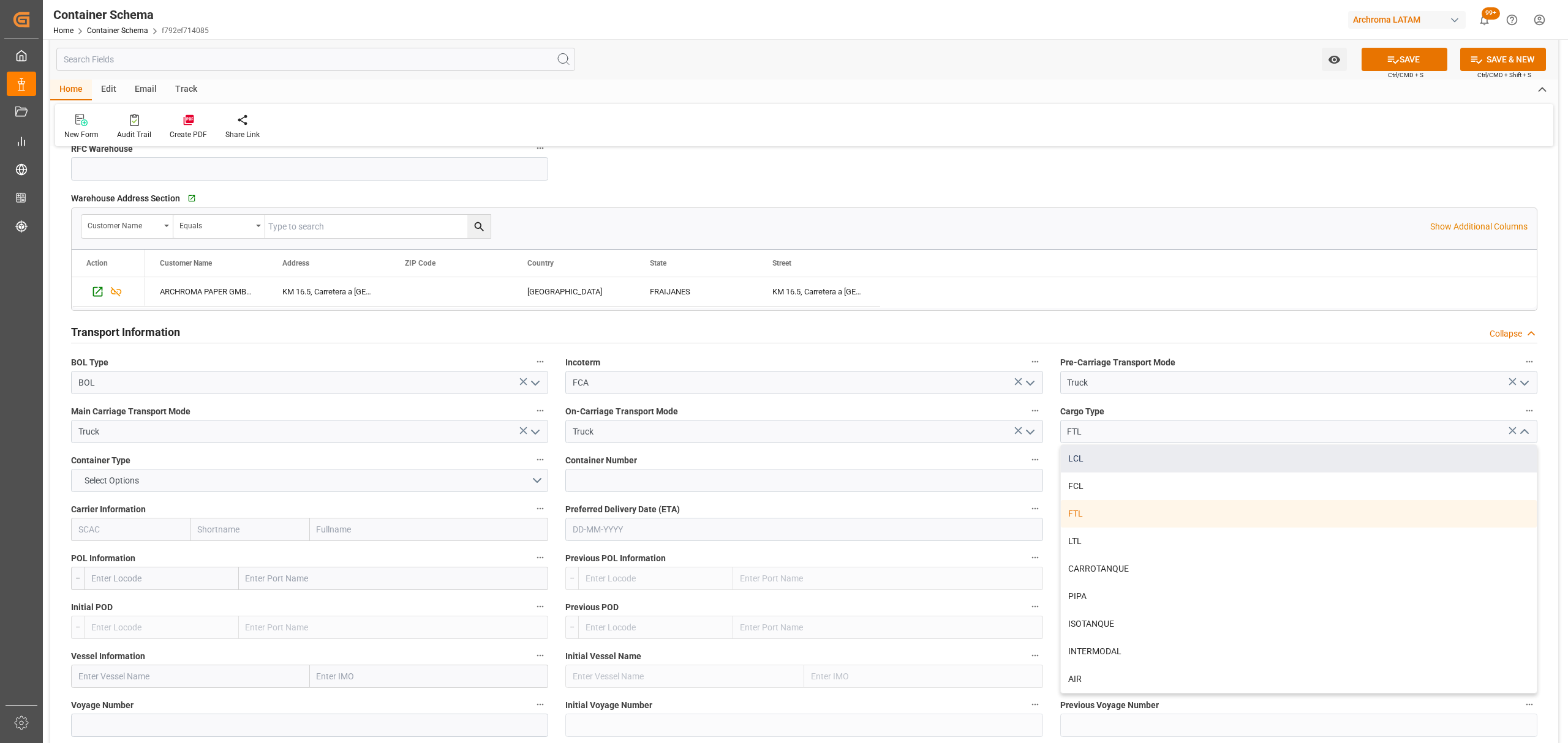
click at [1193, 464] on div "LCL" at bounding box center [1298, 459] width 476 height 28
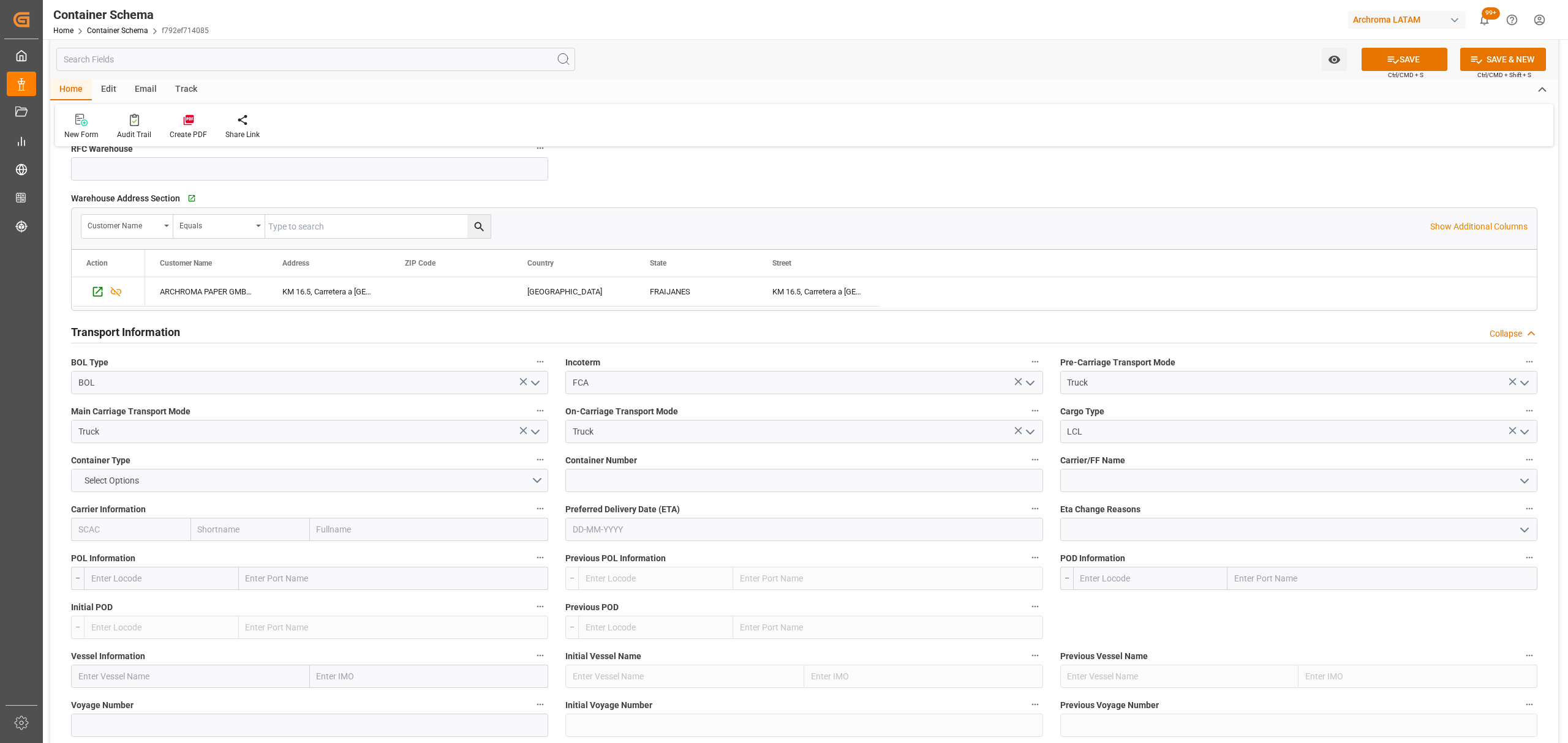
click at [1524, 434] on polyline "open menu" at bounding box center [1525, 432] width 8 height 4
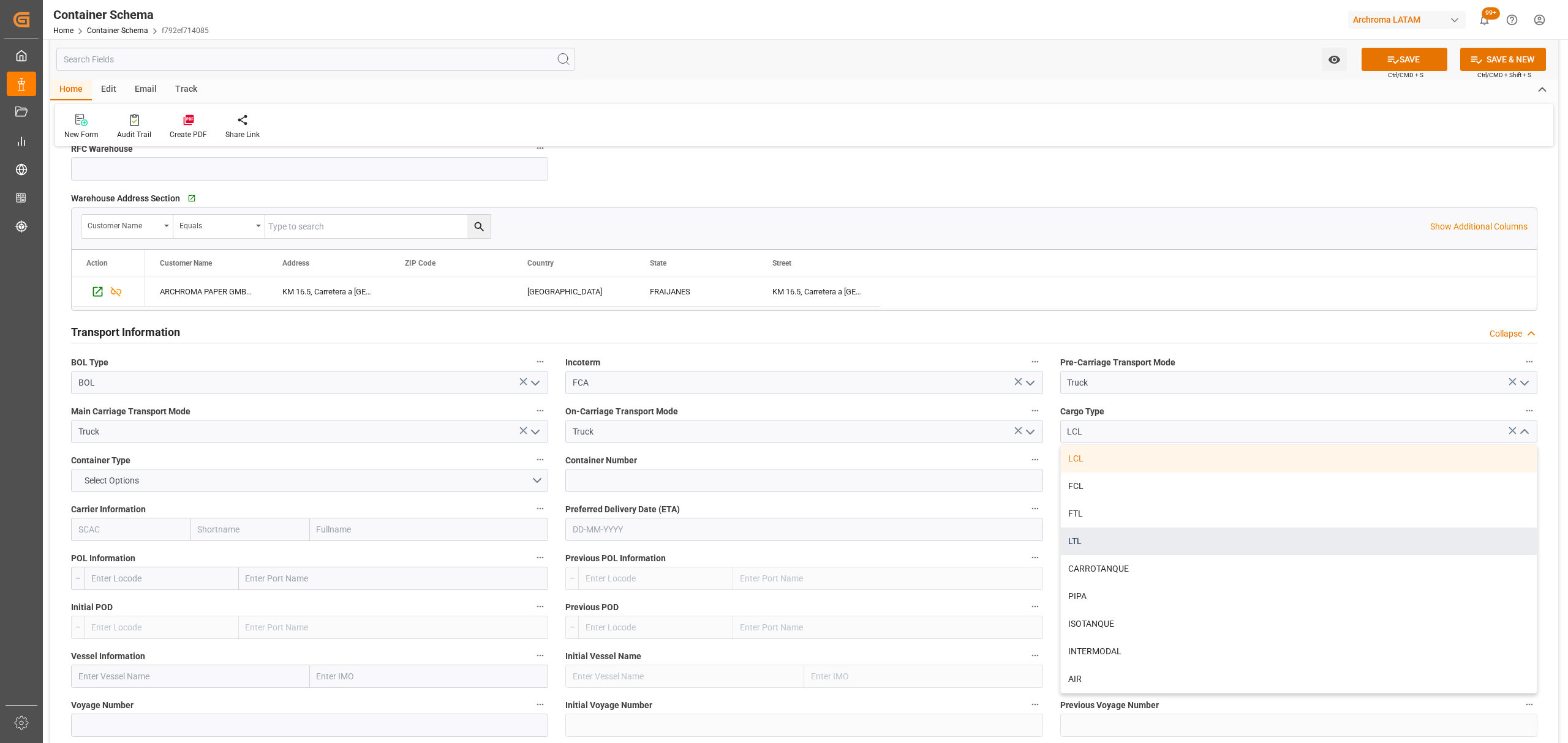
click at [1091, 543] on div "LTL" at bounding box center [1298, 542] width 476 height 28
type input "LTL"
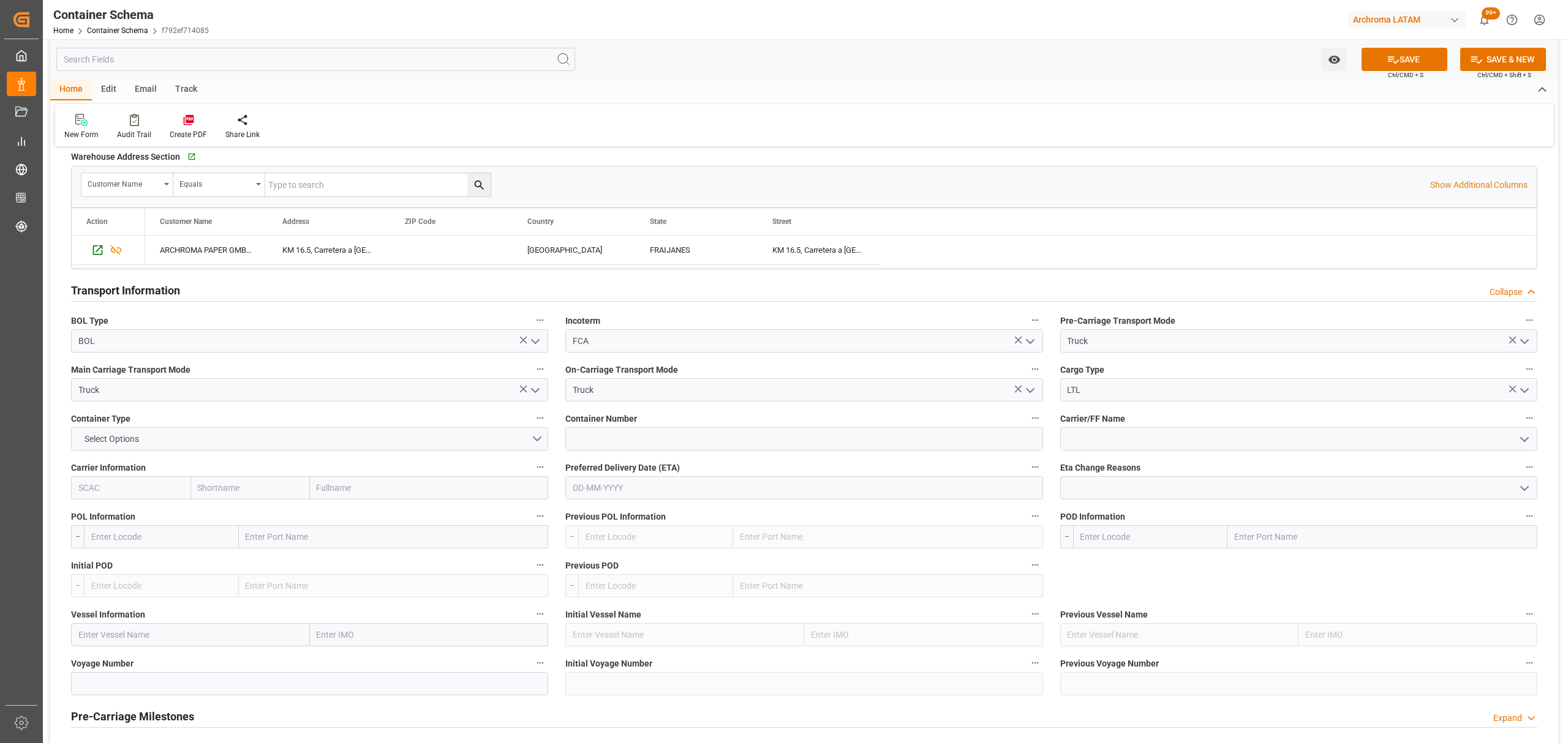
scroll to position [980, 0]
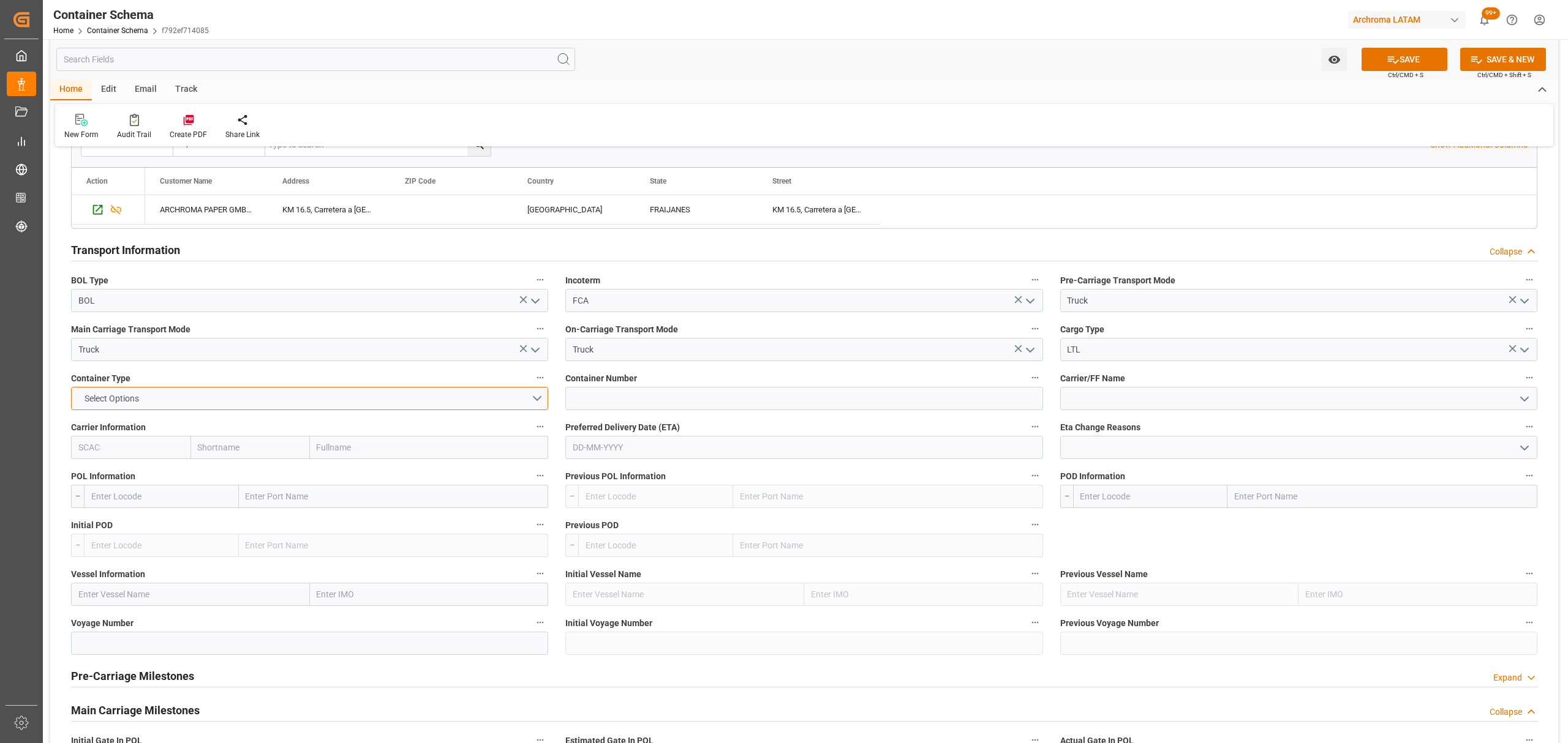
click at [393, 390] on button "Select Options" at bounding box center [309, 398] width 477 height 23
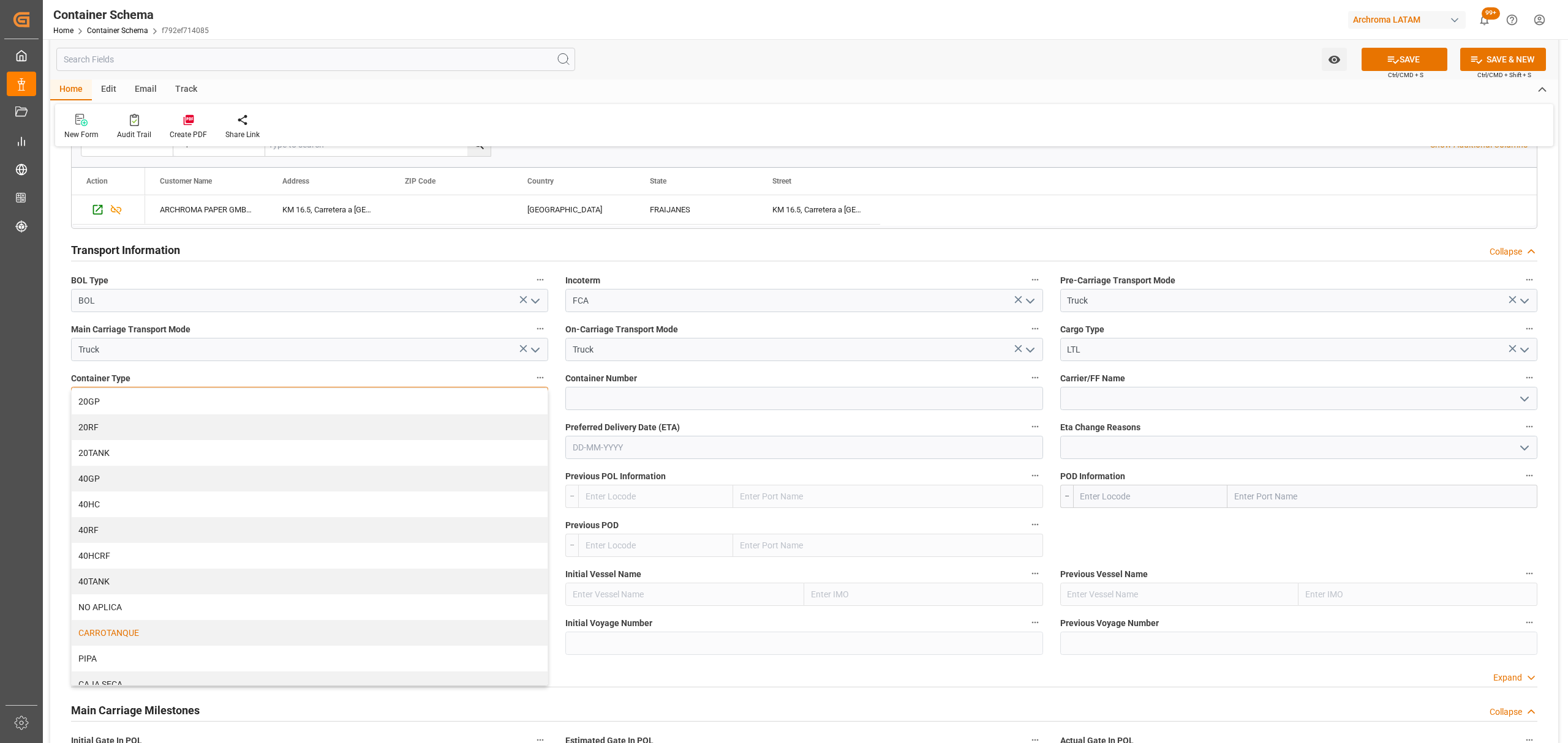
scroll to position [13, 0]
drag, startPoint x: 125, startPoint y: 594, endPoint x: 138, endPoint y: 584, distance: 16.4
click at [125, 593] on div "NO APLICA" at bounding box center [309, 595] width 476 height 26
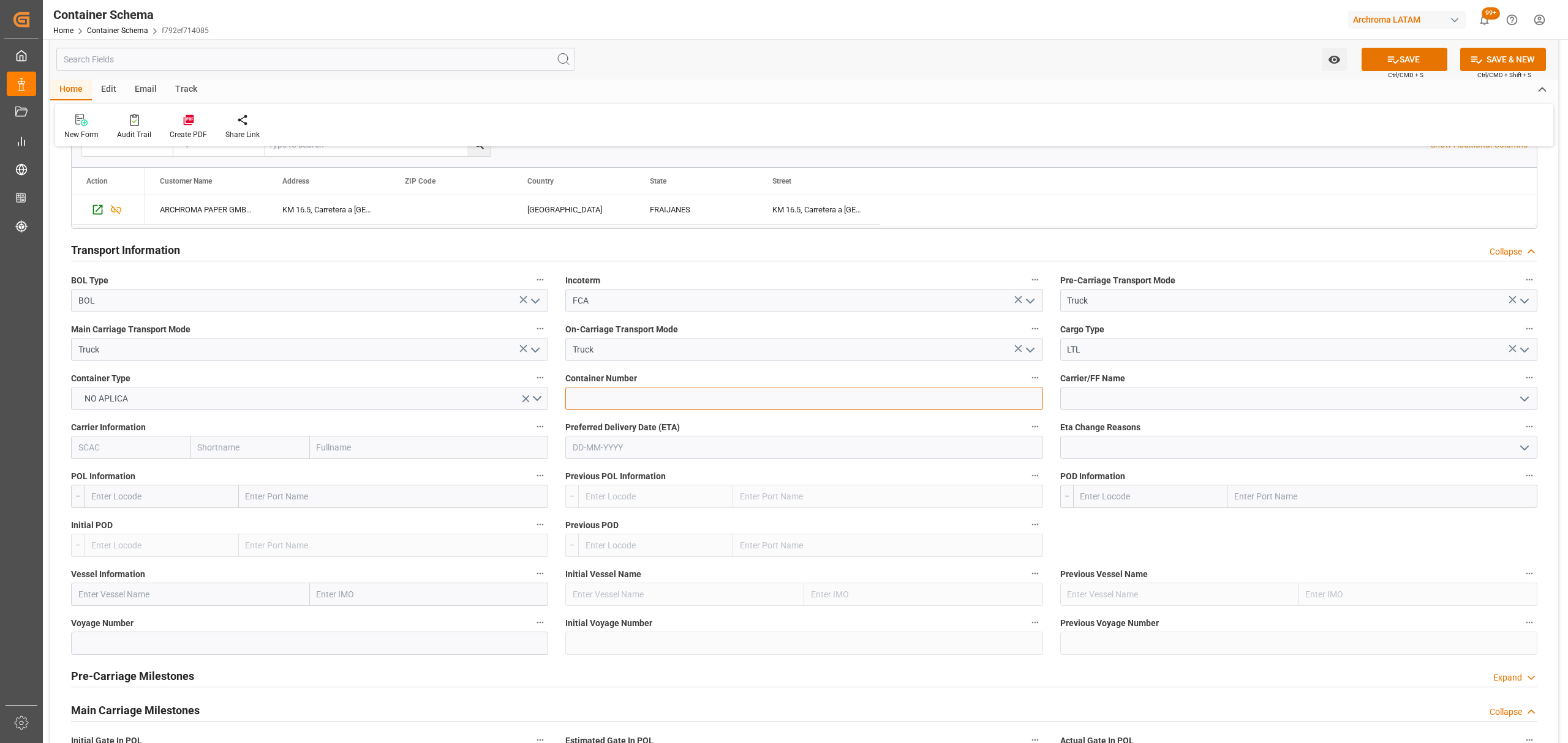
click at [647, 401] on input at bounding box center [804, 398] width 477 height 23
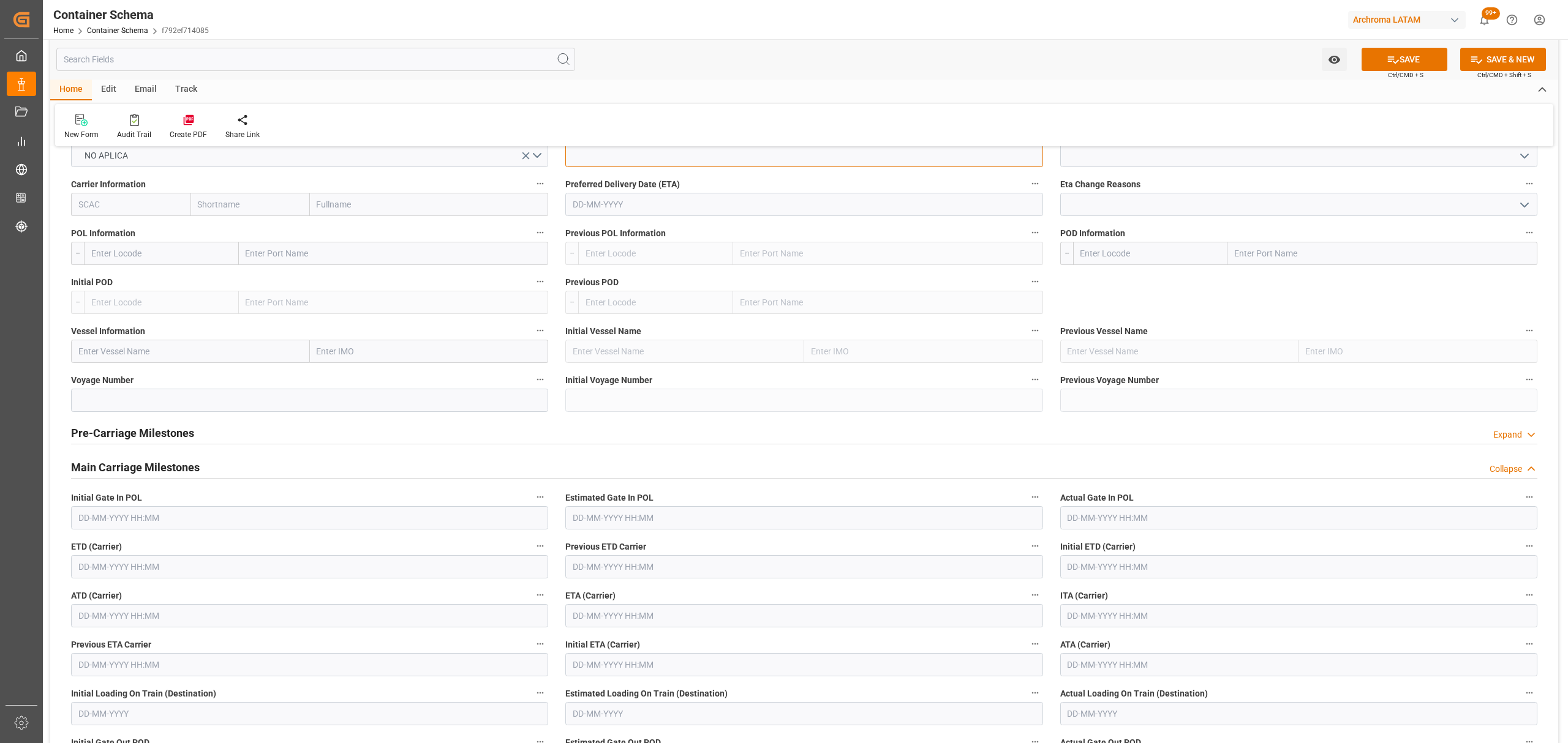
scroll to position [1225, 0]
click at [103, 573] on input "text" at bounding box center [309, 565] width 477 height 23
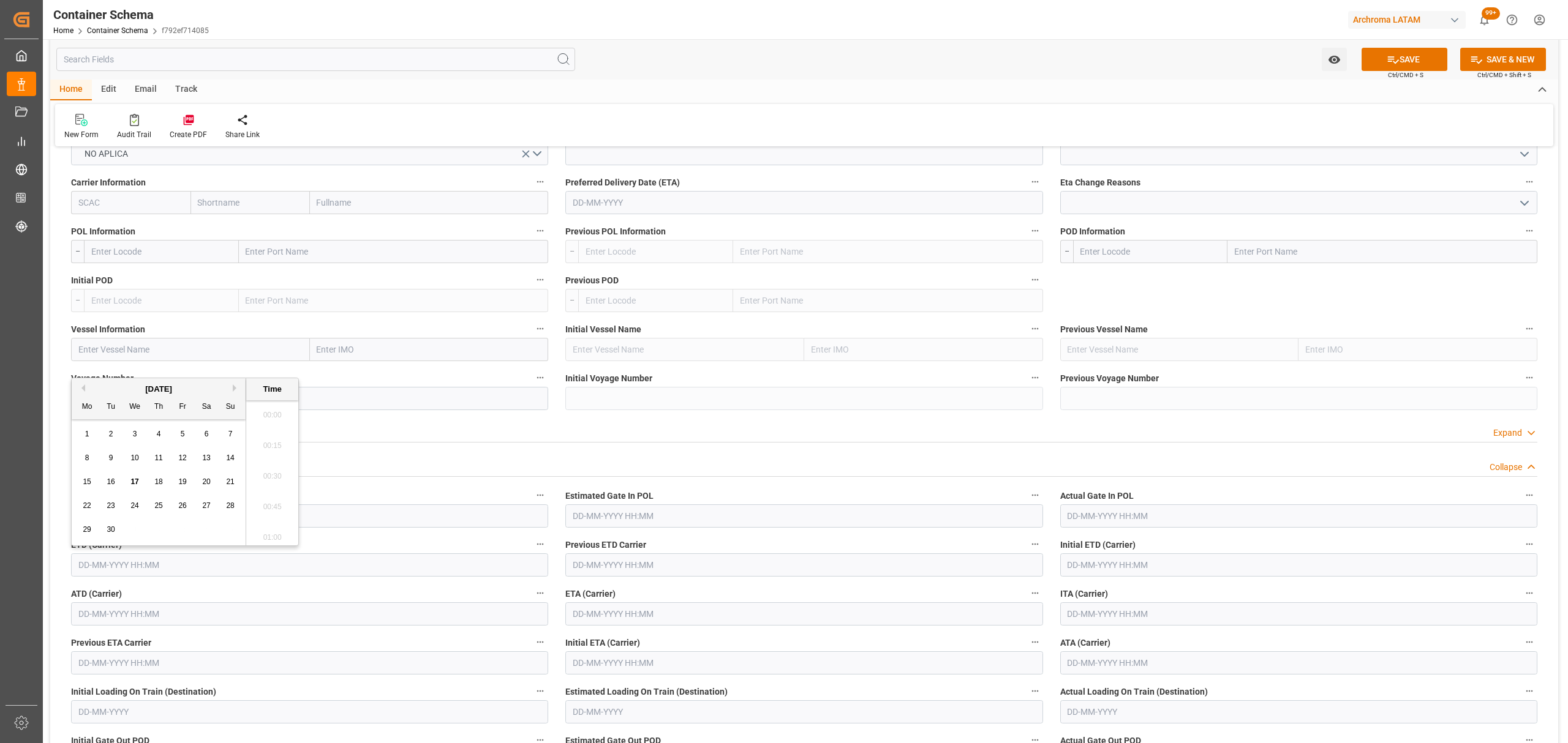
scroll to position [1779, 0]
click at [135, 481] on span "17" at bounding box center [135, 482] width 8 height 9
type input "[DATE] 00:00"
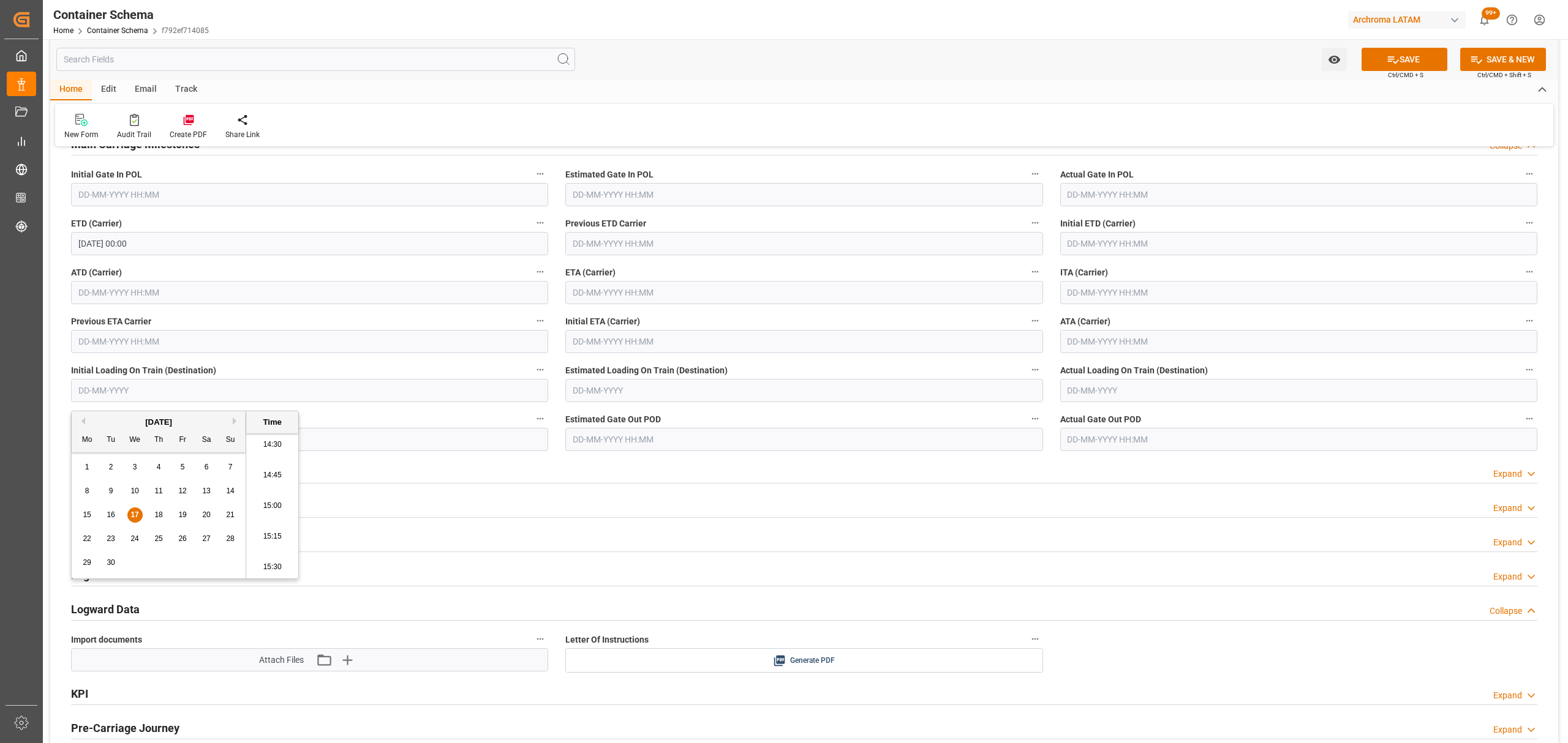
scroll to position [1632, 0]
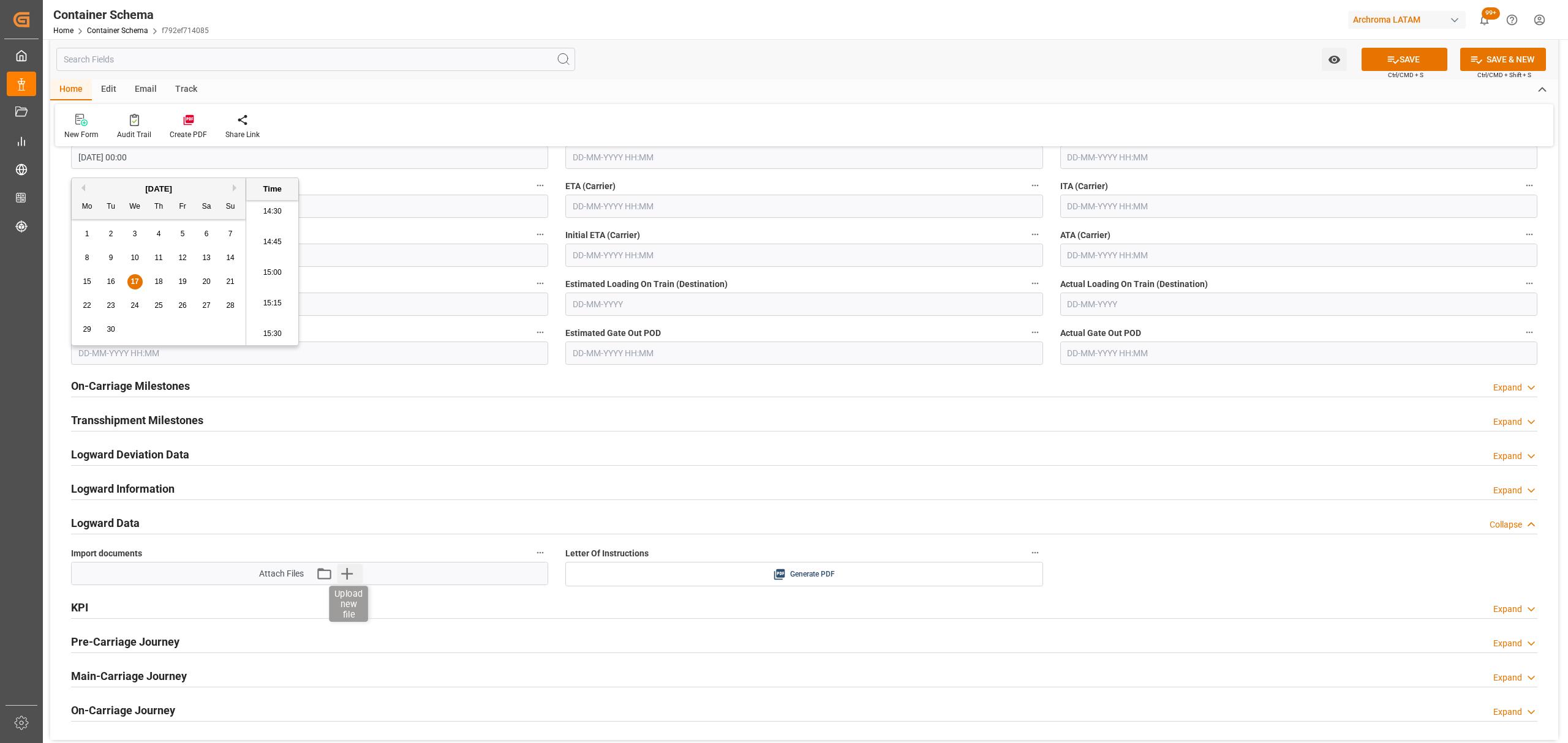
click at [342, 577] on icon "button" at bounding box center [347, 574] width 12 height 12
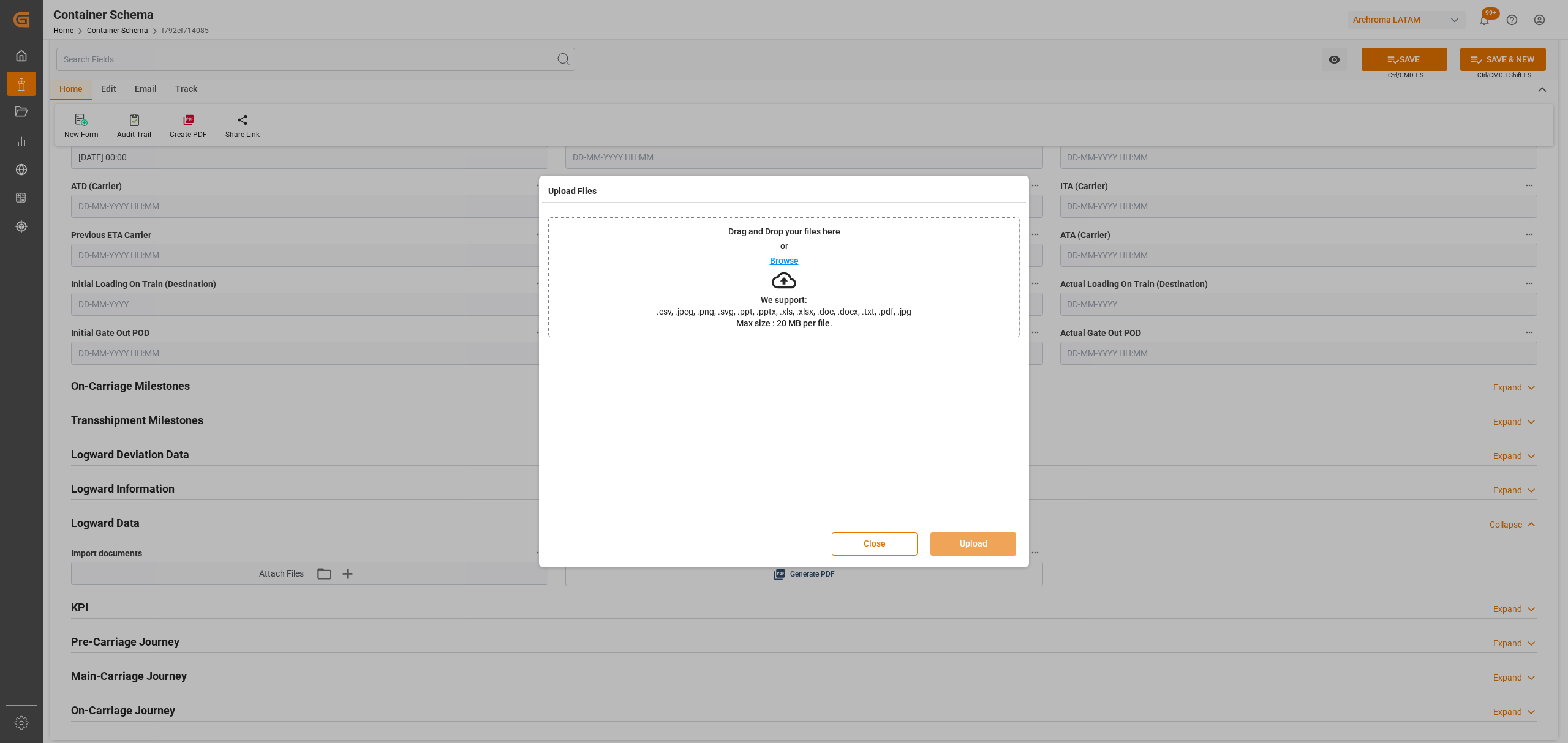
click at [780, 264] on p "Browse" at bounding box center [784, 261] width 29 height 9
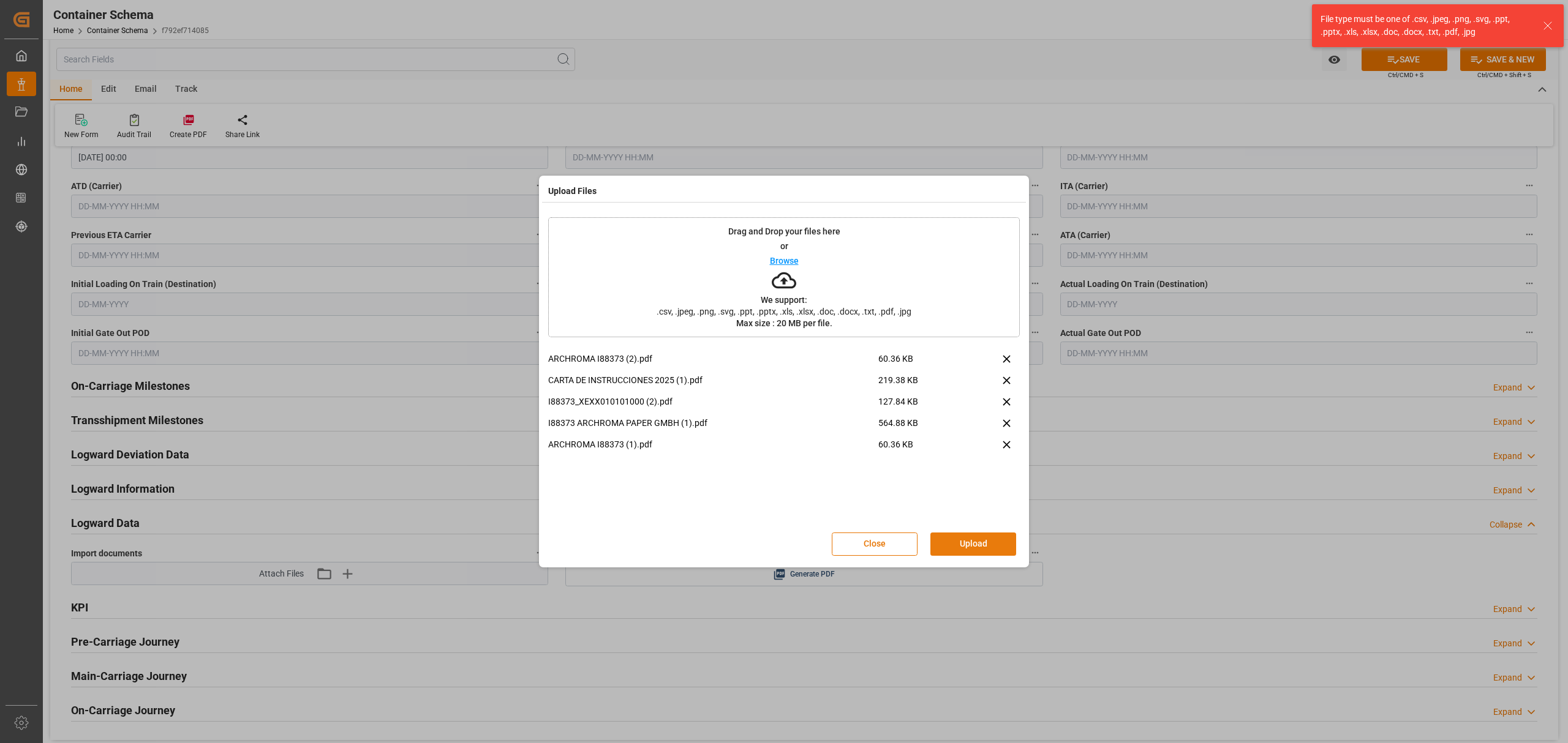
click at [988, 544] on button "Upload" at bounding box center [973, 544] width 86 height 23
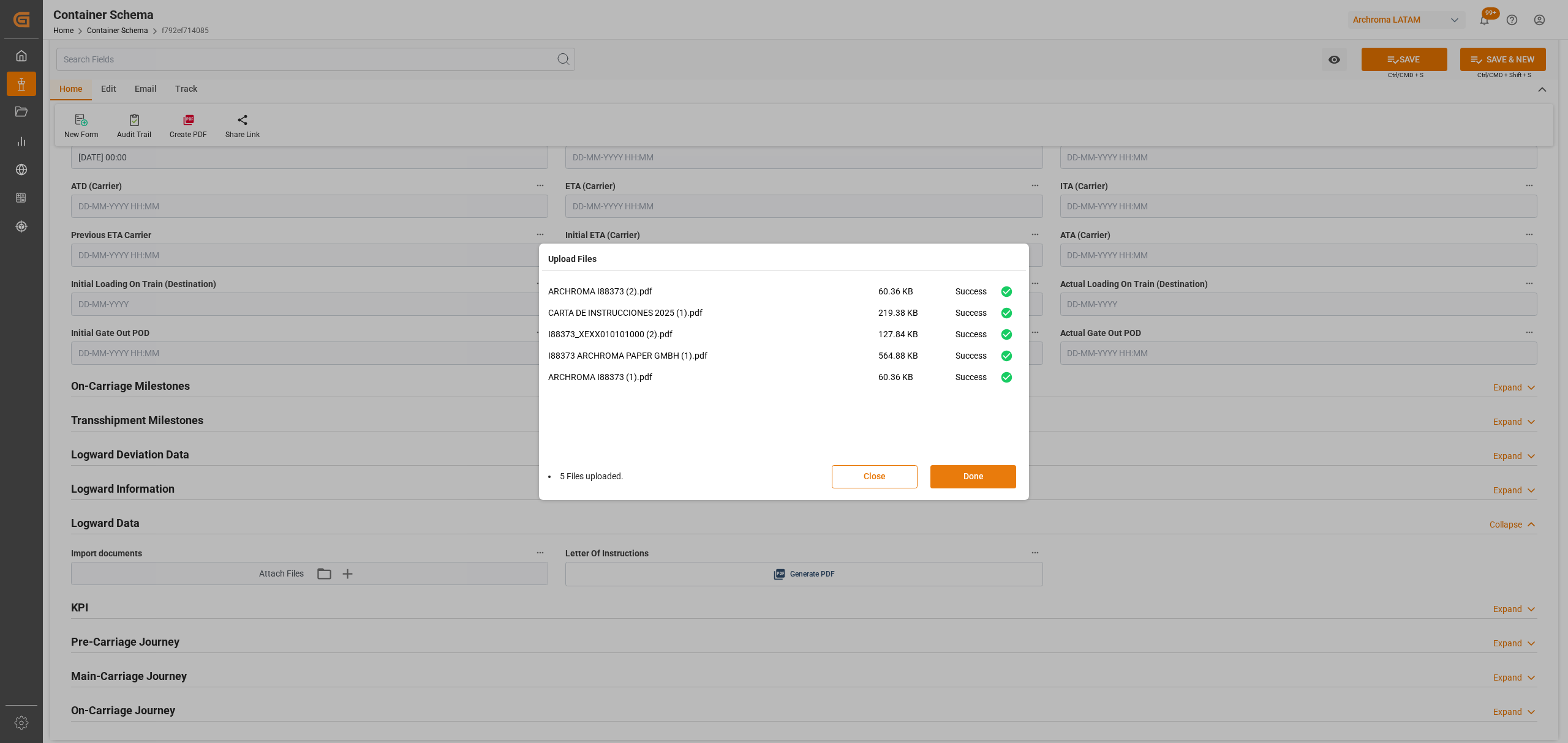
drag, startPoint x: 985, startPoint y: 471, endPoint x: 981, endPoint y: 460, distance: 11.7
click at [985, 470] on button "Done" at bounding box center [973, 477] width 86 height 23
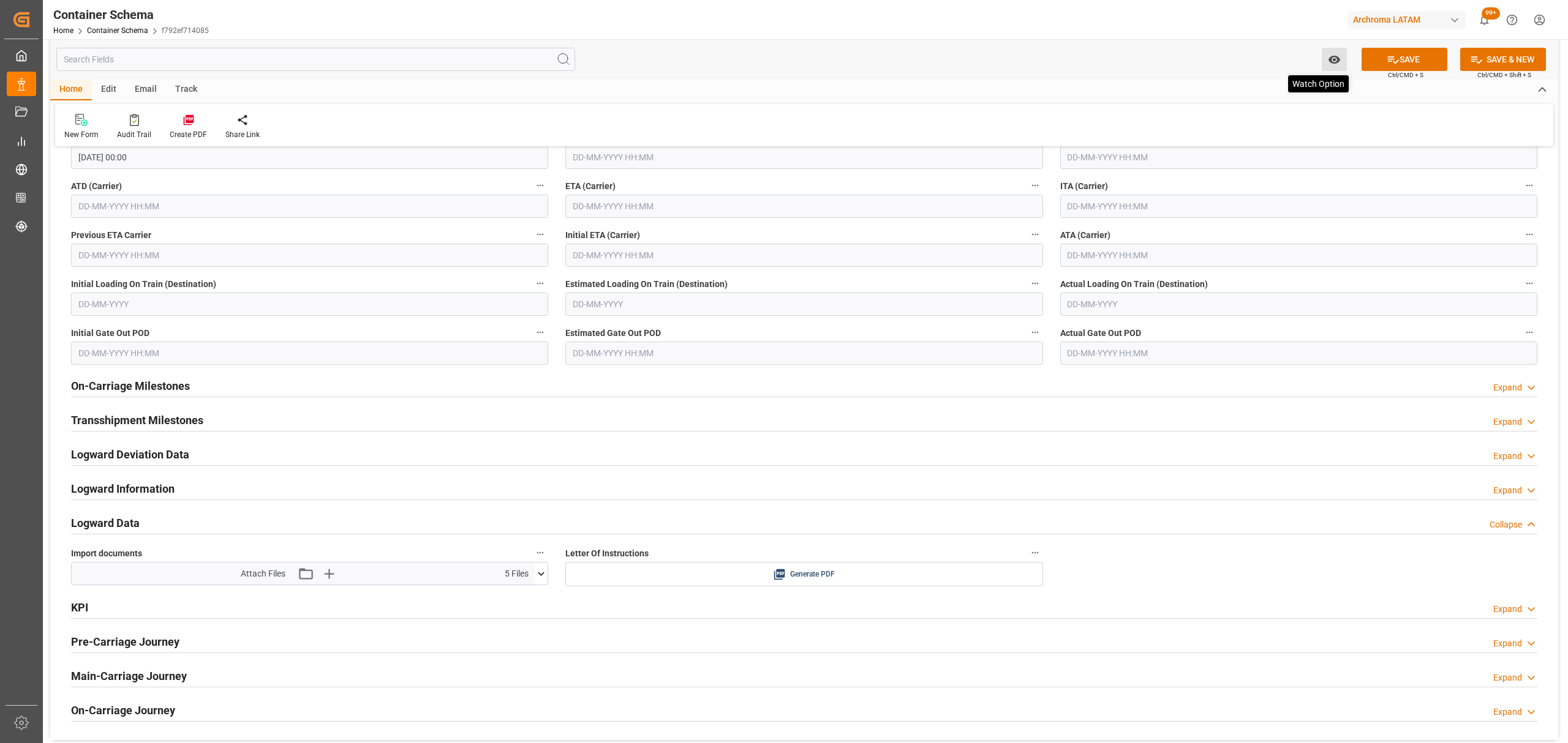
drag, startPoint x: 1431, startPoint y: 54, endPoint x: 1323, endPoint y: 55, distance: 108.0
click at [1431, 54] on button "SAVE" at bounding box center [1404, 60] width 86 height 23
click at [1324, 54] on button "Watch Option" at bounding box center [1334, 60] width 25 height 23
click at [1279, 81] on span "Start Watching" at bounding box center [1283, 87] width 111 height 13
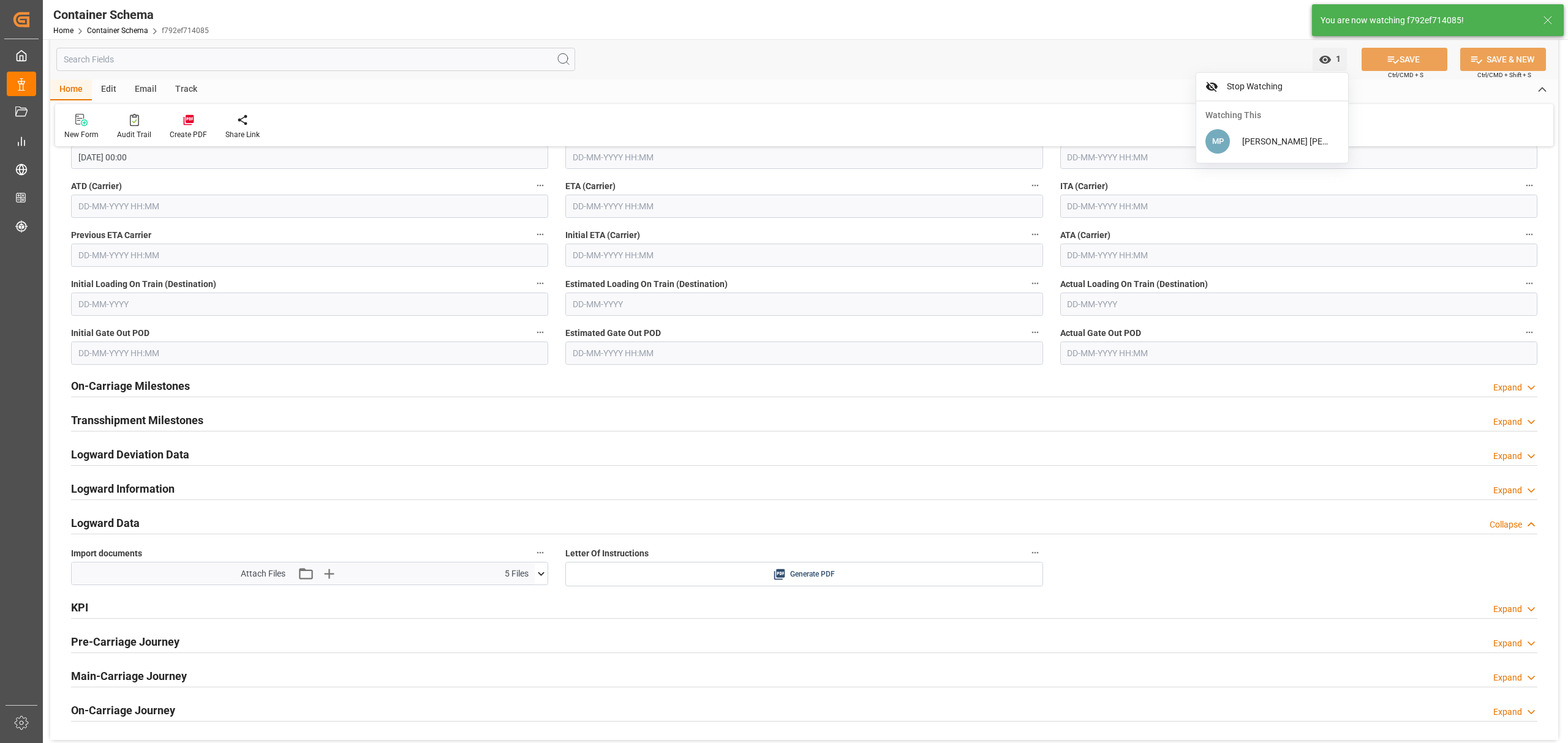
click at [141, 89] on div "Email" at bounding box center [145, 90] width 40 height 21
click at [84, 124] on icon at bounding box center [83, 121] width 16 height 9
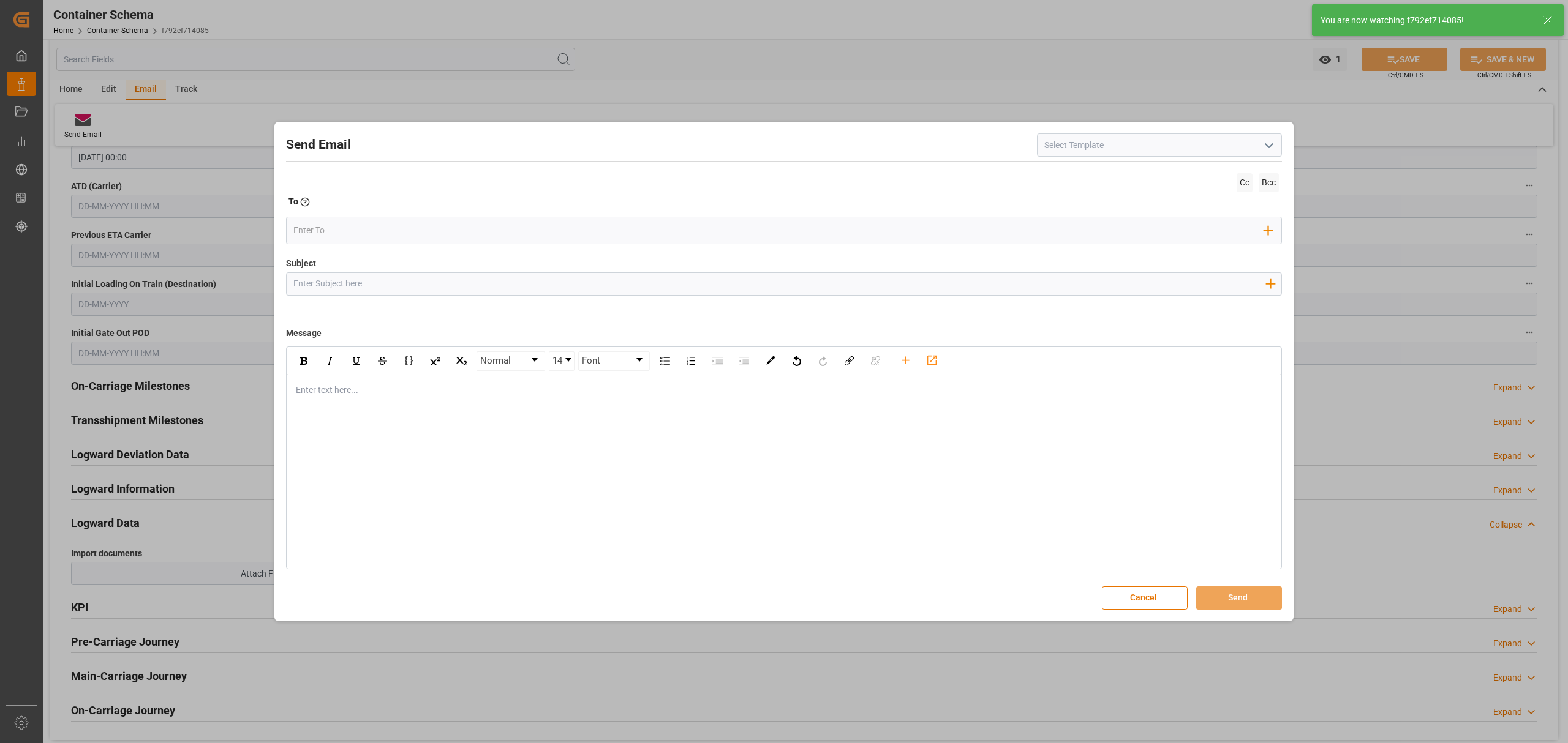
click at [1262, 142] on icon "open menu" at bounding box center [1269, 145] width 15 height 15
type input "Document Sent"
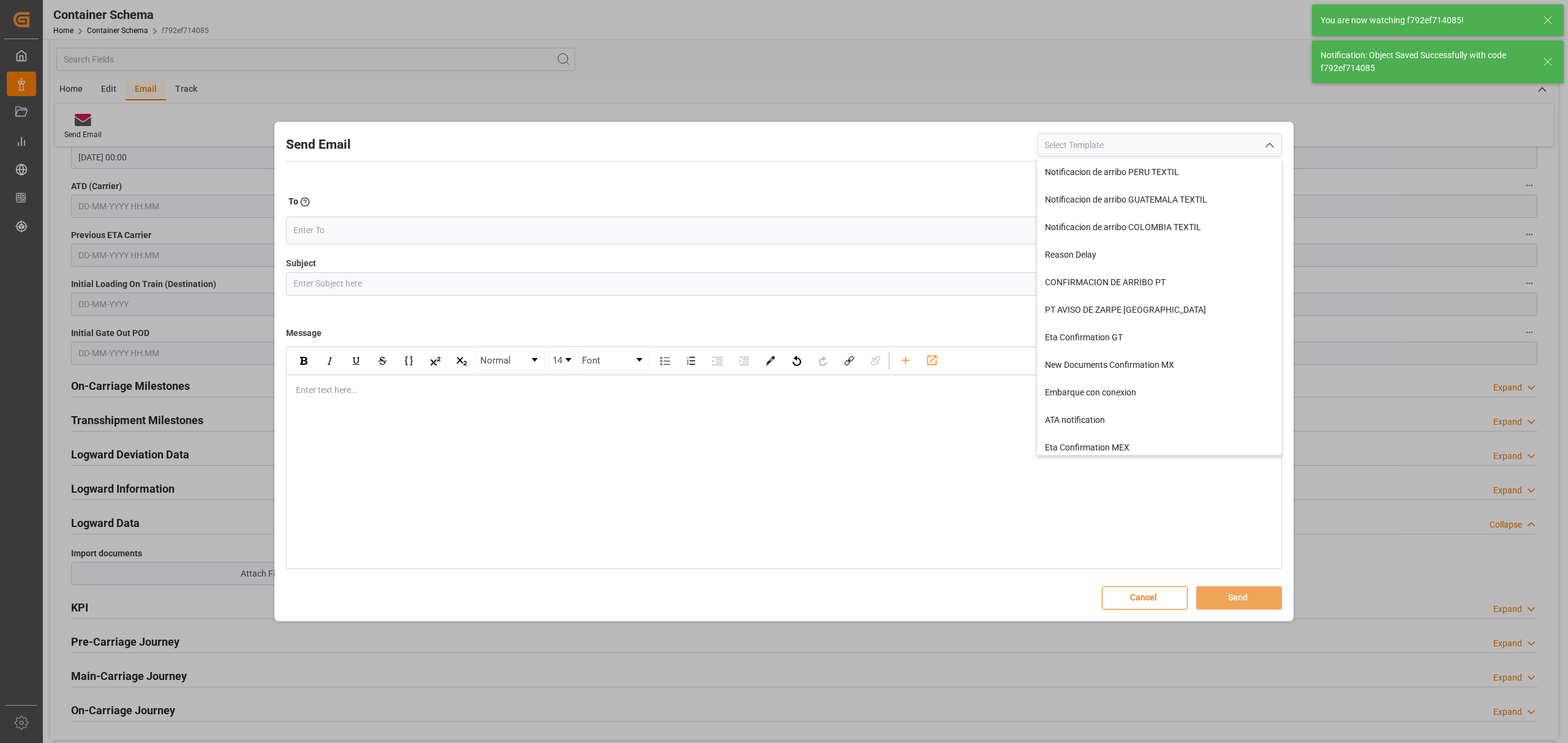
type input "TEXTIL"
click at [1274, 141] on icon "close menu" at bounding box center [1269, 145] width 15 height 15
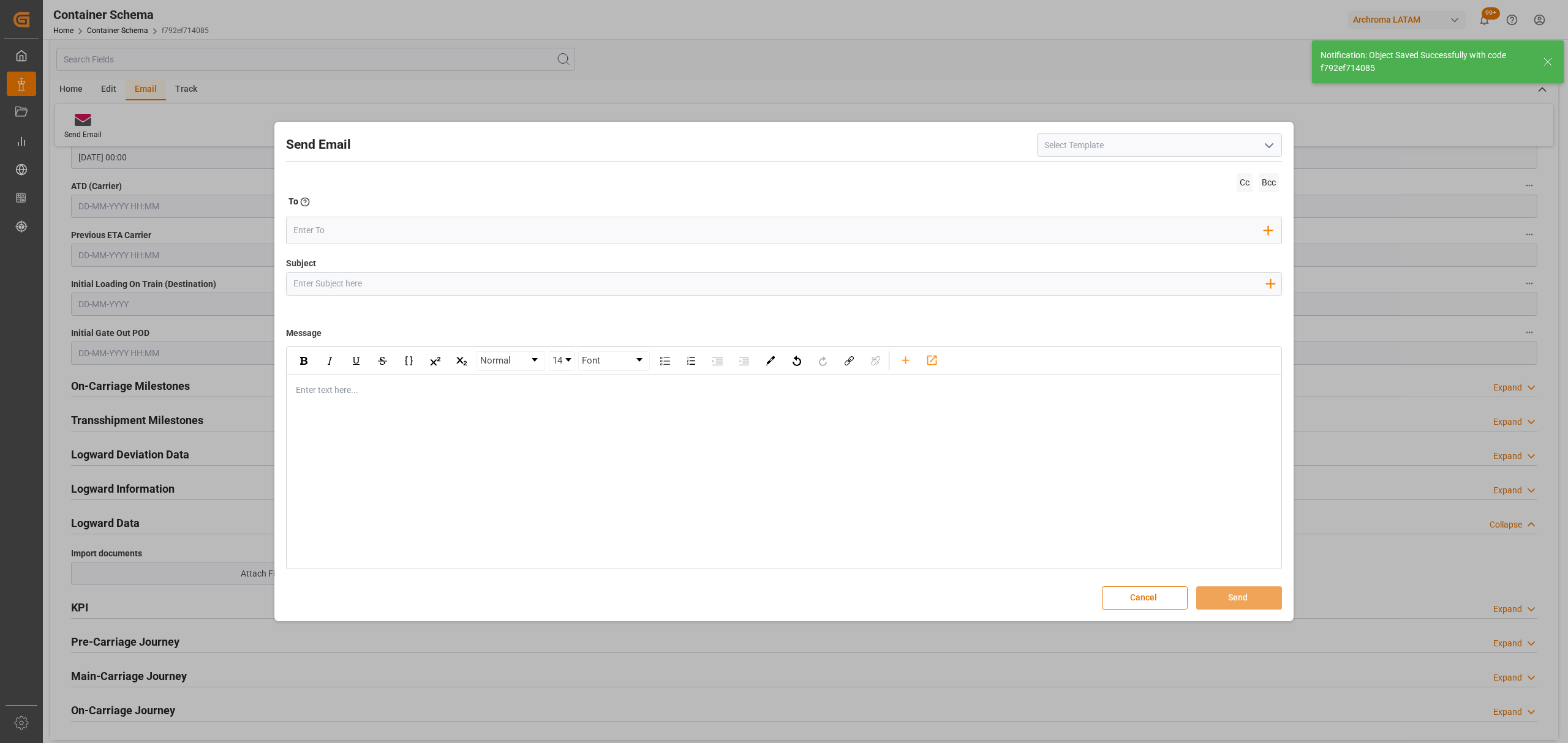
click at [1274, 141] on icon "open menu" at bounding box center [1269, 145] width 15 height 15
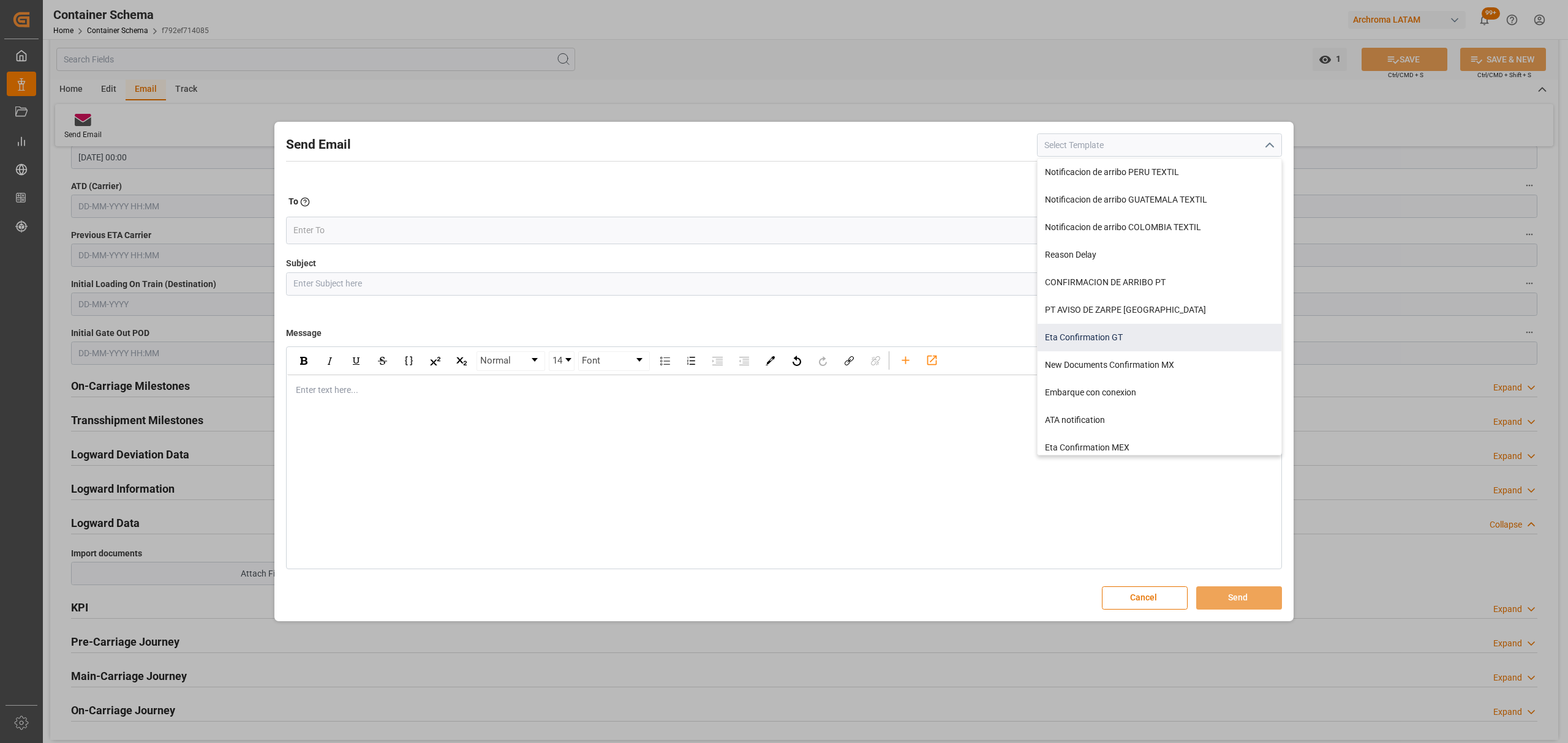
click at [1152, 333] on div "Eta Confirmation GT" at bounding box center [1159, 338] width 244 height 28
type input "Eta Confirmation GT"
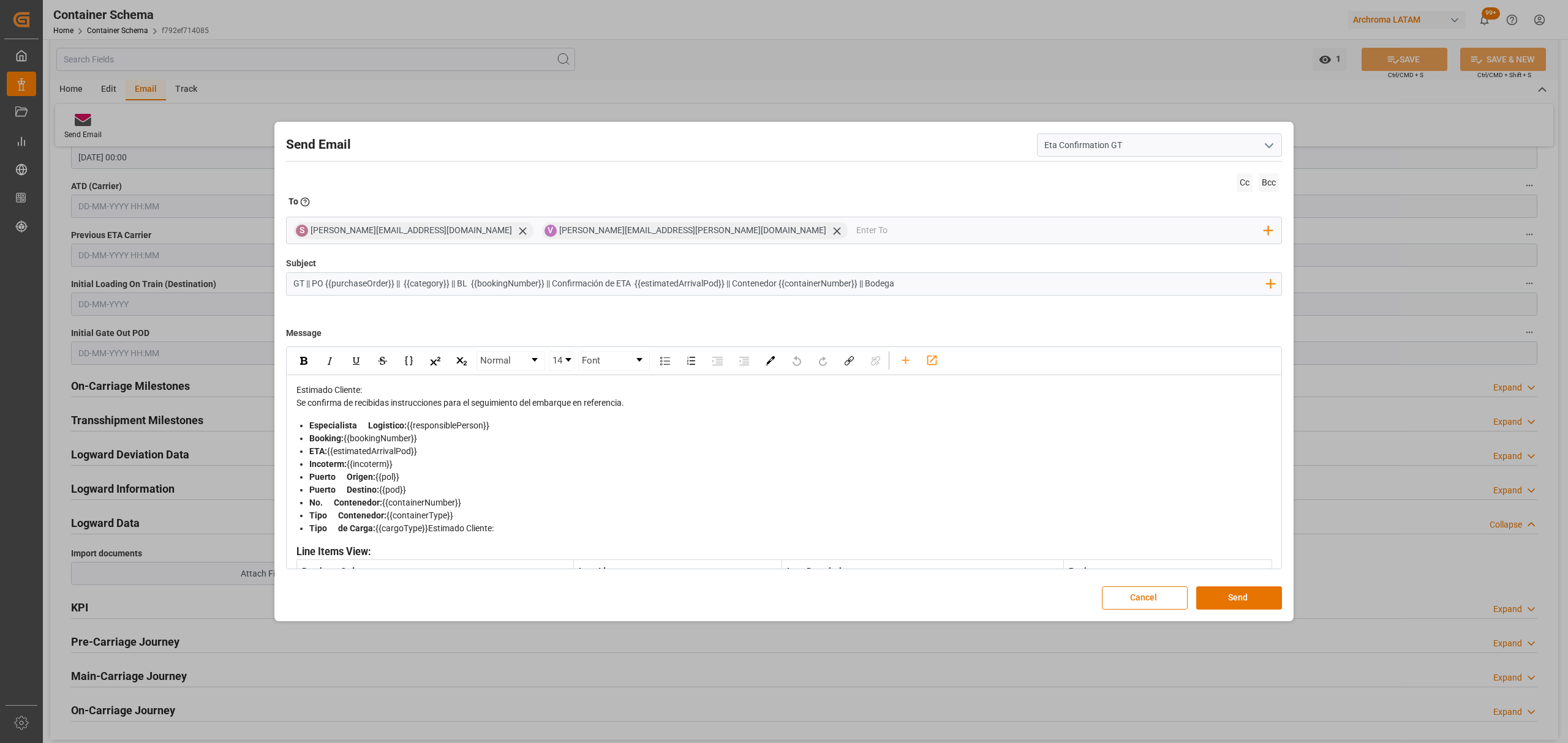
click at [943, 278] on input "GT || PO {{purchaseOrder}} || {{category}} || BL {{bookingNumber}} || Confirmac…" at bounding box center [779, 284] width 985 height 22
click at [981, 278] on input "GT || PO {{purchaseOrder}} || {{category}} || BL {{bookingNumber}} || Confirmac…" at bounding box center [779, 284] width 985 height 22
click at [713, 305] on div "Subject GT || PO {{purchaseOrder}} || {{category}} || BL {{bookingNumber}} || C…" at bounding box center [784, 288] width 996 height 61
drag, startPoint x: 863, startPoint y: 285, endPoint x: 736, endPoint y: 281, distance: 127.1
click at [736, 281] on input "GT || PO {{purchaseOrder}} || {{category}} || BL {{bookingNumber}} || Confirmac…" at bounding box center [779, 284] width 985 height 22
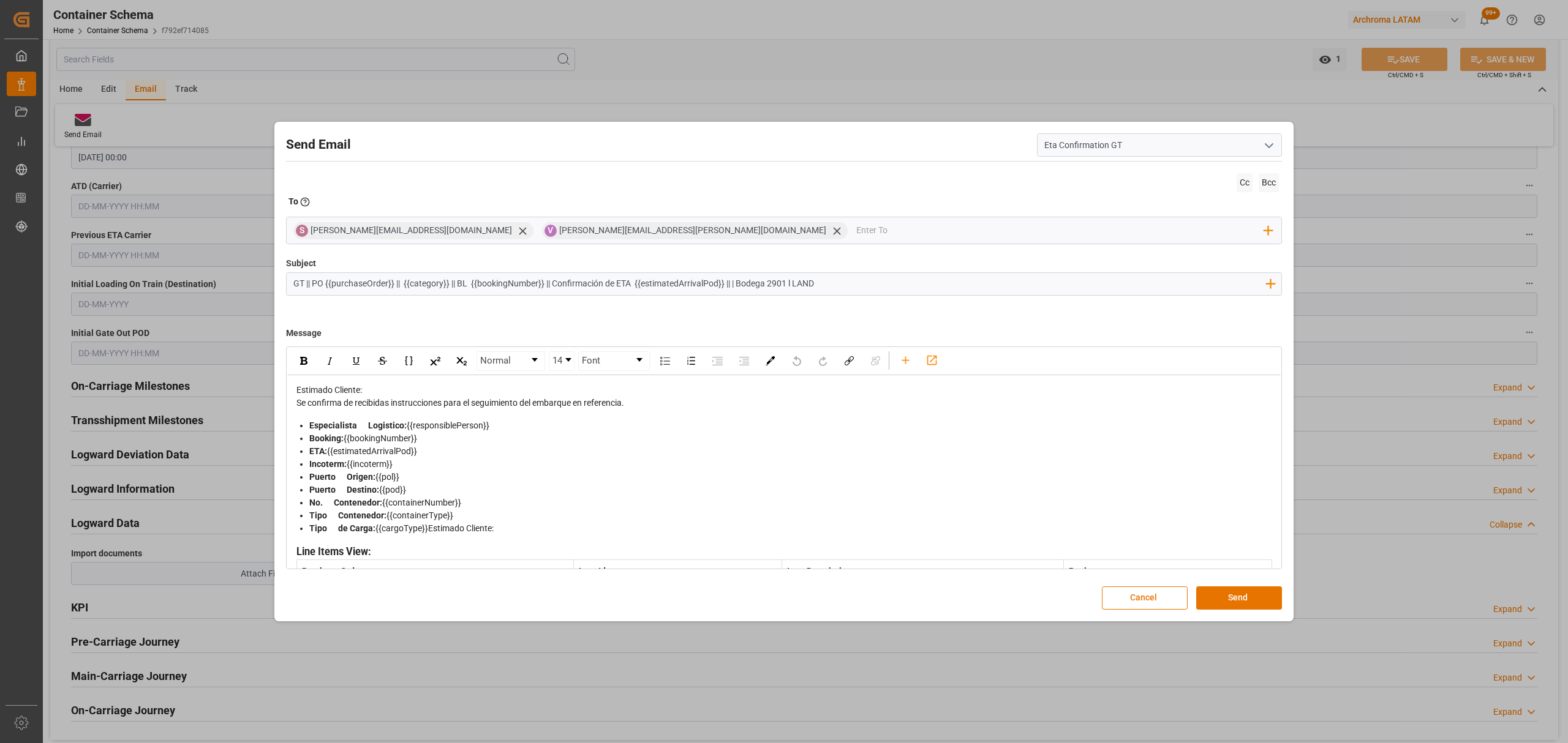
drag, startPoint x: 544, startPoint y: 285, endPoint x: 458, endPoint y: 285, distance: 86.0
click at [458, 285] on input "GT || PO {{purchaseOrder}} || {{category}} || BL {{bookingNumber}} || Confirmac…" at bounding box center [779, 284] width 985 height 22
type input "GT || PO {{purchaseOrder}} || {{category}} || Confirmación de ETA {{estimatedAr…"
click at [502, 392] on div "Estimado Cliente: Se confirma de recibidas instrucciones para el seguimiento de…" at bounding box center [784, 512] width 975 height 257
click at [488, 384] on div "Estimado Cliente:" at bounding box center [784, 390] width 975 height 13
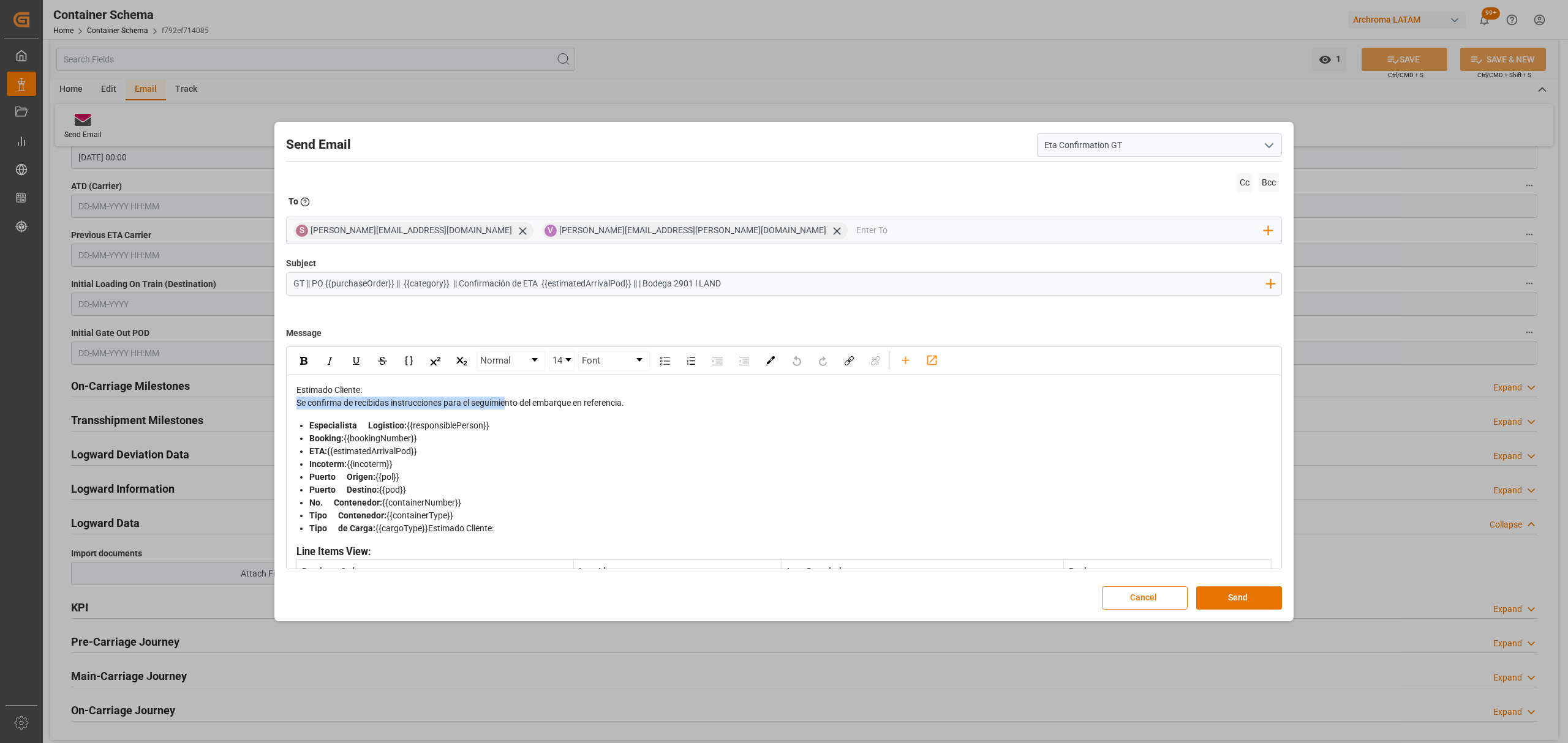
click at [399, 390] on div "Estimado Cliente:" at bounding box center [784, 390] width 975 height 13
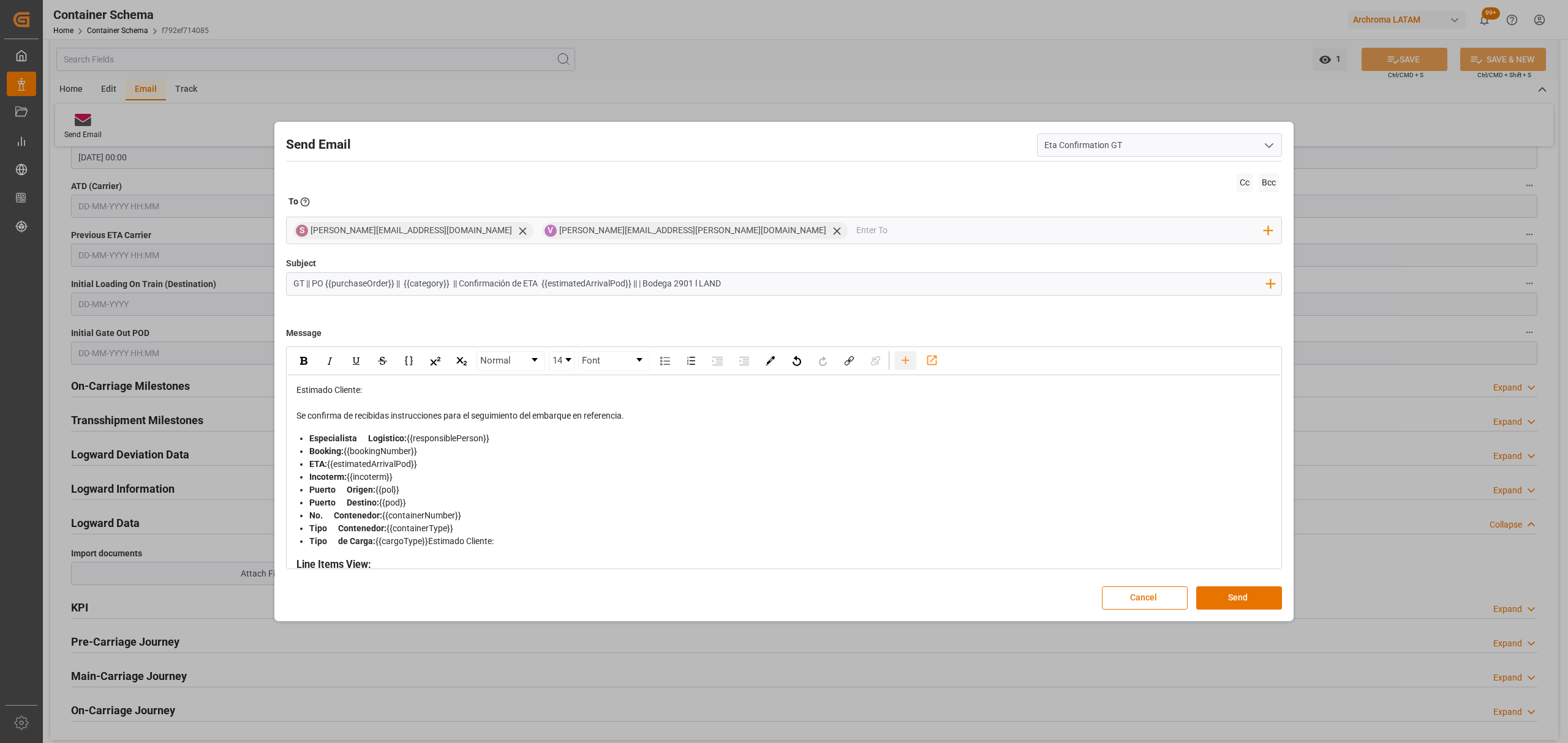
click at [900, 366] on icon "rdw-toolbar" at bounding box center [905, 360] width 13 height 13
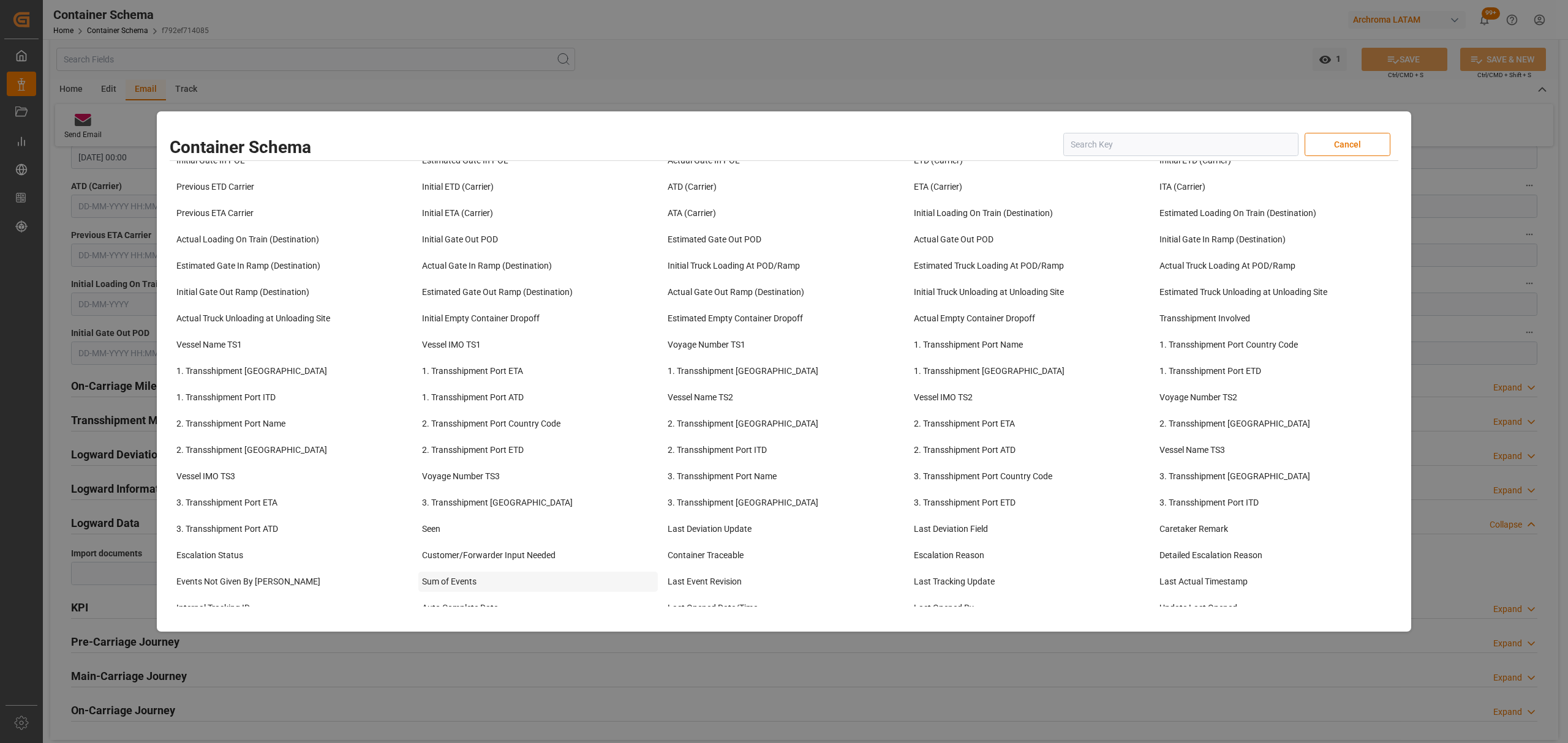
scroll to position [653, 0]
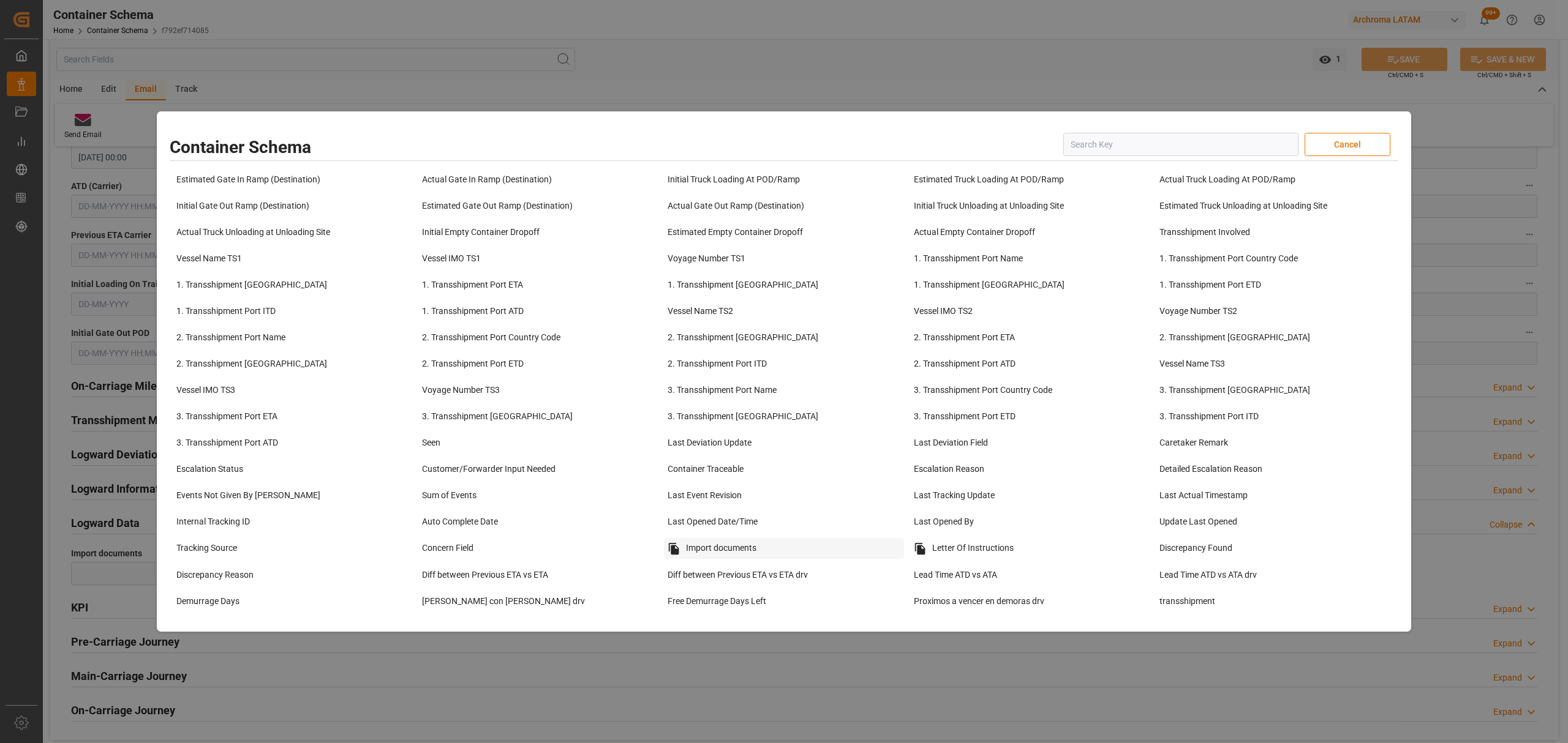
click at [760, 559] on div "Import documents" at bounding box center [784, 548] width 240 height 21
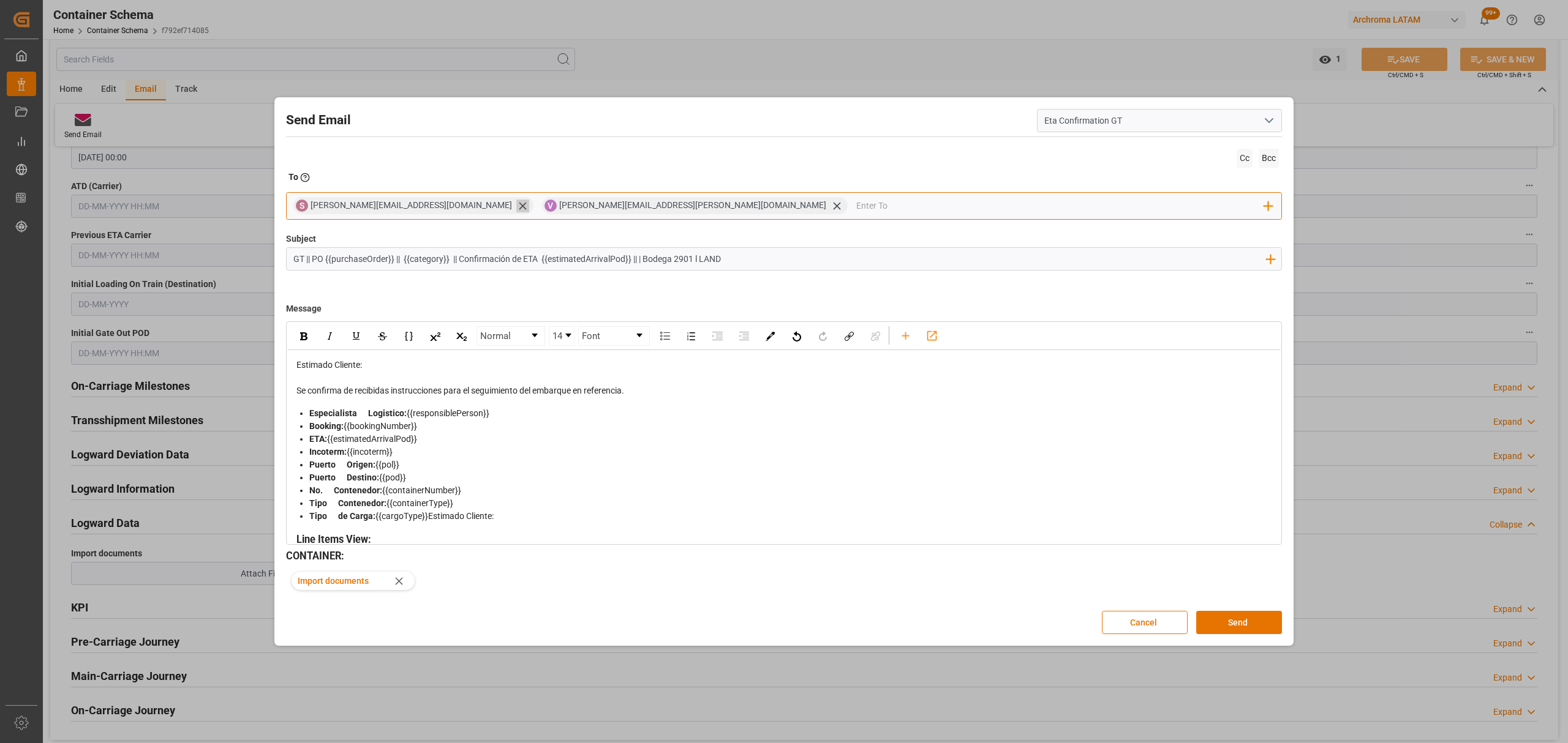
click at [516, 208] on icon at bounding box center [522, 206] width 13 height 13
click at [607, 202] on input "email" at bounding box center [936, 206] width 658 height 19
type input "GLO"
drag, startPoint x: 524, startPoint y: 207, endPoint x: 456, endPoint y: 207, distance: 68.0
click at [456, 207] on div "V [PERSON_NAME][EMAIL_ADDRESS][PERSON_NAME][DOMAIN_NAME] GLO No results found. …" at bounding box center [784, 206] width 996 height 28
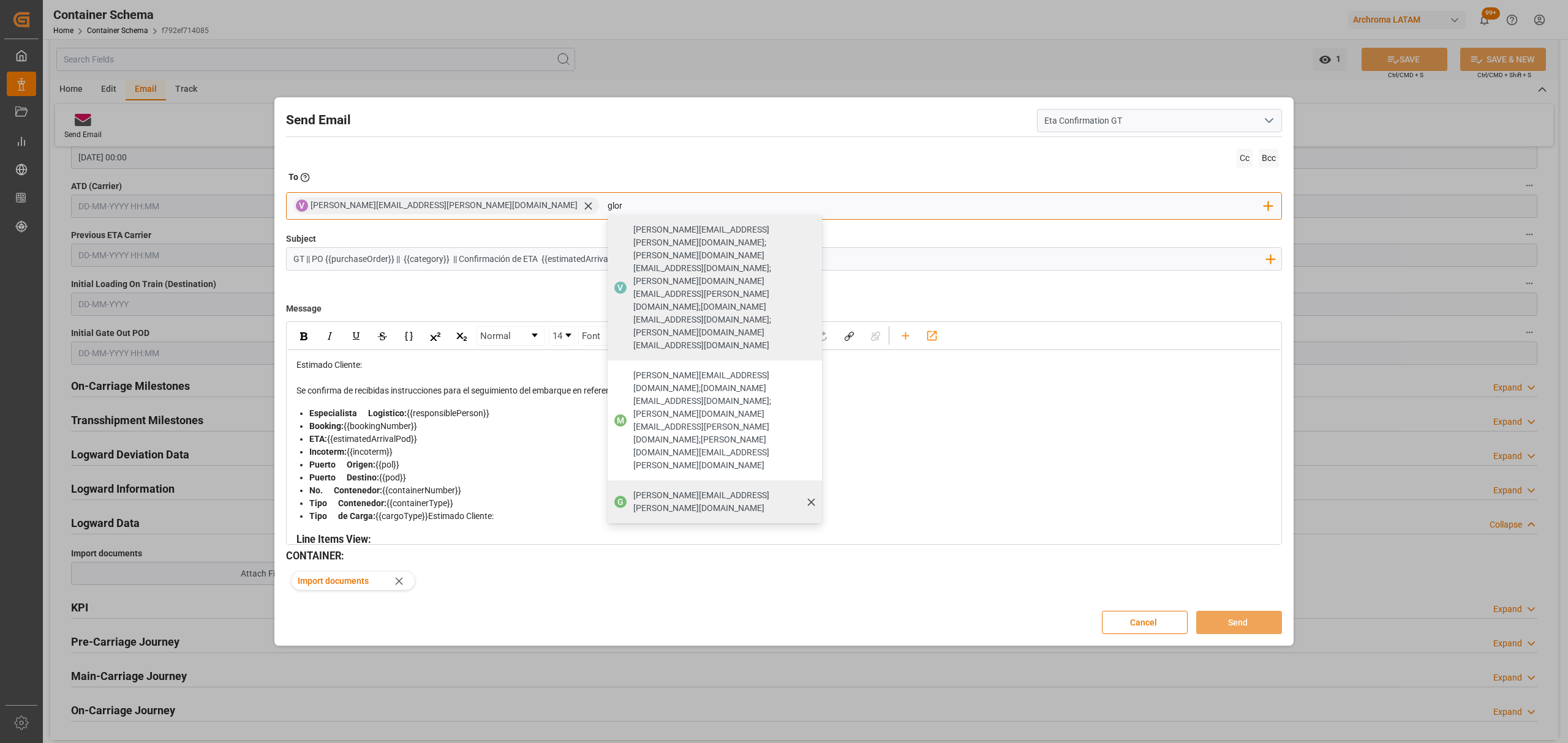
type input "glor"
click at [634, 489] on span "[PERSON_NAME][EMAIL_ADDRESS][PERSON_NAME][DOMAIN_NAME]" at bounding box center [723, 502] width 180 height 26
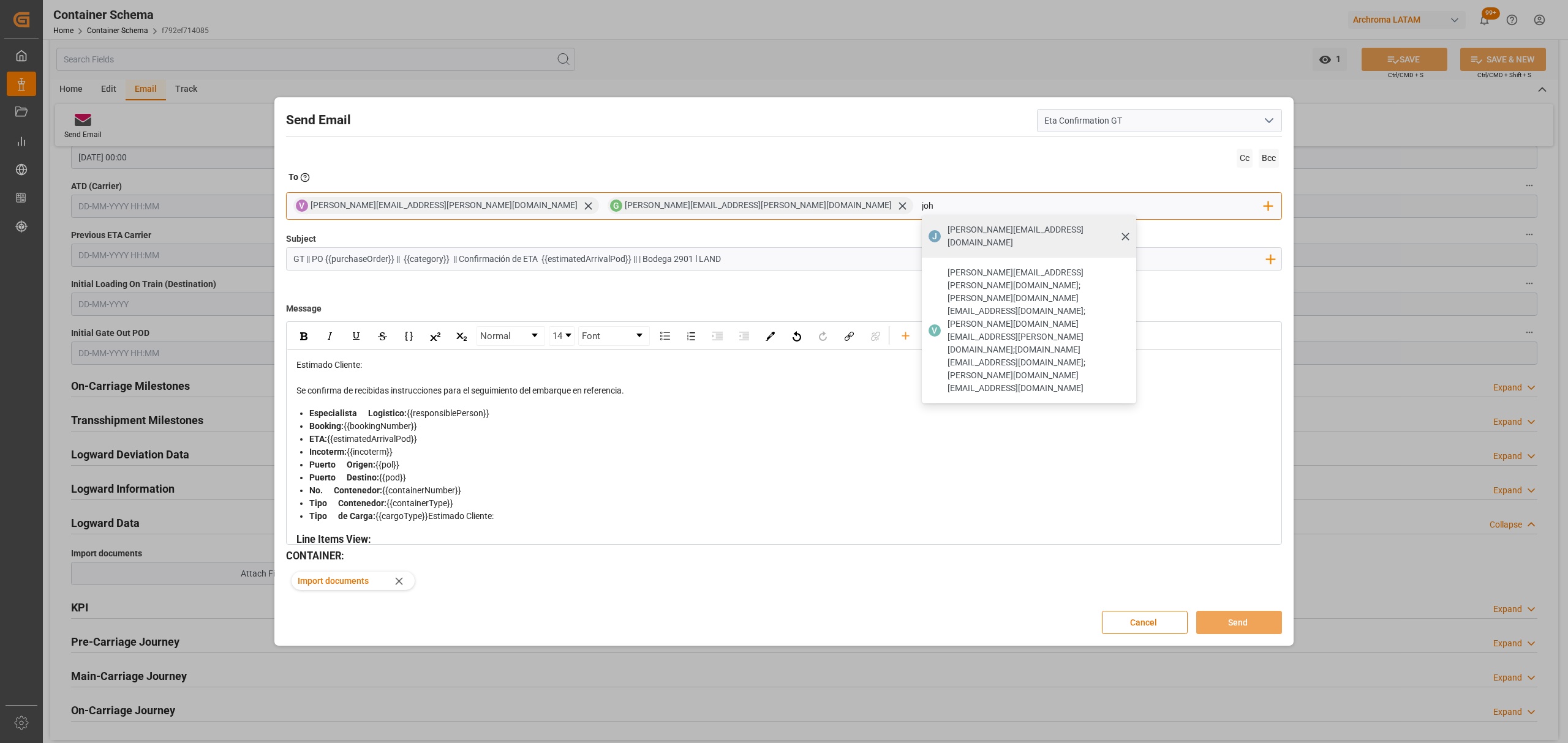
type input "joh"
click at [948, 233] on span "[PERSON_NAME][EMAIL_ADDRESS][DOMAIN_NAME]" at bounding box center [1037, 236] width 180 height 26
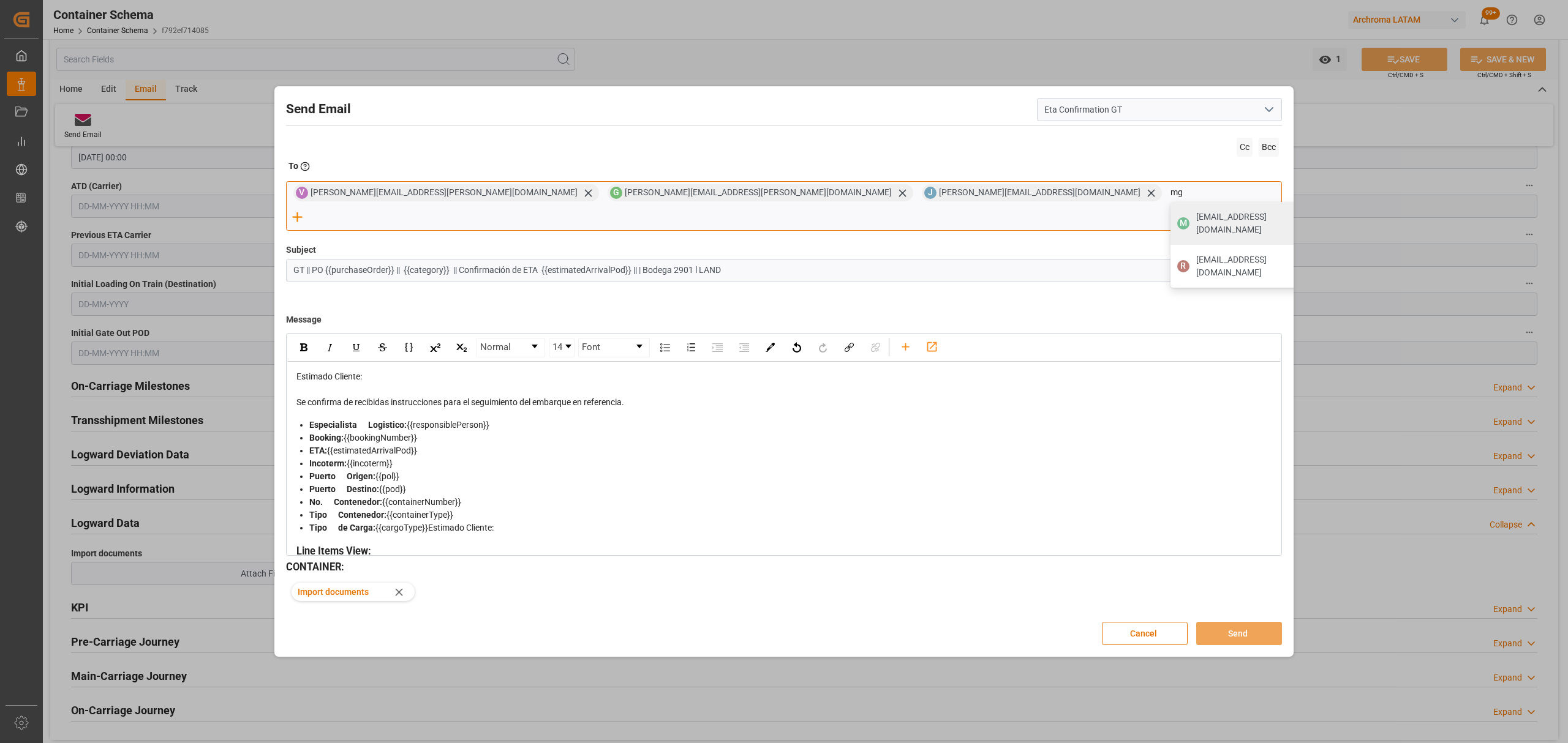
type input "mg"
click at [1196, 237] on span "[EMAIL_ADDRESS][DOMAIN_NAME]" at bounding box center [1255, 223] width 119 height 26
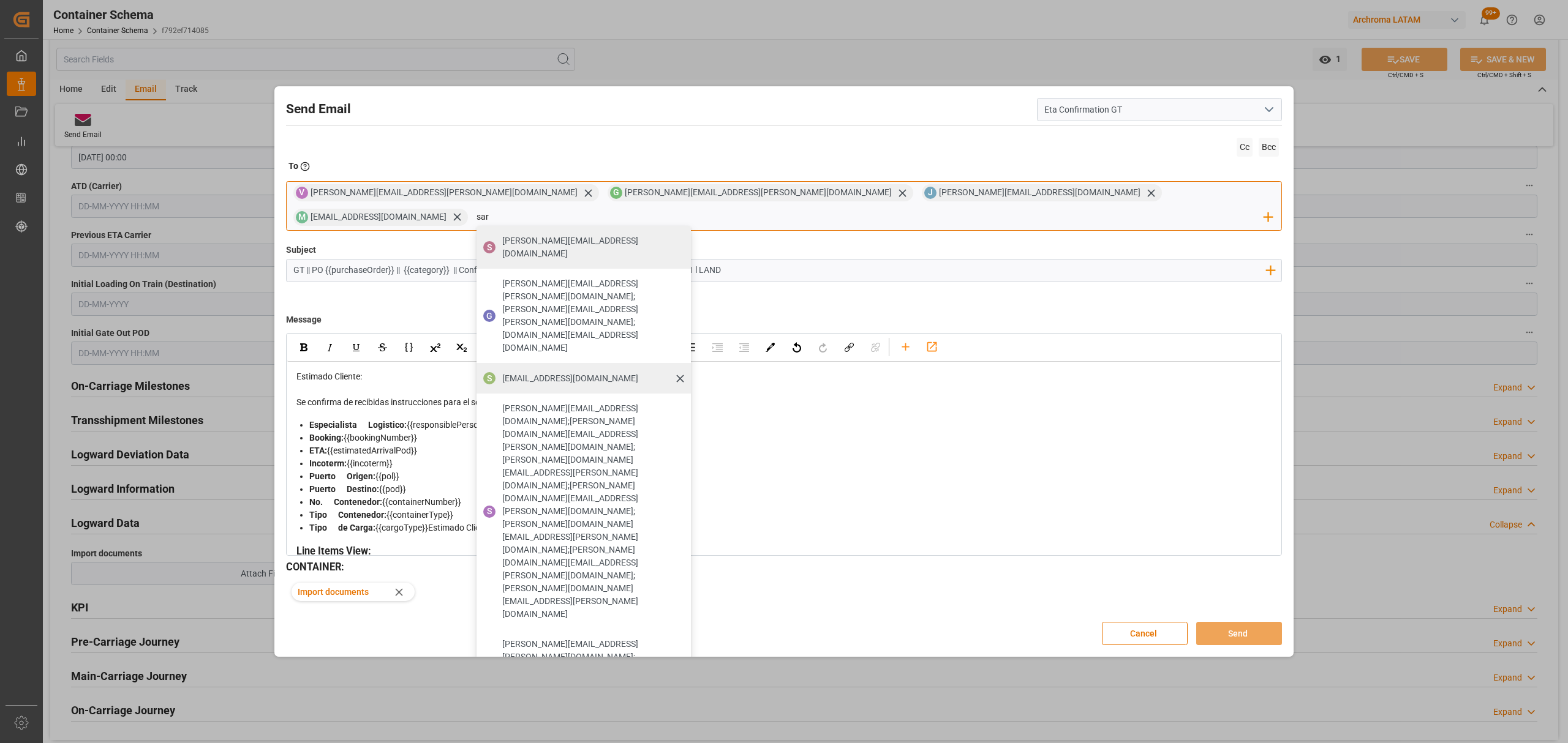
type input "sar"
click at [638, 372] on span "[EMAIL_ADDRESS][DOMAIN_NAME]" at bounding box center [570, 378] width 136 height 13
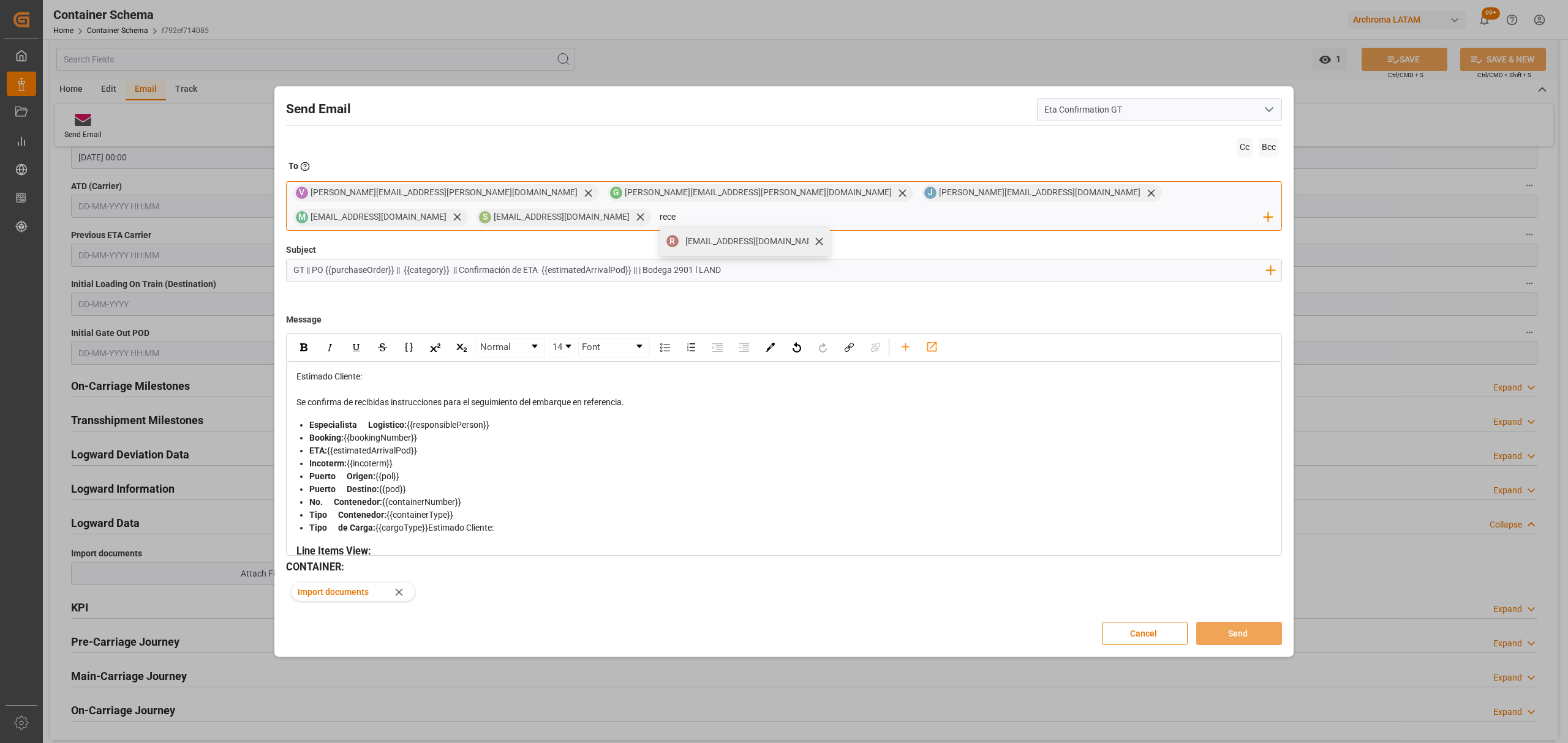
type input "rece"
click at [822, 235] on span "[EMAIL_ADDRESS][DOMAIN_NAME]" at bounding box center [753, 241] width 136 height 13
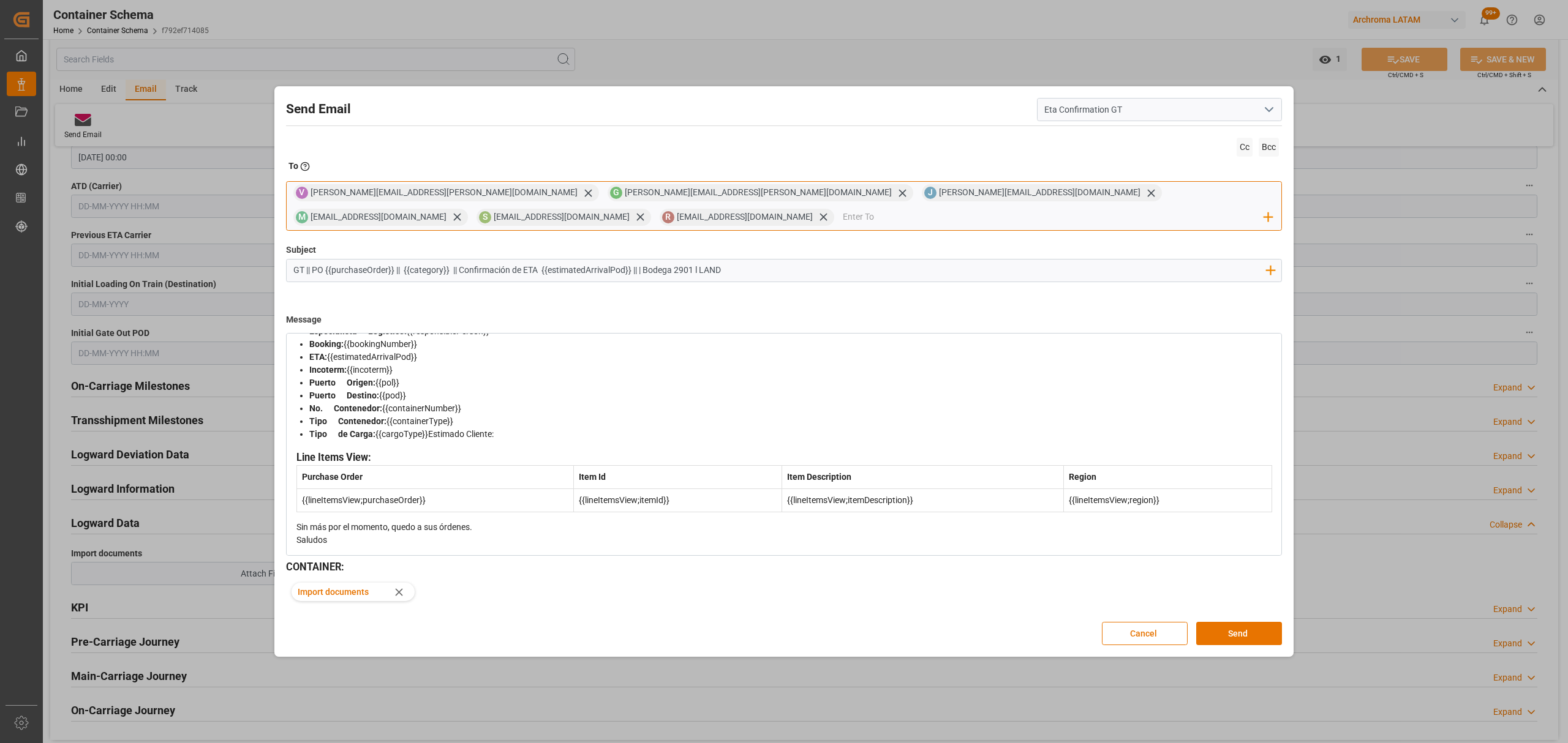
scroll to position [96, 0]
click at [1224, 630] on button "Send" at bounding box center [1238, 633] width 86 height 23
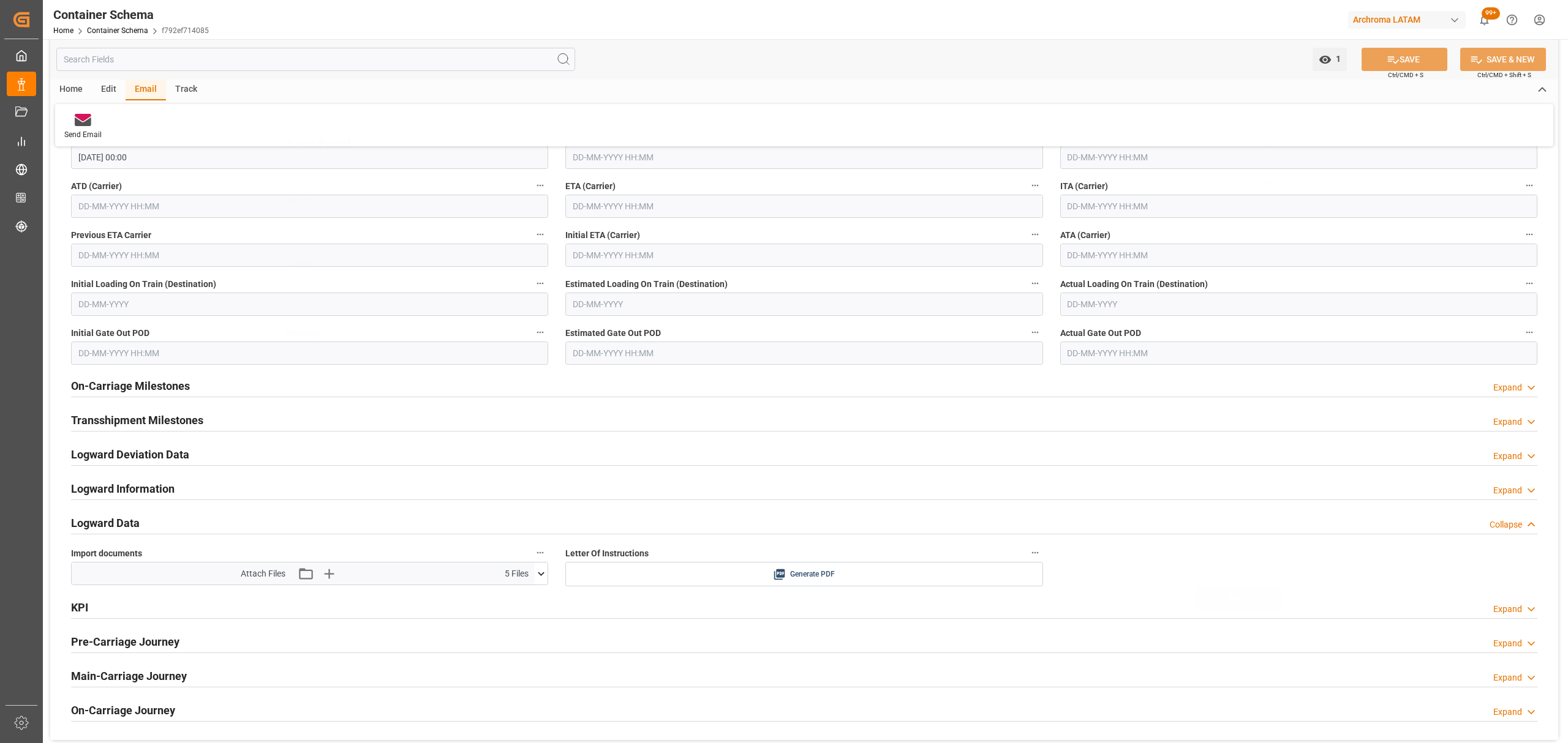
scroll to position [0, 0]
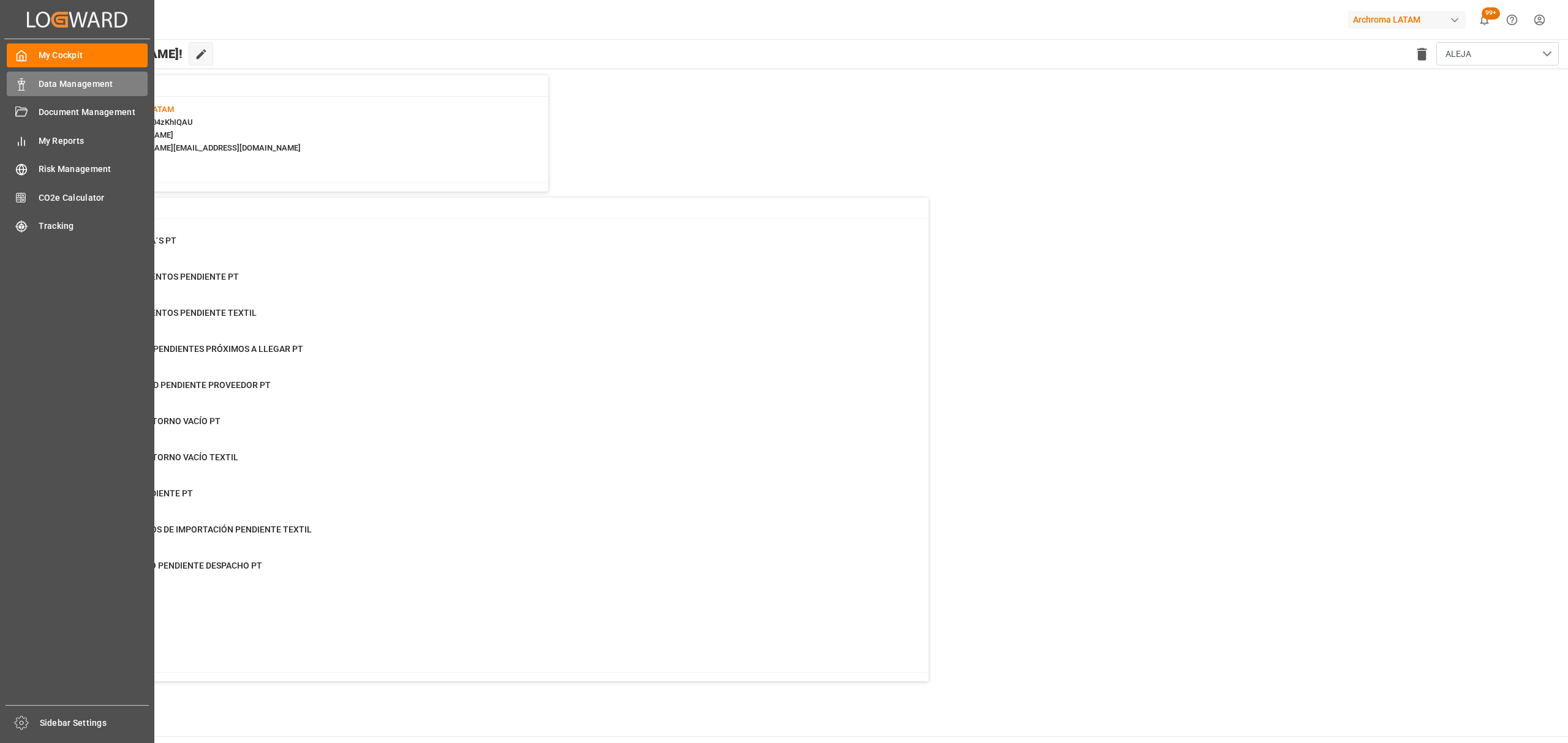
click at [42, 79] on span "Data Management" at bounding box center [94, 84] width 110 height 13
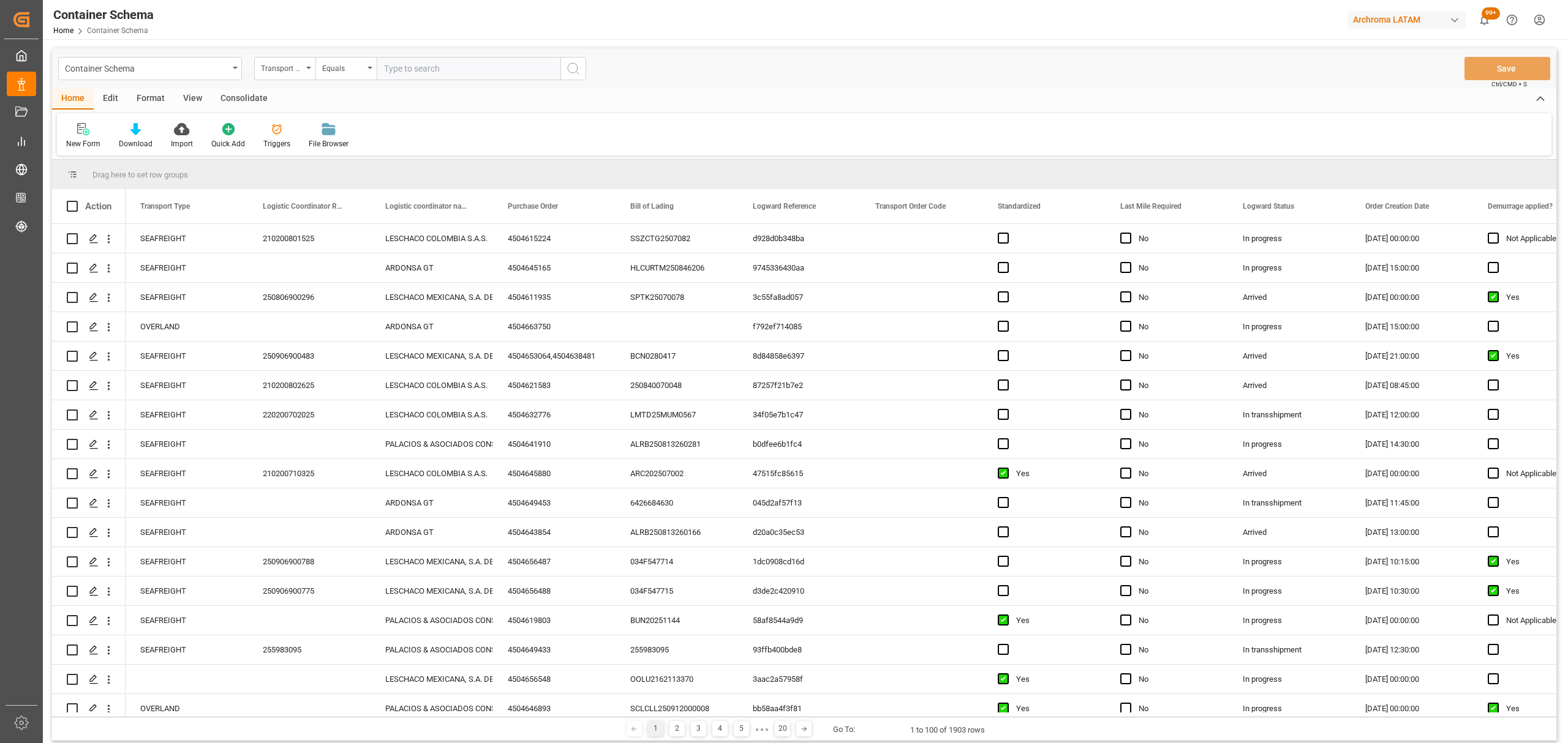
click at [284, 72] on div "Transport Type" at bounding box center [282, 67] width 42 height 14
click at [326, 197] on div "Purchase Order" at bounding box center [346, 202] width 183 height 26
click at [353, 63] on div "Equals" at bounding box center [343, 67] width 42 height 14
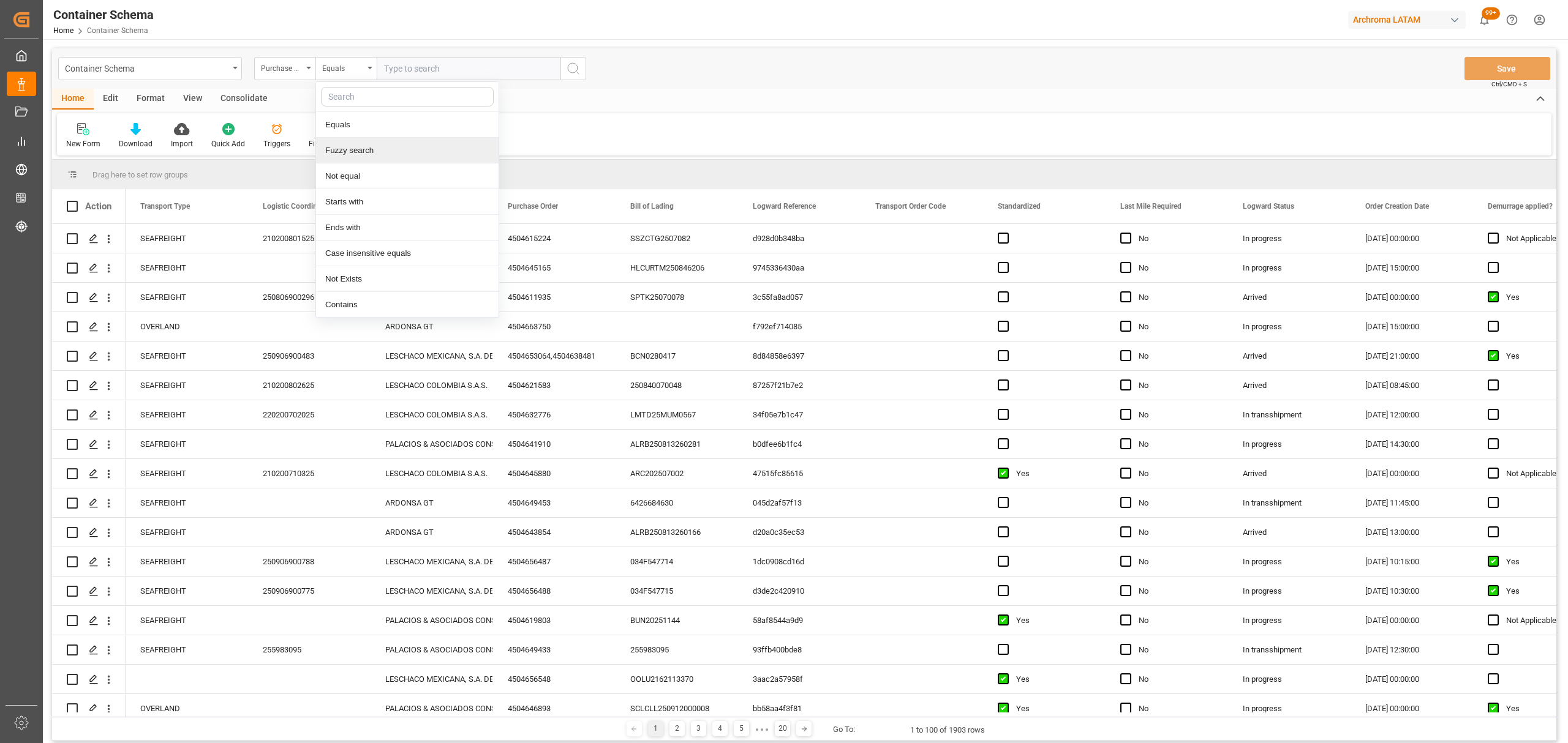
click at [401, 155] on div "Fuzzy search" at bounding box center [408, 150] width 183 height 26
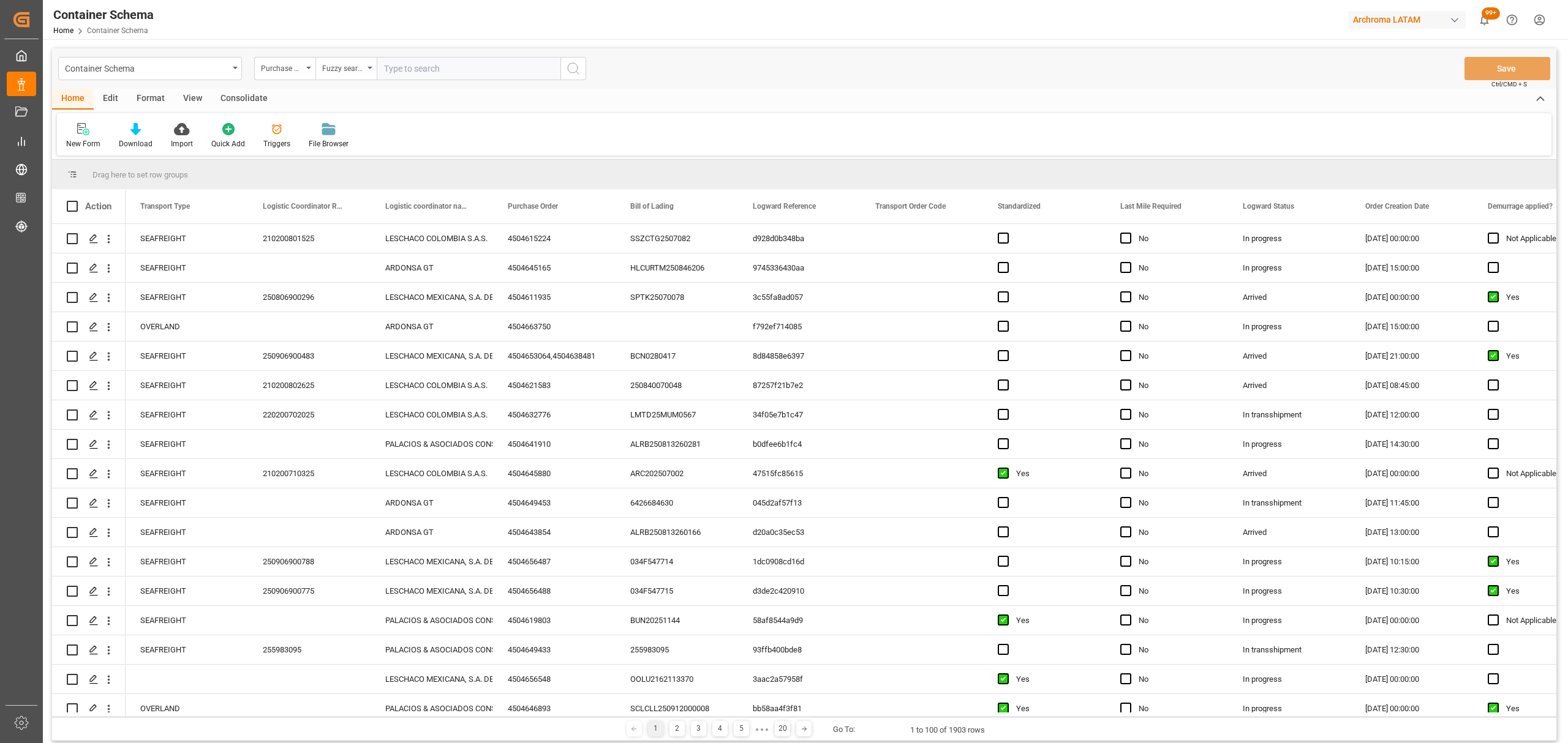
click at [442, 57] on input "text" at bounding box center [469, 69] width 184 height 23
paste input "4504660327"
type input "4504660327"
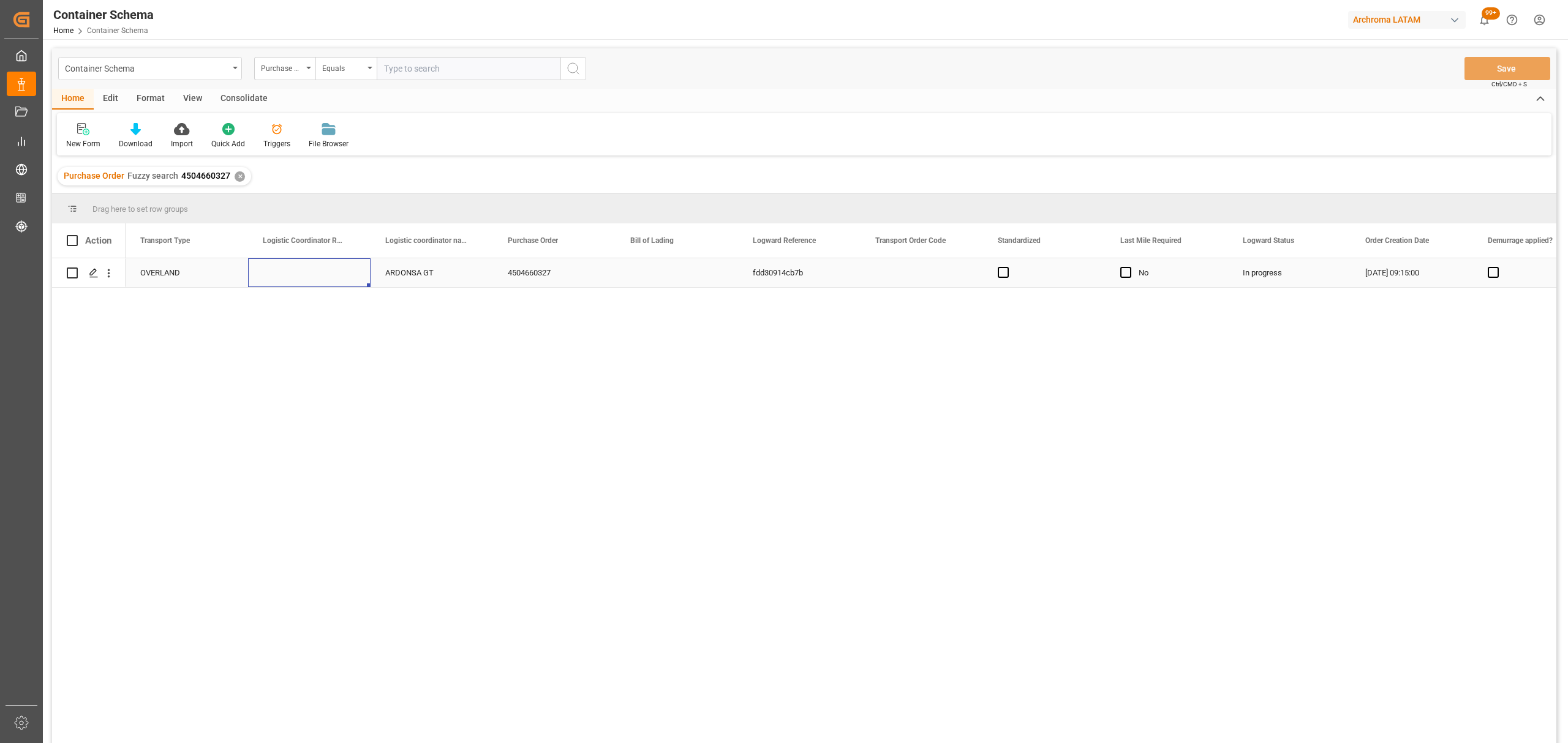
click at [287, 278] on div "Press SPACE to select this row." at bounding box center [309, 272] width 122 height 29
click at [288, 275] on div "Press SPACE to select this row." at bounding box center [309, 272] width 122 height 29
type input "GTCTUTU-25-117346-0001-0"
click at [1501, 66] on button "Save" at bounding box center [1507, 69] width 86 height 23
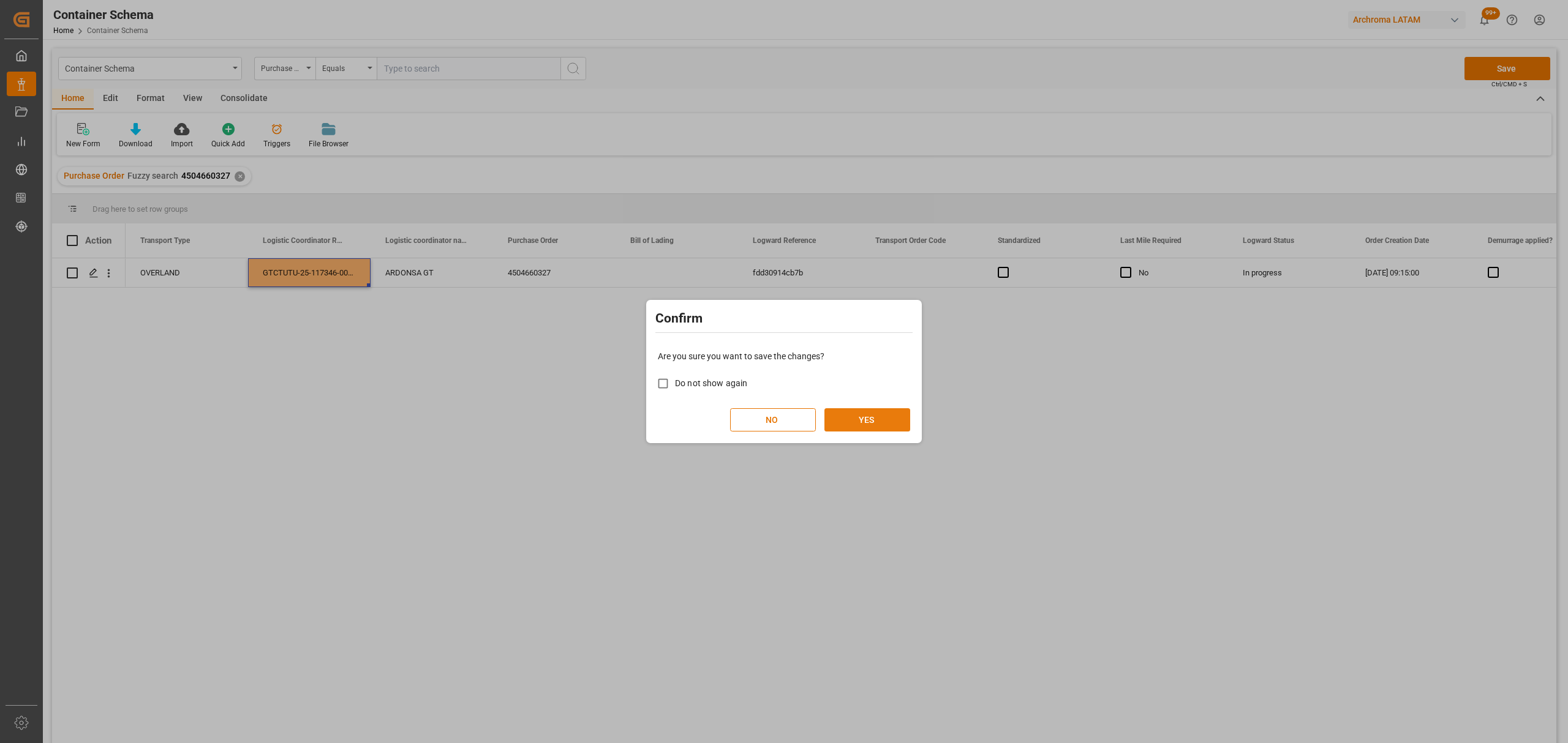
click at [886, 409] on button "YES" at bounding box center [867, 420] width 86 height 23
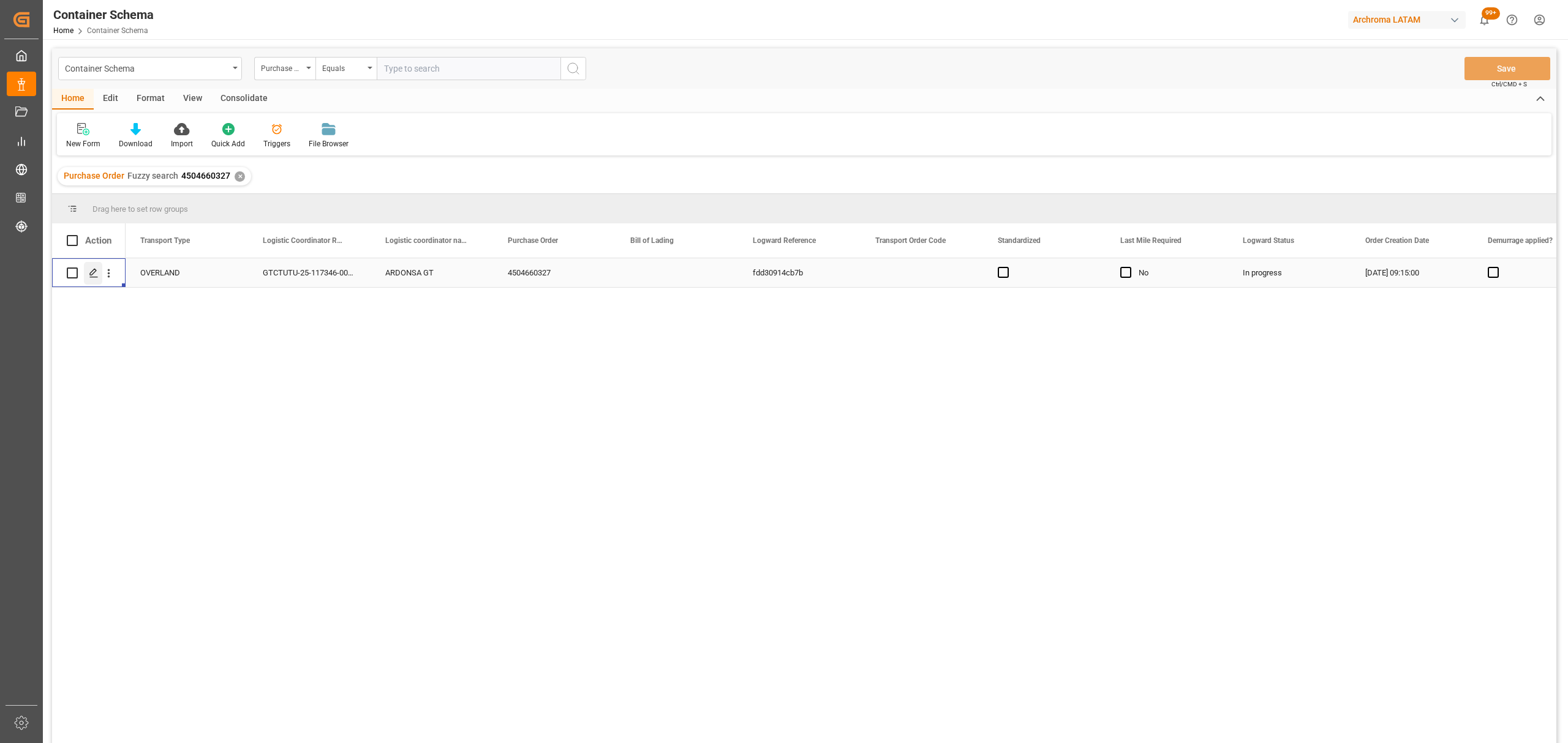
click at [98, 272] on div "Press SPACE to select this row." at bounding box center [93, 273] width 19 height 22
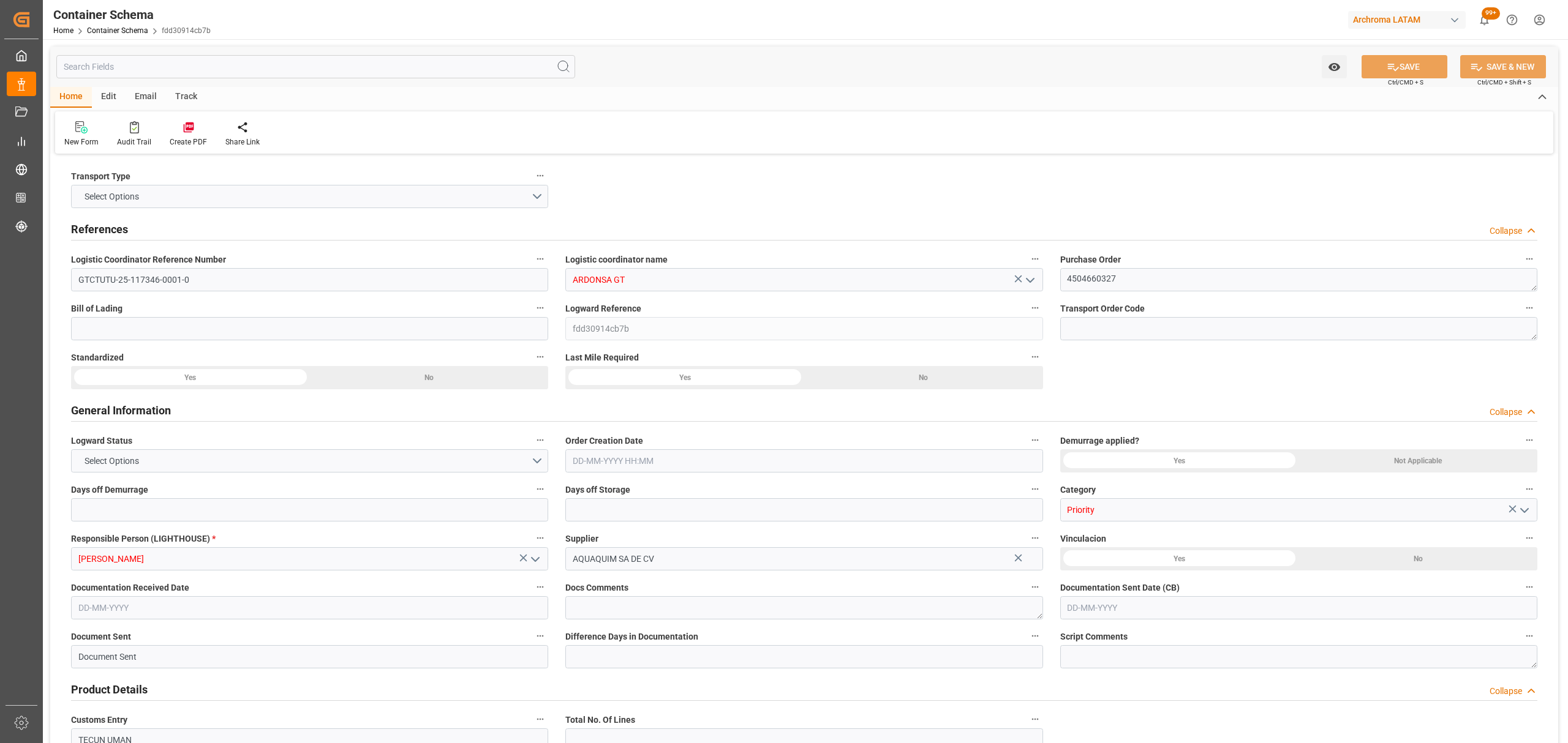
type input "0"
type input "3"
type input "19"
type input "18000"
type input "19023"
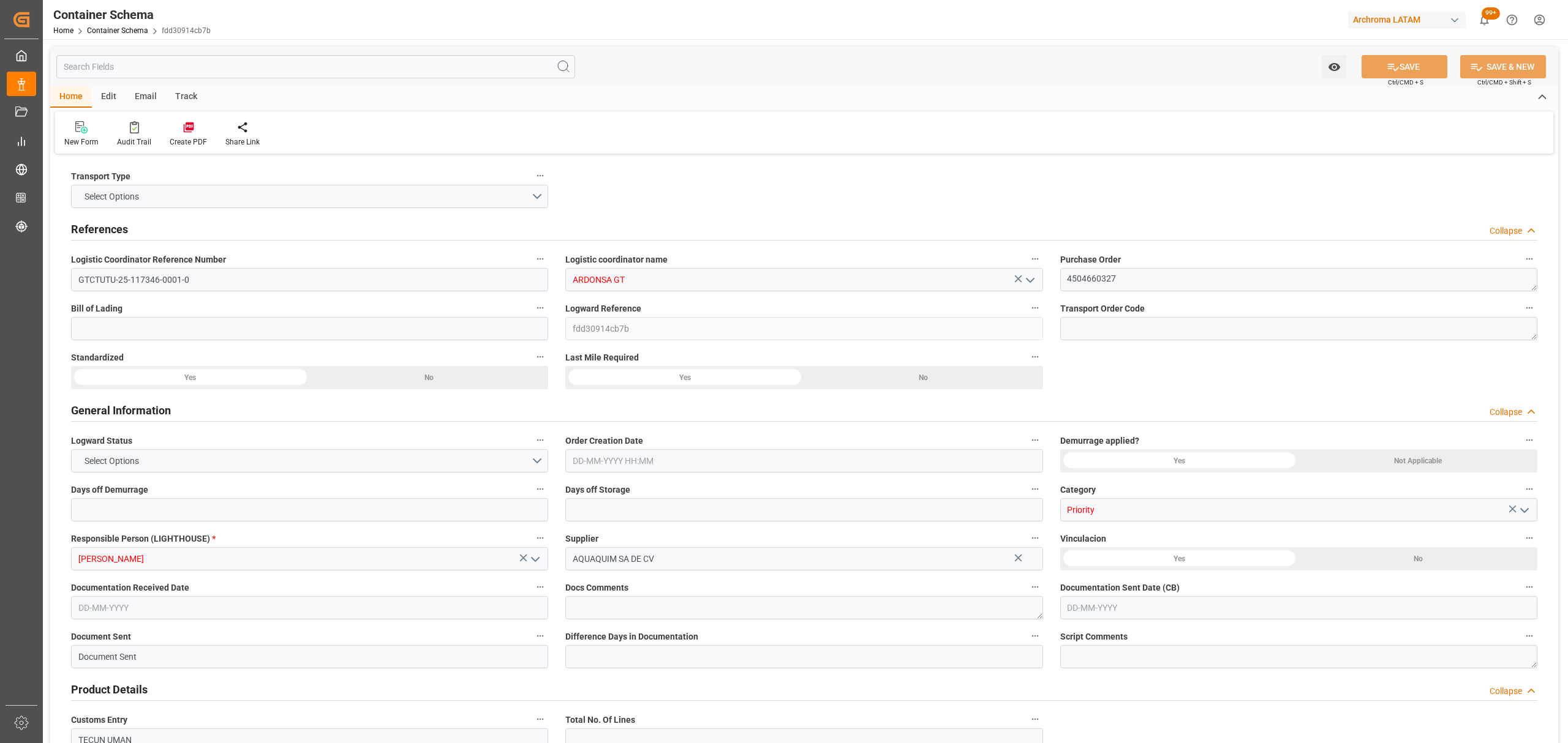
type input "MXZMF"
type input "08-09-2025 09:15"
type input "08-09-2025"
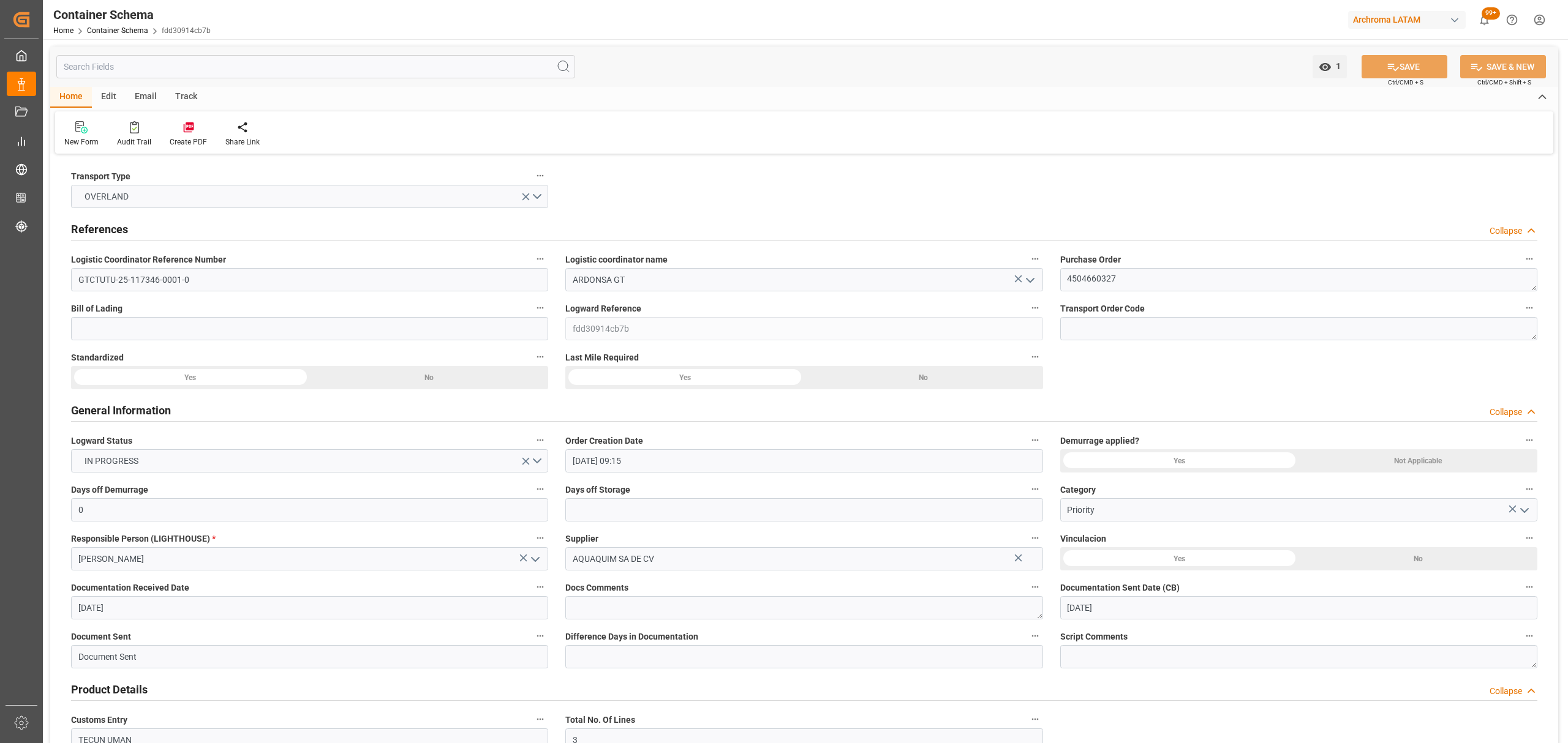
type input "12-09-2025"
type input "06-09-2025 00:00"
type input "12-09-2025 00:00"
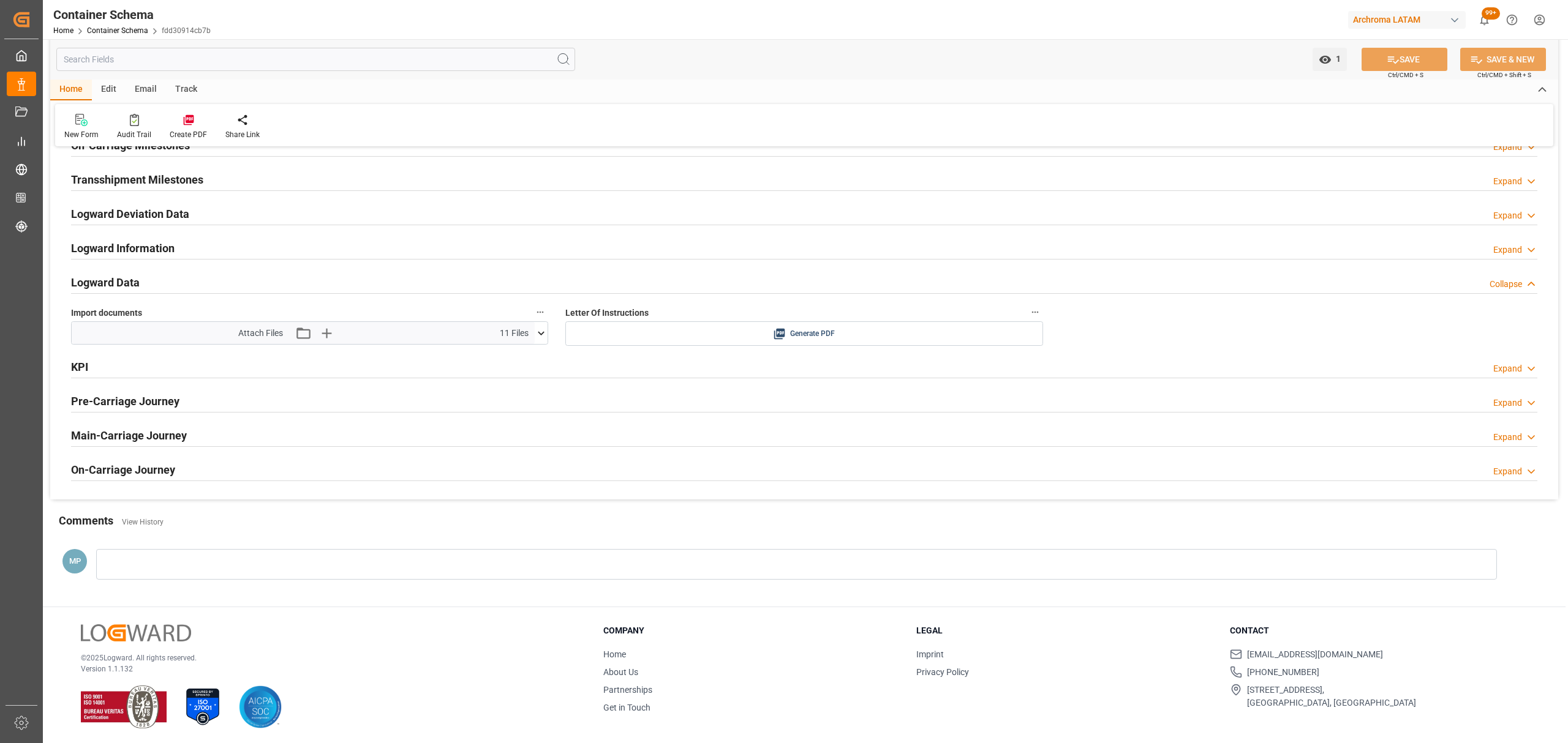
scroll to position [1935, 0]
click at [325, 326] on icon "button" at bounding box center [326, 330] width 12 height 12
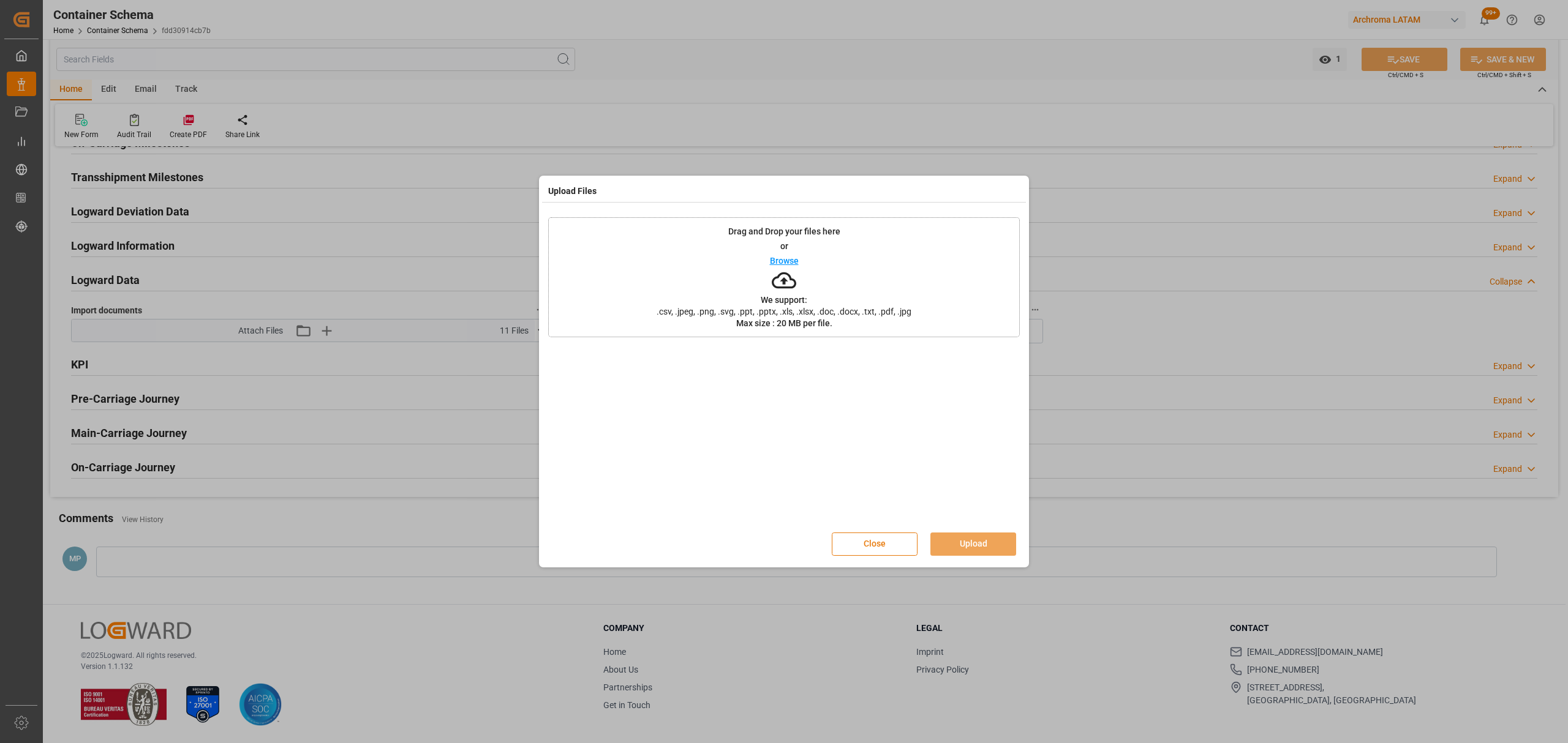
click at [878, 546] on button "Close" at bounding box center [874, 544] width 86 height 23
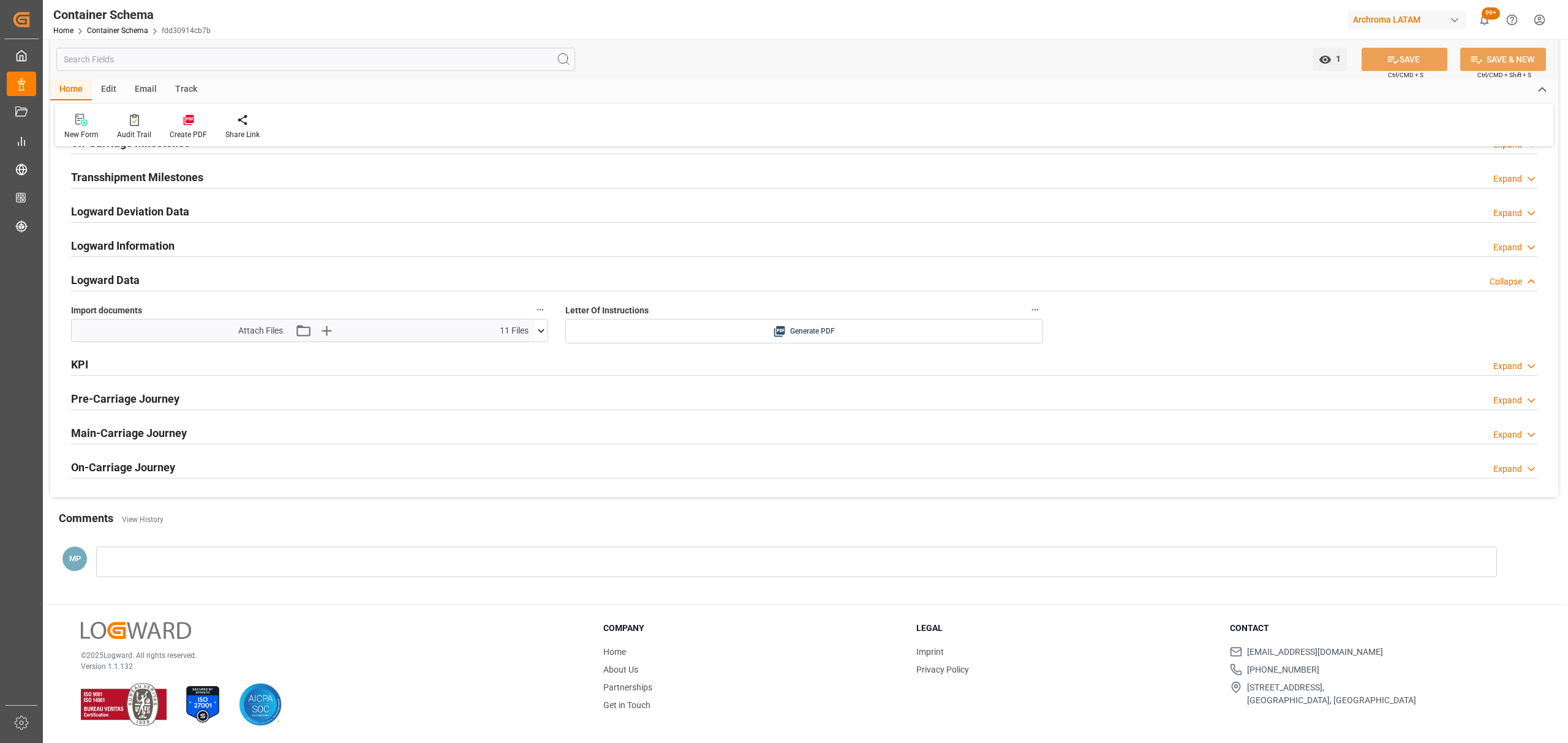
click at [535, 327] on icon at bounding box center [541, 331] width 13 height 13
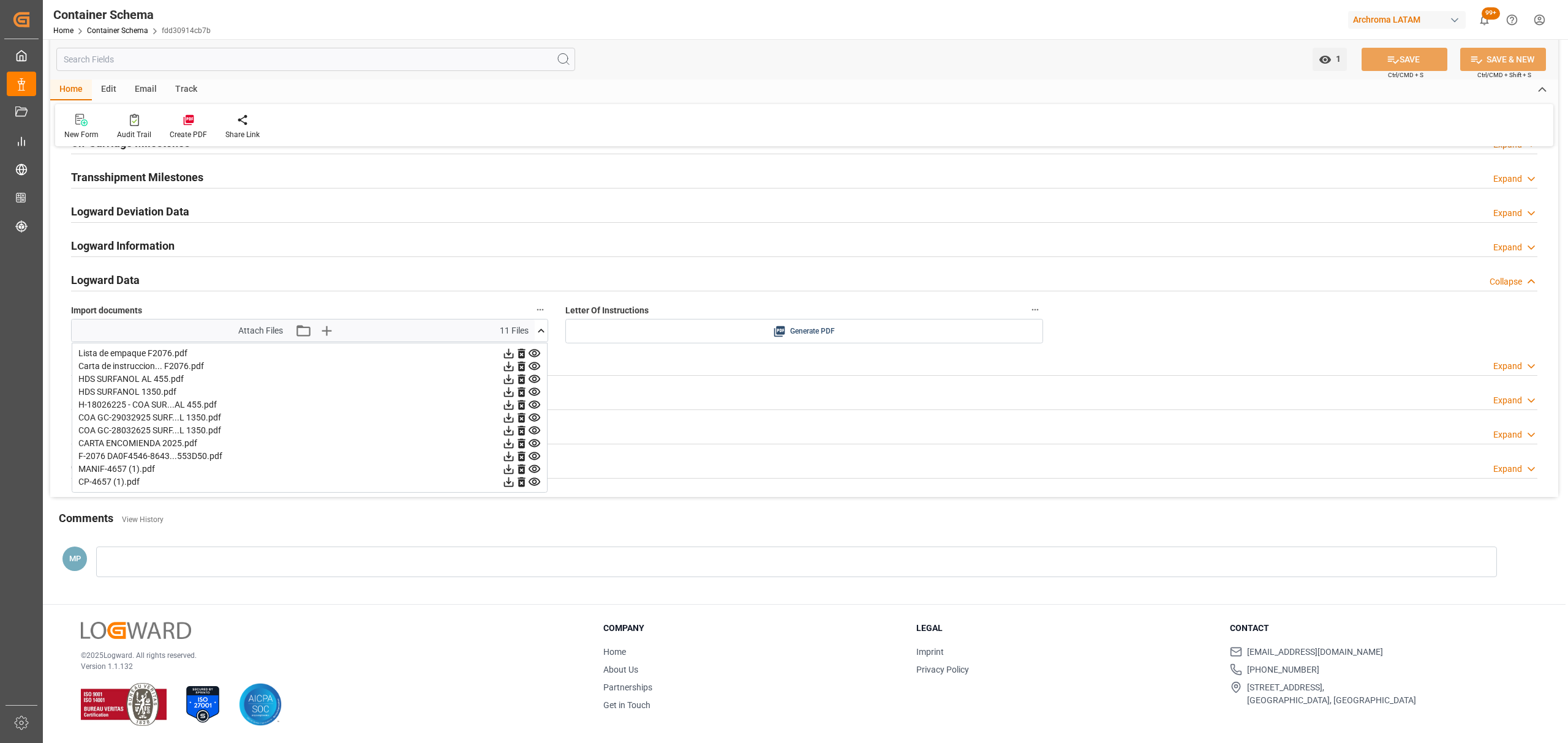
click at [535, 327] on icon at bounding box center [541, 331] width 13 height 13
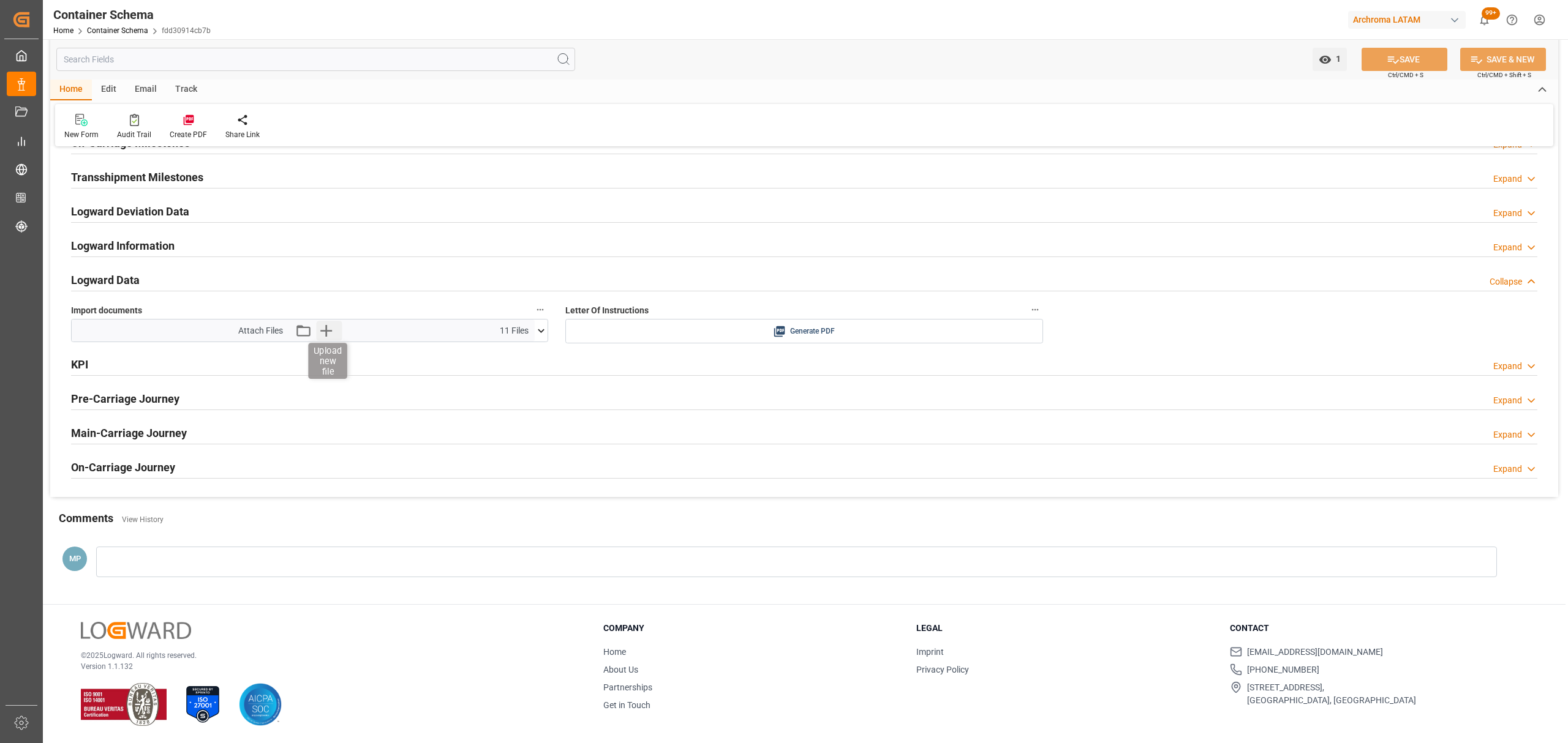
click at [328, 331] on icon "button" at bounding box center [326, 330] width 19 height 19
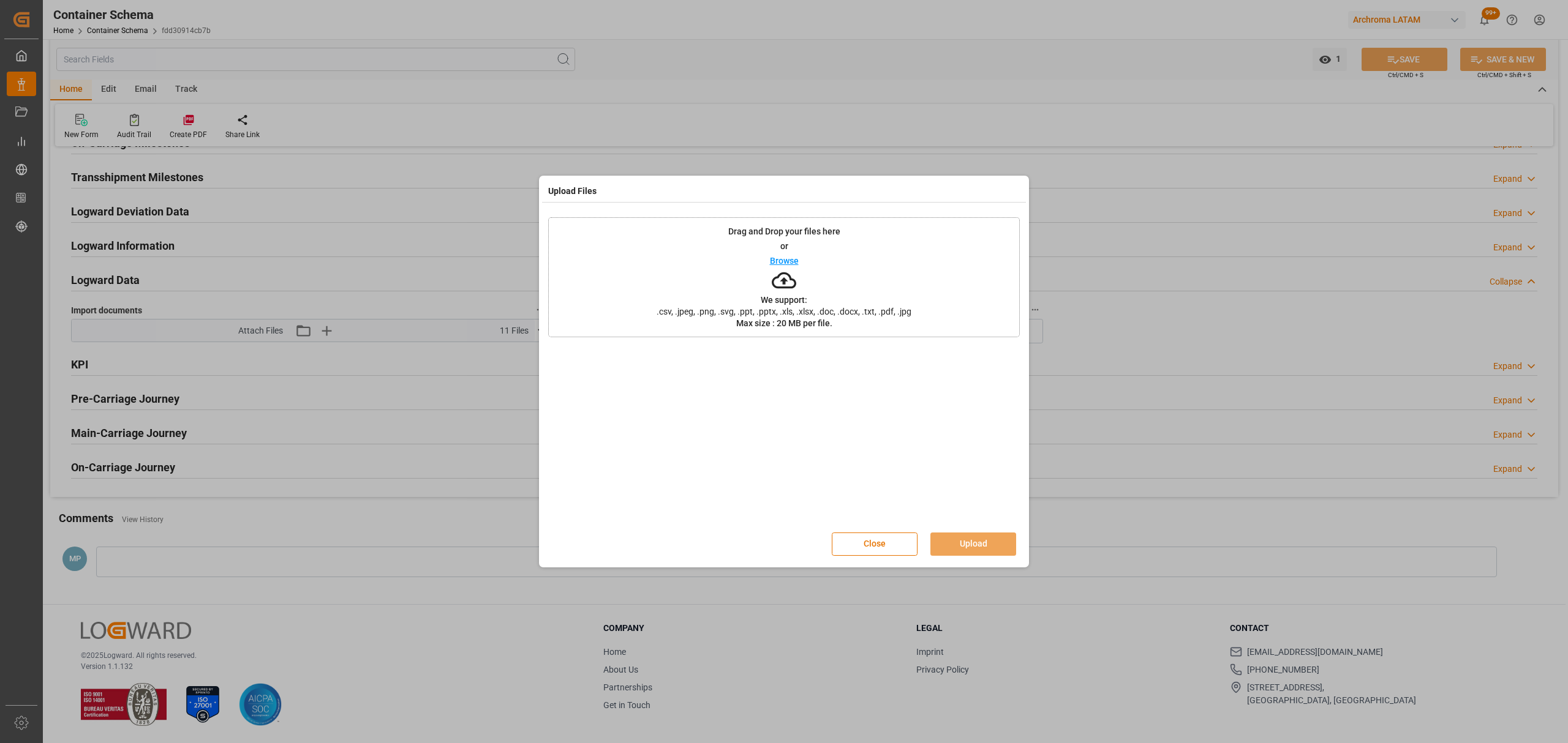
click at [798, 257] on p "Browse" at bounding box center [784, 261] width 29 height 9
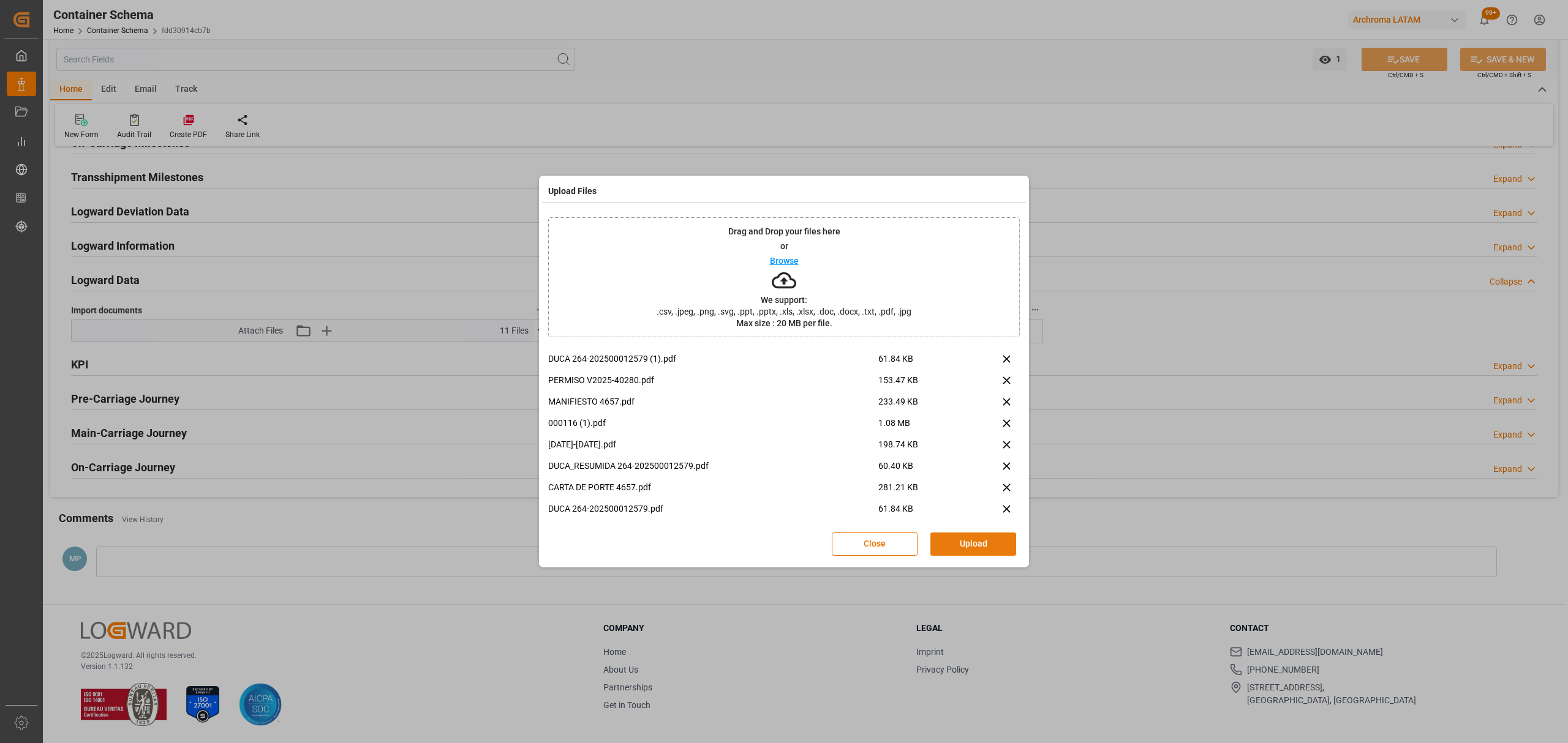
click at [981, 544] on button "Upload" at bounding box center [973, 544] width 86 height 23
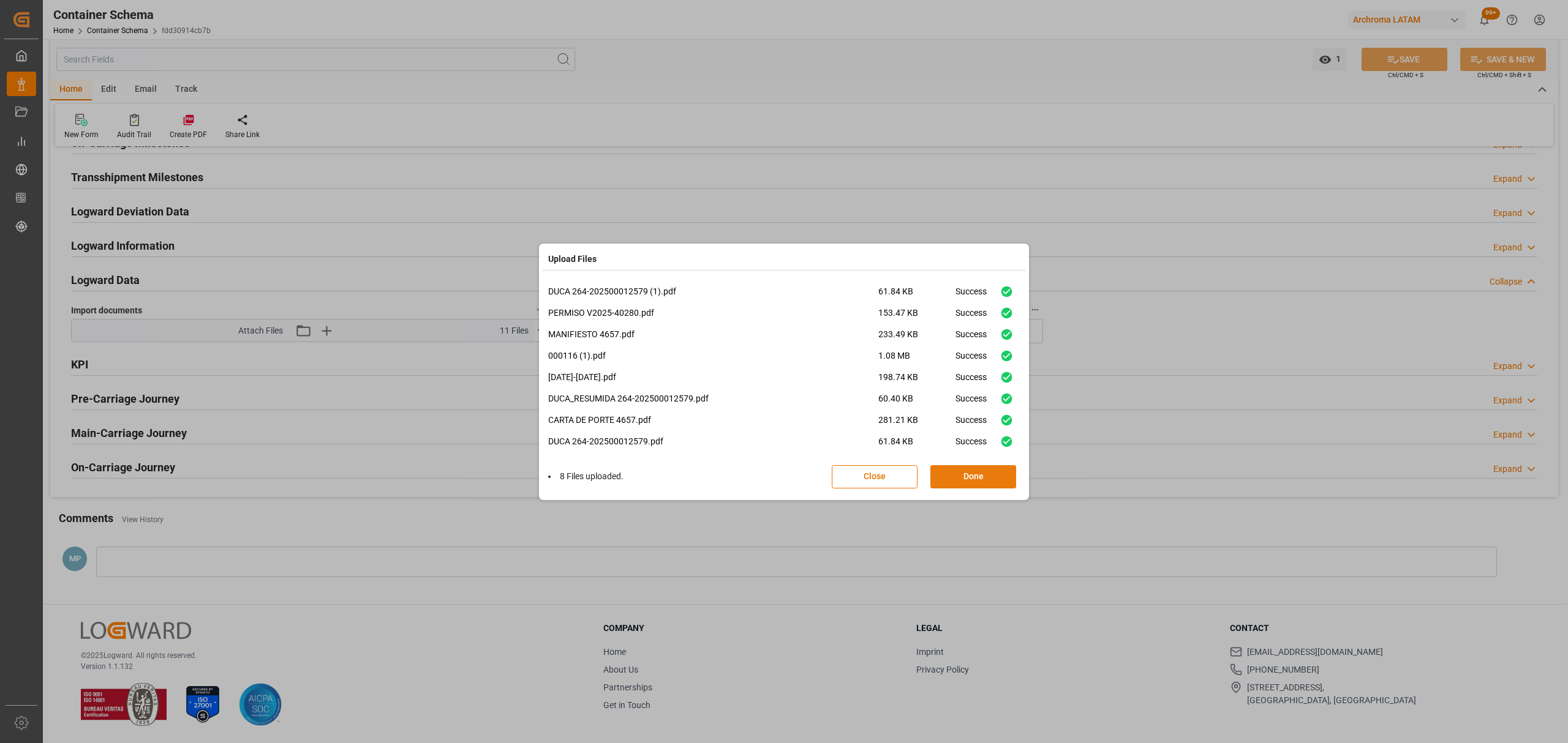
click at [980, 478] on button "Done" at bounding box center [973, 477] width 86 height 23
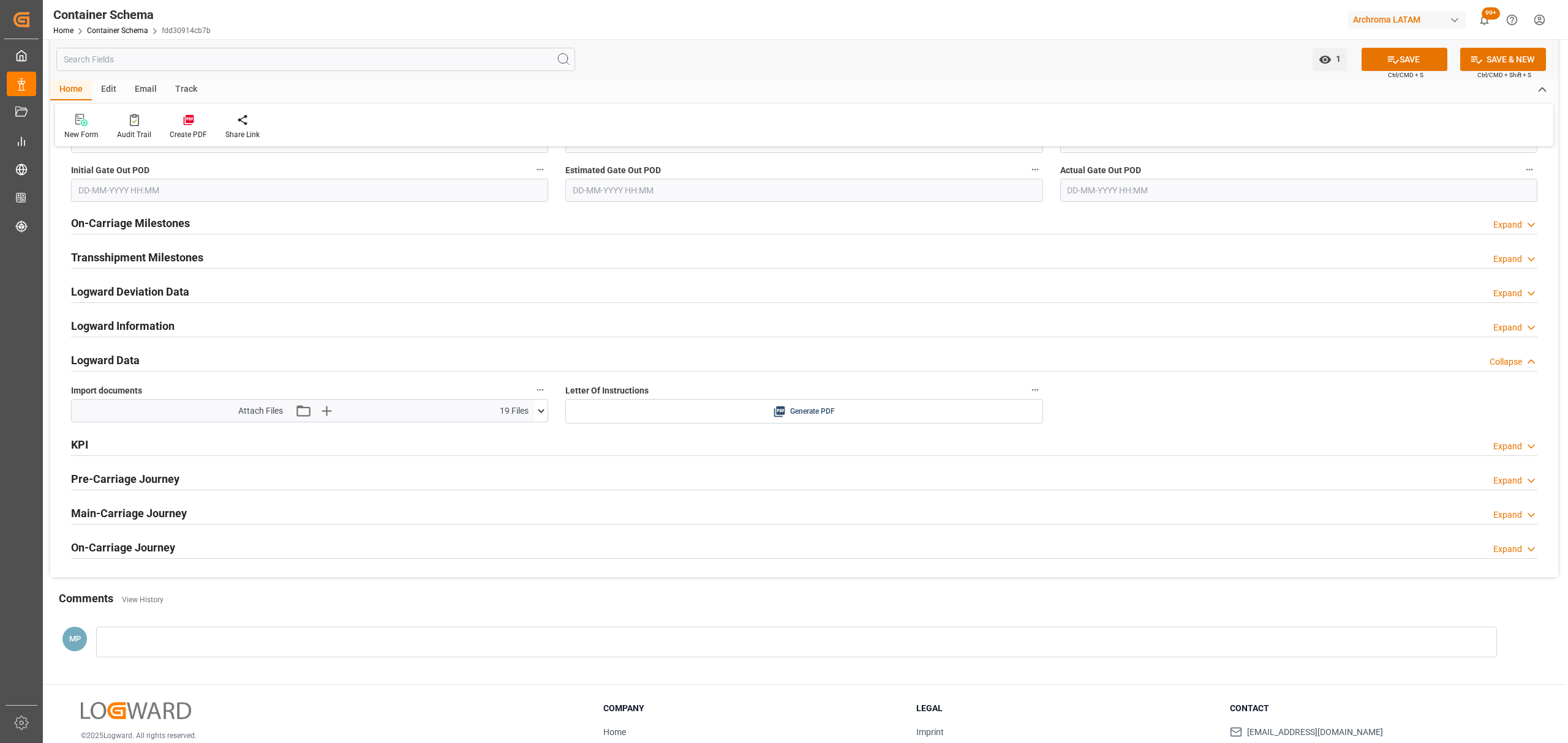
scroll to position [1771, 0]
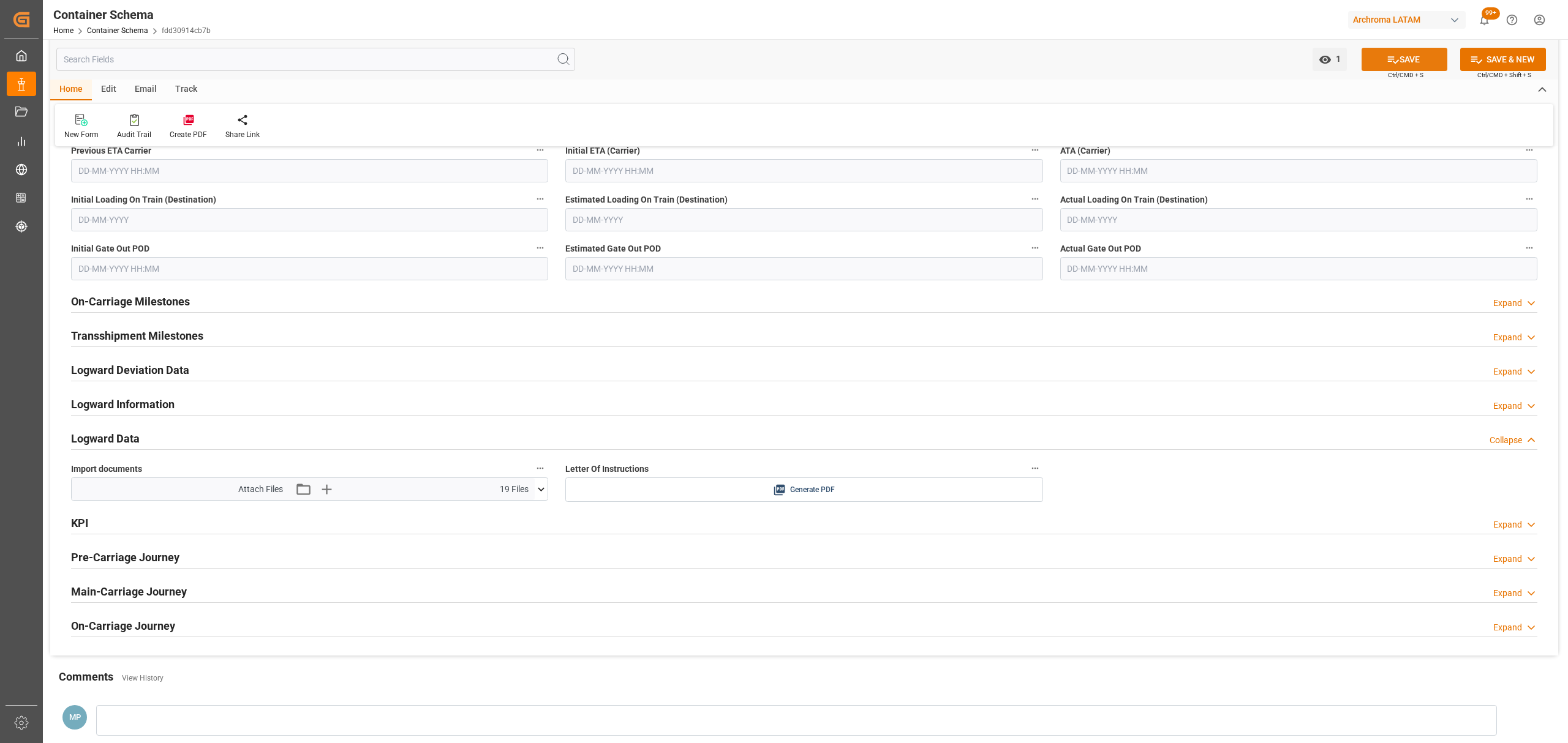
click at [1417, 59] on button "SAVE" at bounding box center [1404, 60] width 86 height 23
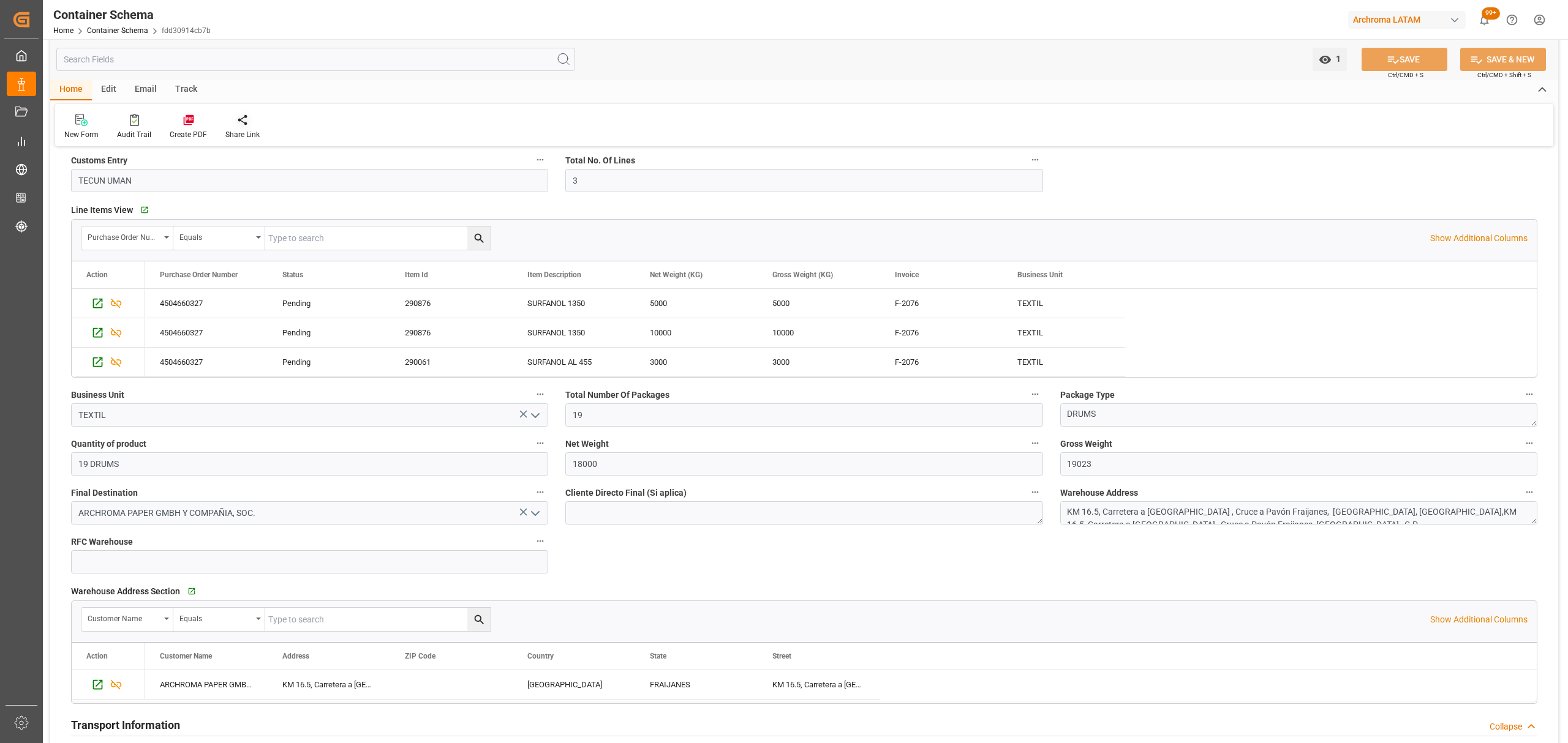
scroll to position [384, 0]
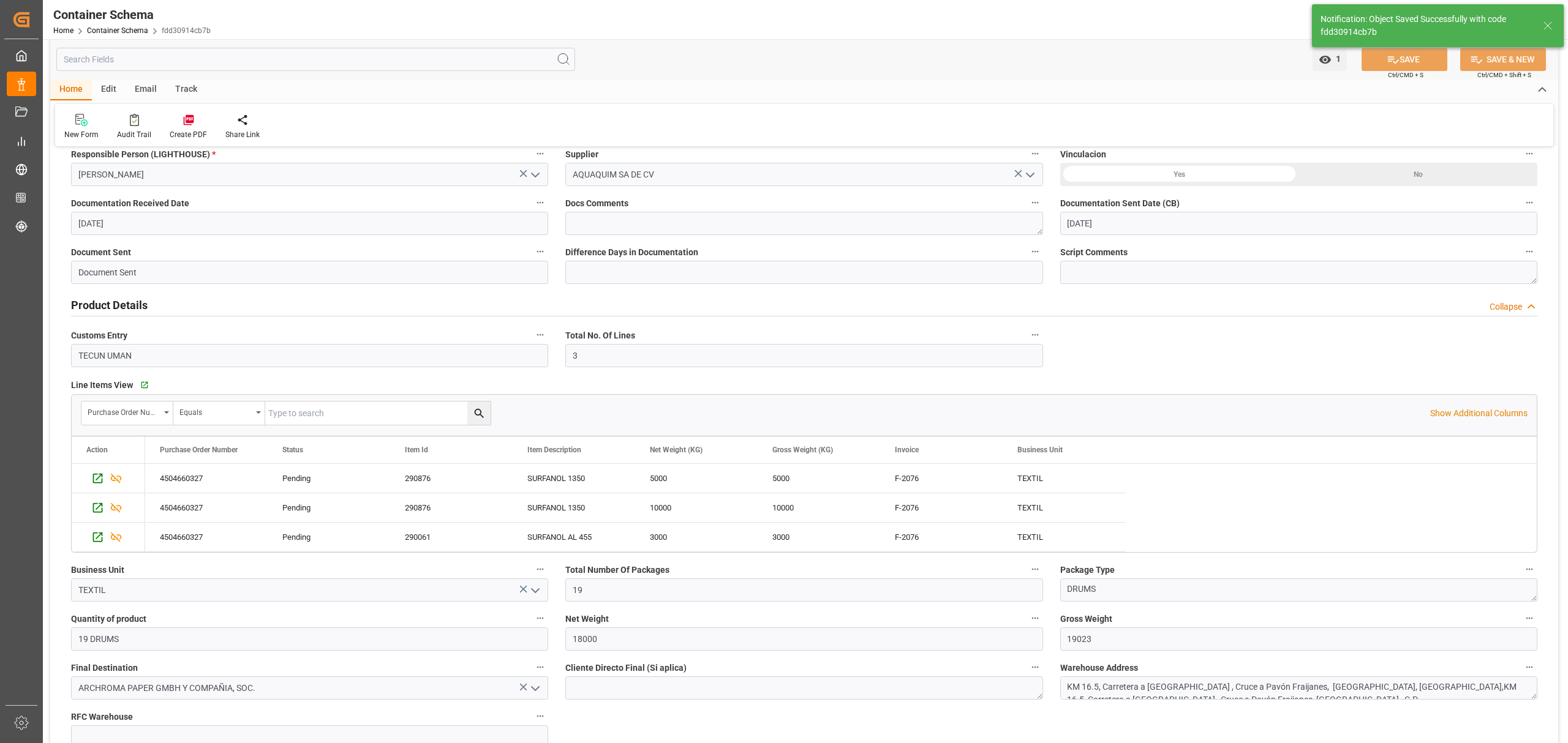
click at [142, 86] on div "Email" at bounding box center [145, 90] width 40 height 21
click at [57, 137] on div "Send Email" at bounding box center [83, 126] width 56 height 27
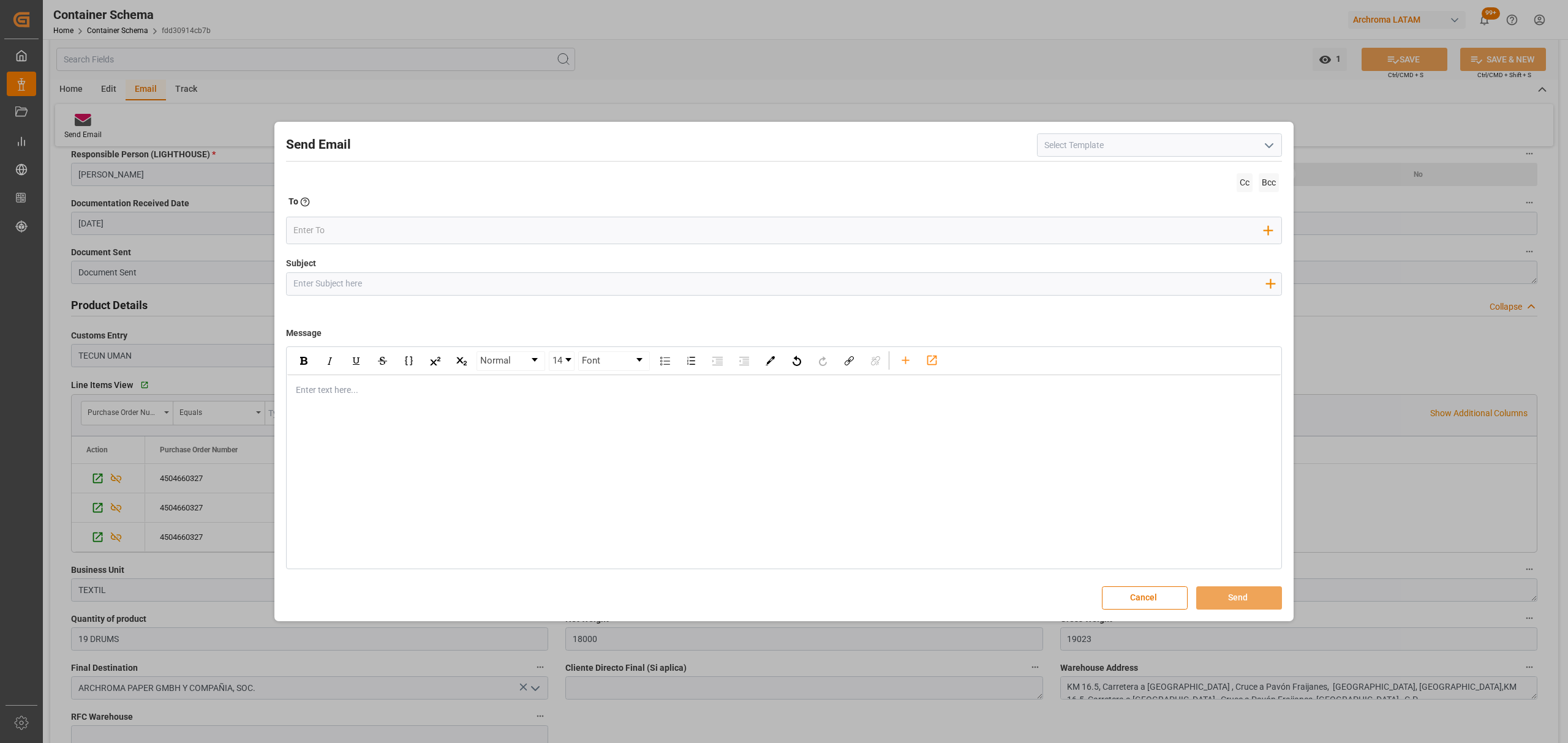
click at [1140, 282] on input "Subject" at bounding box center [779, 284] width 985 height 22
type input "n"
click at [731, 289] on input "NOTIFICACION DE ARRIBO DE MERCADERIAS A BODEGA FRAIJANES POLIZA NO. MI" at bounding box center [779, 284] width 985 height 22
paste input "264-202500012579"
click at [699, 287] on input "NOTIFICACION DE ARRIBO DE MERCADERIAS A BODEGA FRAIJANES POLIZA NO. MI 264-2025…" at bounding box center [779, 284] width 985 height 22
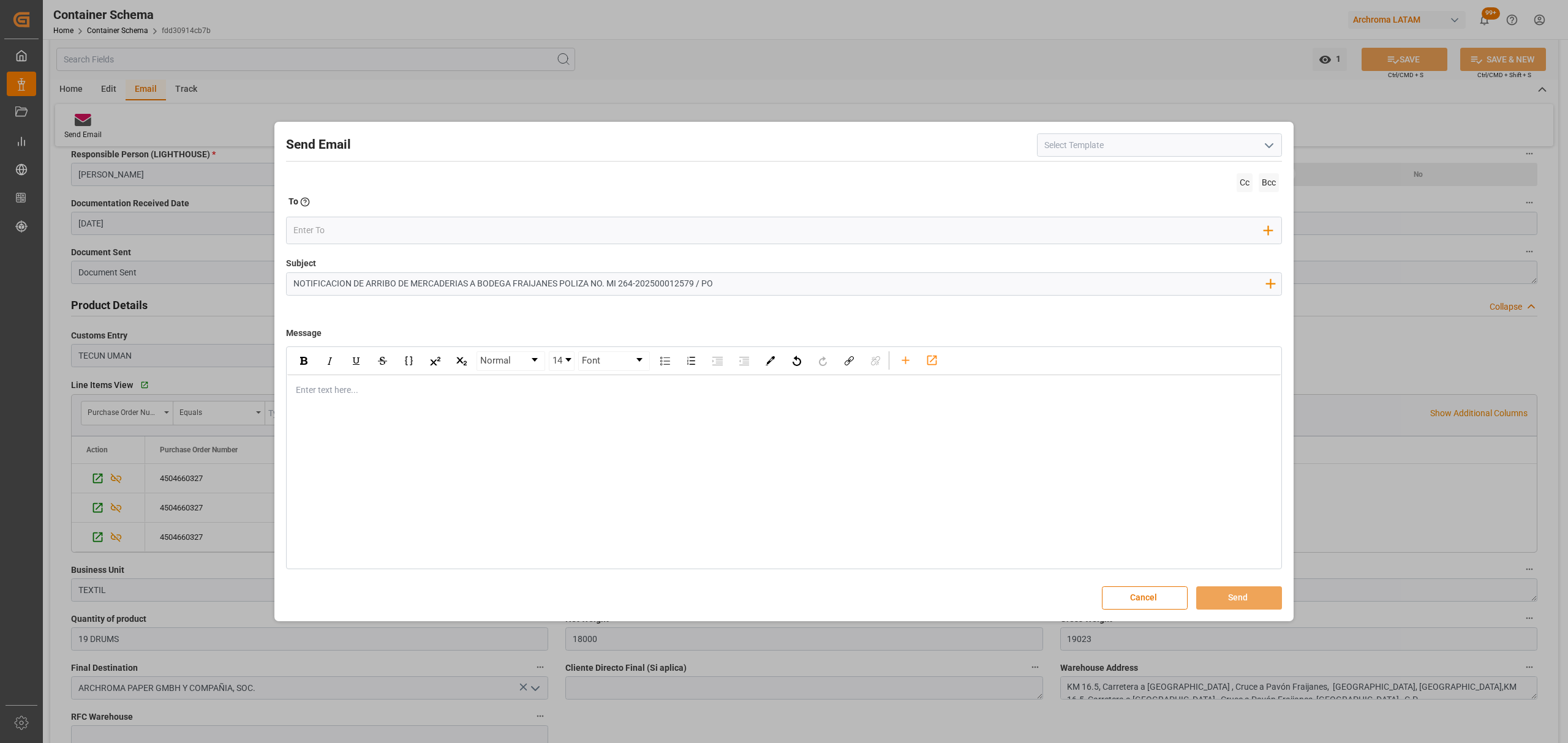
click at [863, 268] on div "Subject NOTIFICACION DE ARRIBO DE MERCADERIAS A BODEGA FRAIJANES POLIZA NO. MI …" at bounding box center [784, 288] width 996 height 61
click at [823, 287] on input "NOTIFICACION DE ARRIBO DE MERCADERIAS A BODEGA FRAIJANES POLIZA NO. MI 264-2025…" at bounding box center [779, 284] width 985 height 22
paste input "4504660327"
type input "NOTIFICACION DE ARRIBO DE MERCADERIAS A BODEGA FRAIJANES POLIZA NO. MI 264-2025…"
click at [360, 387] on div "rdw-editor" at bounding box center [784, 390] width 975 height 13
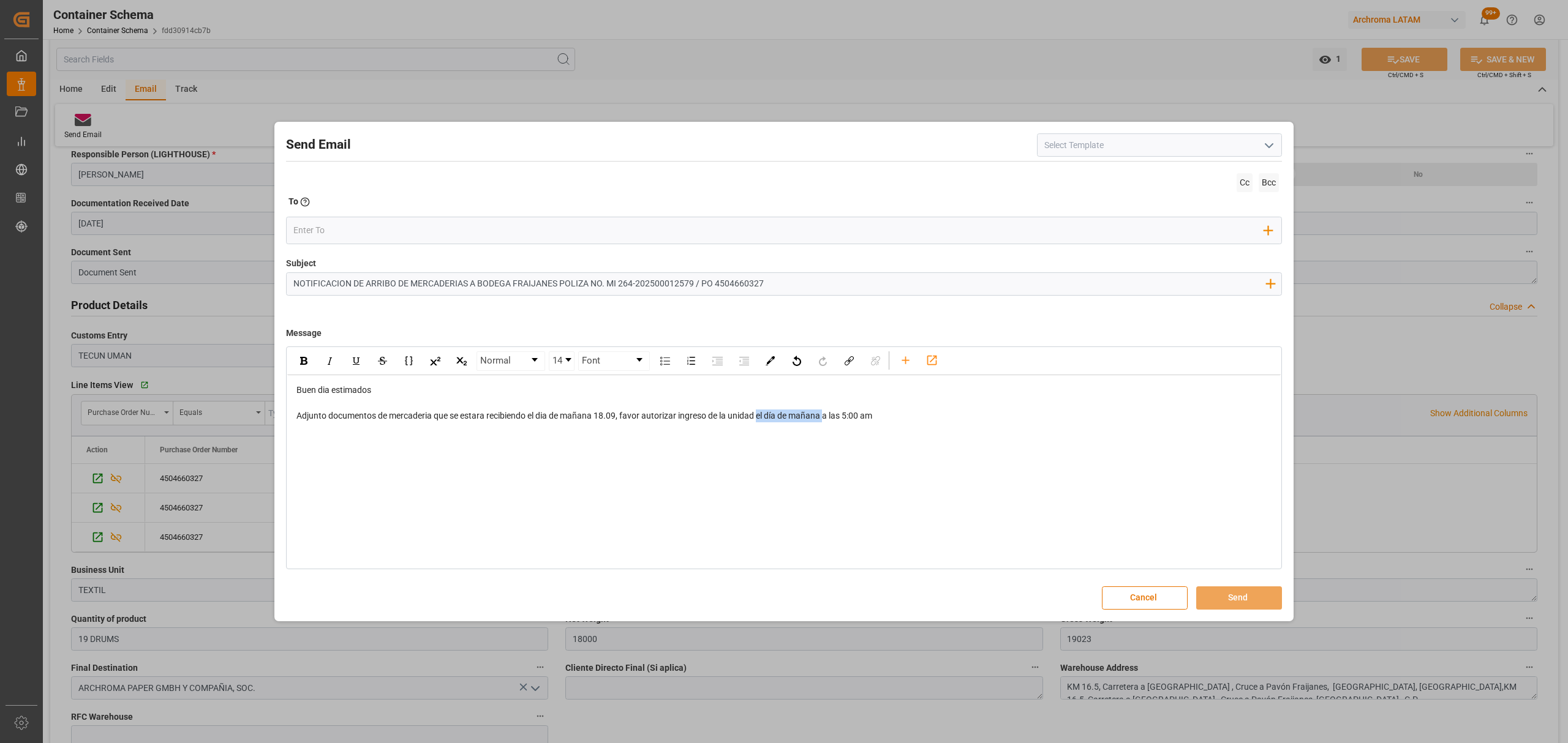
drag, startPoint x: 826, startPoint y: 416, endPoint x: 760, endPoint y: 418, distance: 66.0
click at [760, 418] on span "Adjunto documentos de mercaderia que se estara recibiendo el dia de mañana 18.0…" at bounding box center [584, 415] width 576 height 10
click at [845, 416] on div "Adjunto documentos de mercaderia que se estara recibiendo el dia de mañana 18.0…" at bounding box center [784, 416] width 975 height 13
click at [909, 358] on icon "rdw-toolbar" at bounding box center [905, 360] width 13 height 13
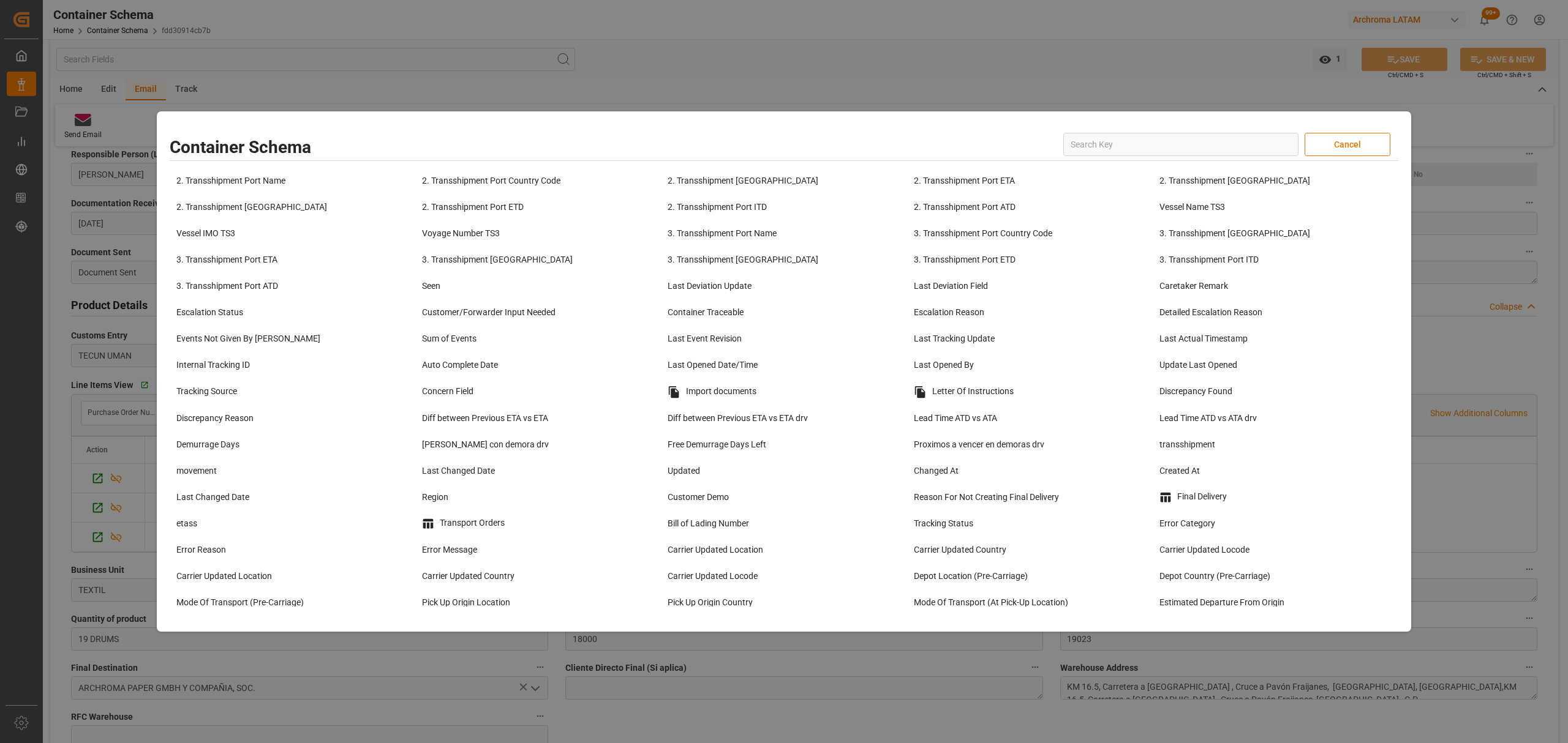
scroll to position [816, 0]
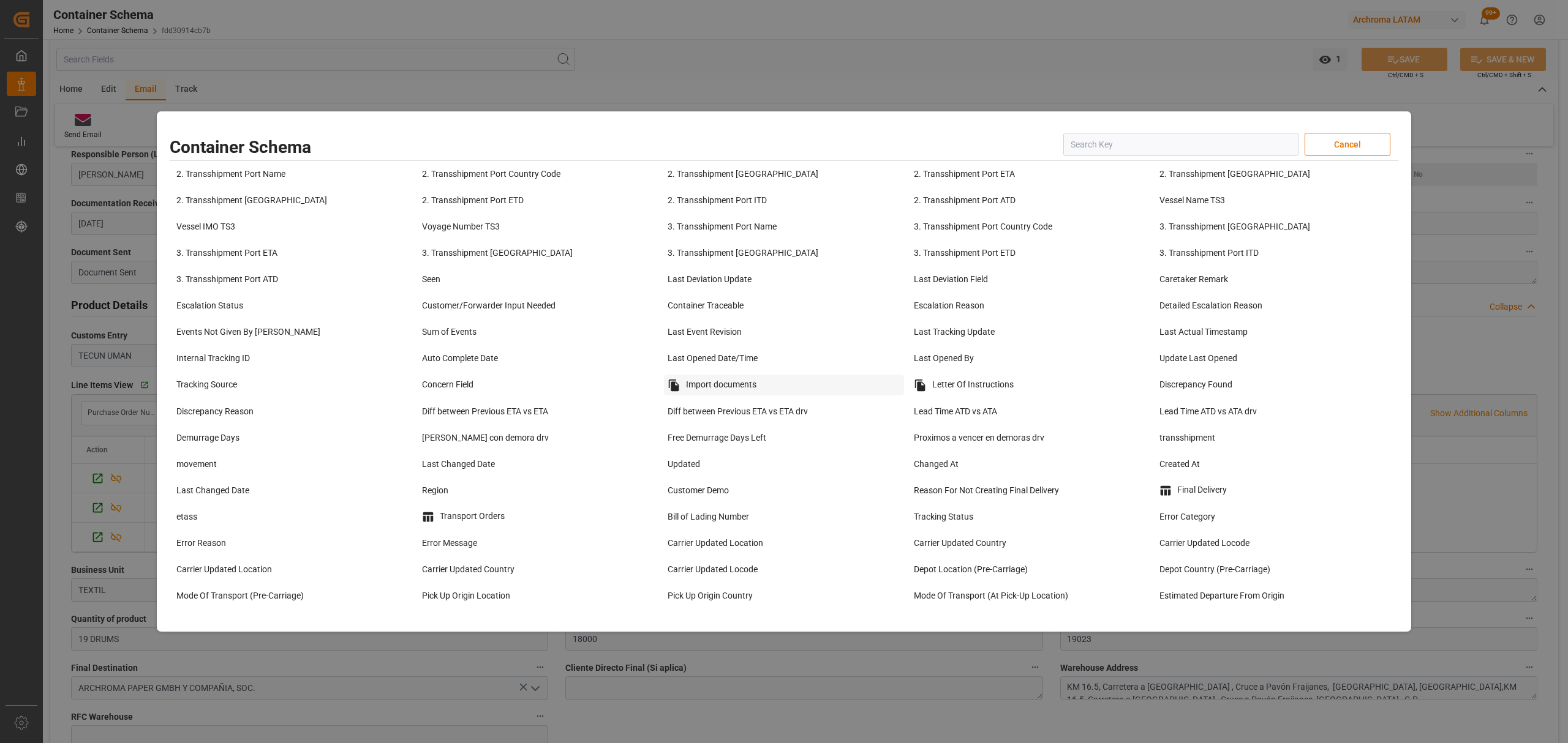
click at [722, 395] on div "Import documents" at bounding box center [784, 385] width 240 height 21
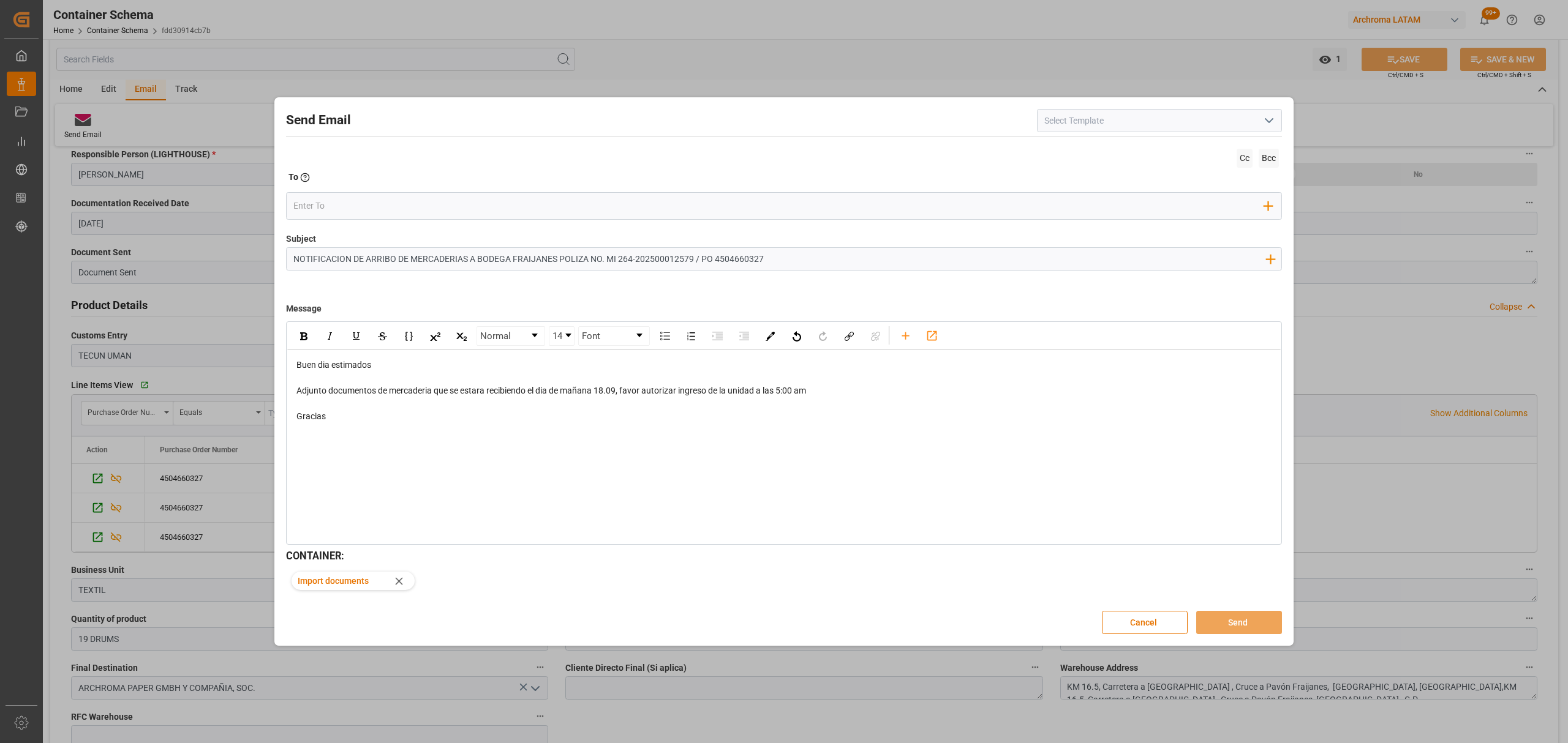
drag, startPoint x: 366, startPoint y: 424, endPoint x: 381, endPoint y: 424, distance: 15.0
click at [368, 423] on div "Gracias" at bounding box center [784, 416] width 975 height 13
click at [351, 455] on div "Buen dia estimados Adjunto documentos de mercaderia que se estara recibiendo el…" at bounding box center [784, 404] width 993 height 107
click at [341, 441] on div "rdw-editor" at bounding box center [784, 442] width 975 height 13
click at [376, 208] on input "email" at bounding box center [779, 206] width 972 height 19
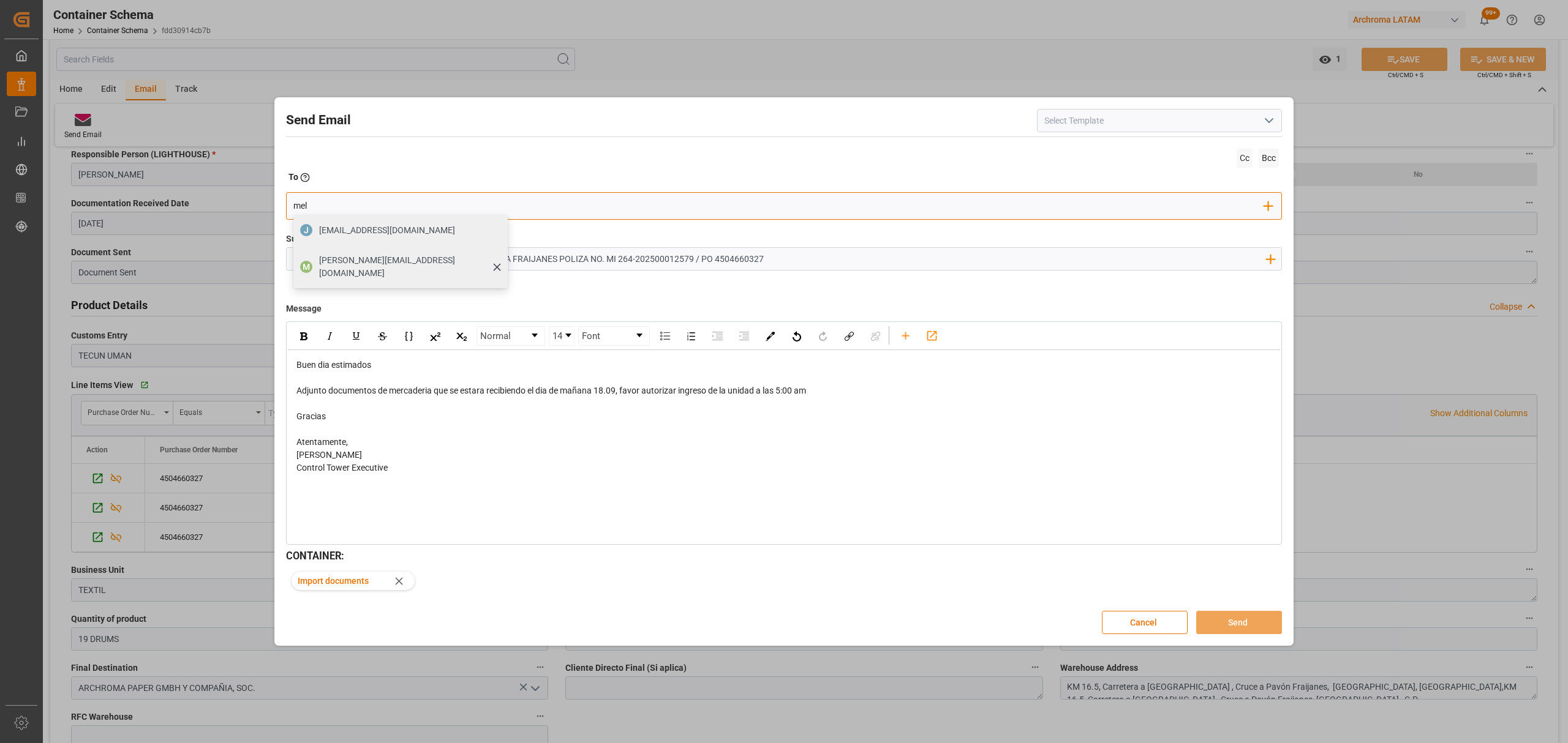
type input "mel"
click at [403, 266] on span "melvin.orellana@archroma.com" at bounding box center [409, 267] width 180 height 26
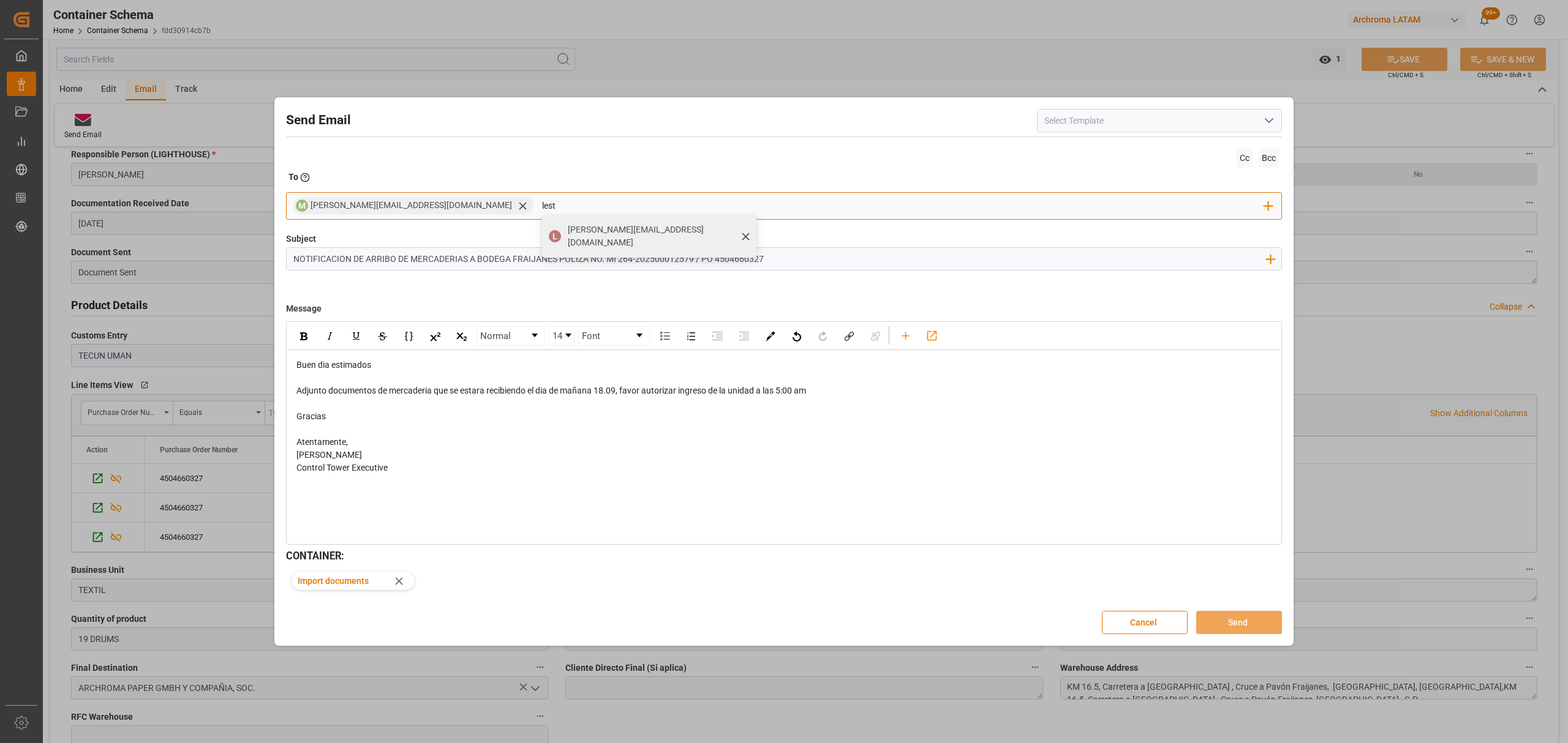
type input "lest"
click at [568, 229] on span "lester.morales@archroma.com" at bounding box center [658, 236] width 180 height 26
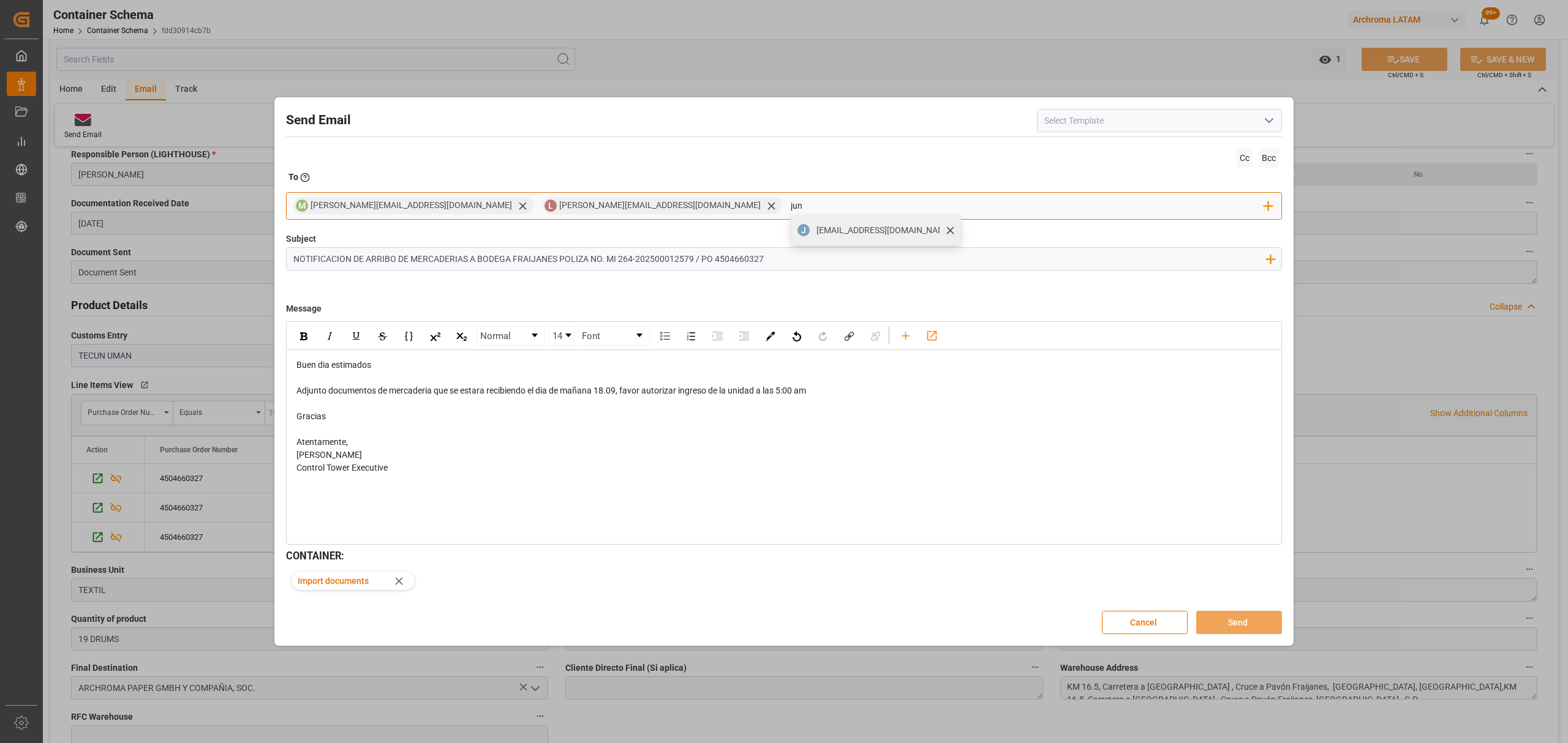
type input "jun"
click at [816, 235] on span "junior.melendez@archroma.com" at bounding box center [884, 230] width 136 height 13
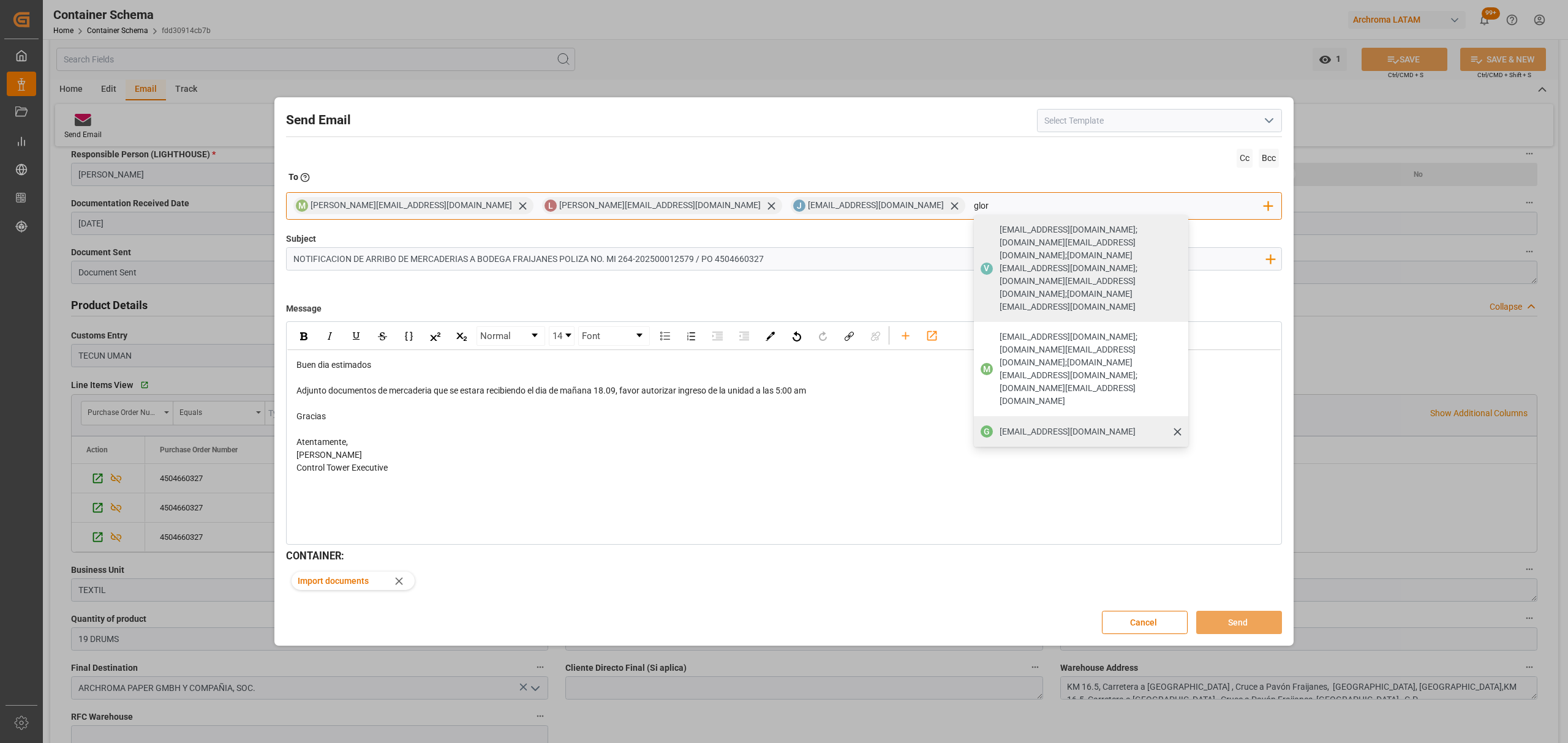
type input "glor"
click at [999, 425] on span "[PERSON_NAME][EMAIL_ADDRESS][PERSON_NAME][DOMAIN_NAME]" at bounding box center [1068, 431] width 136 height 13
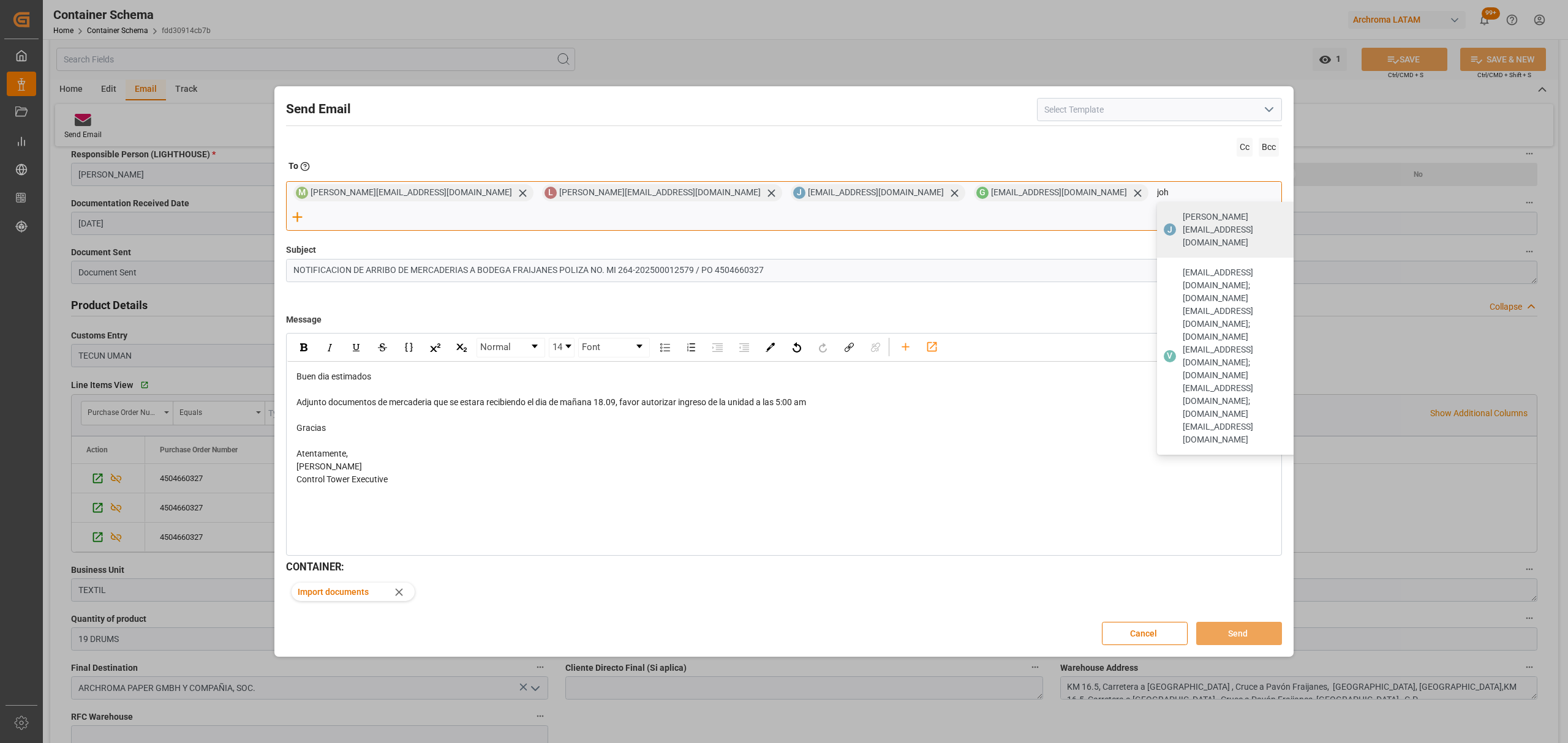
type input "joh"
click at [1183, 236] on span "[PERSON_NAME][EMAIL_ADDRESS][DOMAIN_NAME]" at bounding box center [1242, 230] width 119 height 39
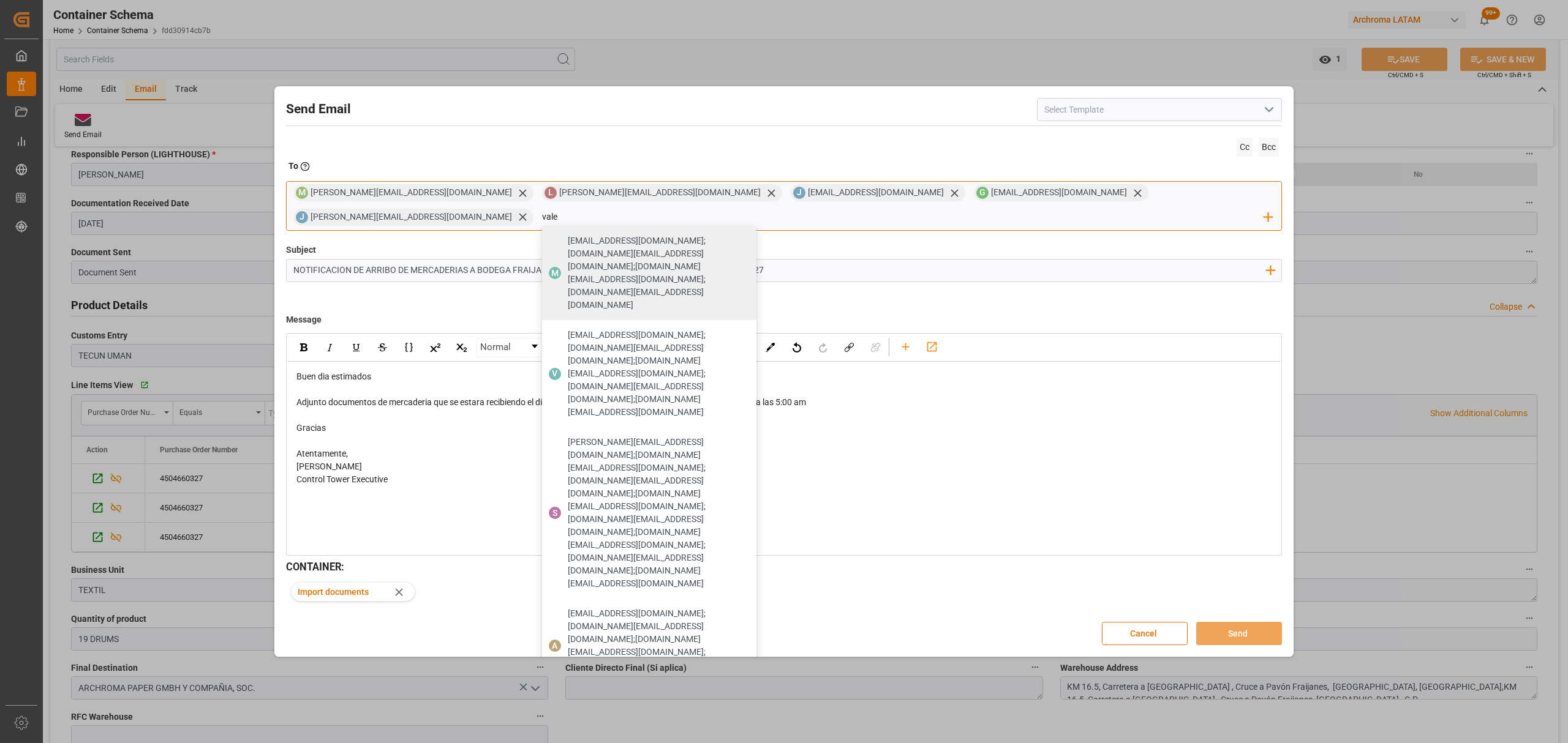
type input "vale"
click at [704, 702] on span "[PERSON_NAME][EMAIL_ADDRESS][PERSON_NAME][DOMAIN_NAME]" at bounding box center [636, 708] width 136 height 13
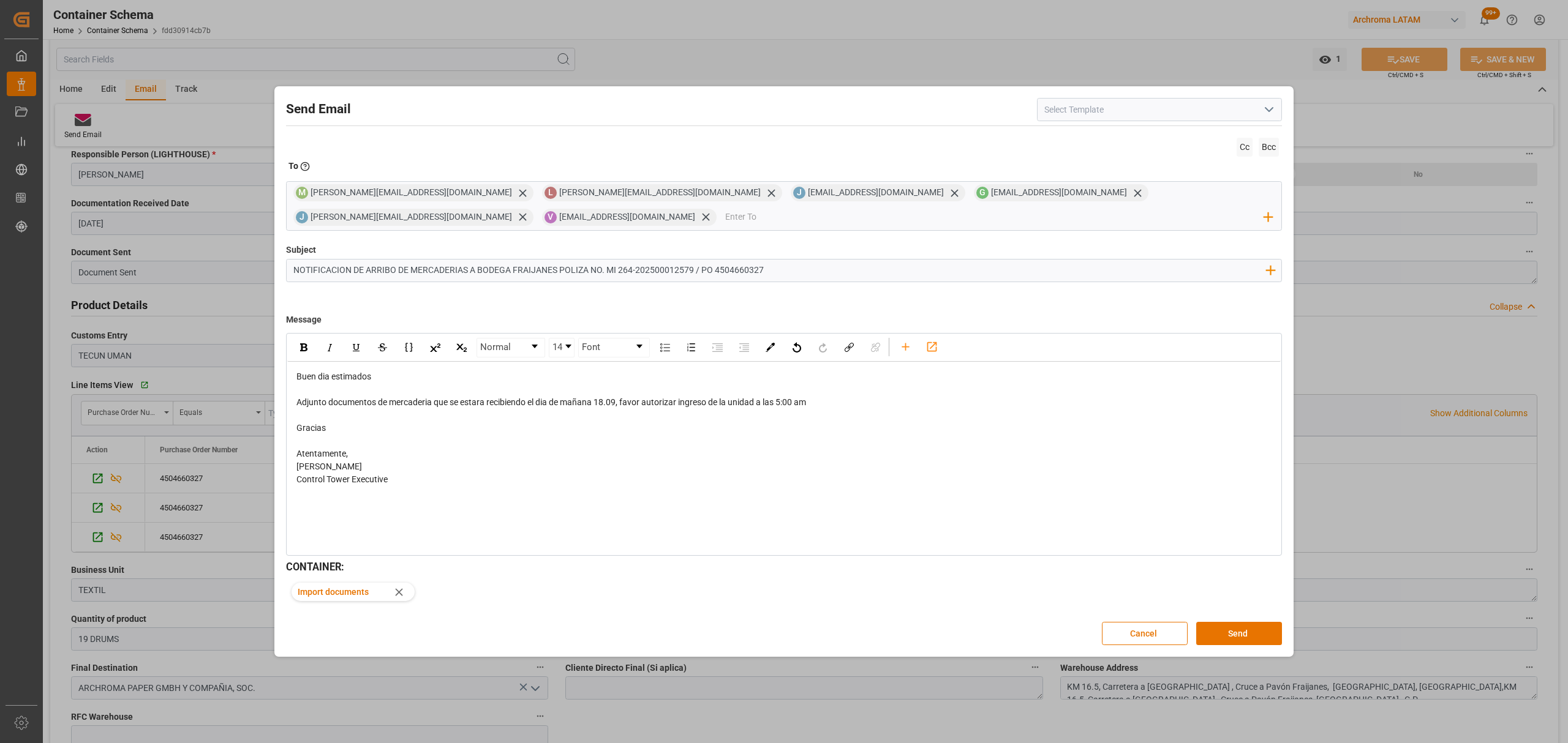
click at [842, 409] on div "Adjunto documentos de mercaderia que se estara recibiendo el dia de mañana 18.0…" at bounding box center [784, 402] width 975 height 13
drag, startPoint x: 617, startPoint y: 407, endPoint x: 599, endPoint y: 407, distance: 18.0
click at [599, 407] on span "Adjunto documentos de mercaderia que se estara recibiendo el dia de mañana 18.0…" at bounding box center [551, 402] width 510 height 10
click at [302, 354] on div "rdw-inline-control" at bounding box center [303, 348] width 22 height 19
drag, startPoint x: 823, startPoint y: 402, endPoint x: 779, endPoint y: 405, distance: 44.1
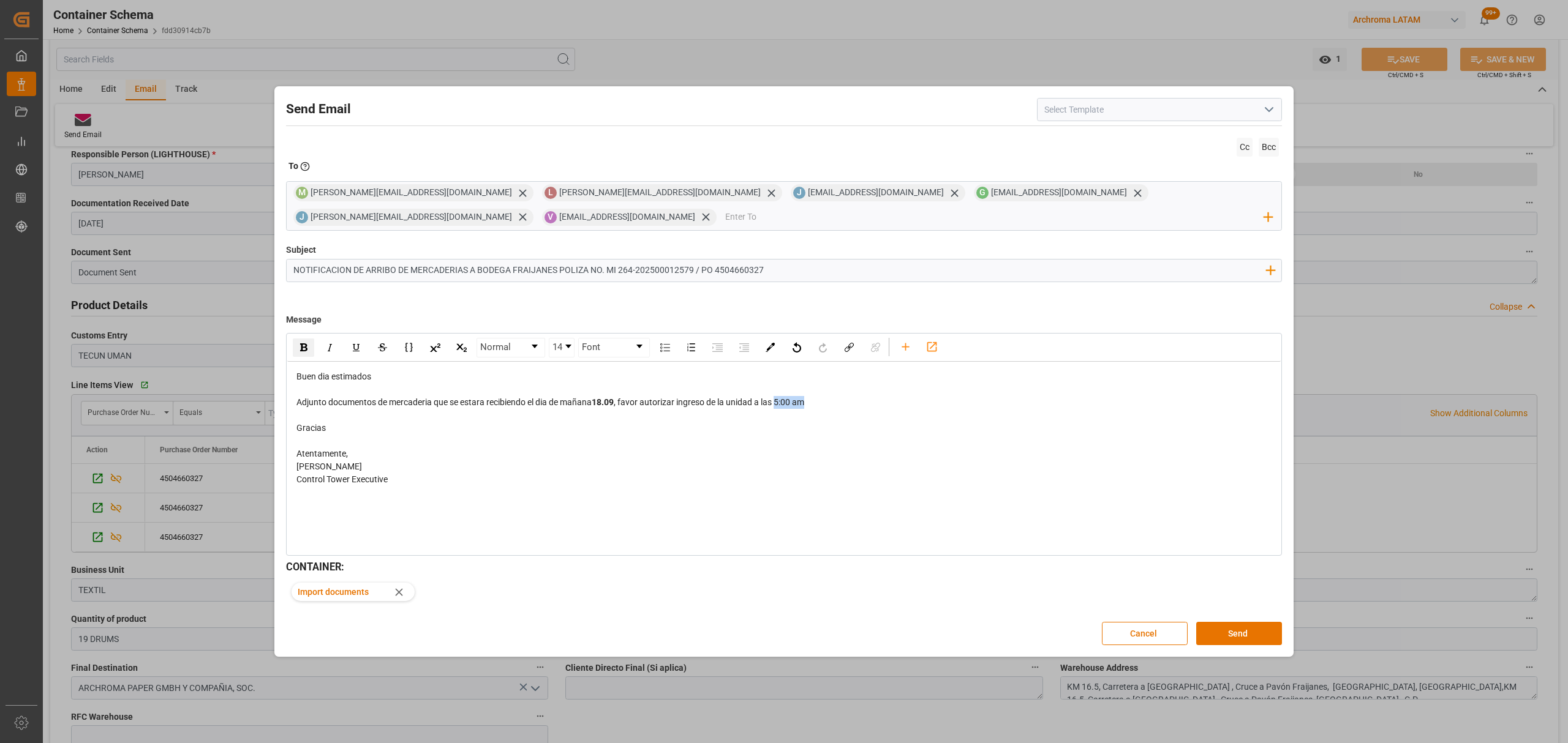
click at [779, 405] on div "Adjunto documentos de mercaderia que se estara recibiendo el dia de mañana 18.0…" at bounding box center [784, 402] width 975 height 13
click at [297, 346] on div "rdw-inline-control" at bounding box center [303, 348] width 22 height 19
click at [866, 395] on div "rdw-editor" at bounding box center [784, 390] width 975 height 13
click at [836, 399] on div "Adjunto documentos de mercaderia que se estara recibiendo el dia de mañana 18.0…" at bounding box center [784, 402] width 975 height 13
click at [340, 413] on div "rdw-editor" at bounding box center [784, 415] width 975 height 13
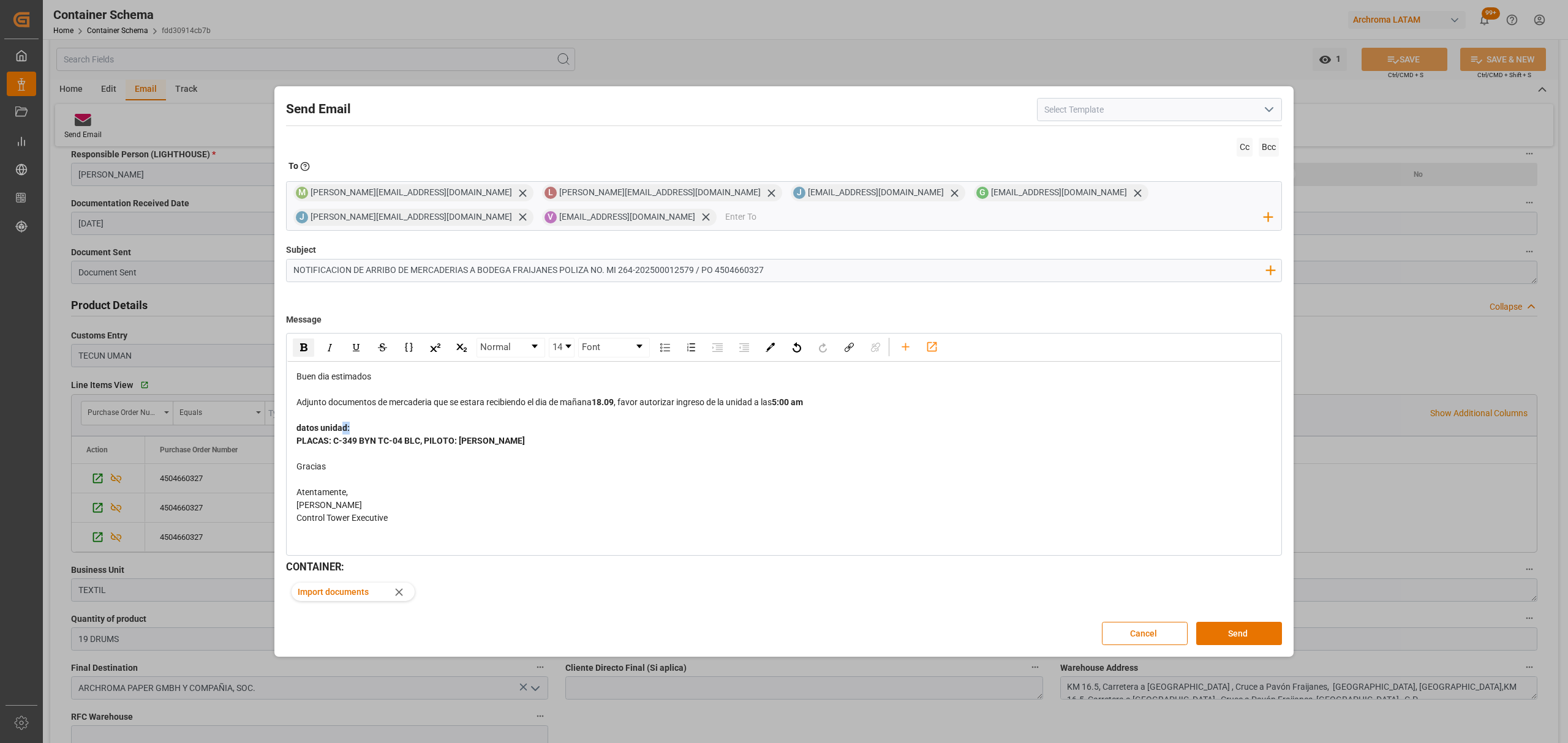
drag, startPoint x: 359, startPoint y: 429, endPoint x: 340, endPoint y: 429, distance: 19.0
click at [340, 429] on div "datos unidad:" at bounding box center [784, 428] width 975 height 13
click at [299, 430] on span "datos unidad:" at bounding box center [323, 428] width 53 height 10
click at [302, 430] on span "datos unidad:" at bounding box center [323, 428] width 53 height 10
click at [378, 427] on div "Datos unidad:" at bounding box center [784, 428] width 975 height 13
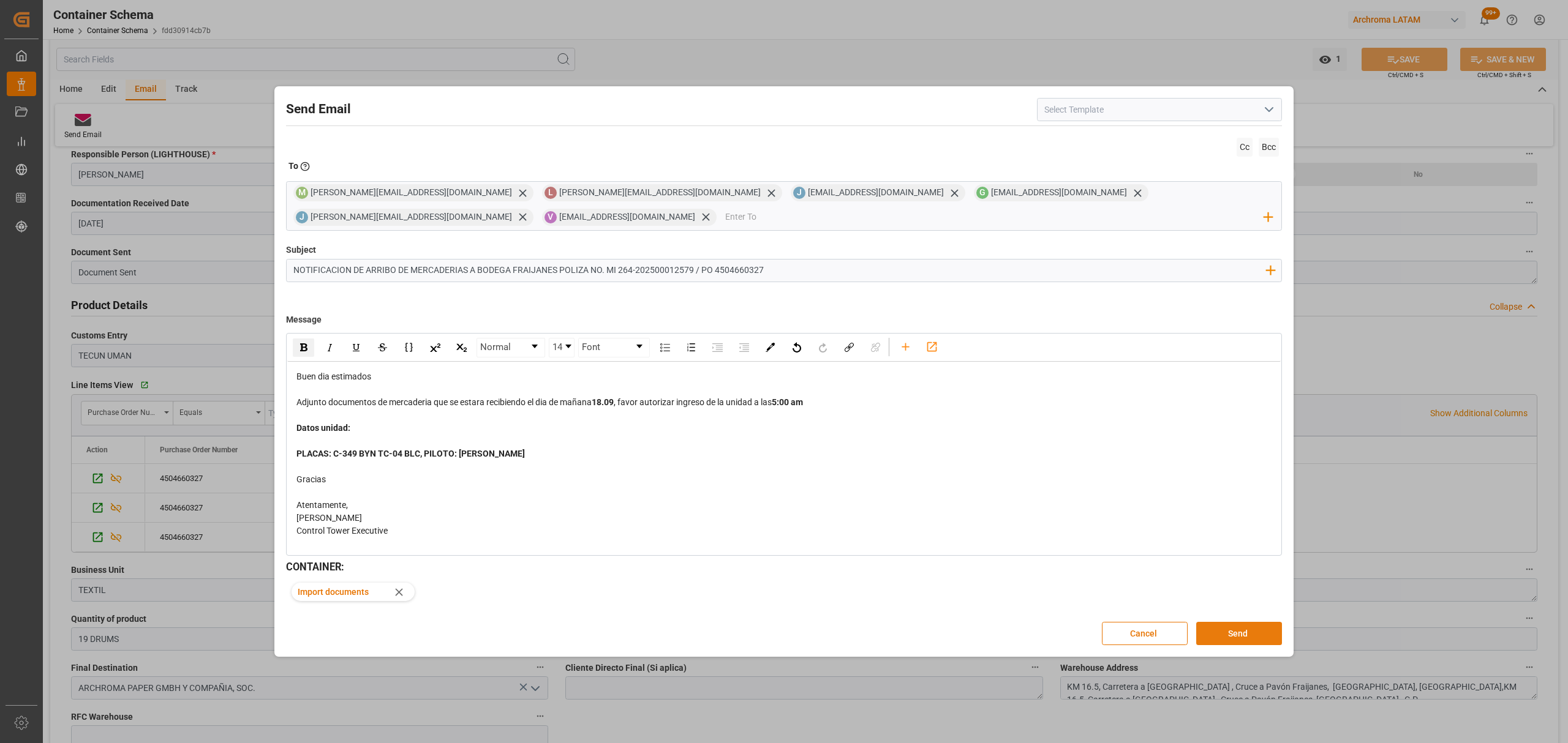
click at [1233, 638] on button "Send" at bounding box center [1238, 633] width 86 height 23
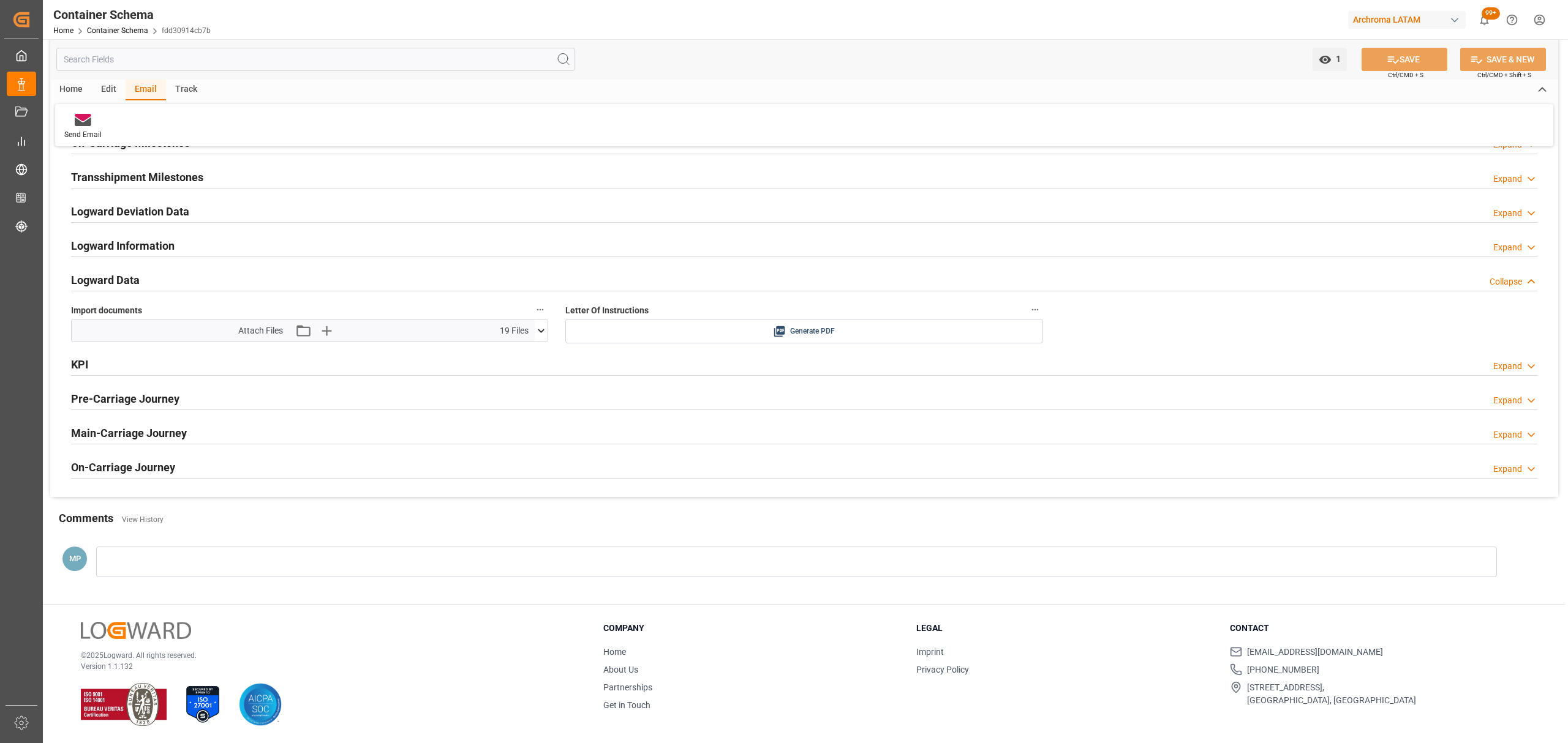
scroll to position [1935, 0]
click at [319, 329] on icon "button" at bounding box center [326, 330] width 19 height 19
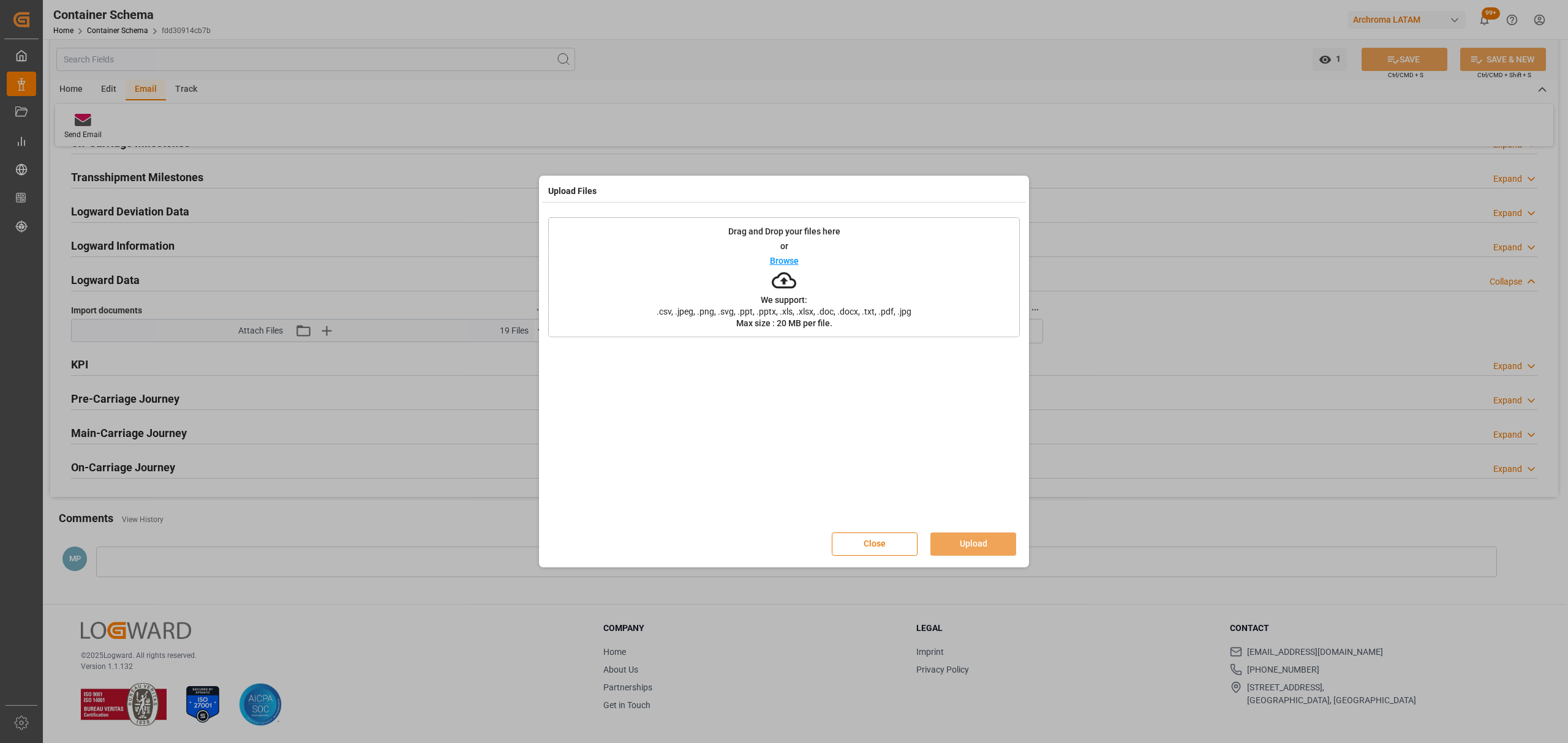
click at [904, 554] on button "Close" at bounding box center [874, 544] width 86 height 23
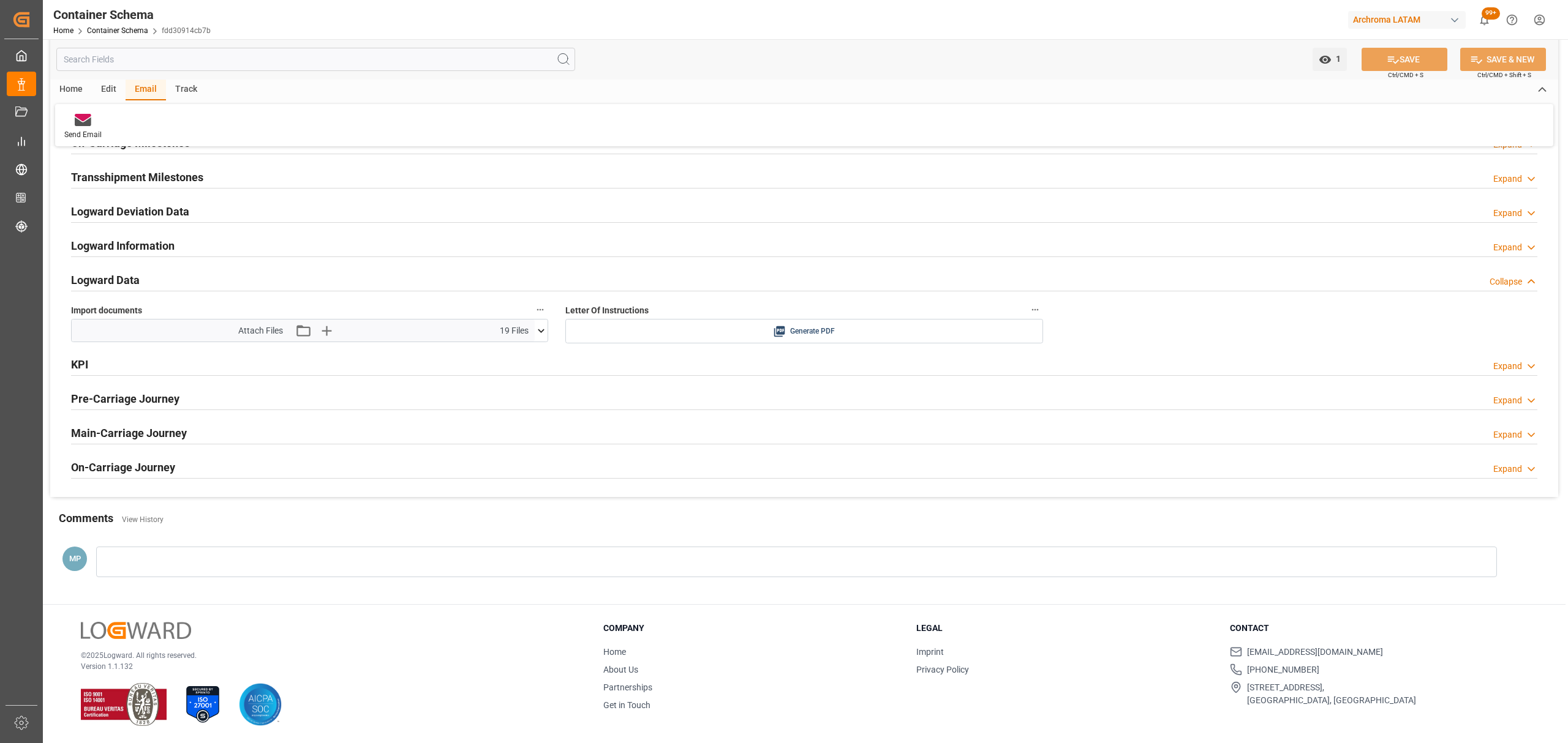
click at [538, 332] on icon at bounding box center [541, 331] width 13 height 13
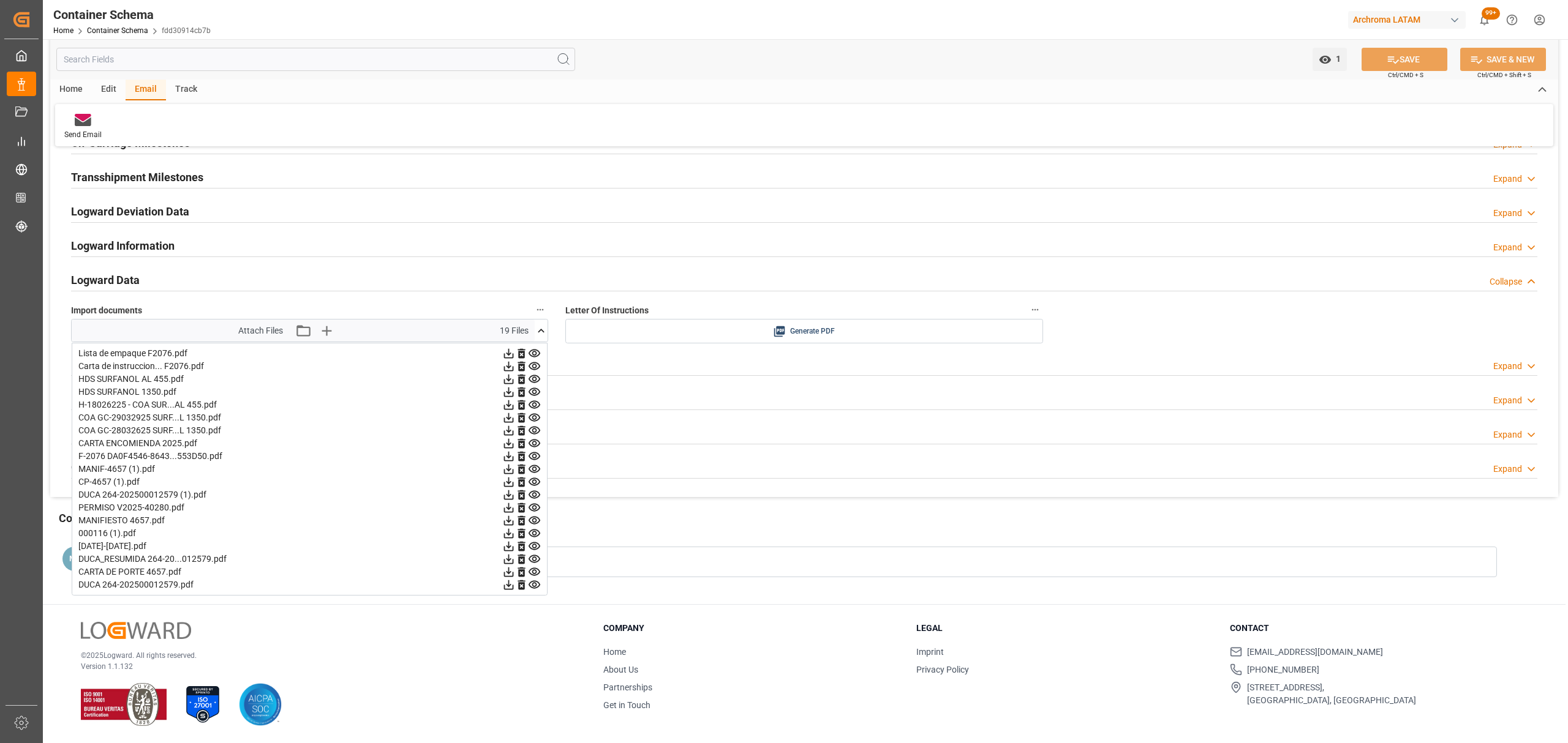
click at [505, 358] on icon at bounding box center [508, 353] width 13 height 13
click at [507, 367] on icon at bounding box center [509, 366] width 10 height 10
click at [510, 378] on icon at bounding box center [509, 380] width 10 height 10
click at [507, 393] on icon at bounding box center [508, 392] width 13 height 13
click at [507, 407] on icon at bounding box center [508, 404] width 13 height 13
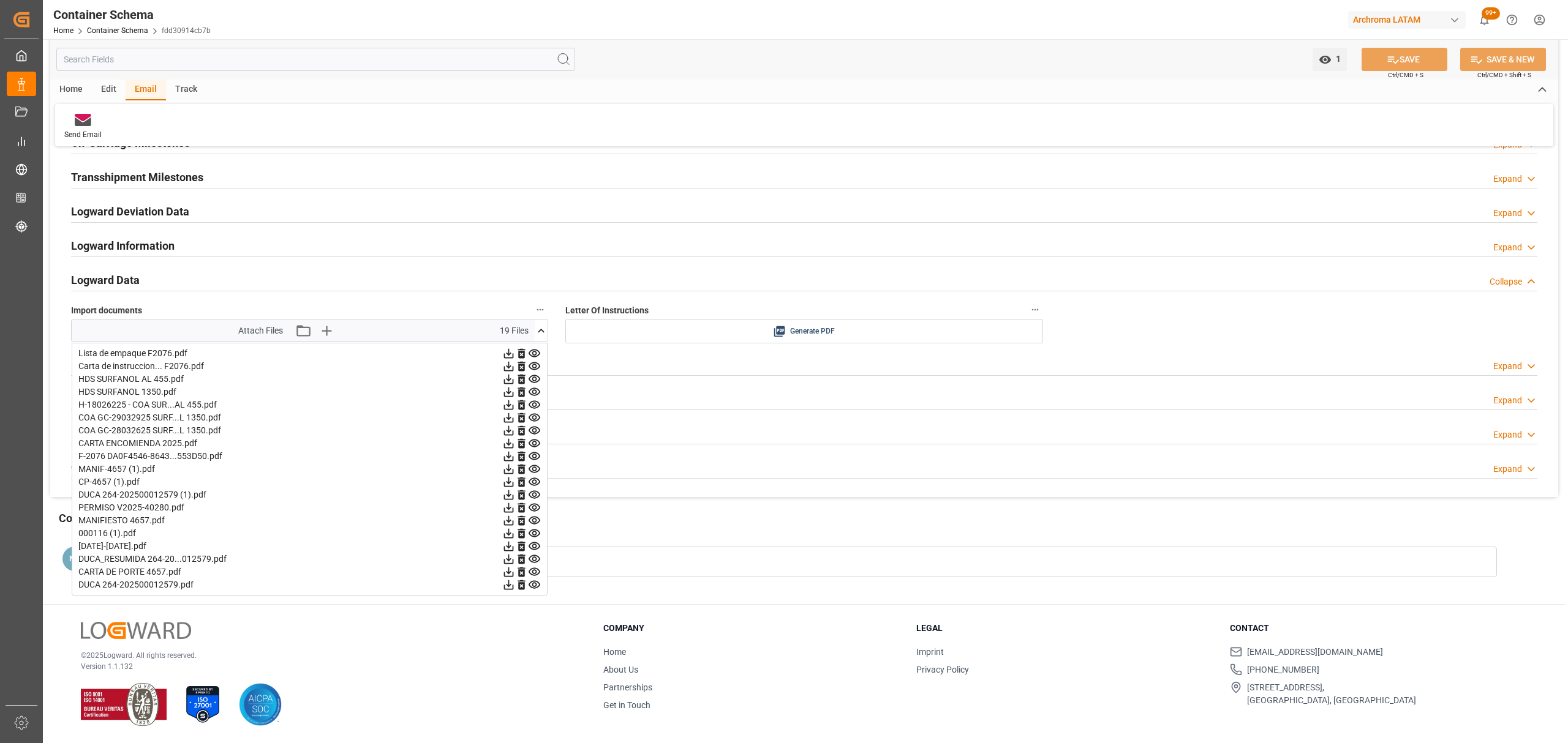
click at [507, 417] on icon at bounding box center [509, 418] width 10 height 10
click at [507, 431] on icon at bounding box center [508, 431] width 13 height 13
click at [507, 441] on icon at bounding box center [508, 443] width 13 height 13
click at [507, 453] on icon at bounding box center [508, 456] width 13 height 13
click at [507, 466] on icon at bounding box center [508, 469] width 13 height 13
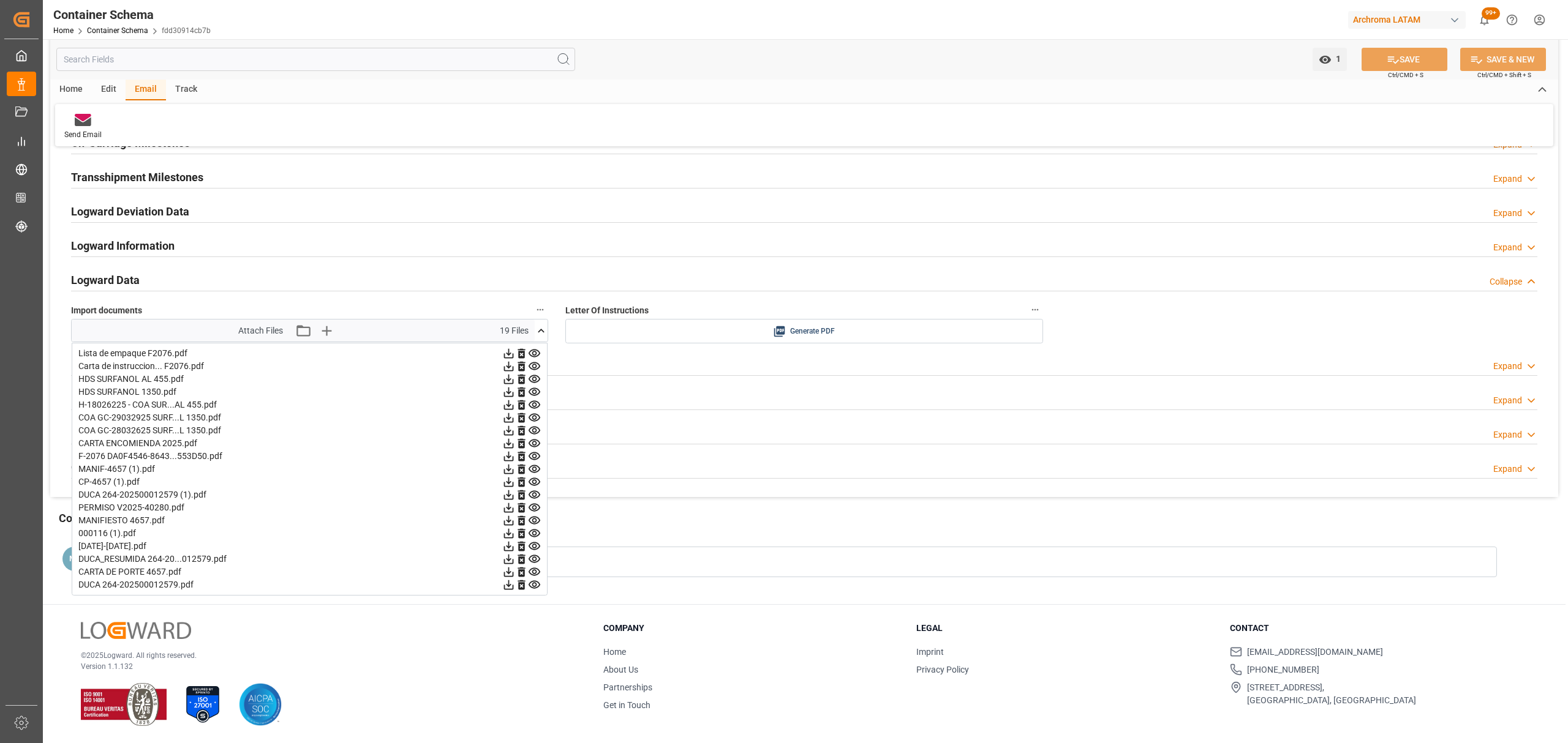
click at [506, 485] on icon at bounding box center [508, 482] width 13 height 13
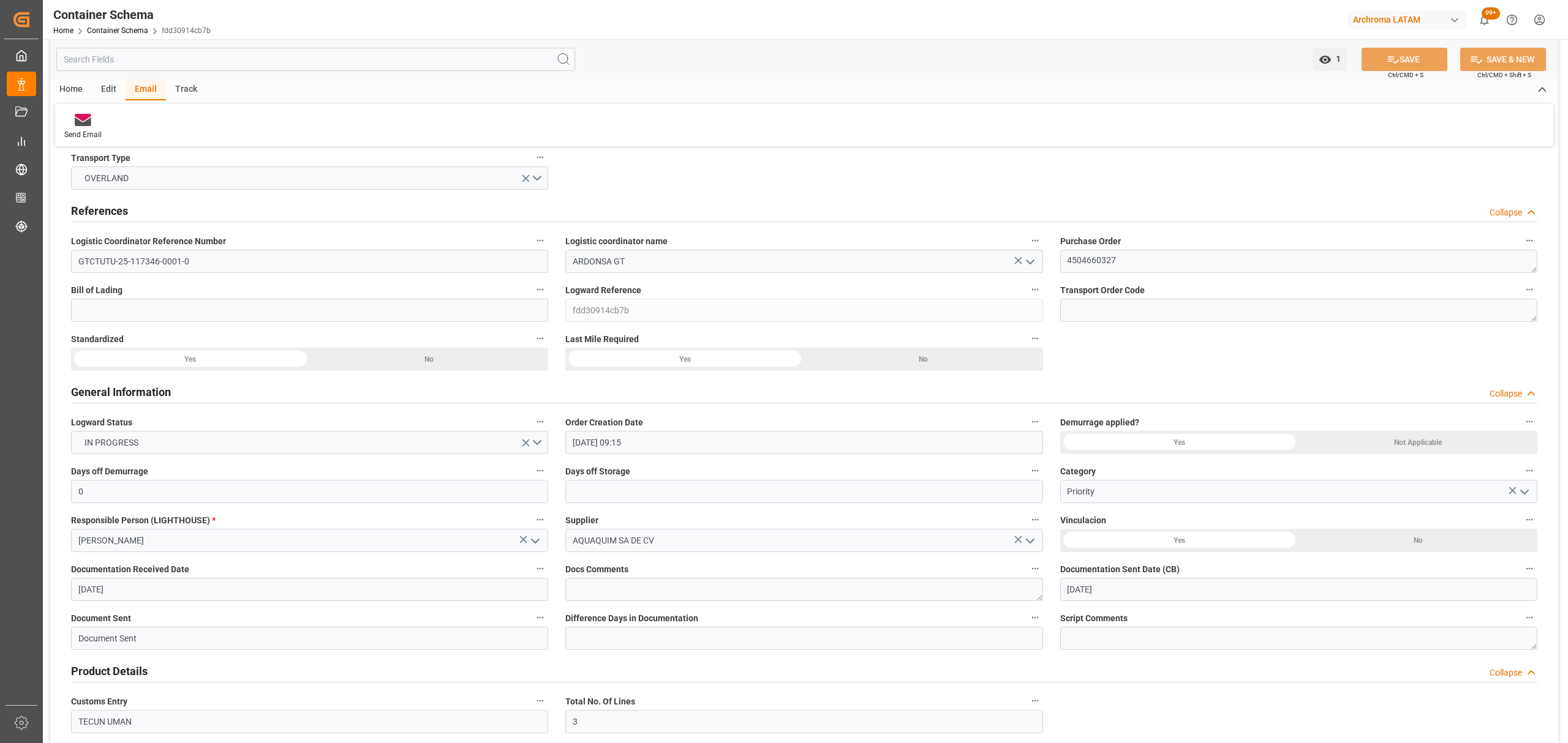
scroll to position [0, 0]
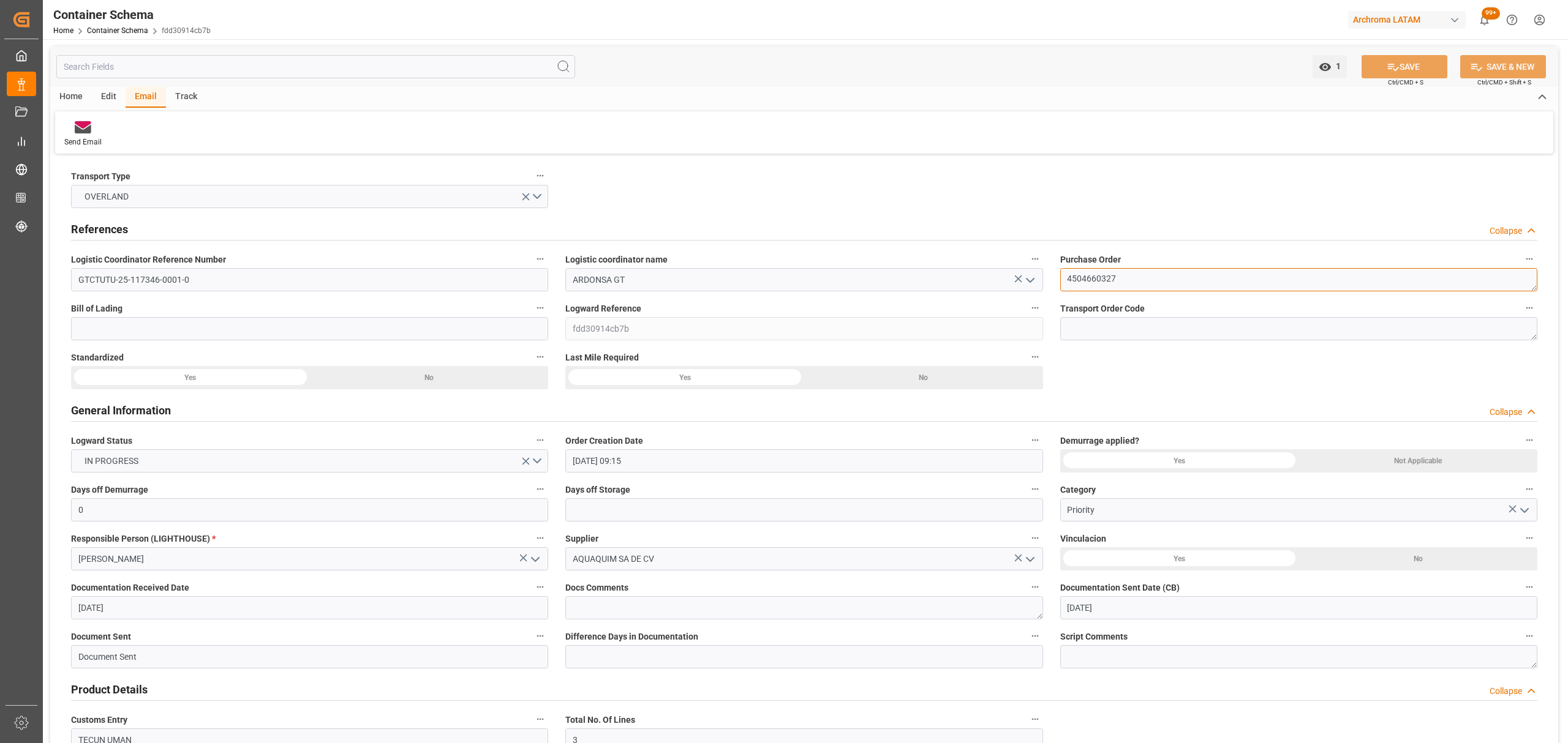
click at [1100, 281] on textarea "4504660327" at bounding box center [1299, 280] width 477 height 23
click at [116, 29] on link "Container Schema" at bounding box center [117, 30] width 61 height 9
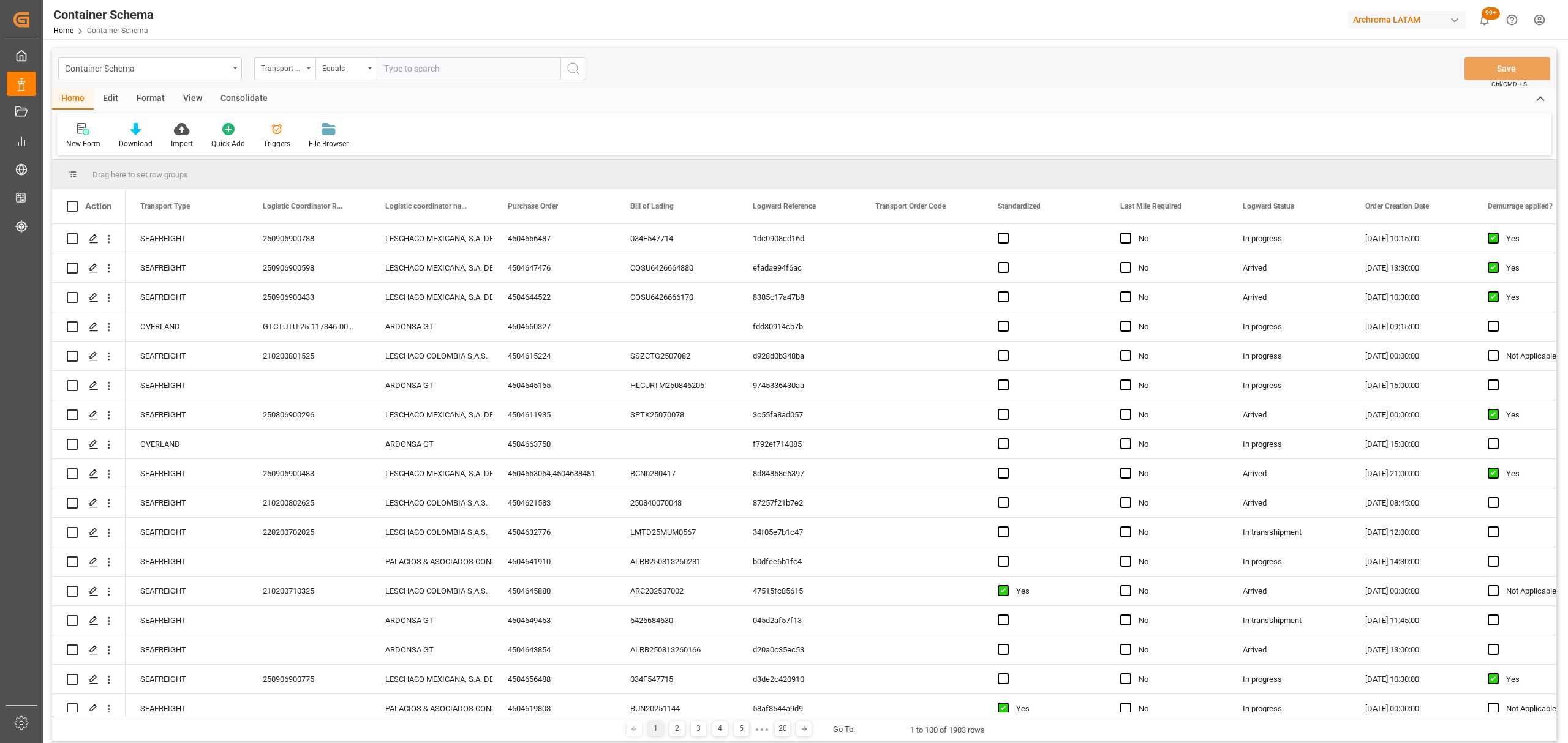
click at [306, 54] on div "Container Schema Transport Type Equals Save Ctrl/CMD + S" at bounding box center [804, 69] width 1505 height 40
click at [299, 69] on div "Transport Type" at bounding box center [282, 67] width 42 height 14
drag, startPoint x: 294, startPoint y: 226, endPoint x: 302, endPoint y: 213, distance: 15.3
click at [295, 226] on div "Bill of Lading" at bounding box center [346, 227] width 183 height 26
click at [341, 64] on div "Equals" at bounding box center [343, 67] width 42 height 14
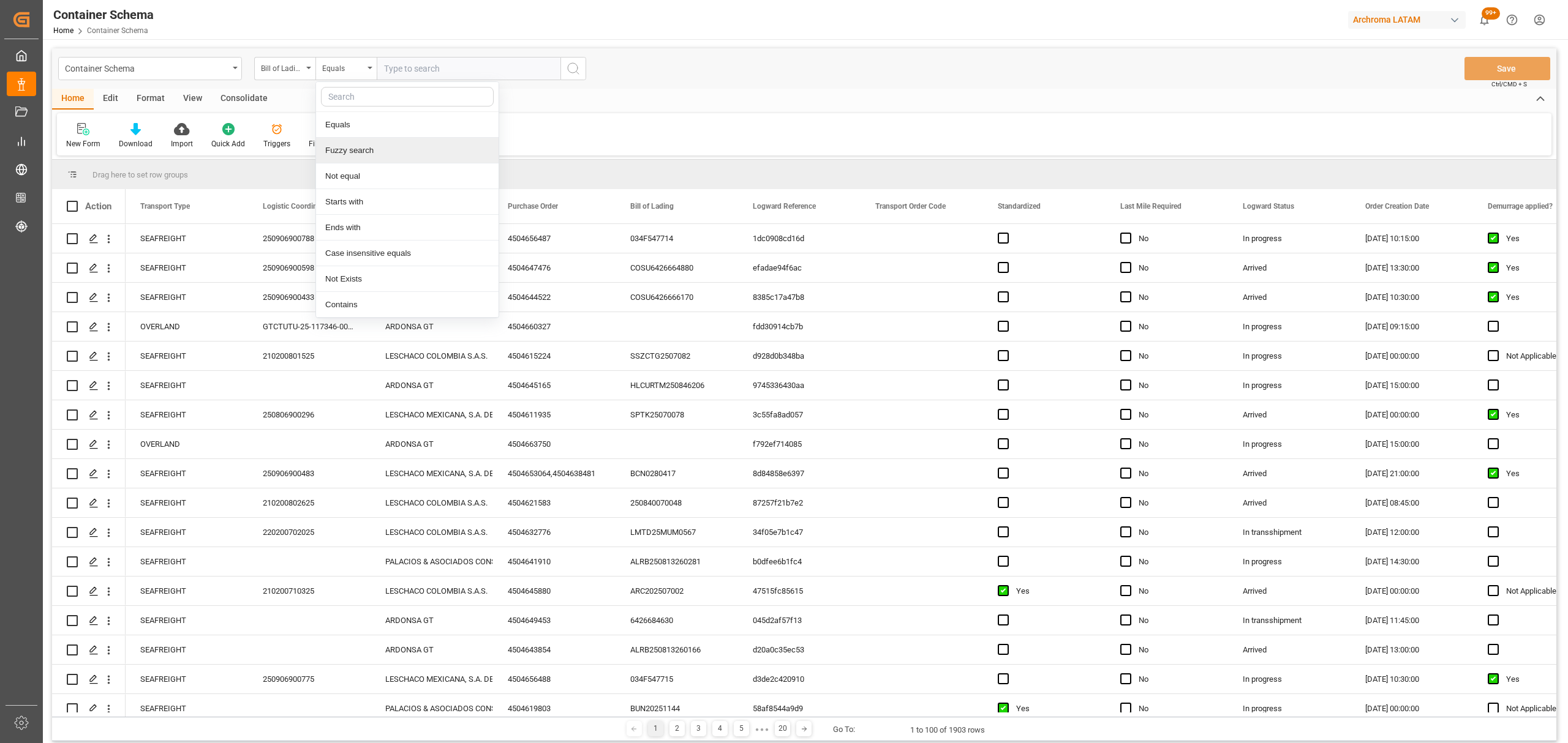
click at [385, 145] on div "Fuzzy search" at bounding box center [408, 150] width 183 height 26
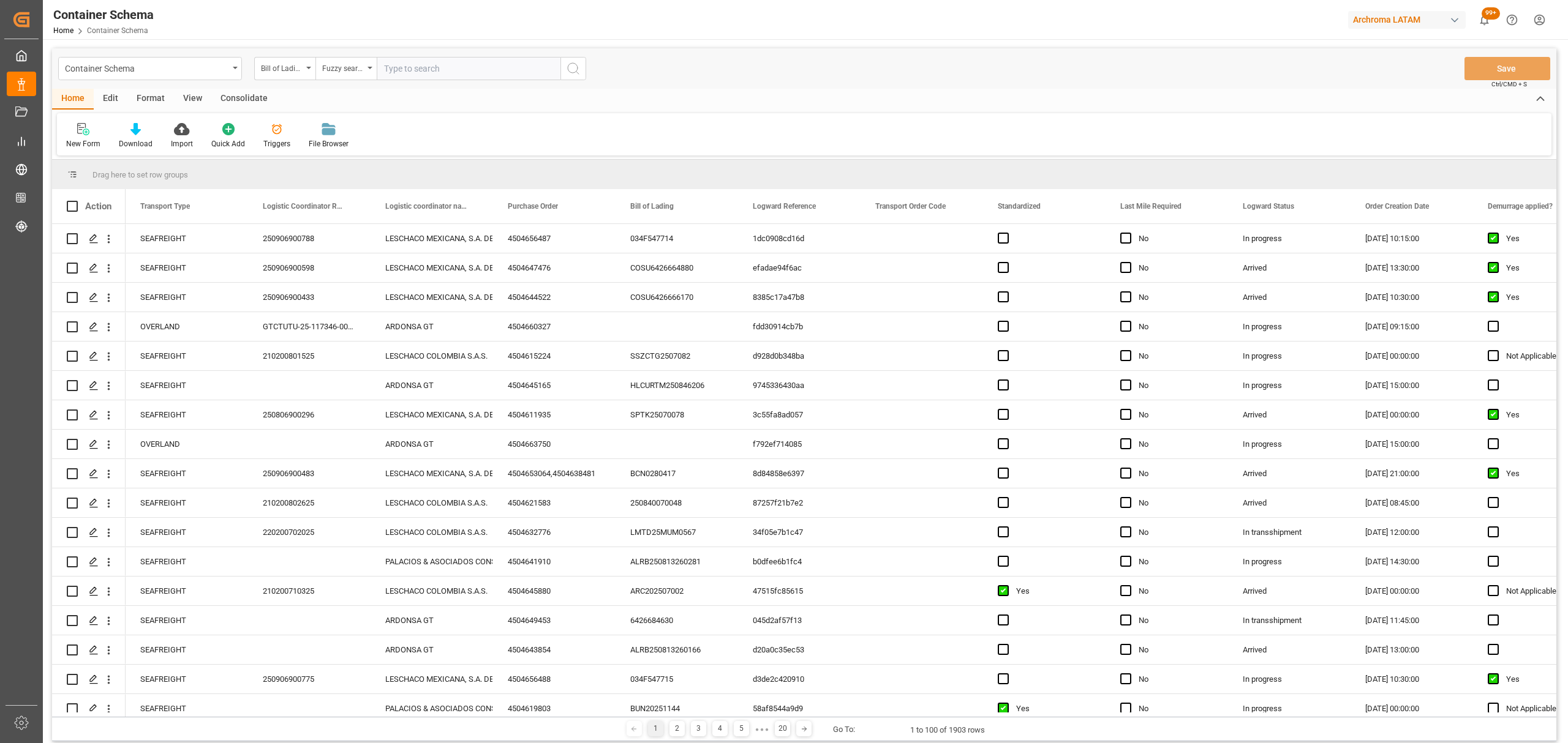
click at [422, 69] on input "text" at bounding box center [469, 69] width 184 height 23
paste input "DSV1083416"
type input "DSV1083416"
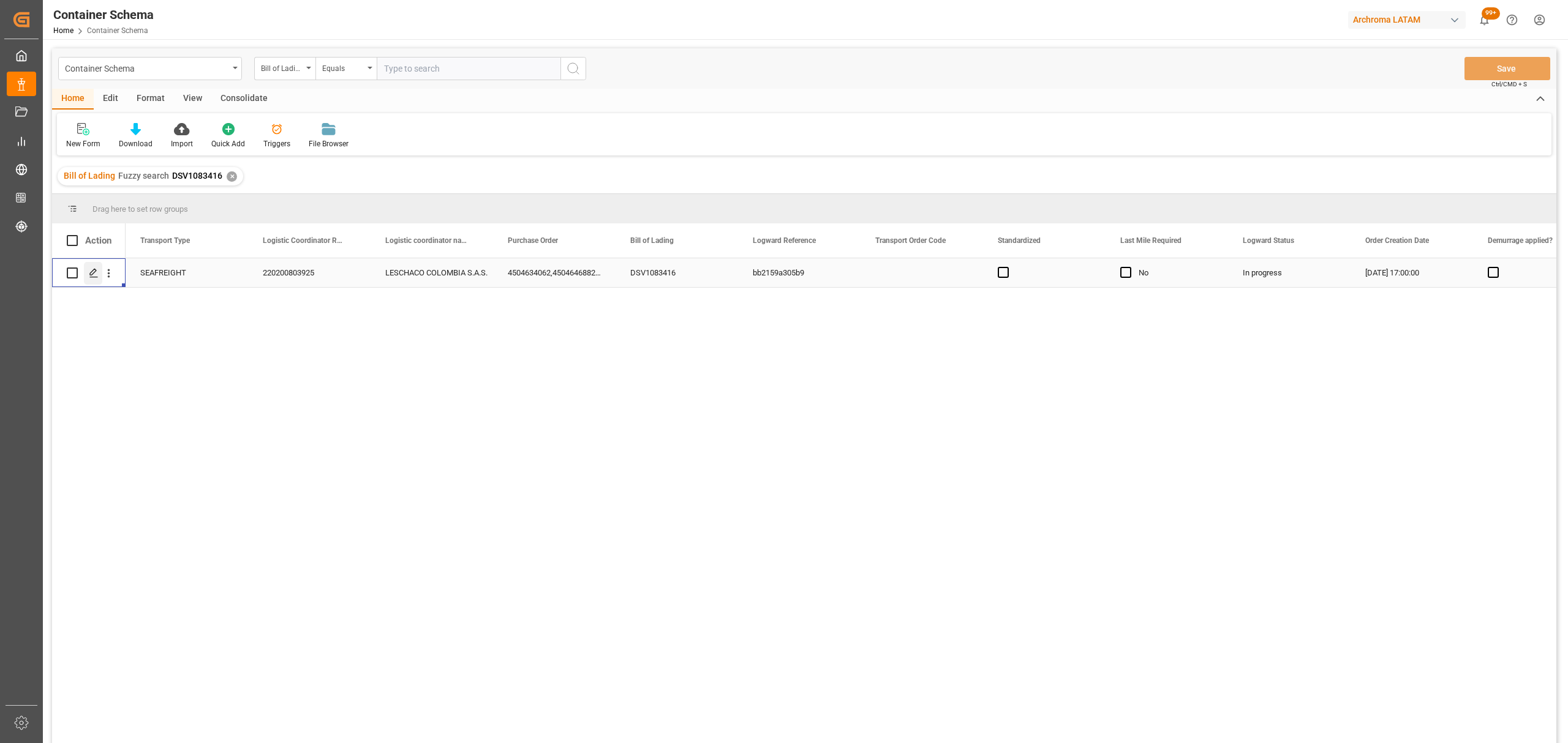
click at [96, 272] on icon "Press SPACE to select this row." at bounding box center [94, 273] width 10 height 10
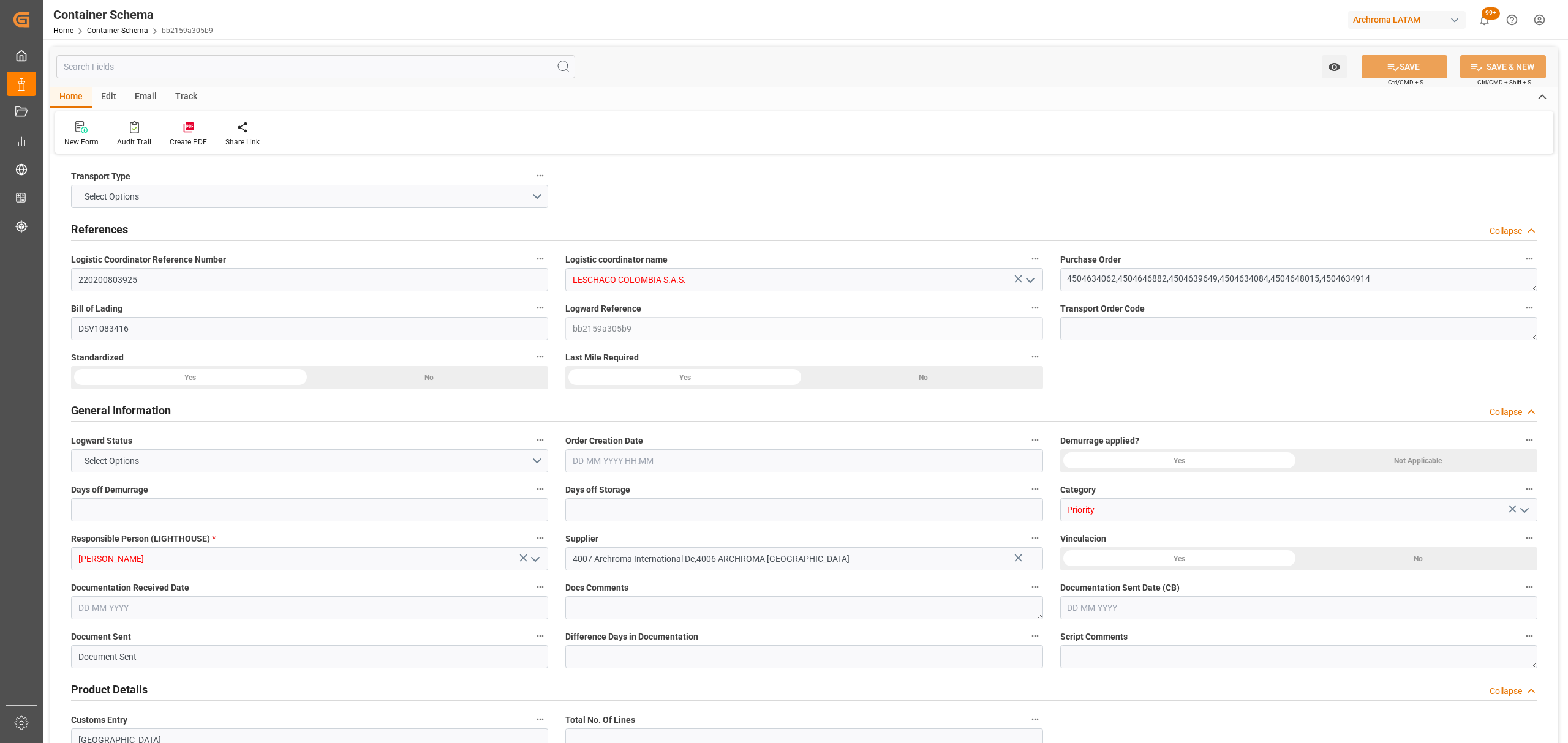
type input "0"
type input "9"
type input "34"
type input "15140"
type input "14697.1"
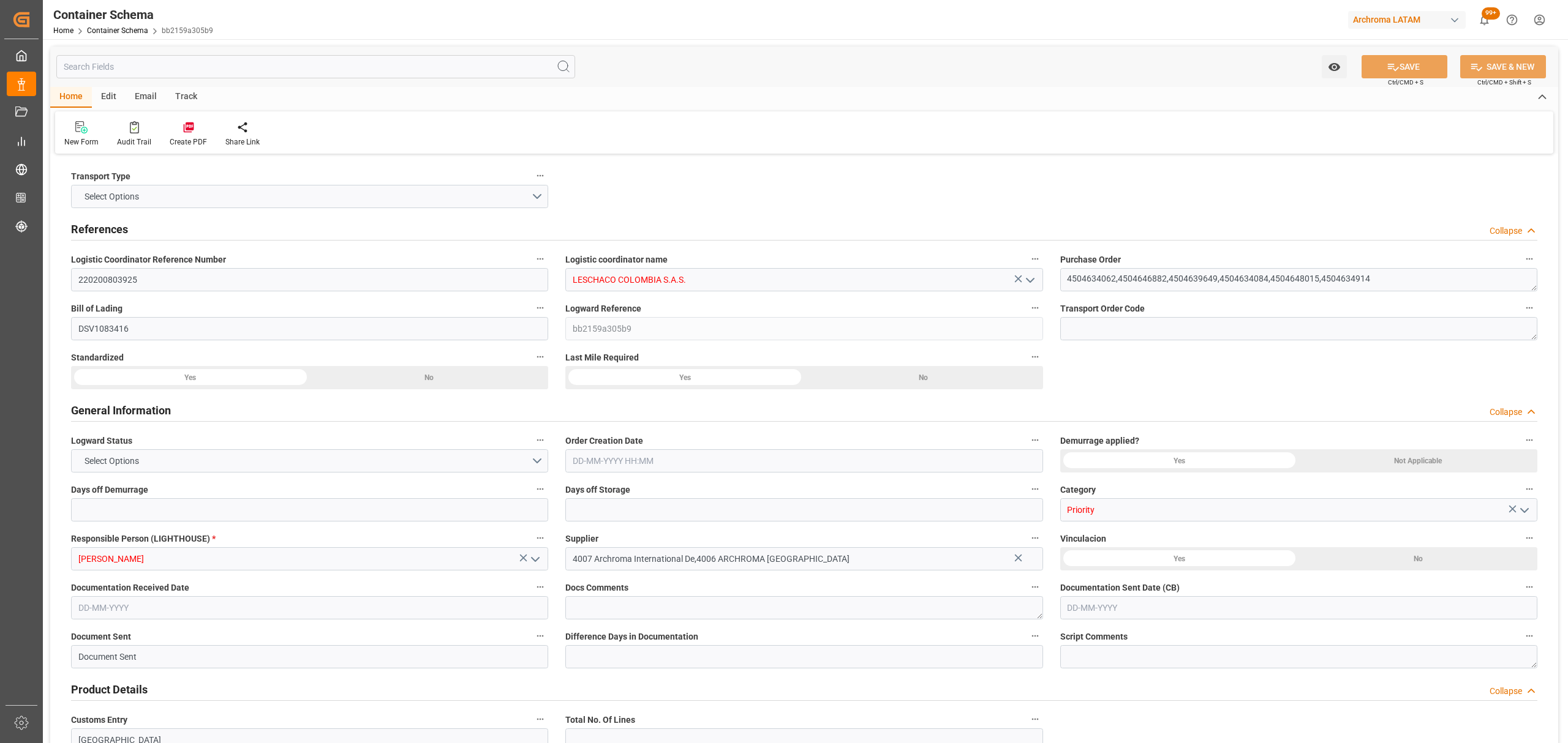
type input "Evergreen"
type input "Evergreen Marine Corp."
type input "MXZLO"
type input "COBUN"
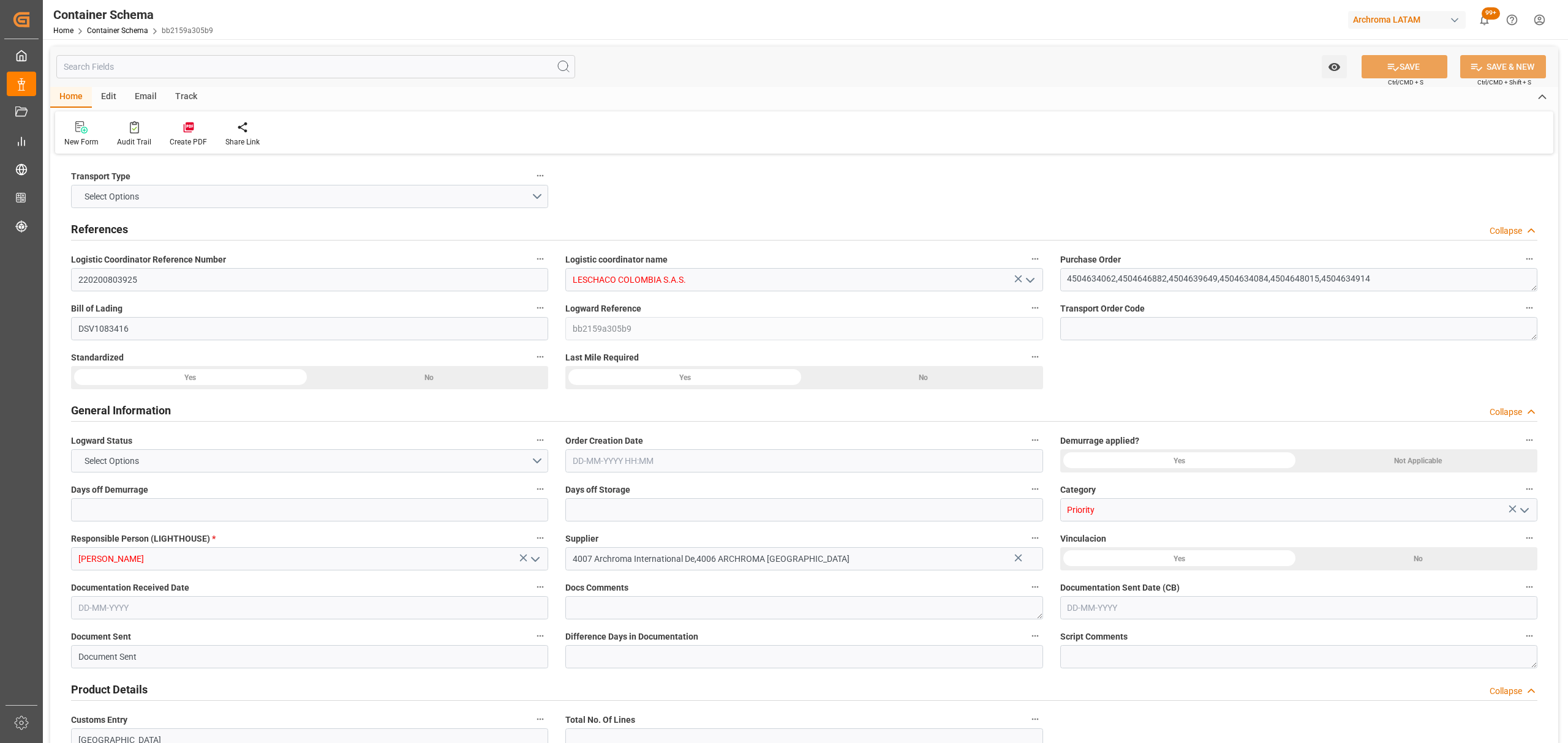
type input "9595503"
type input "22-08-2025 17:00"
type input "22-08-2025"
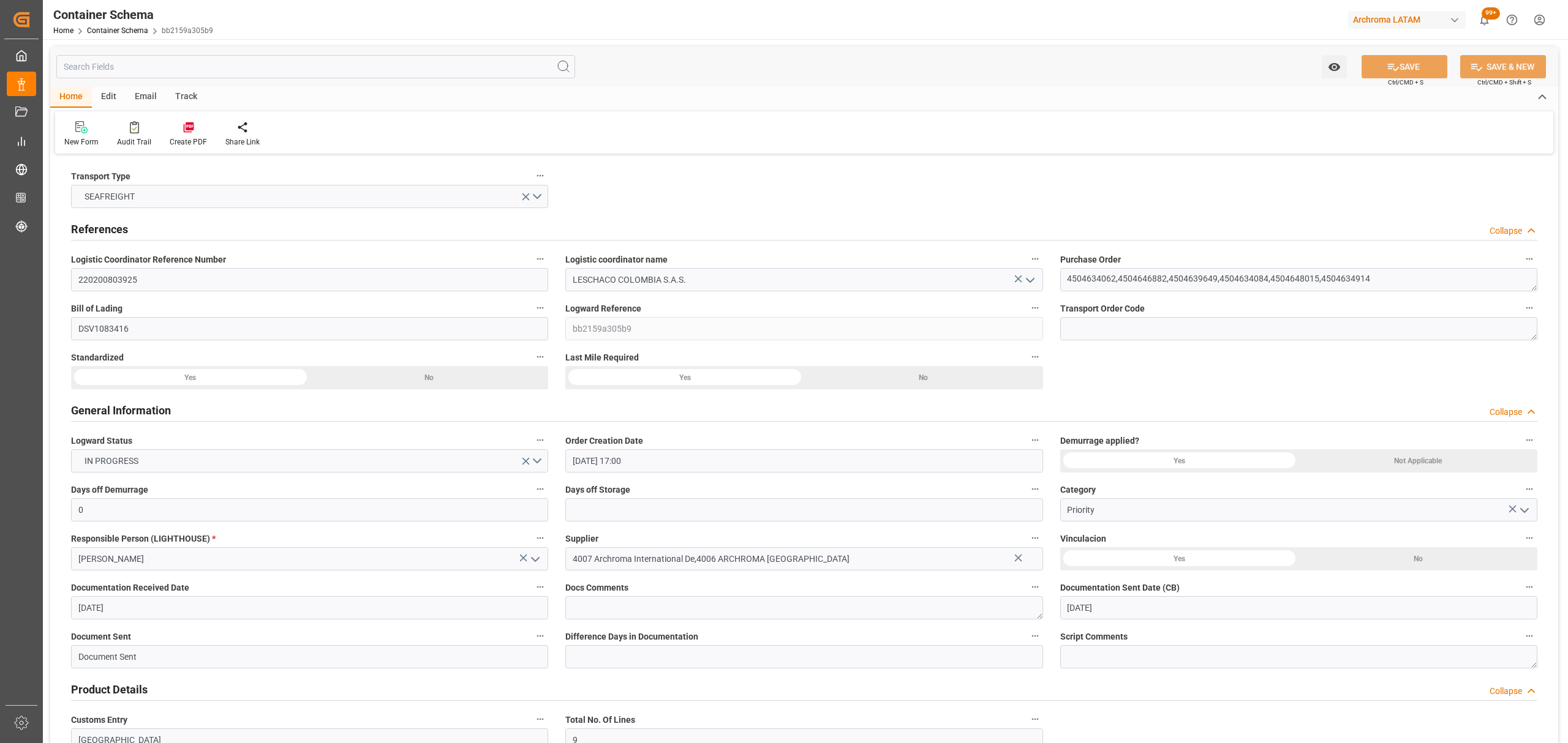
type input "22-08-2025"
type input "11-09-2025"
type input "30-08-2025 00:00"
type input "03-09-2025 00:00"
type input "05-09-2025 00:00"
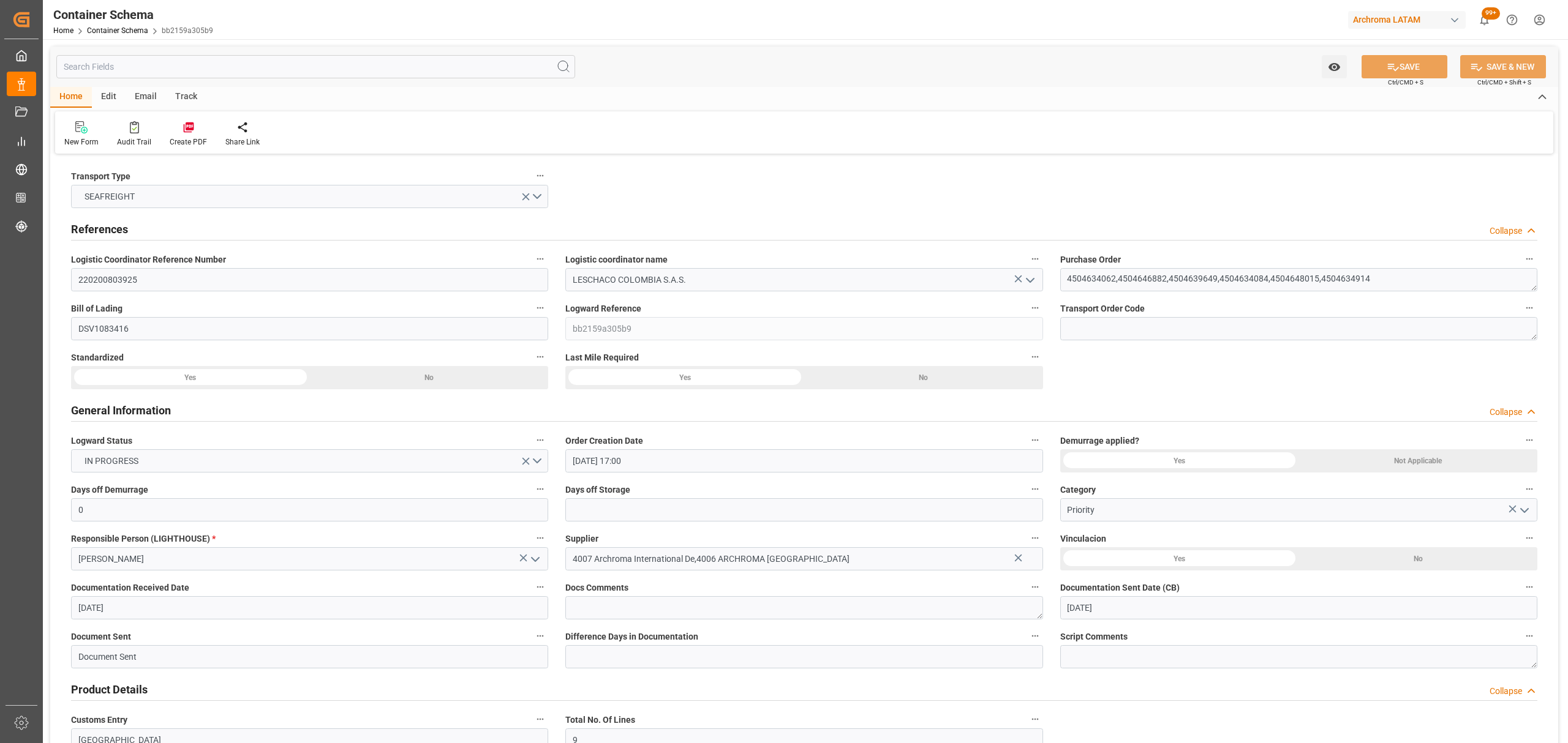
type input "18-09-2025 00:00"
type input "11-09-2025 00:00"
type input "12-09-2025 00:00"
click at [145, 94] on div "Email" at bounding box center [145, 97] width 40 height 21
click at [84, 142] on div "Send Email" at bounding box center [83, 142] width 37 height 11
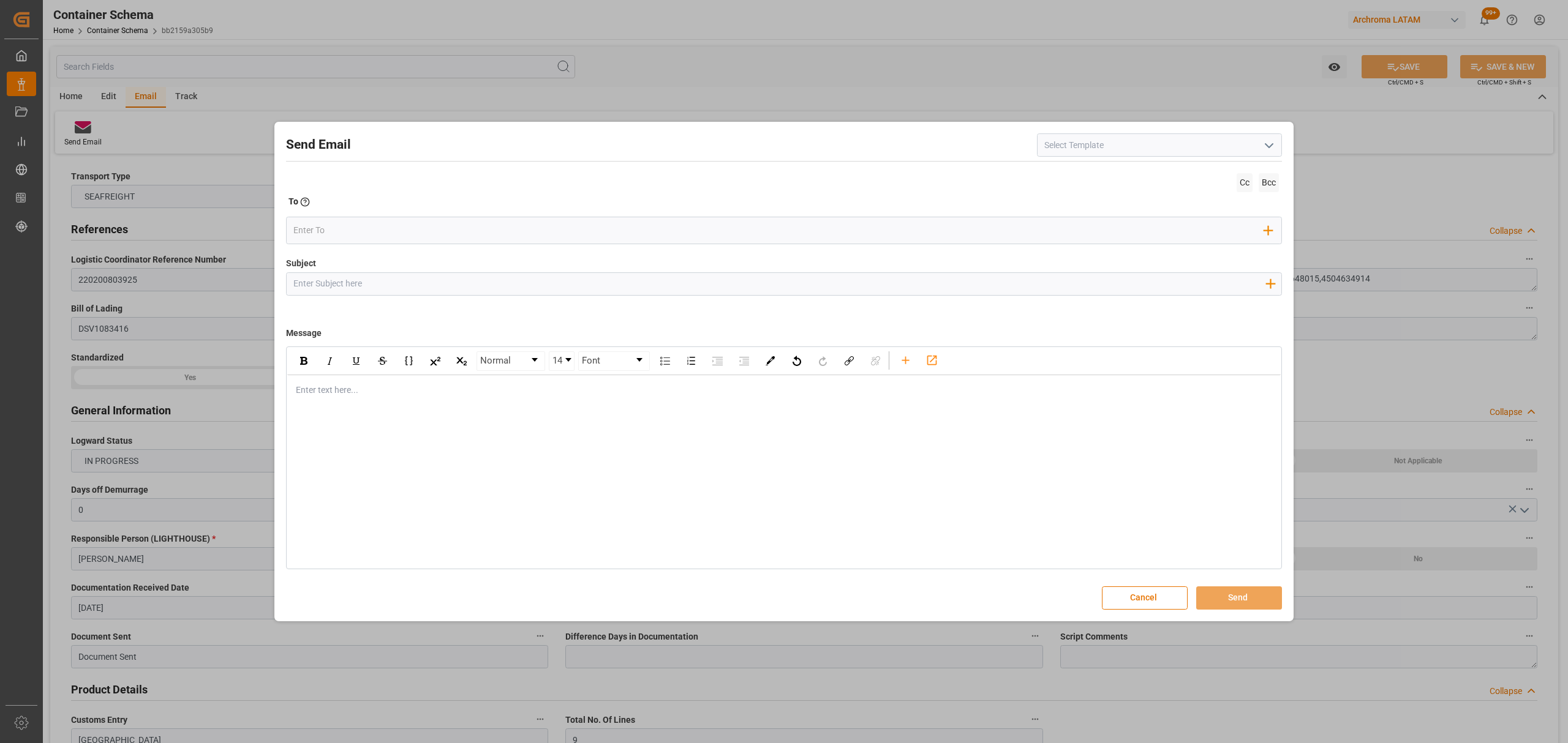
click at [1269, 145] on polyline "open menu" at bounding box center [1269, 145] width 8 height 4
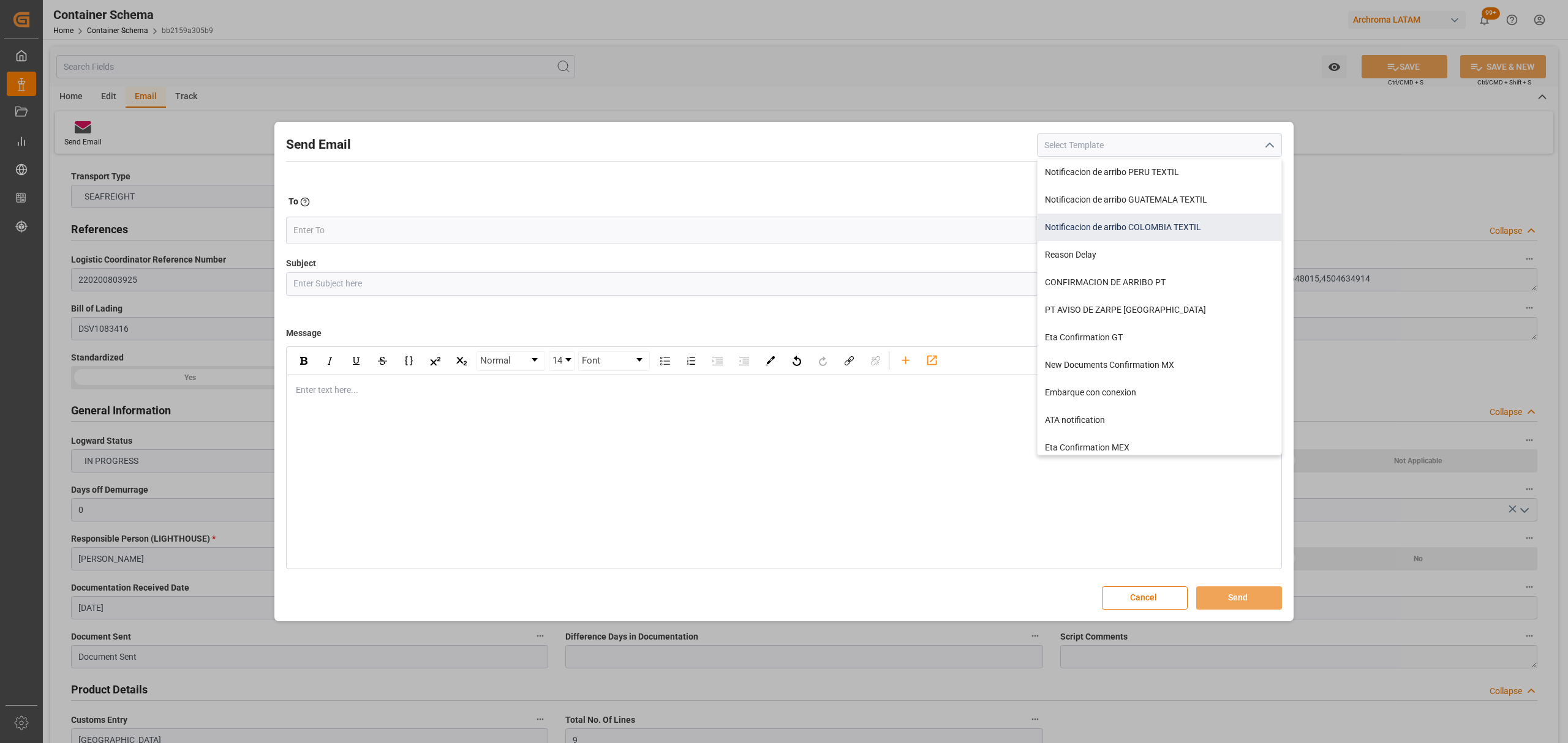
click at [1133, 228] on div "Notificacion de arribo COLOMBIA TEXTIL" at bounding box center [1159, 227] width 244 height 28
type input "Notificacion de arribo COLOMBIA TEXTIL"
type input "Aviso de llegada || PO {{purchaseOrder}} | BL {{bookingNumber}} || CONTENEDOR {…"
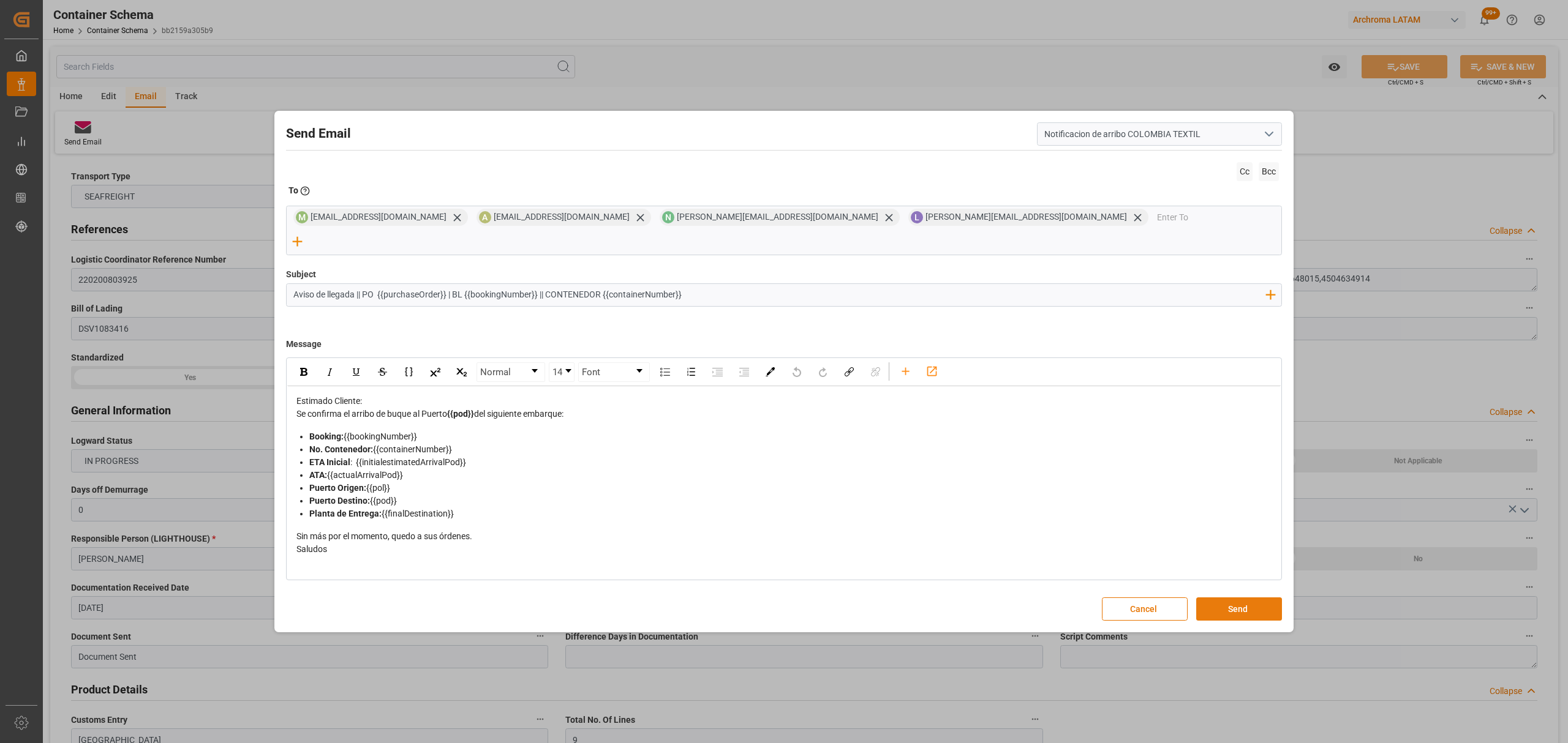
click at [1248, 598] on button "Send" at bounding box center [1238, 609] width 86 height 23
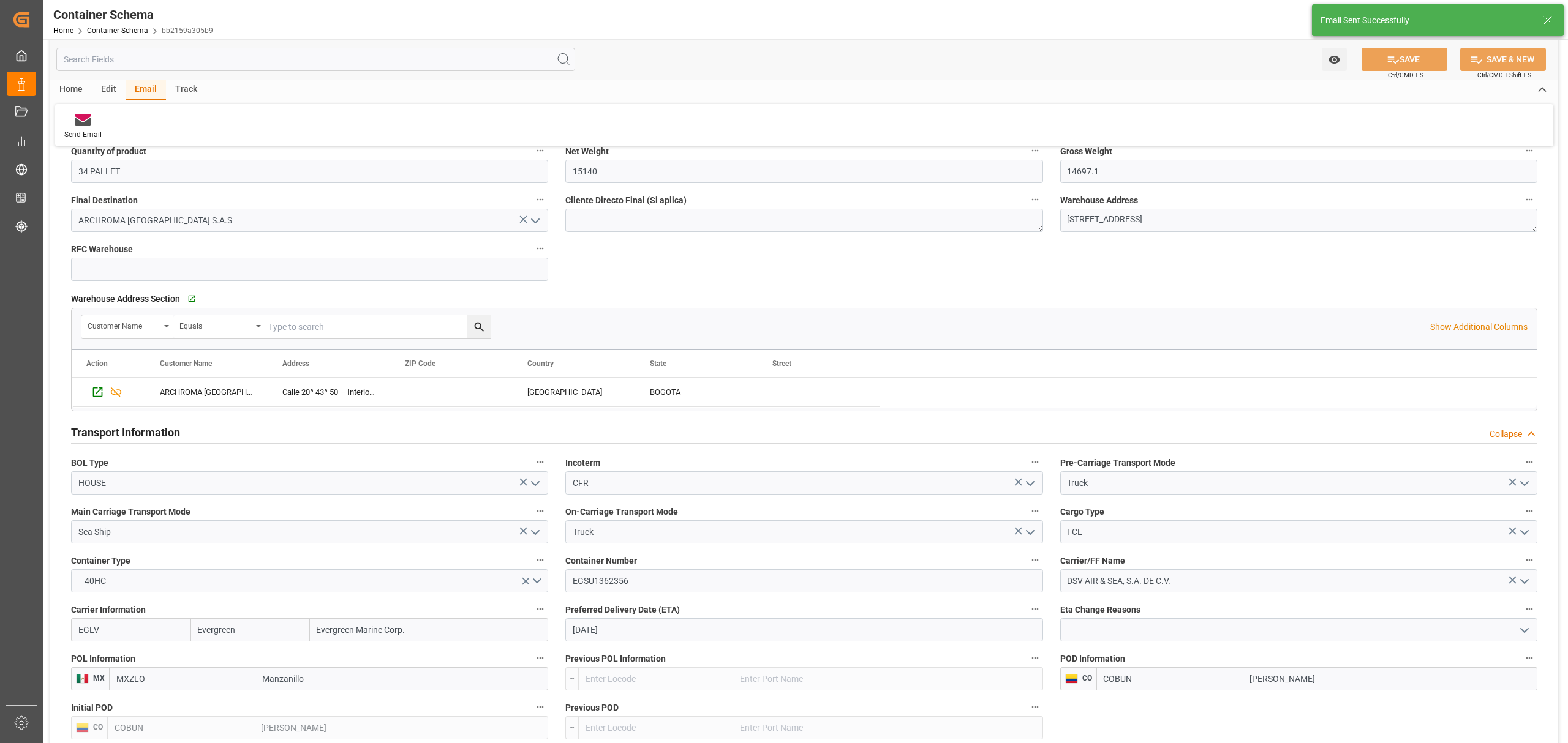
scroll to position [1061, 0]
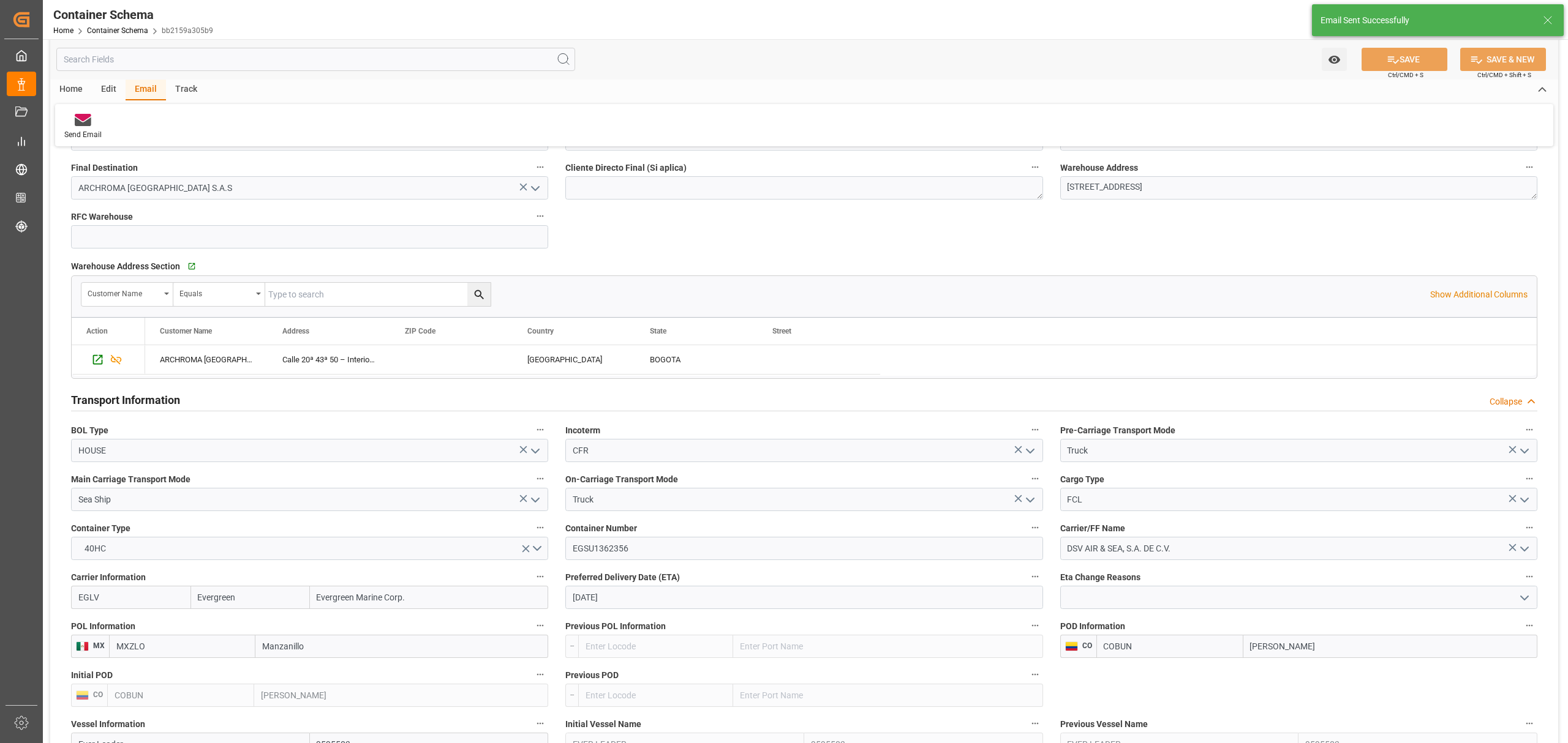
click at [668, 598] on input "11-09-2025" at bounding box center [804, 598] width 477 height 23
drag, startPoint x: 633, startPoint y: 516, endPoint x: 1260, endPoint y: 300, distance: 663.2
click at [633, 515] on span "17" at bounding box center [629, 513] width 8 height 9
type input "[DATE]"
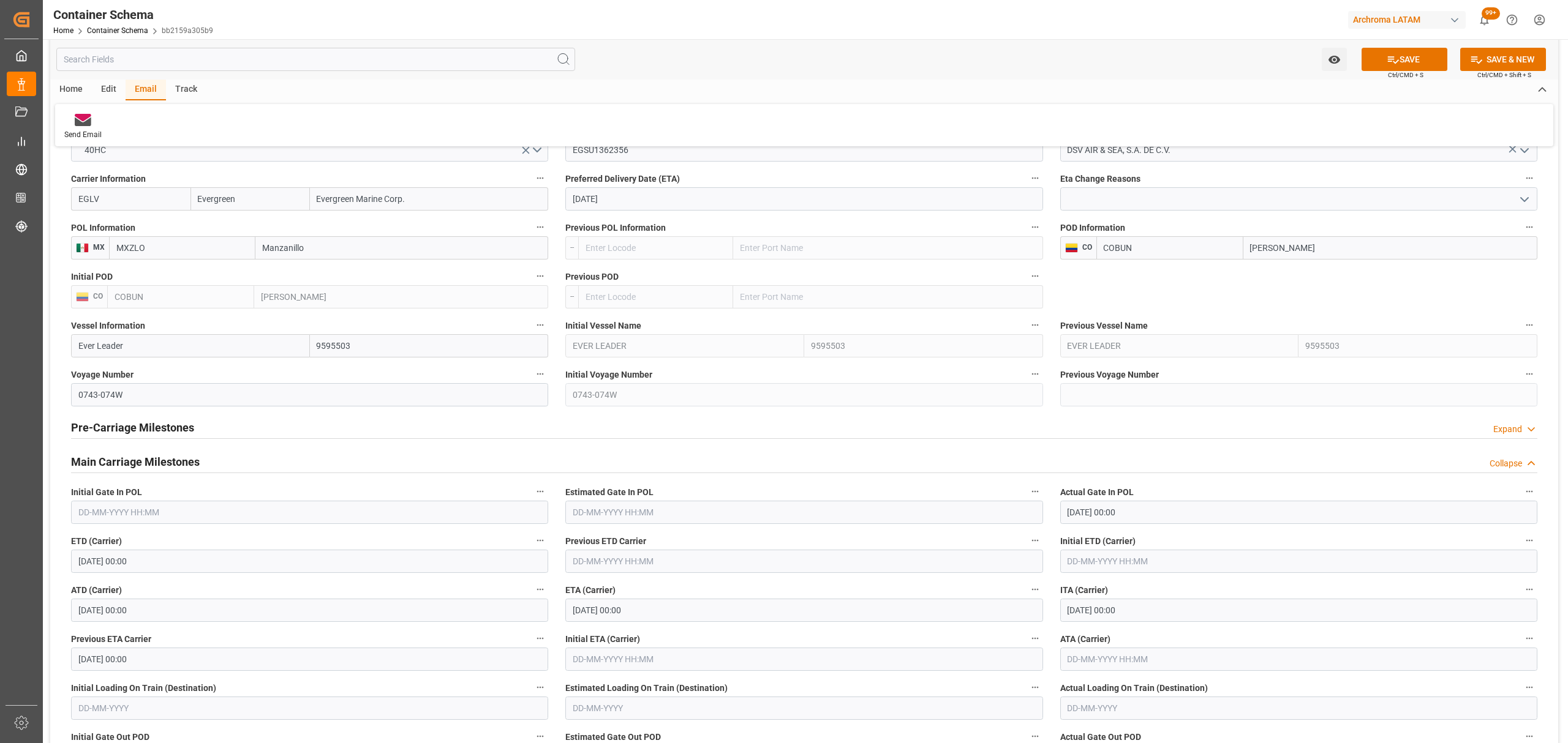
scroll to position [1551, 0]
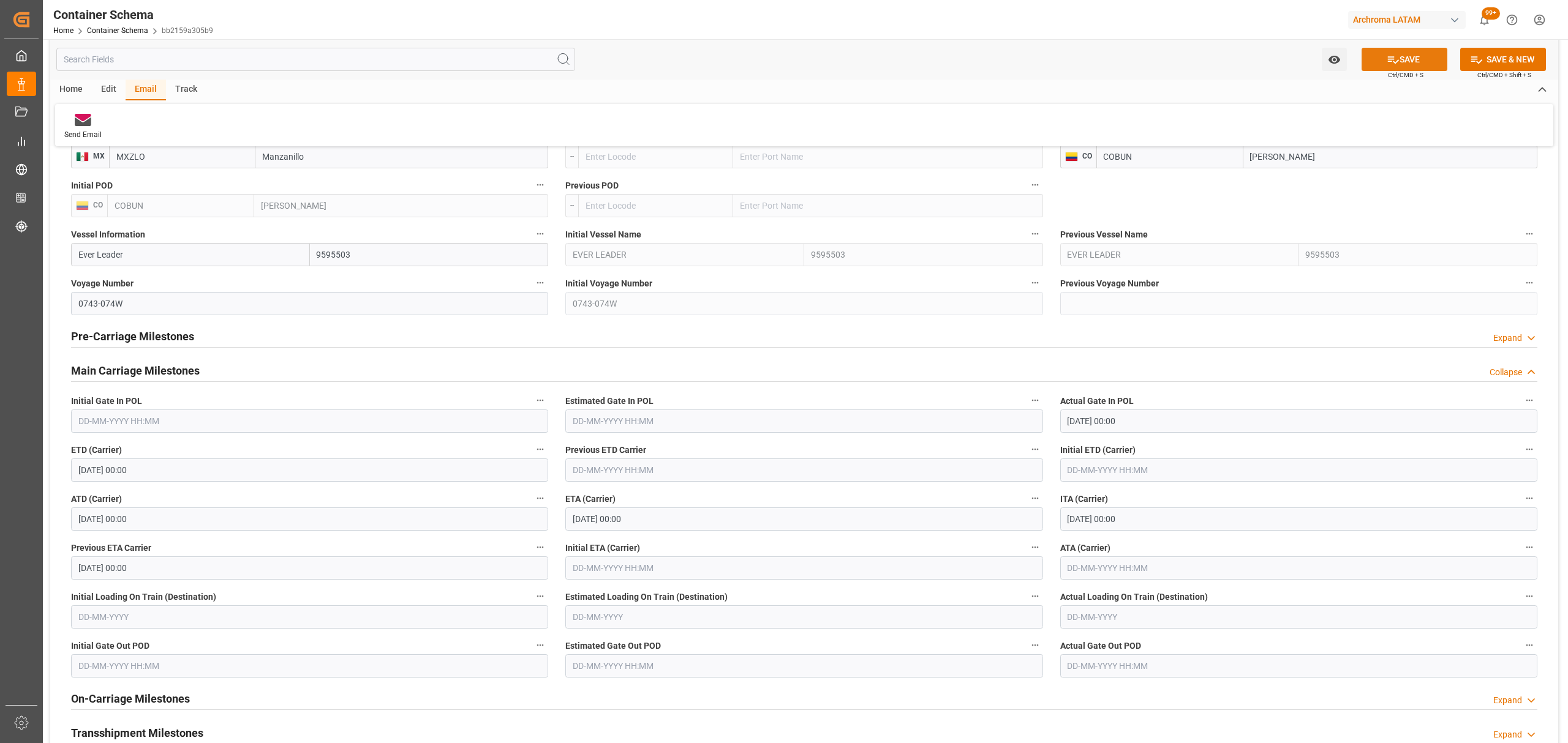
click at [1390, 59] on icon at bounding box center [1393, 60] width 11 height 8
click at [633, 522] on input "18-09-2025 00:00" at bounding box center [804, 519] width 477 height 23
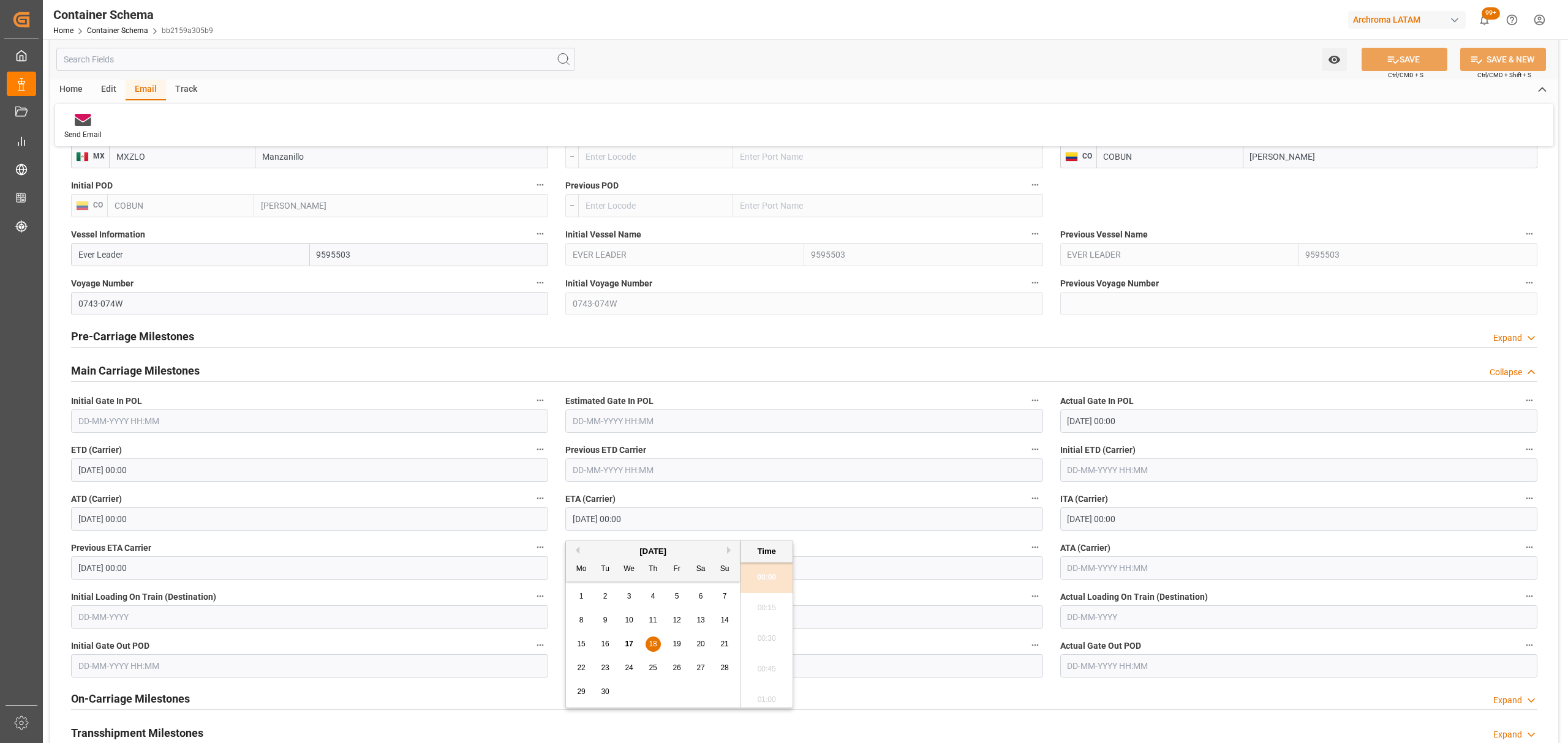
click at [623, 645] on div "17" at bounding box center [630, 644] width 15 height 15
type input "[DATE] 00:00"
click at [635, 646] on div "17" at bounding box center [630, 644] width 15 height 15
click at [1149, 567] on input "text" at bounding box center [1299, 568] width 477 height 23
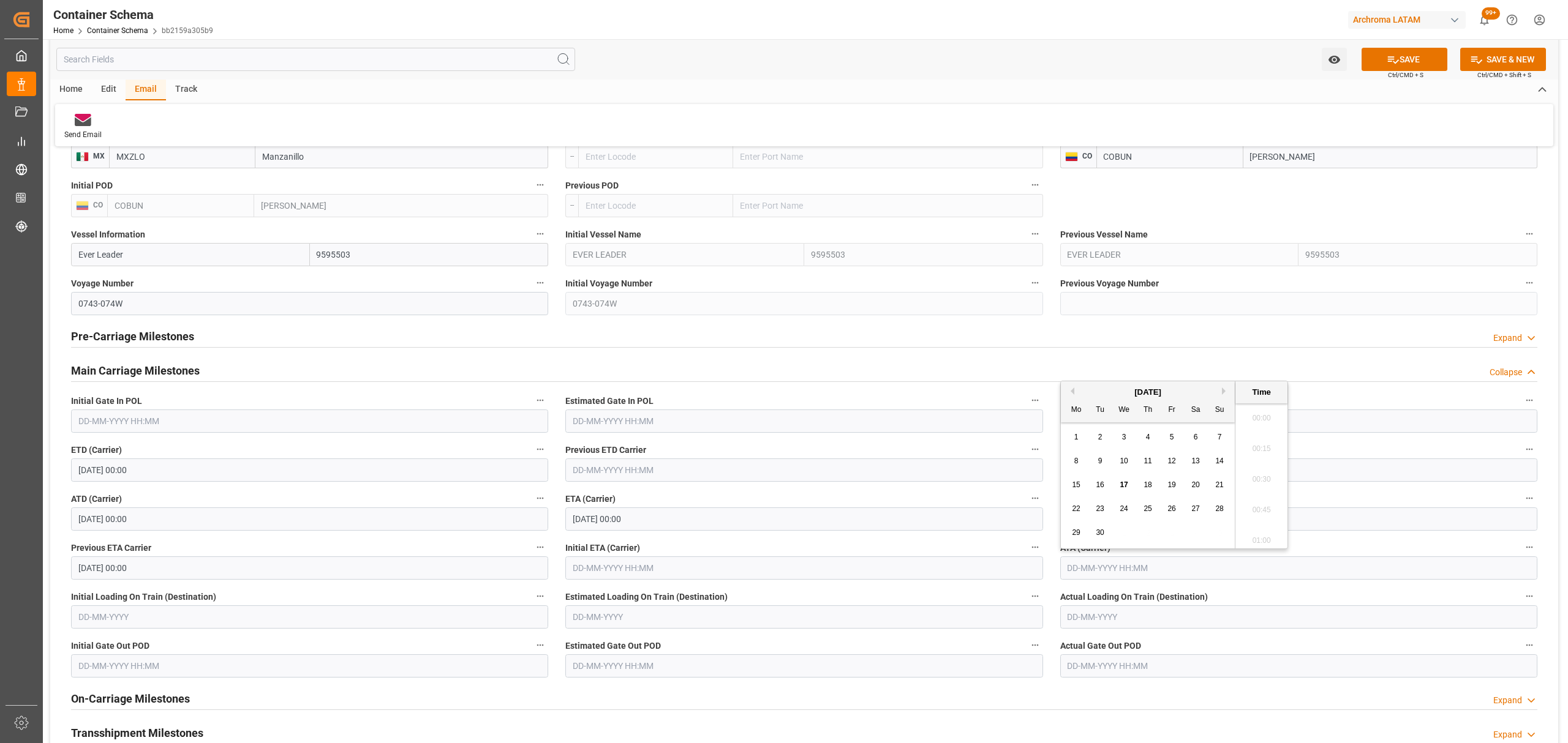
scroll to position [1901, 0]
click at [1131, 484] on div "17" at bounding box center [1124, 485] width 15 height 15
type input "[DATE] 00:00"
drag, startPoint x: 1392, startPoint y: 69, endPoint x: 1214, endPoint y: 74, distance: 178.1
click at [1392, 67] on button "SAVE" at bounding box center [1404, 60] width 86 height 23
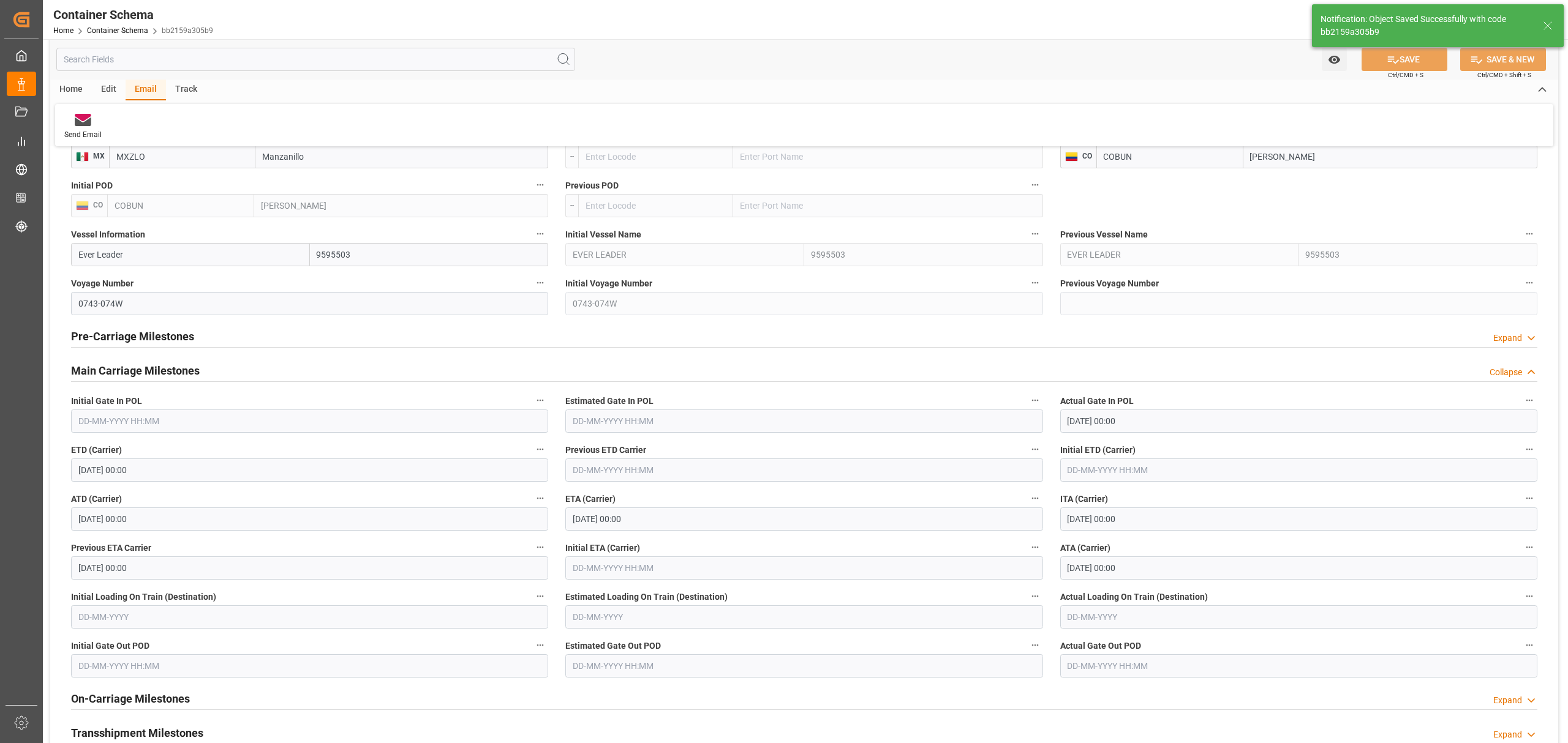
type input "18-09-2025 00:00"
